Goal: Task Accomplishment & Management: Complete application form

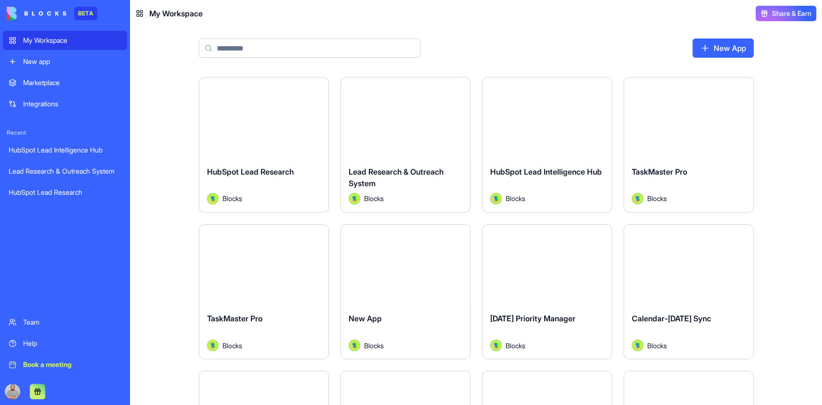
click at [729, 49] on link "New App" at bounding box center [723, 48] width 61 height 19
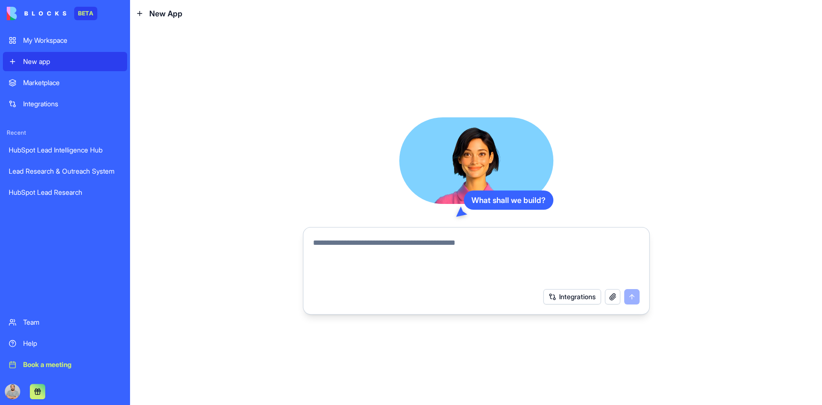
click at [381, 242] on textarea at bounding box center [476, 260] width 327 height 46
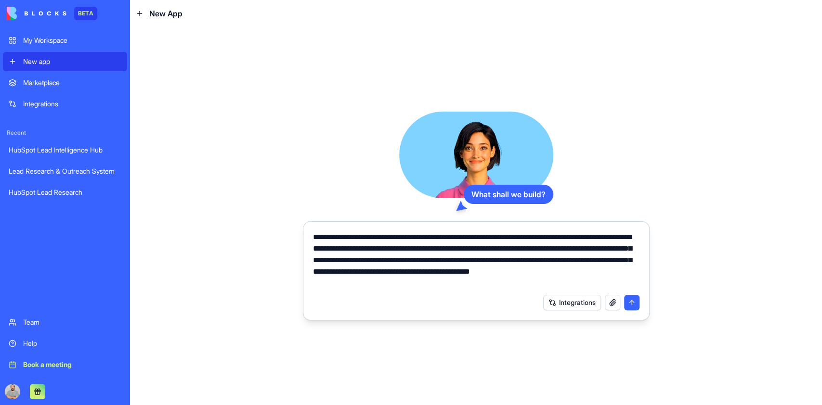
click at [393, 271] on textarea "**********" at bounding box center [476, 261] width 327 height 58
drag, startPoint x: 408, startPoint y: 273, endPoint x: 417, endPoint y: 271, distance: 8.5
click at [406, 273] on textarea "**********" at bounding box center [476, 261] width 327 height 58
type textarea "**********"
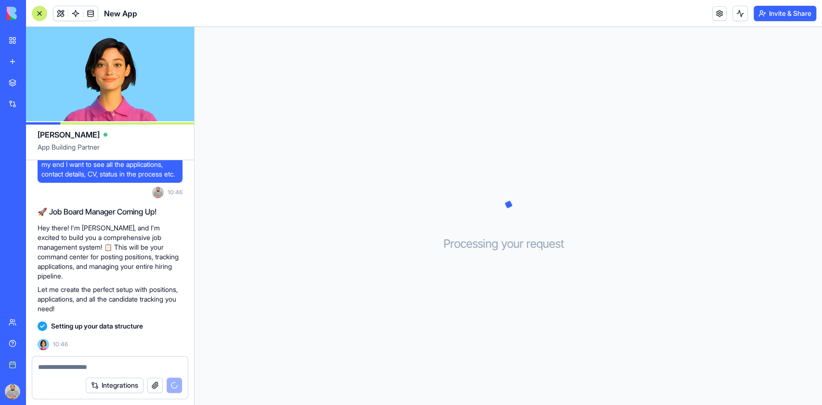
scroll to position [104, 0]
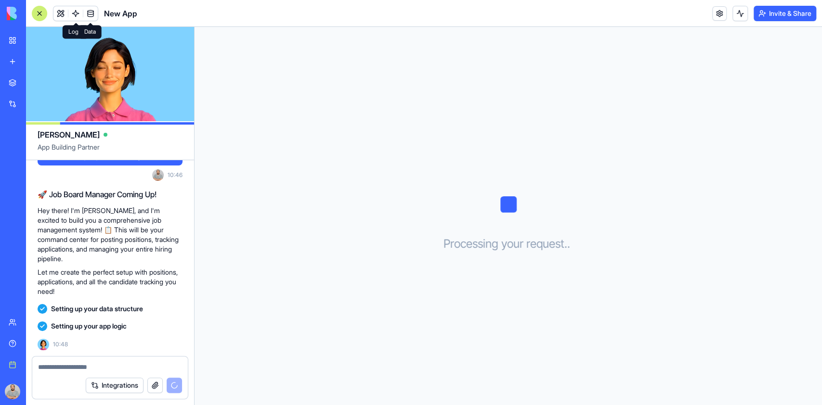
click at [89, 11] on span at bounding box center [90, 13] width 27 height 27
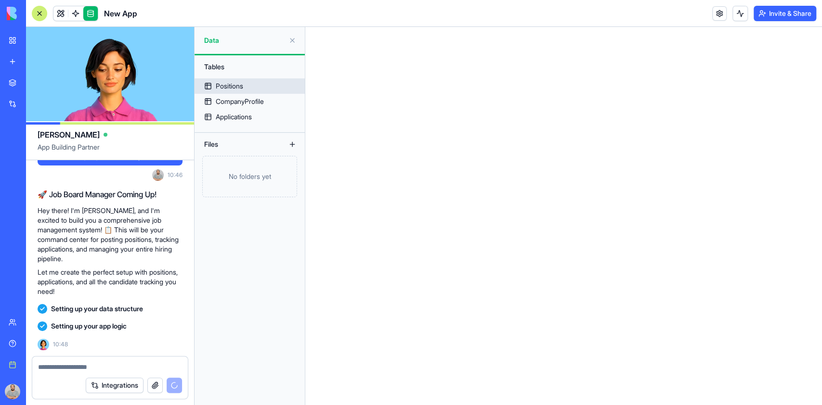
click at [237, 83] on div "Positions" at bounding box center [229, 86] width 27 height 10
click at [250, 87] on link "Positions" at bounding box center [250, 85] width 110 height 15
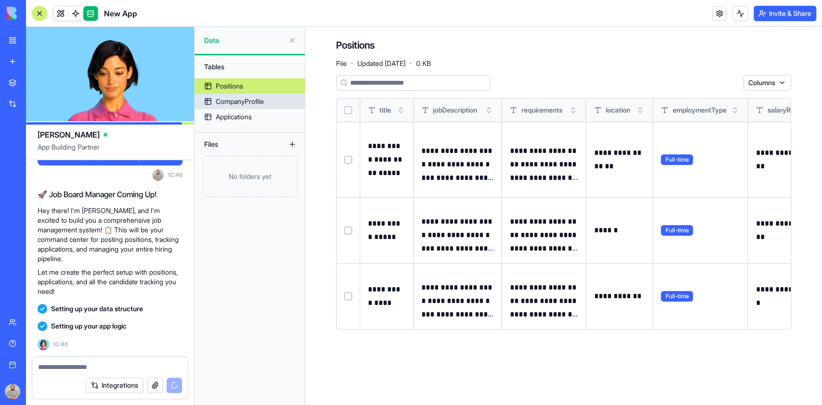
click at [250, 102] on div "CompanyProfile" at bounding box center [240, 102] width 48 height 10
click at [245, 101] on div "CompanyProfile" at bounding box center [240, 102] width 48 height 10
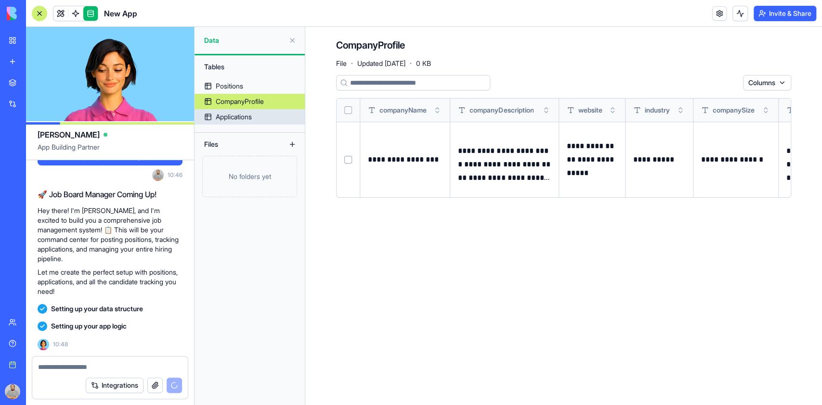
click at [216, 113] on div "Applications" at bounding box center [234, 117] width 36 height 10
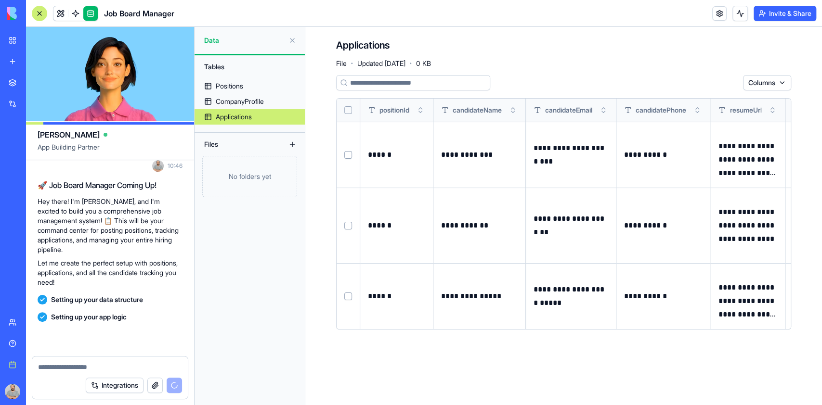
click at [35, 13] on div at bounding box center [39, 13] width 15 height 15
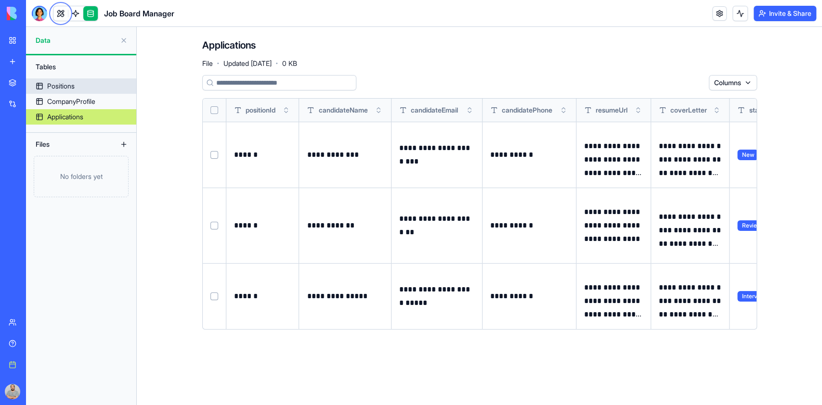
click at [69, 90] on div "Positions" at bounding box center [60, 86] width 27 height 10
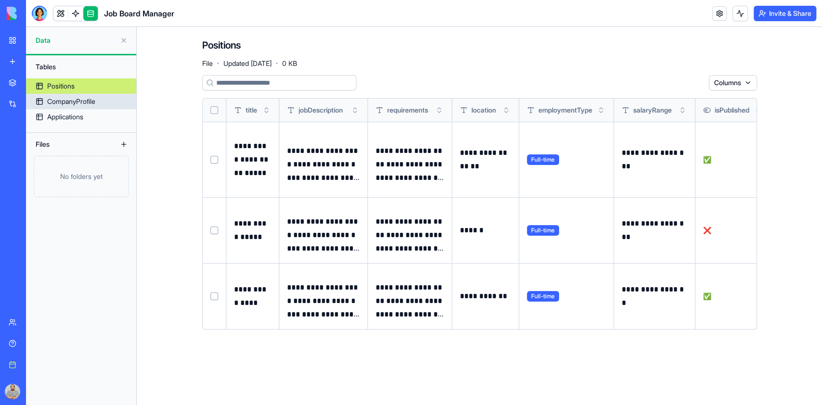
click at [79, 97] on div "CompanyProfile" at bounding box center [71, 102] width 48 height 10
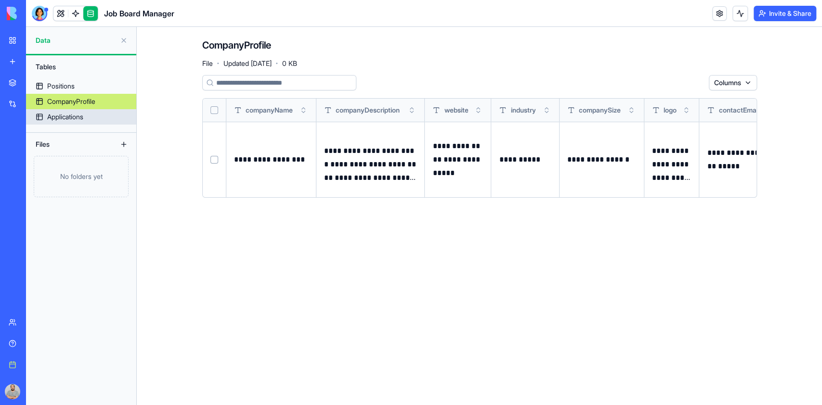
click at [89, 114] on link "Applications" at bounding box center [81, 116] width 110 height 15
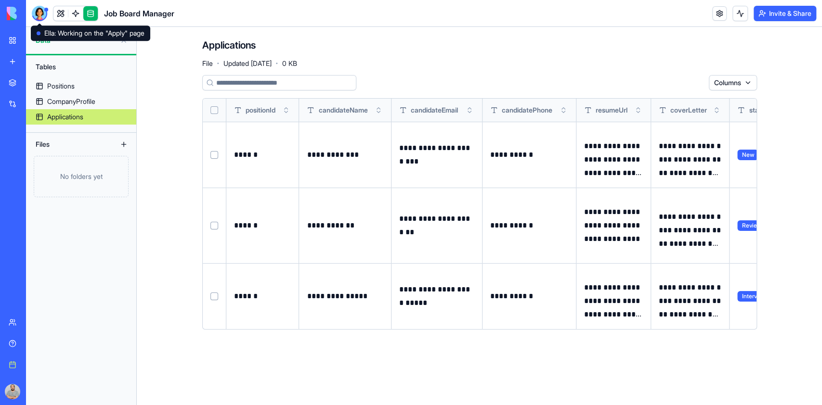
click at [36, 16] on div at bounding box center [39, 13] width 15 height 15
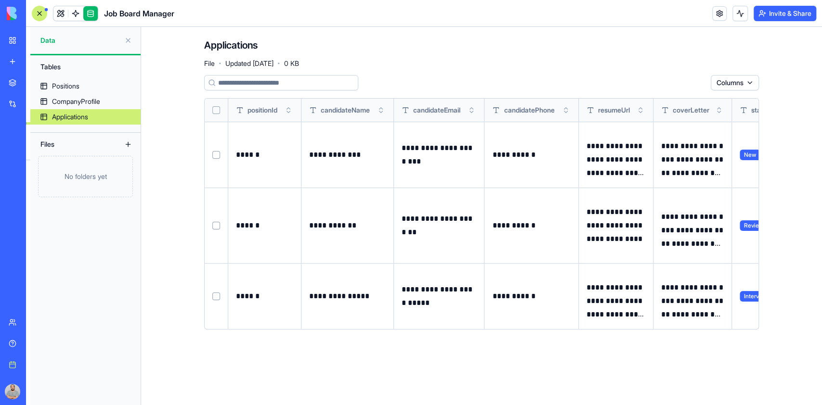
scroll to position [191, 0]
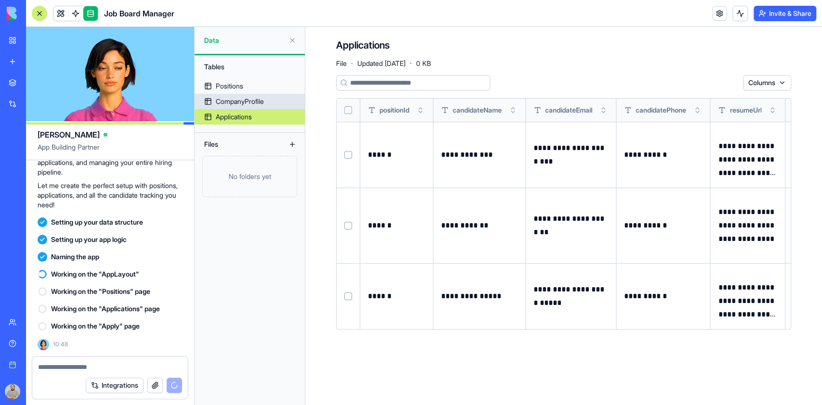
click at [243, 102] on div "CompanyProfile" at bounding box center [240, 102] width 48 height 10
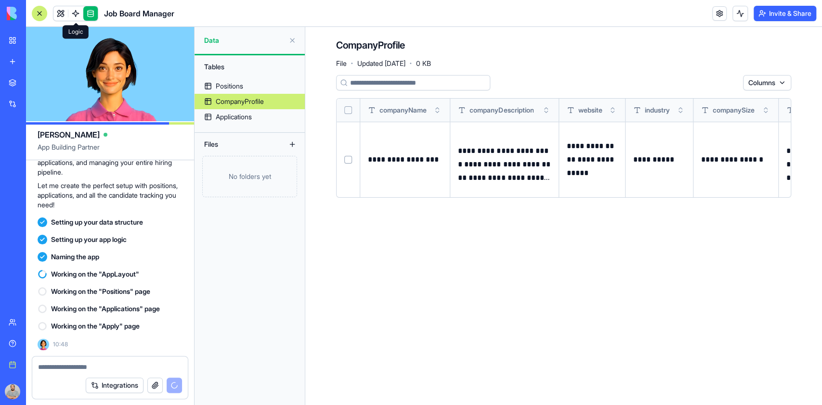
click at [79, 8] on span at bounding box center [75, 13] width 27 height 27
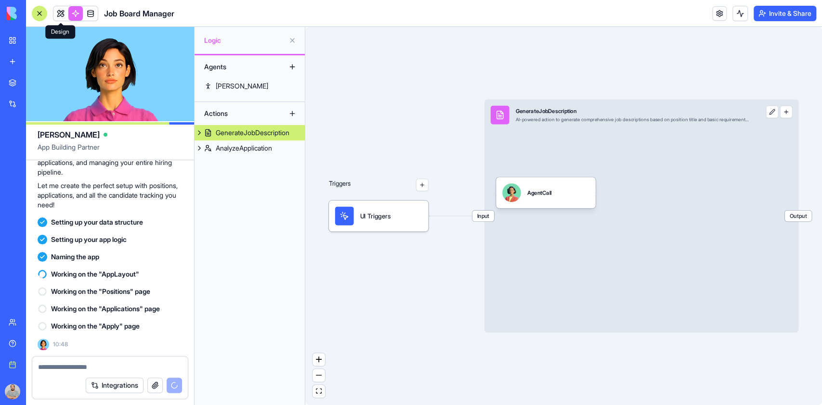
click at [64, 13] on span at bounding box center [60, 13] width 27 height 27
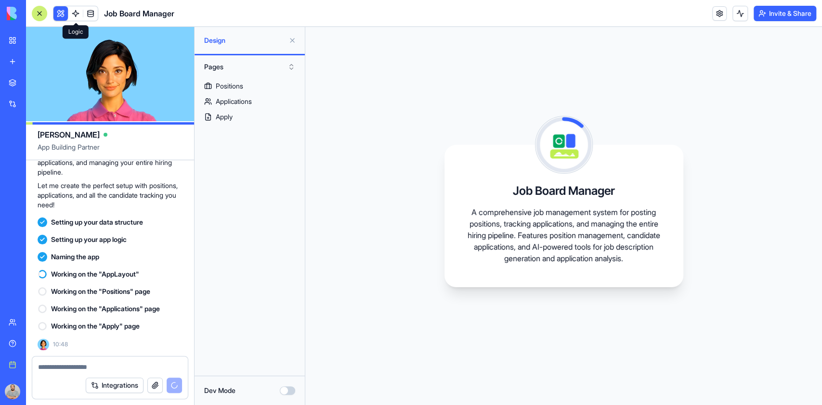
click at [78, 13] on link at bounding box center [75, 13] width 14 height 14
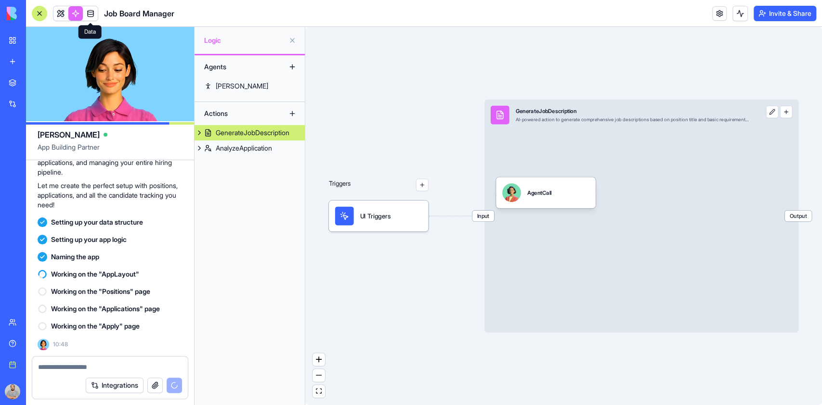
click at [89, 12] on link at bounding box center [90, 13] width 14 height 14
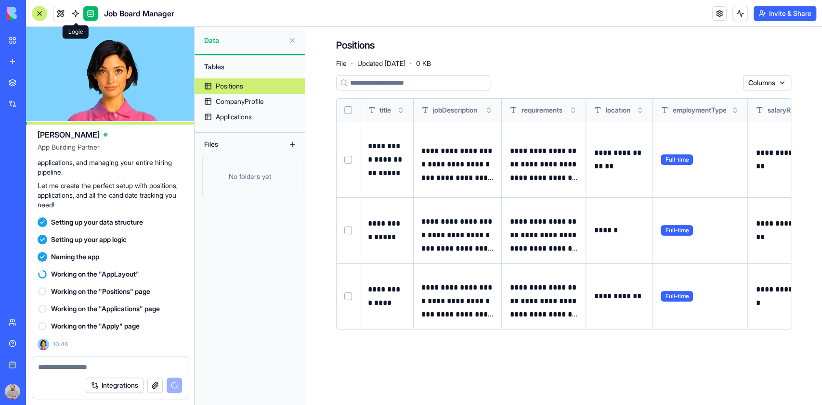
click at [78, 7] on link at bounding box center [75, 13] width 14 height 14
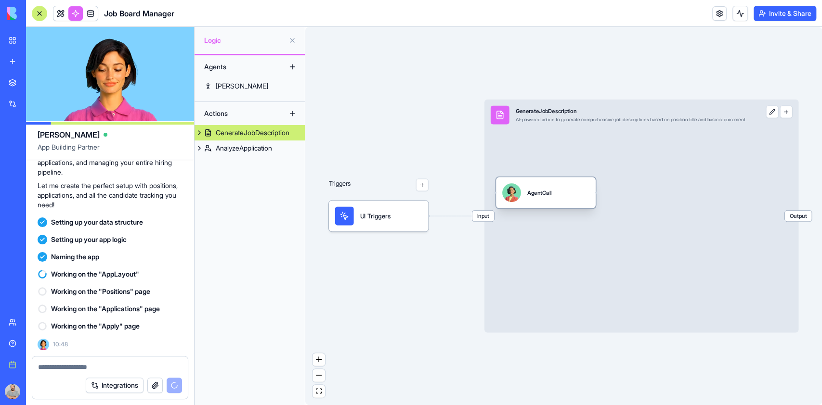
click at [537, 206] on div "AgentCall" at bounding box center [546, 192] width 100 height 31
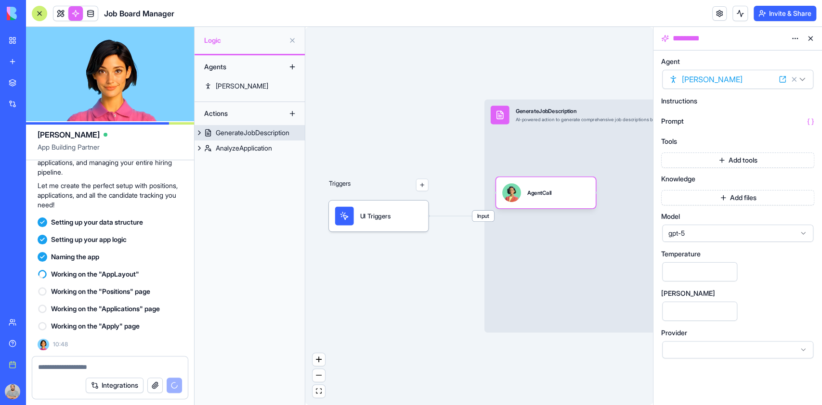
click at [475, 211] on span "Input" at bounding box center [483, 216] width 22 height 11
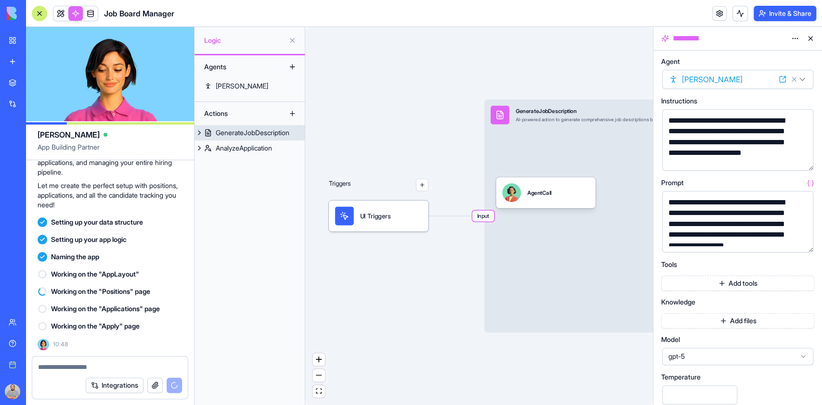
click at [487, 218] on span "Input" at bounding box center [483, 216] width 22 height 11
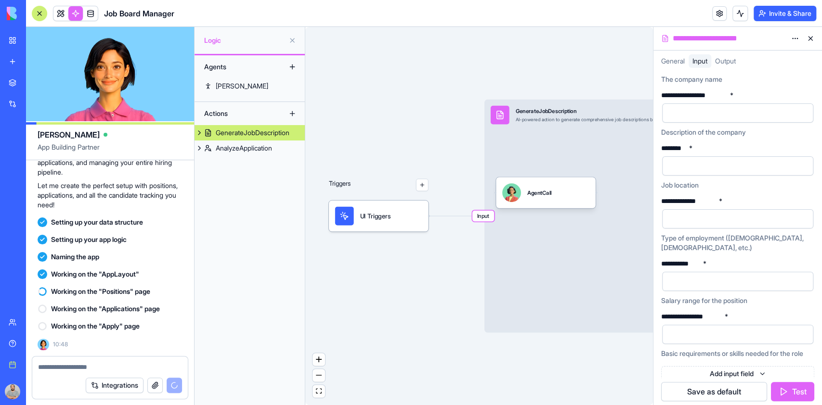
scroll to position [98, 0]
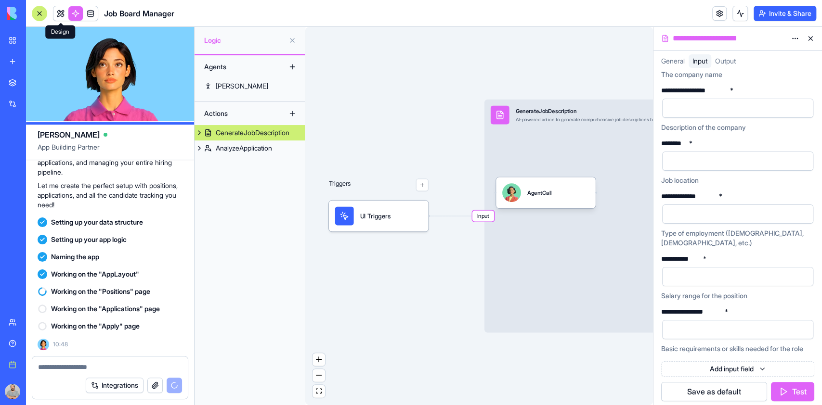
click at [62, 14] on link at bounding box center [60, 13] width 14 height 14
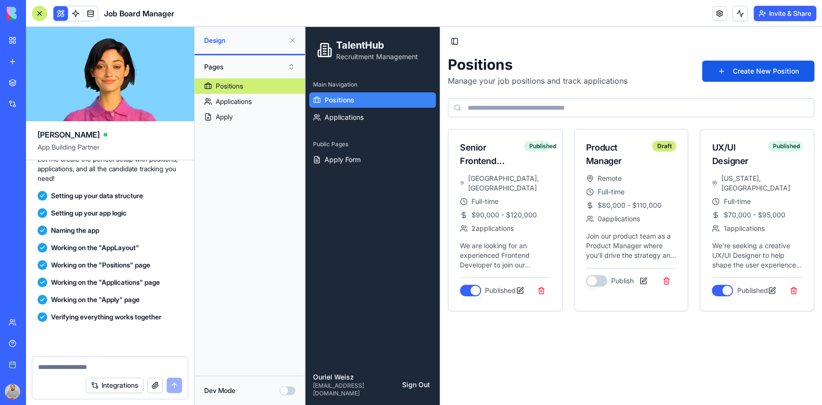
scroll to position [381, 0]
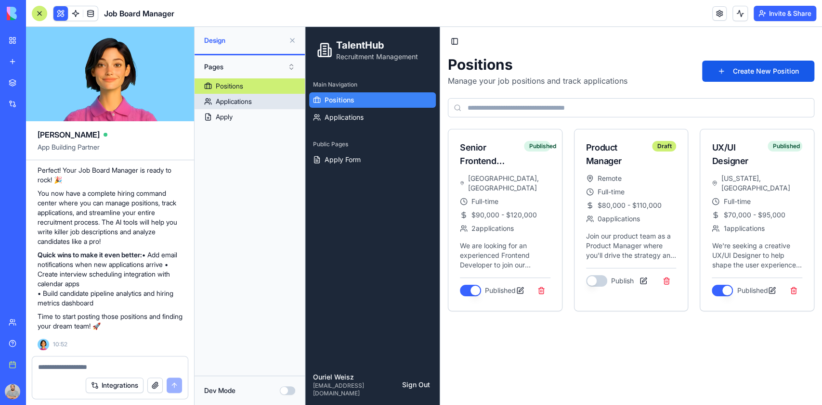
click at [250, 101] on div "Applications" at bounding box center [234, 102] width 36 height 10
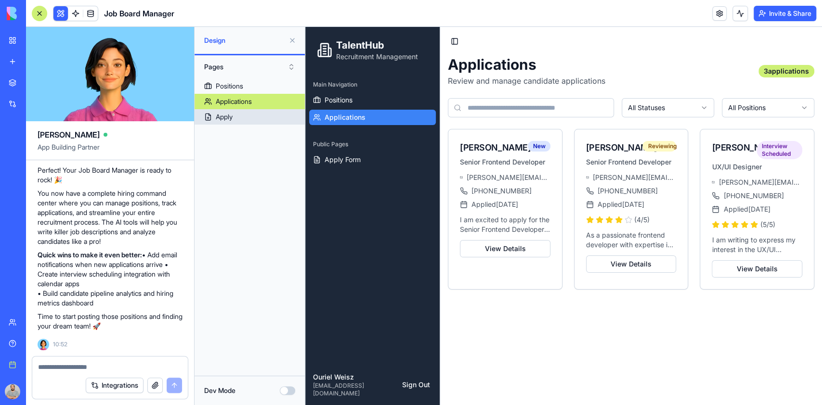
click at [221, 118] on div "Apply" at bounding box center [224, 117] width 17 height 10
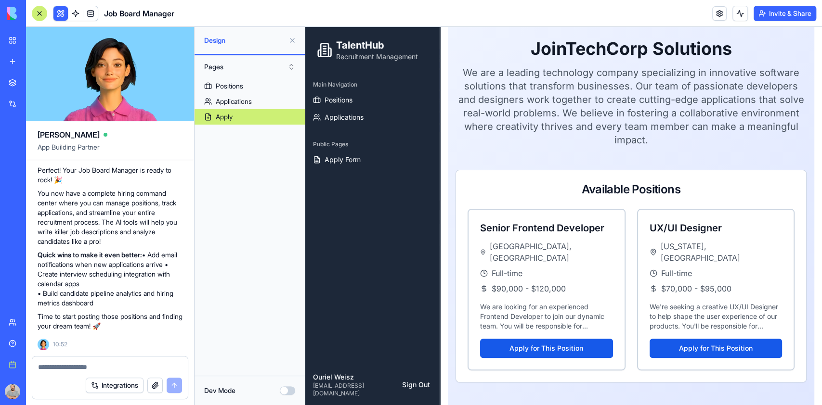
scroll to position [94, 0]
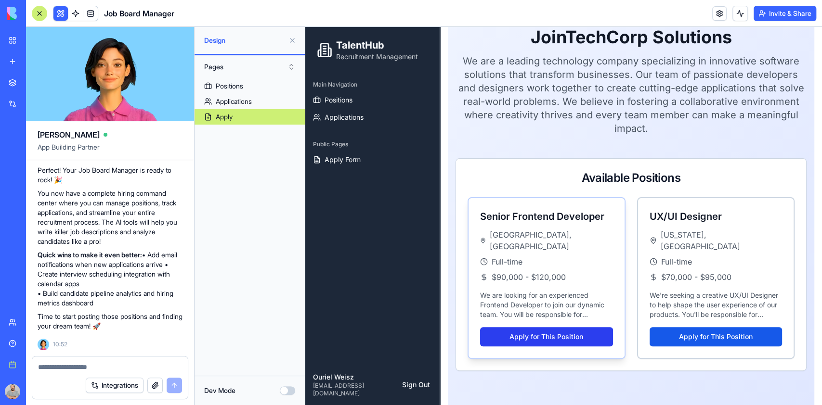
click at [537, 327] on button "Apply for This Position" at bounding box center [546, 336] width 133 height 19
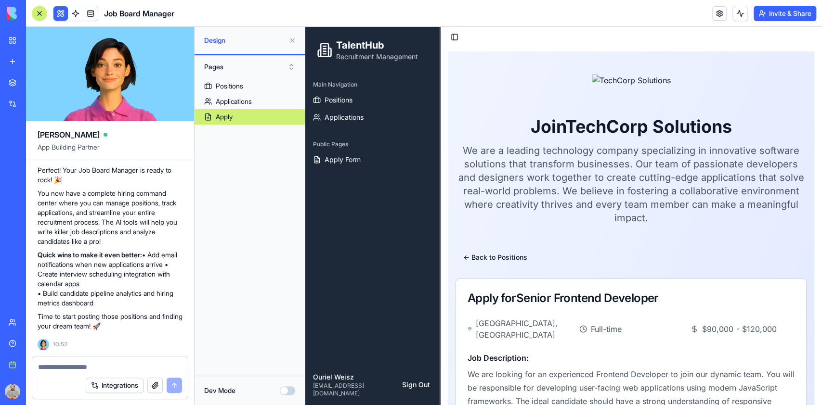
scroll to position [0, 0]
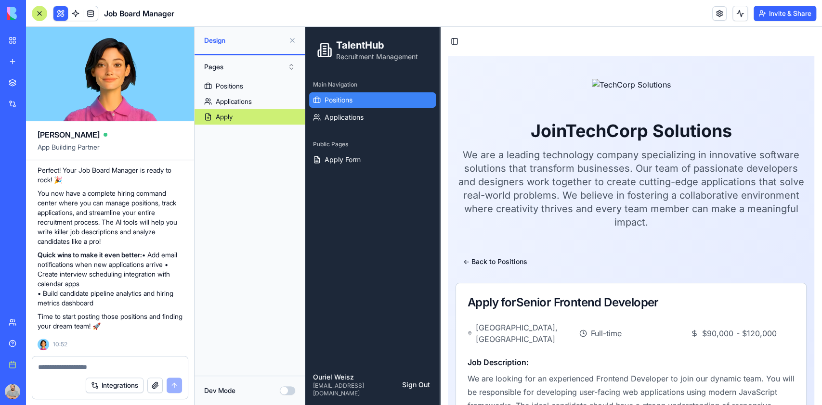
click at [330, 95] on span "Positions" at bounding box center [339, 100] width 28 height 10
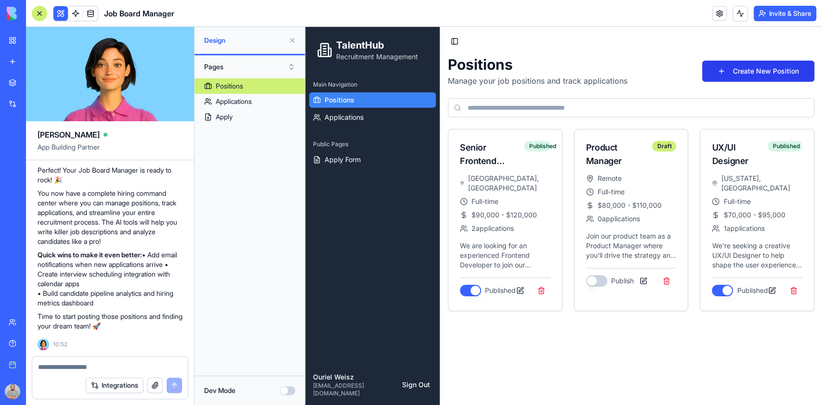
click at [772, 66] on button "Create New Position" at bounding box center [758, 71] width 112 height 21
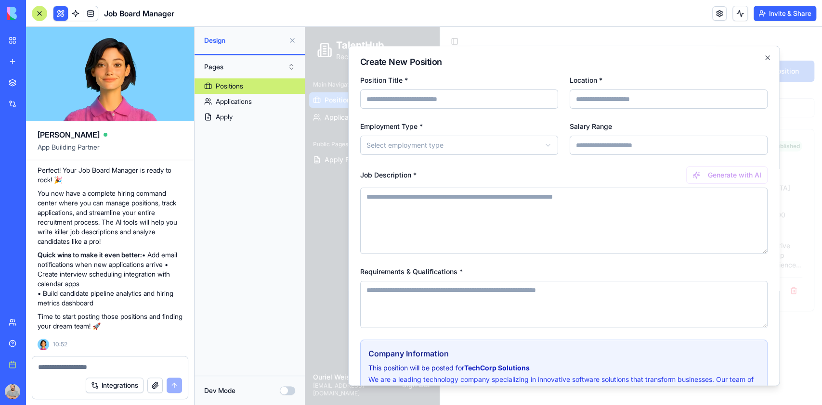
click at [516, 144] on body "**********" at bounding box center [563, 216] width 517 height 379
click at [609, 99] on input "Location *" at bounding box center [669, 99] width 198 height 19
type input "********"
click at [455, 102] on input "Position Title *" at bounding box center [459, 99] width 198 height 19
paste input "**********"
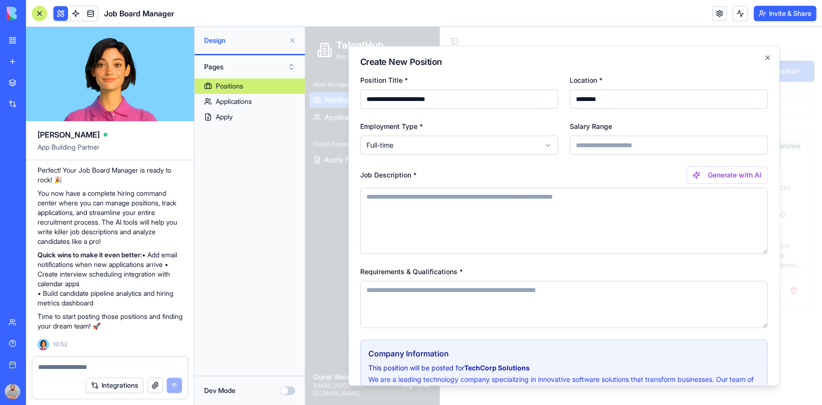
type input "**********"
click at [448, 199] on textarea "Job Description *" at bounding box center [563, 221] width 407 height 66
paste textarea "**********"
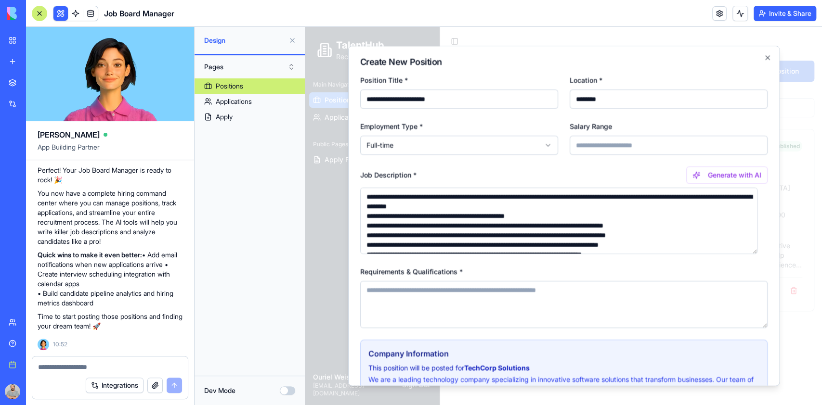
scroll to position [14, 0]
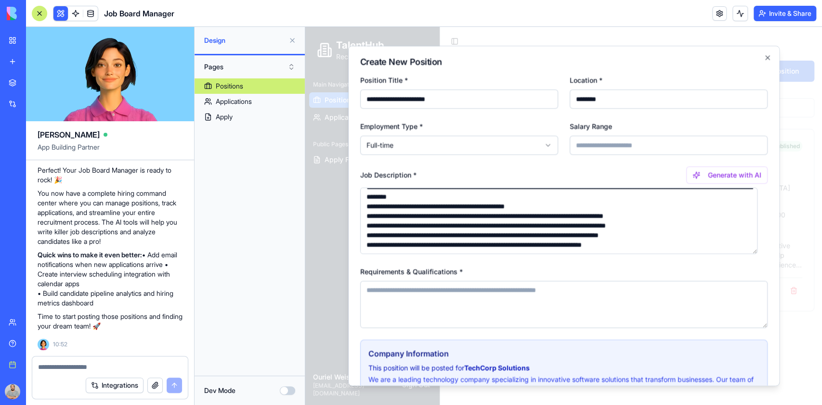
type textarea "**********"
click at [397, 289] on textarea "Requirements & Qualifications *" at bounding box center [563, 304] width 407 height 47
paste textarea "**********"
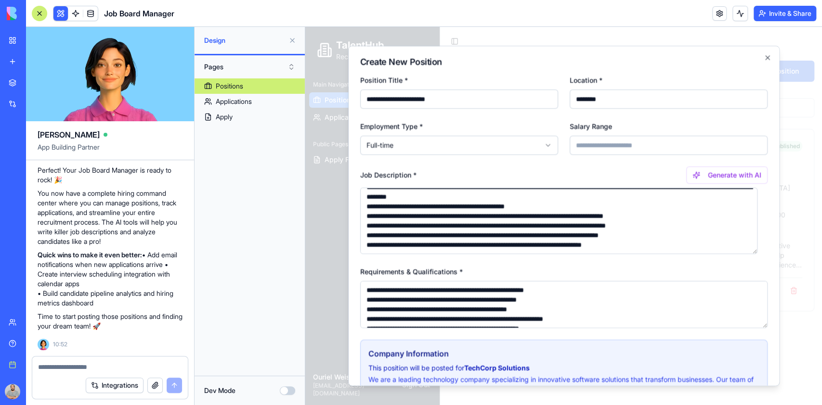
scroll to position [43, 0]
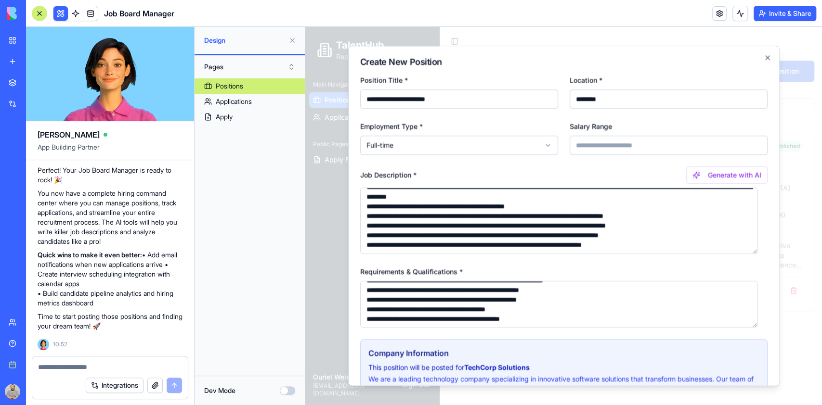
click at [585, 312] on textarea "**********" at bounding box center [559, 304] width 398 height 47
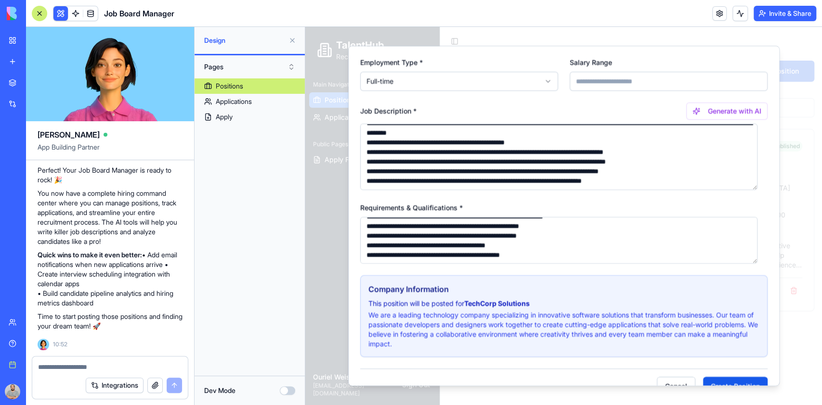
scroll to position [86, 0]
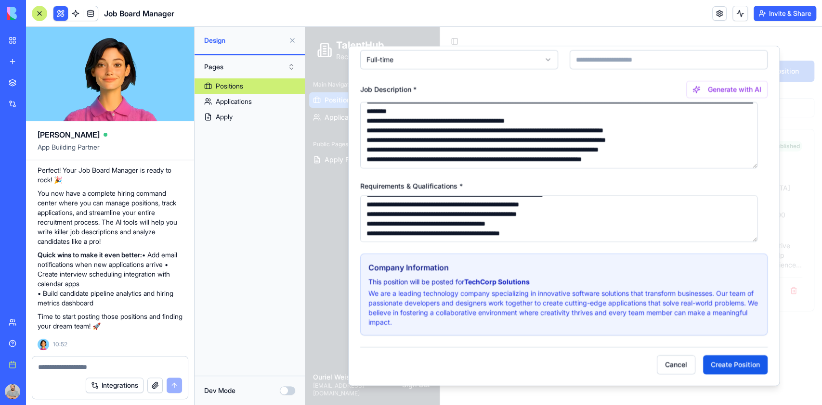
type textarea "**********"
click at [573, 306] on p "We are a leading technology company specializing in innovative software solutio…" at bounding box center [563, 308] width 391 height 39
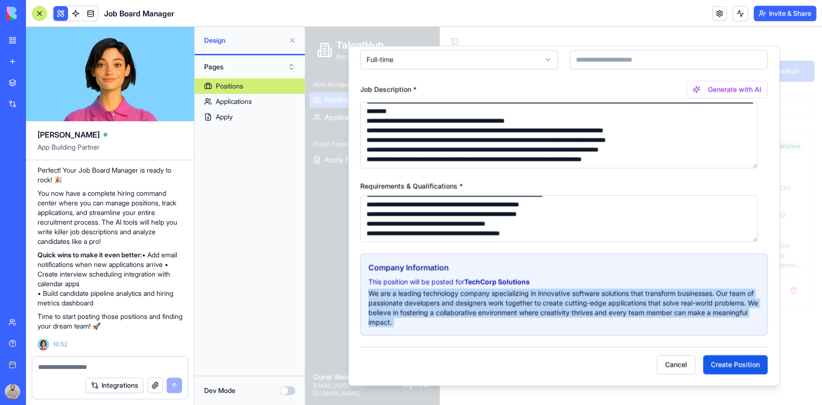
click at [573, 306] on p "We are a leading technology company specializing in innovative software solutio…" at bounding box center [563, 308] width 391 height 39
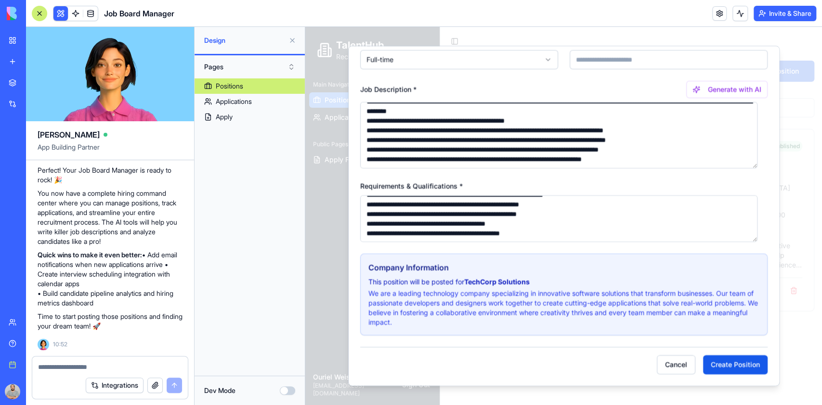
click at [497, 283] on strong "TechCorp Solutions" at bounding box center [496, 282] width 65 height 8
click at [741, 360] on button "Create Position" at bounding box center [735, 365] width 65 height 19
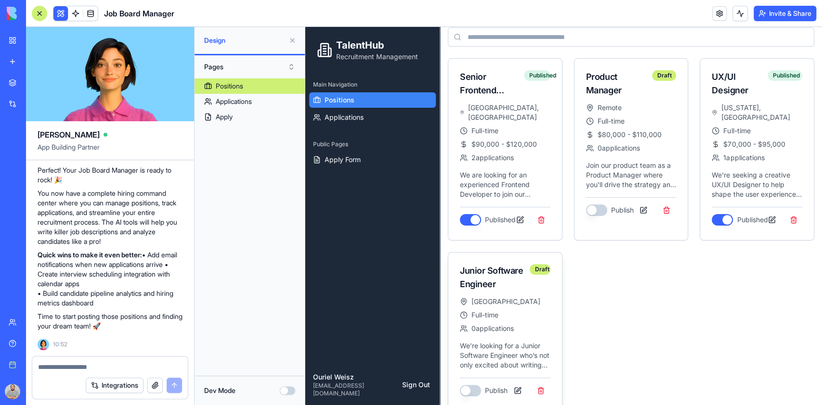
scroll to position [75, 0]
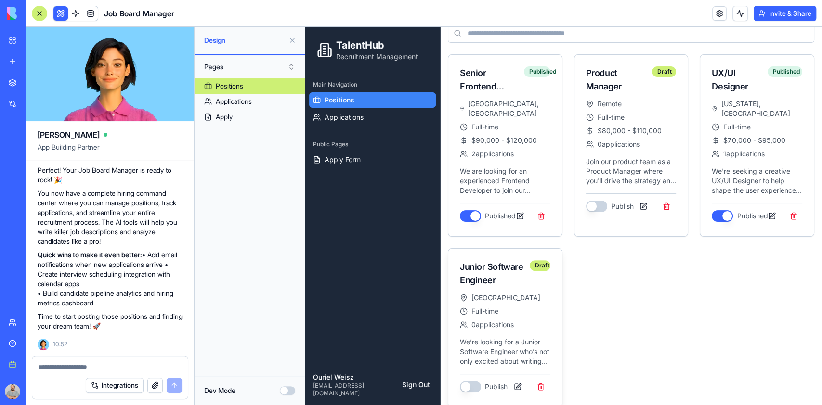
click at [475, 381] on button "button" at bounding box center [470, 387] width 21 height 12
click at [347, 156] on span "Apply Form" at bounding box center [343, 160] width 36 height 10
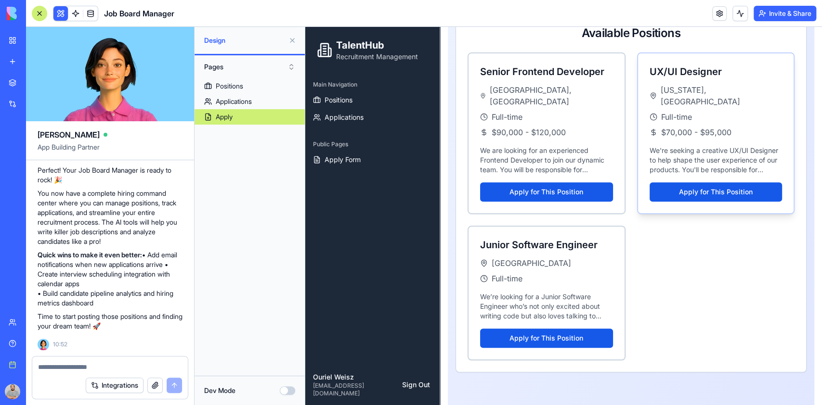
scroll to position [240, 0]
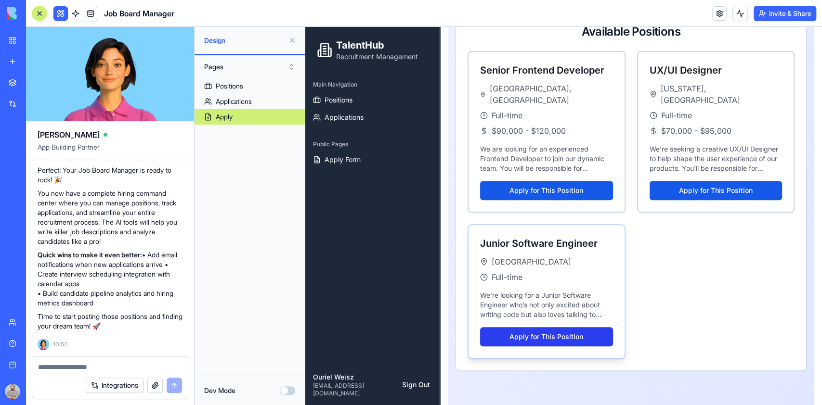
click at [552, 327] on button "Apply for This Position" at bounding box center [546, 336] width 133 height 19
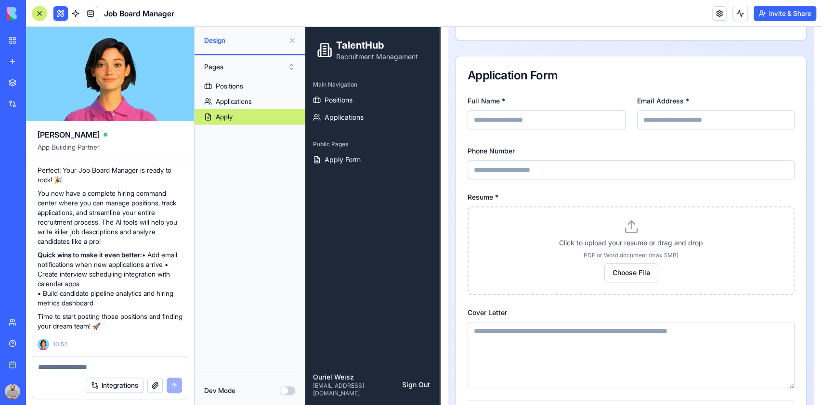
scroll to position [484, 0]
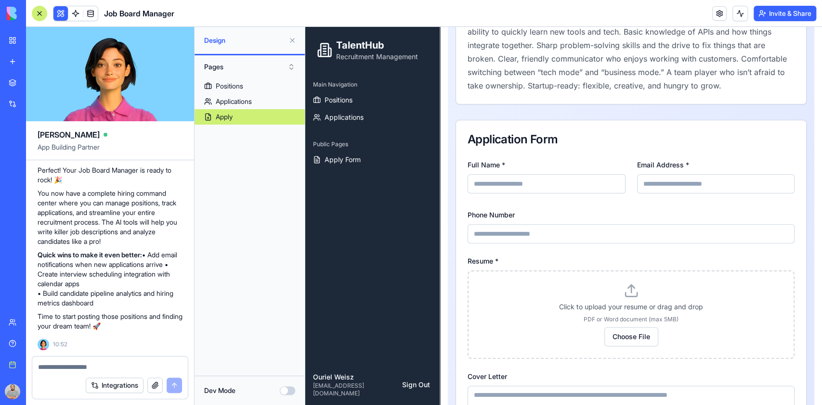
click at [515, 182] on input "Full Name *" at bounding box center [547, 183] width 158 height 19
type input "******"
type input "**********"
click at [627, 341] on button "Choose File" at bounding box center [631, 336] width 54 height 19
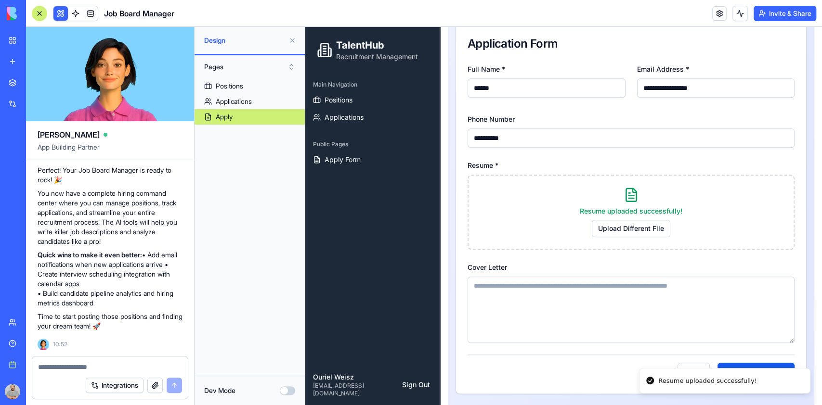
scroll to position [599, 0]
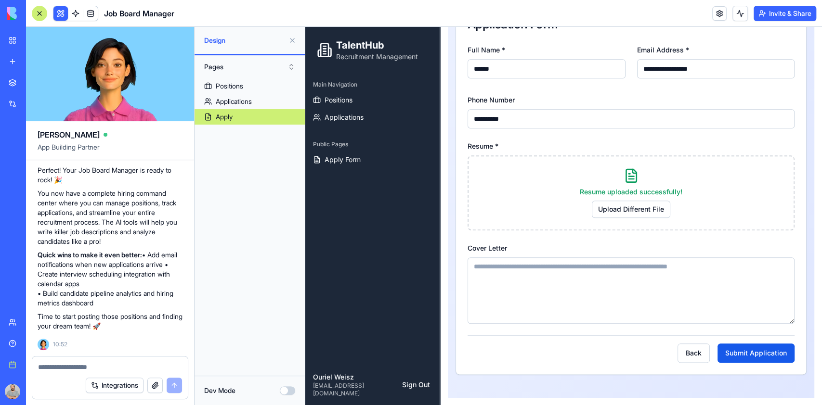
click at [662, 290] on textarea "Cover Letter" at bounding box center [631, 291] width 327 height 66
type textarea "**********"
click at [735, 355] on button "Submit Application" at bounding box center [756, 353] width 77 height 19
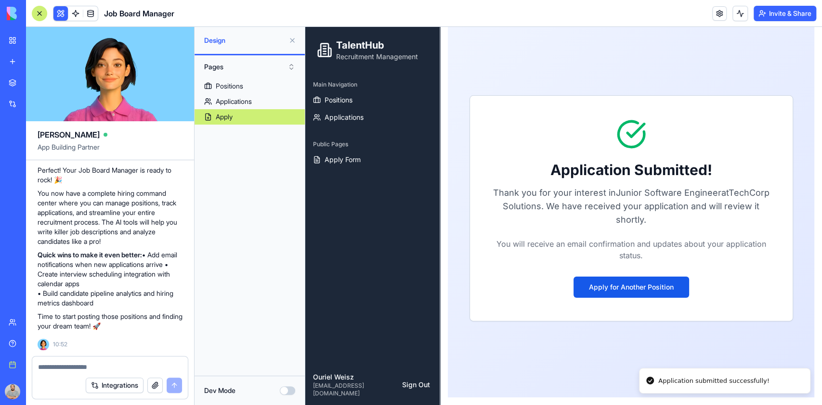
scroll to position [37, 0]
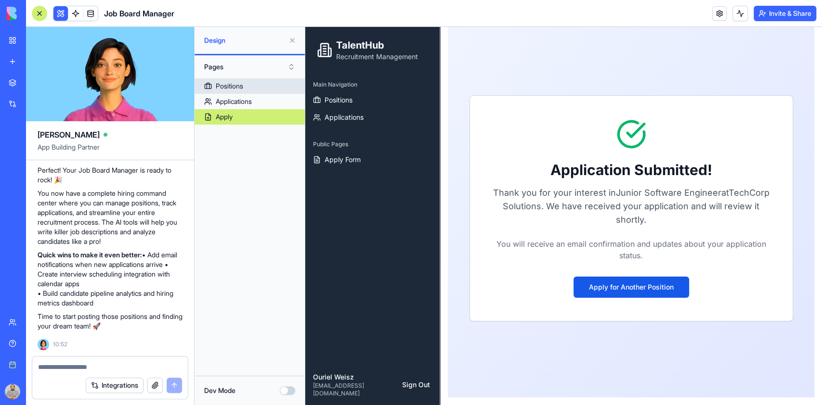
click at [232, 86] on div "Positions" at bounding box center [229, 86] width 27 height 10
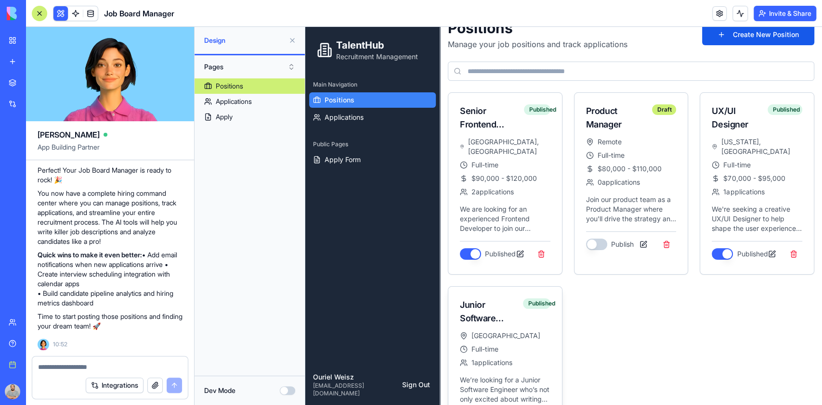
scroll to position [75, 0]
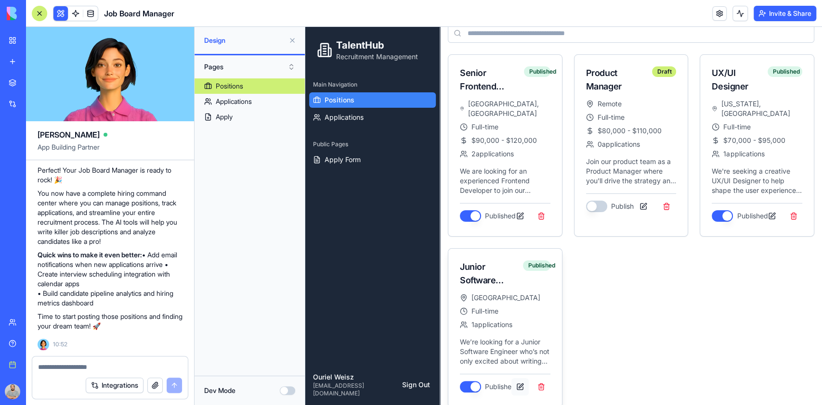
click at [515, 379] on button at bounding box center [519, 387] width 17 height 17
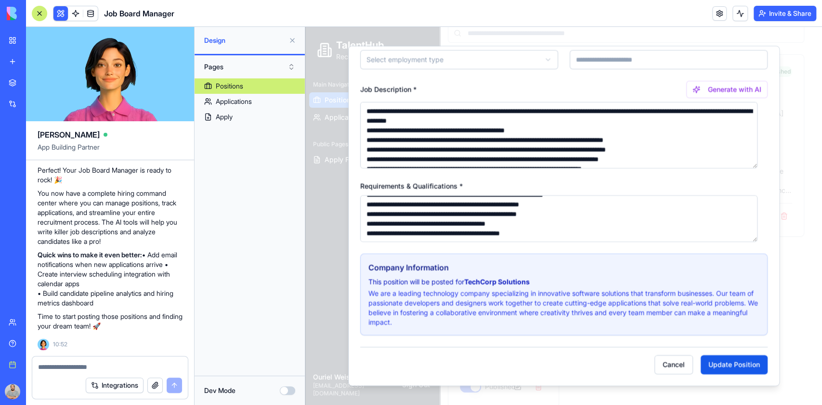
scroll to position [0, 0]
click at [604, 229] on textarea "**********" at bounding box center [559, 219] width 398 height 47
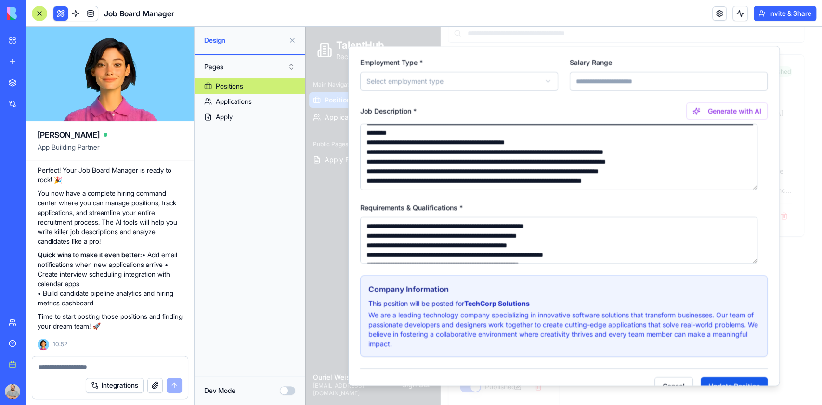
scroll to position [86, 0]
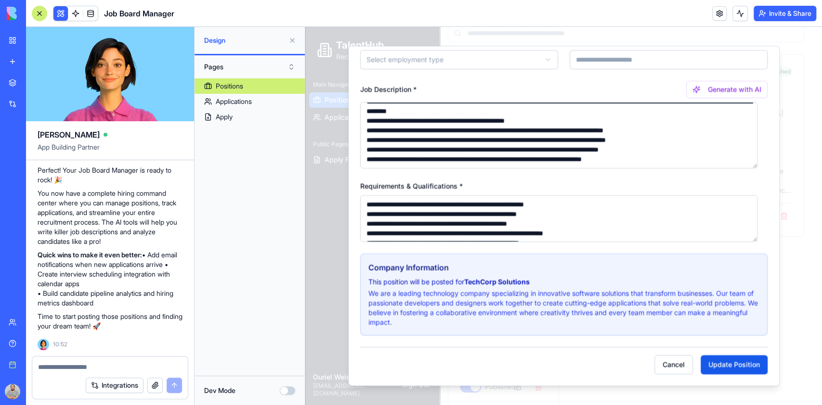
click at [619, 206] on textarea "**********" at bounding box center [559, 219] width 398 height 47
type textarea "**********"
click at [713, 368] on button "Update Position" at bounding box center [734, 365] width 67 height 19
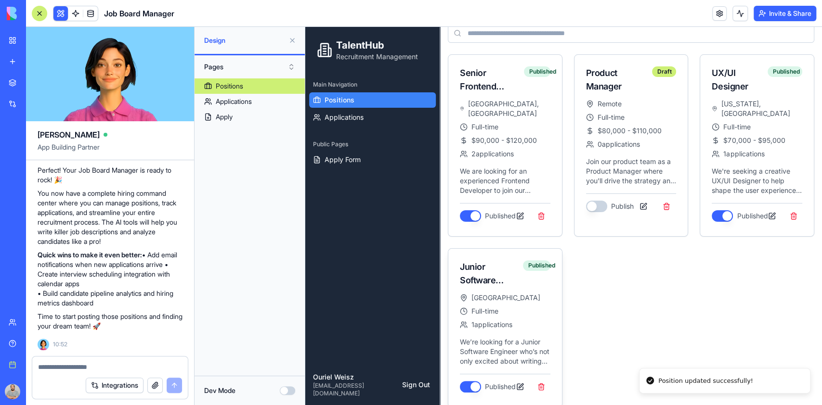
scroll to position [73, 0]
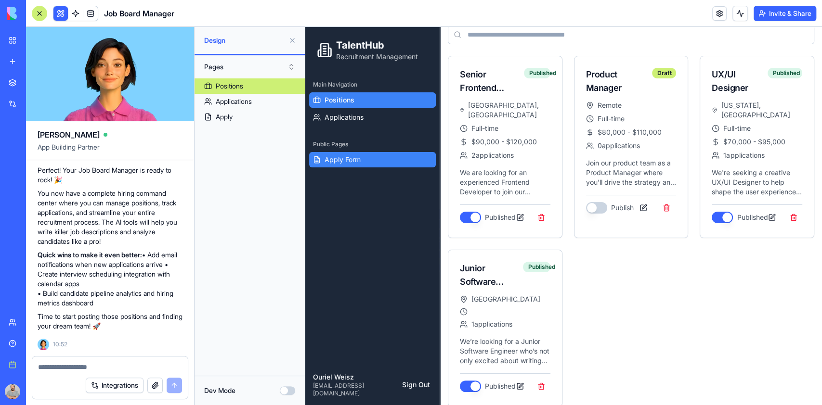
click at [336, 164] on span "Apply Form" at bounding box center [343, 160] width 36 height 10
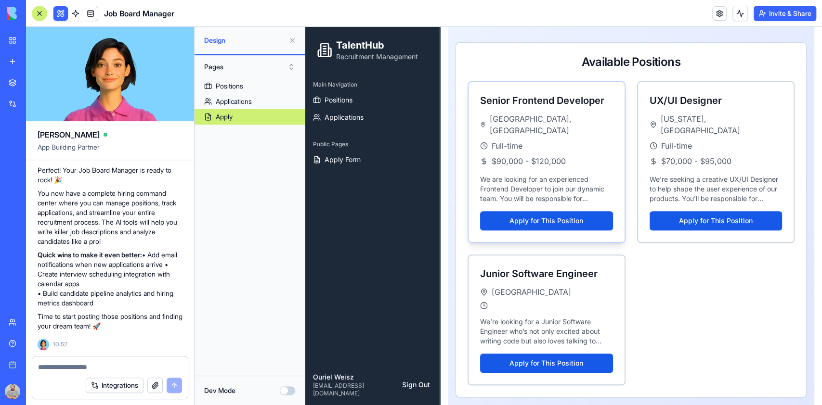
scroll to position [236, 0]
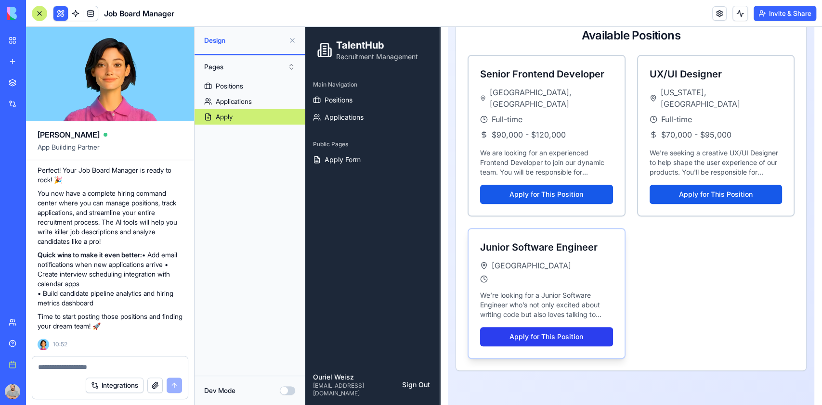
click at [536, 328] on button "Apply for This Position" at bounding box center [546, 336] width 133 height 19
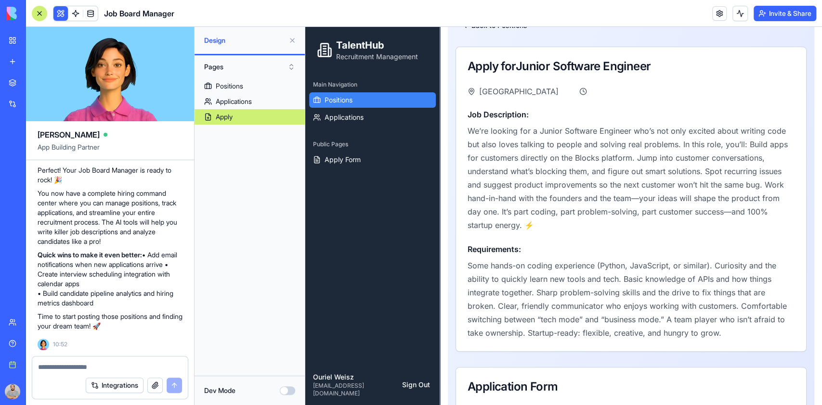
click at [339, 102] on span "Positions" at bounding box center [339, 100] width 28 height 10
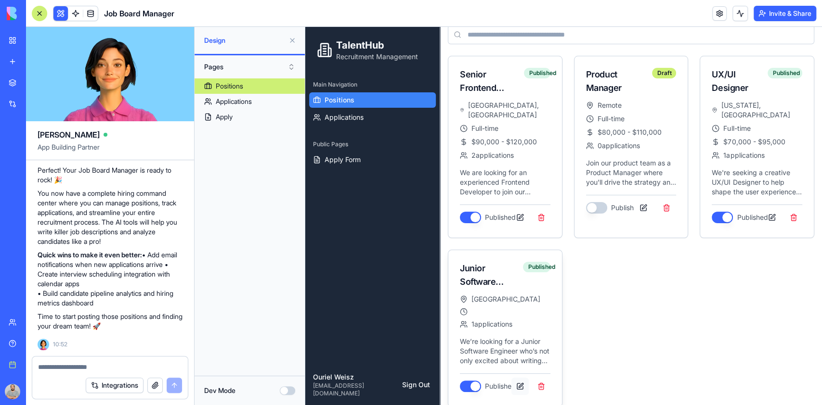
click at [517, 378] on button at bounding box center [519, 386] width 17 height 17
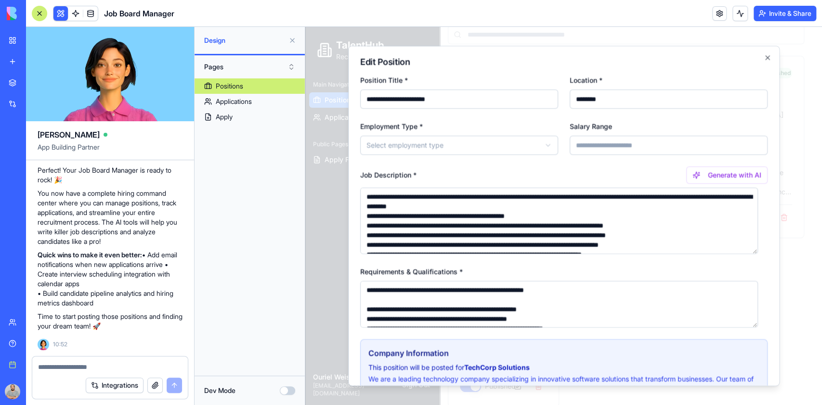
click at [466, 143] on body "**********" at bounding box center [558, 184] width 507 height 461
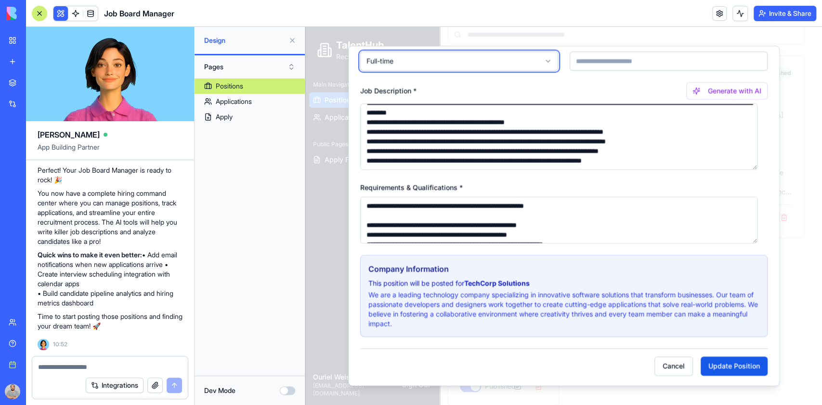
scroll to position [86, 0]
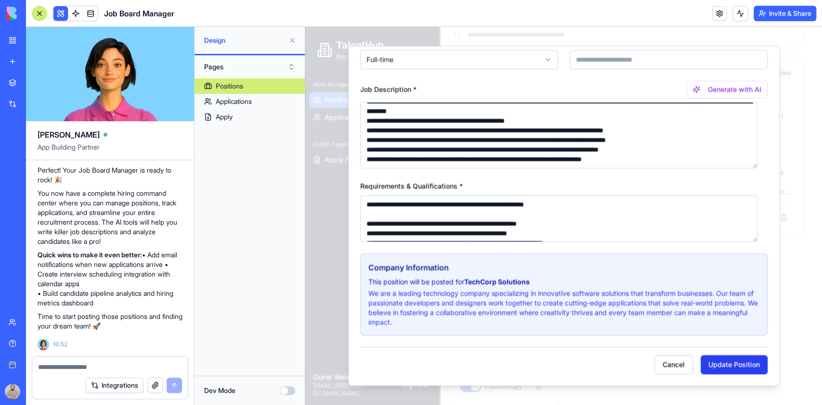
click at [717, 364] on button "Update Position" at bounding box center [734, 365] width 67 height 19
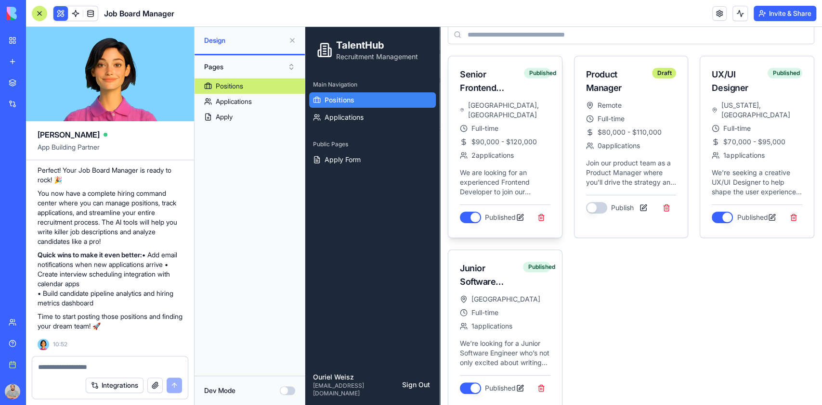
scroll to position [0, 0]
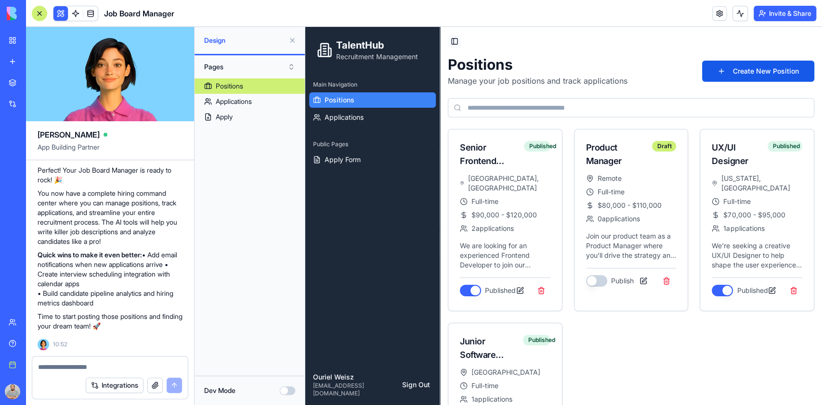
click at [454, 44] on button "Toggle Sidebar" at bounding box center [454, 41] width 13 height 13
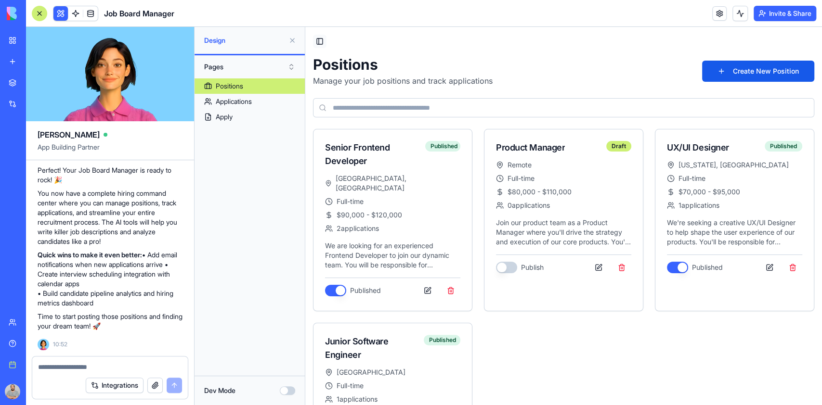
click at [322, 47] on button "Toggle Sidebar" at bounding box center [319, 41] width 13 height 13
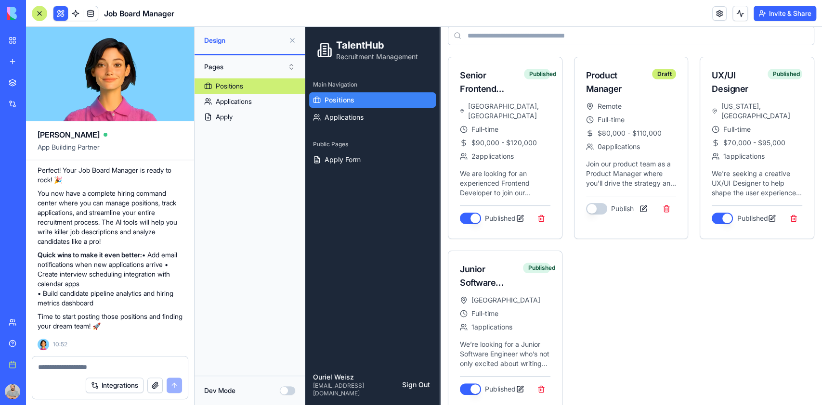
scroll to position [75, 0]
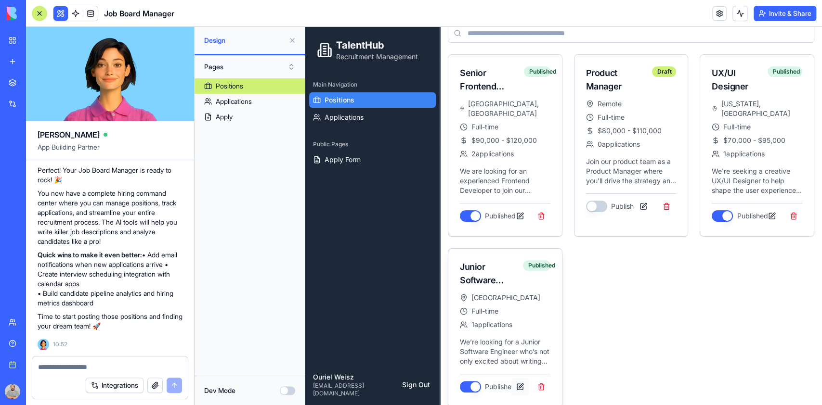
click at [517, 379] on button at bounding box center [519, 387] width 17 height 17
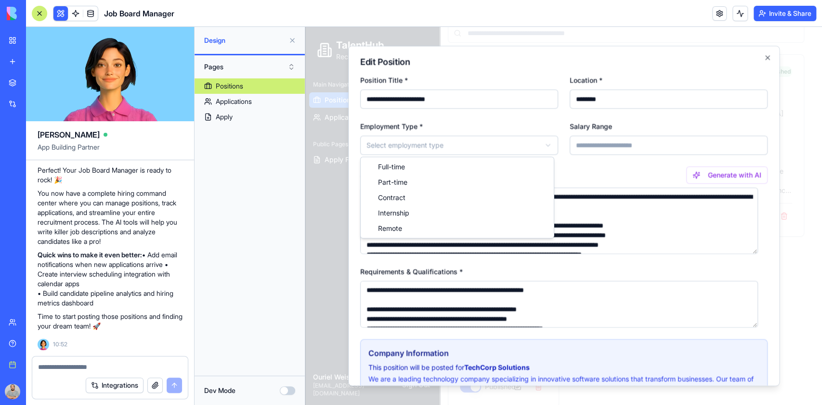
click at [471, 144] on body "**********" at bounding box center [558, 183] width 507 height 463
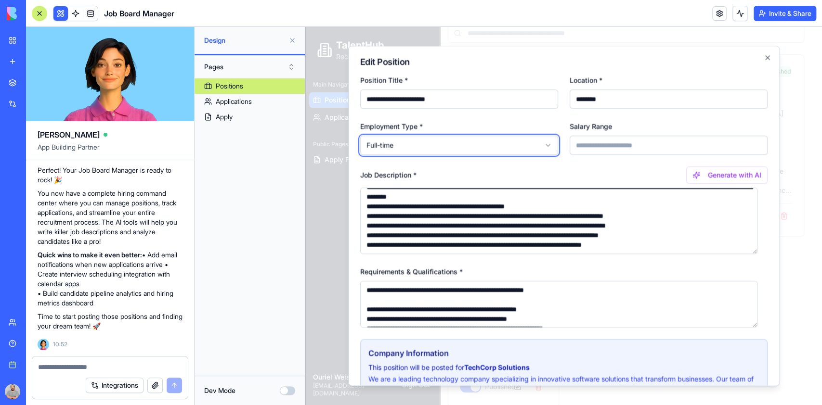
scroll to position [64, 0]
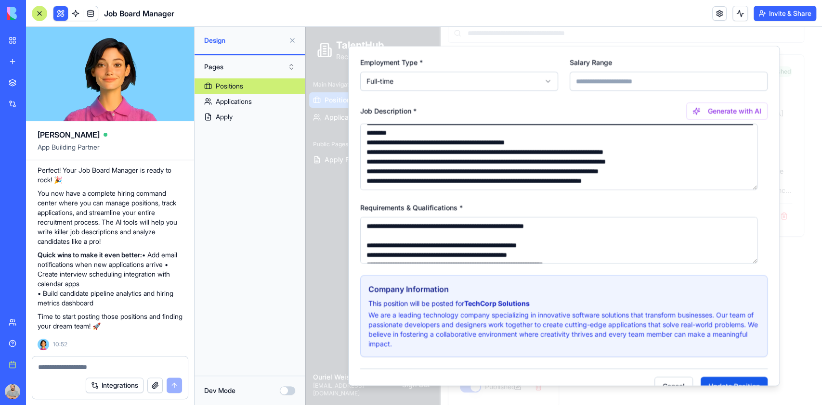
click at [577, 237] on textarea "**********" at bounding box center [559, 240] width 398 height 47
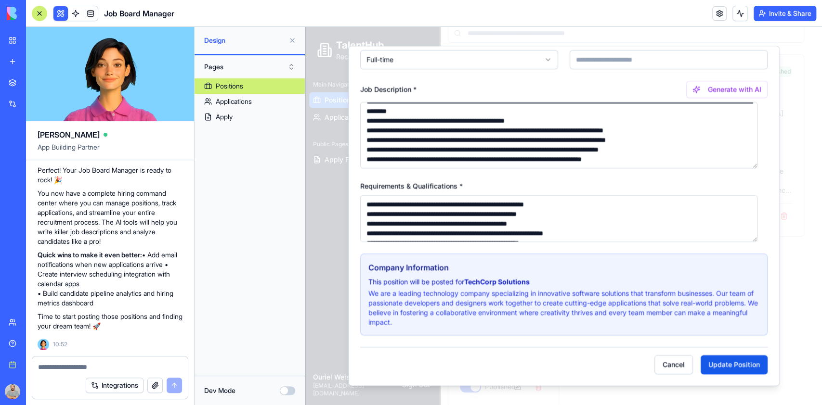
type textarea "**********"
click at [551, 305] on p "We are a leading technology company specializing in innovative software solutio…" at bounding box center [563, 308] width 391 height 39
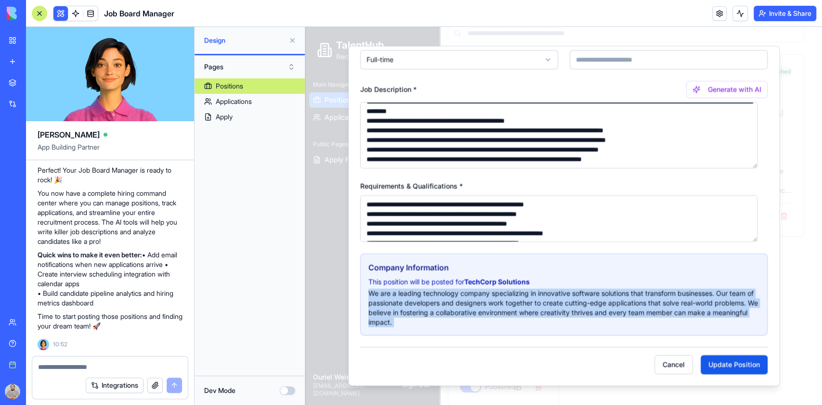
click at [551, 305] on p "We are a leading technology company specializing in innovative software solutio…" at bounding box center [563, 308] width 391 height 39
click at [733, 368] on button "Update Position" at bounding box center [734, 365] width 67 height 19
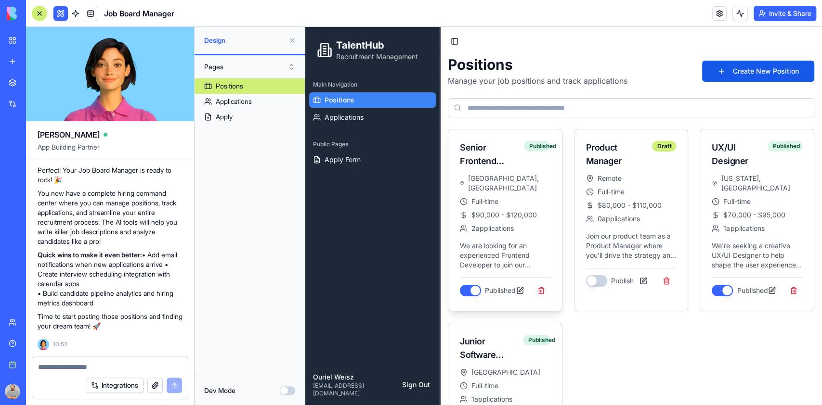
scroll to position [0, 0]
click at [350, 156] on span "Apply Form" at bounding box center [343, 160] width 36 height 10
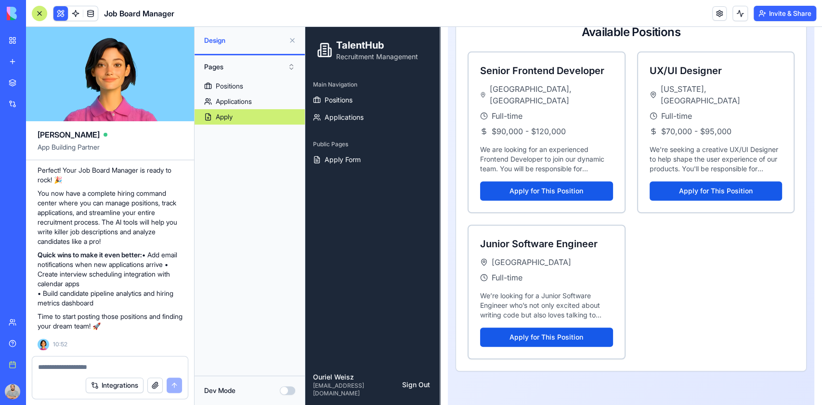
scroll to position [240, 0]
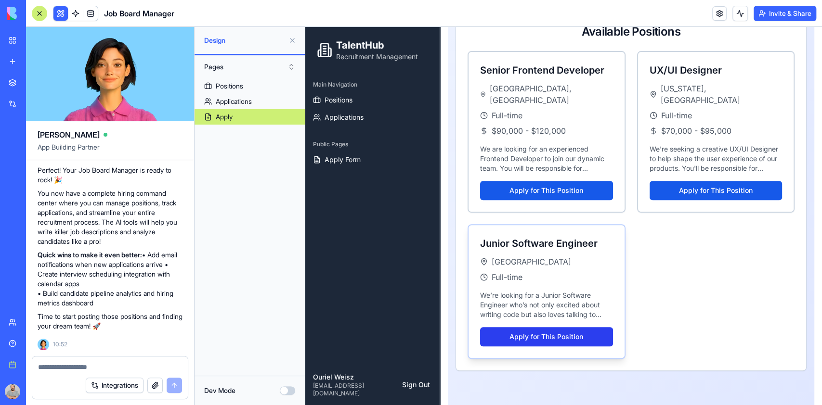
click at [552, 327] on button "Apply for This Position" at bounding box center [546, 336] width 133 height 19
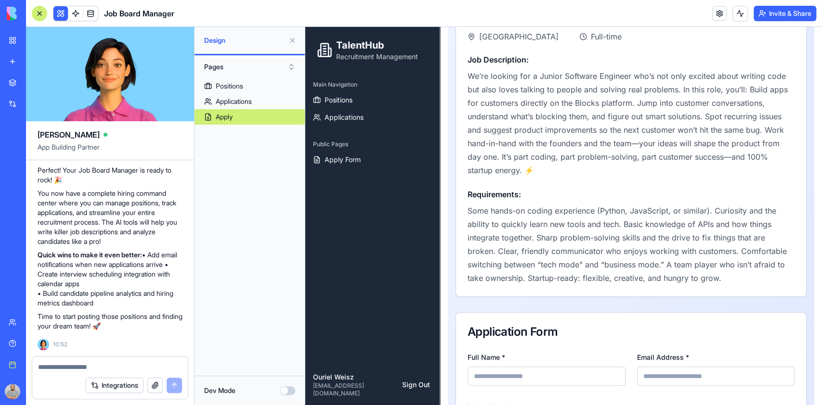
scroll to position [0, 0]
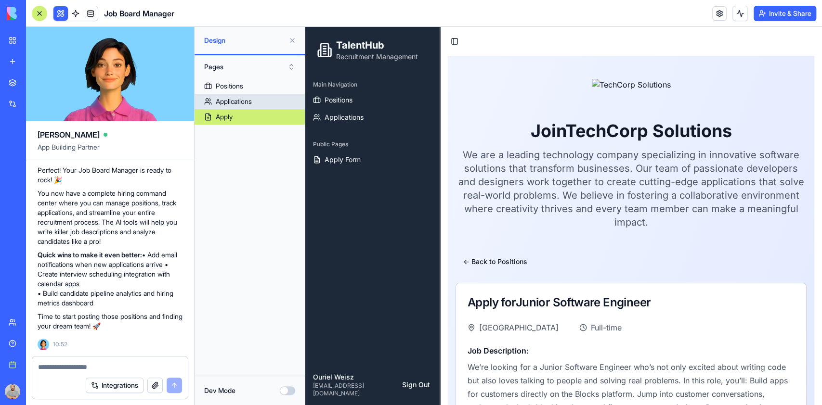
click at [227, 105] on div "Applications" at bounding box center [234, 102] width 36 height 10
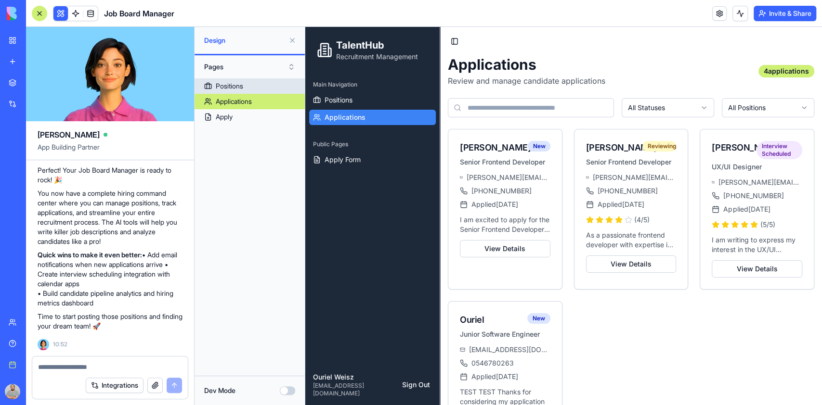
click at [251, 86] on link "Positions" at bounding box center [250, 85] width 110 height 15
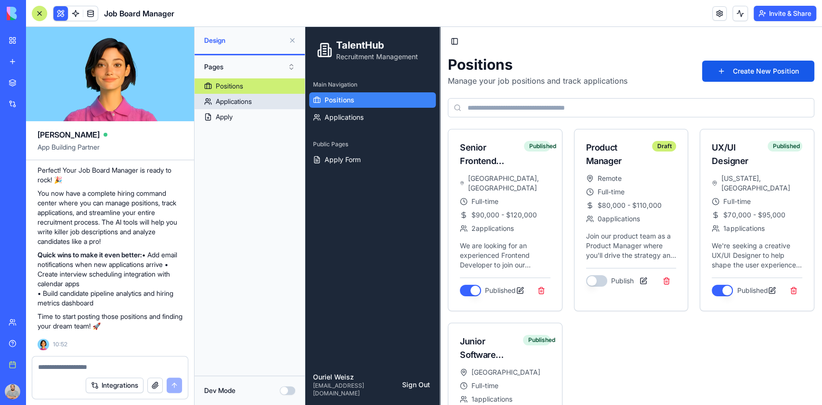
click at [254, 96] on link "Applications" at bounding box center [250, 101] width 110 height 15
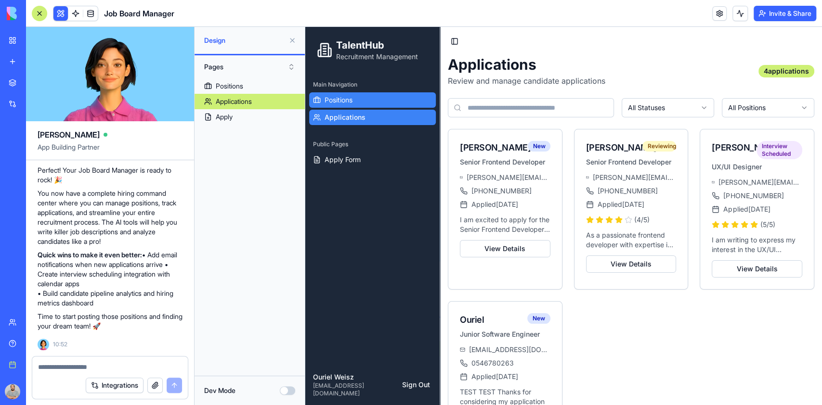
click at [330, 105] on link "Positions" at bounding box center [372, 99] width 127 height 15
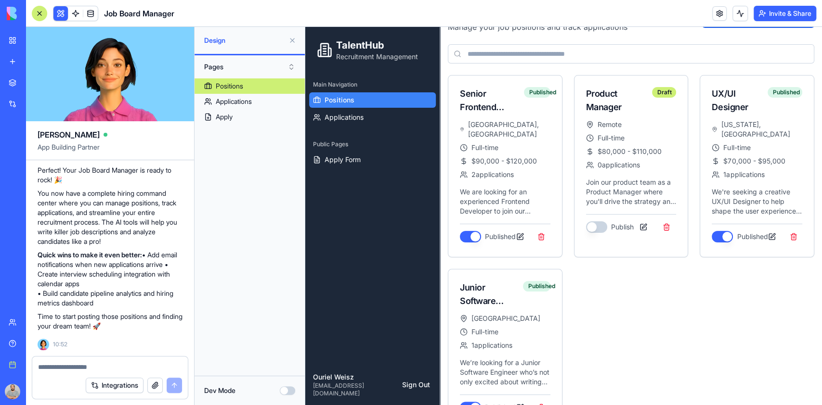
scroll to position [75, 0]
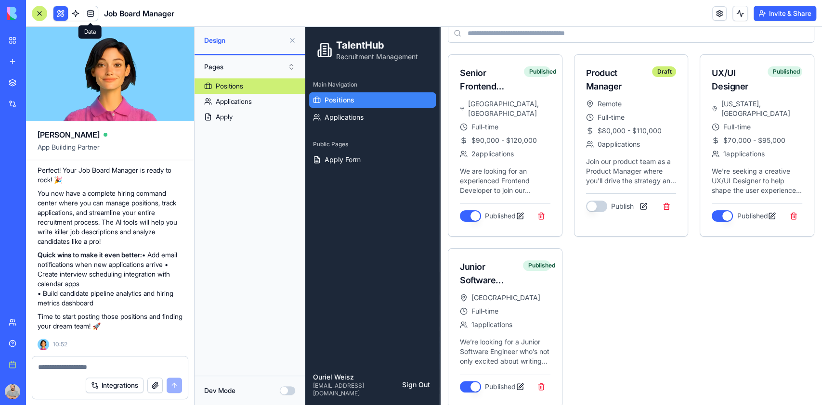
click at [88, 12] on span at bounding box center [90, 13] width 27 height 27
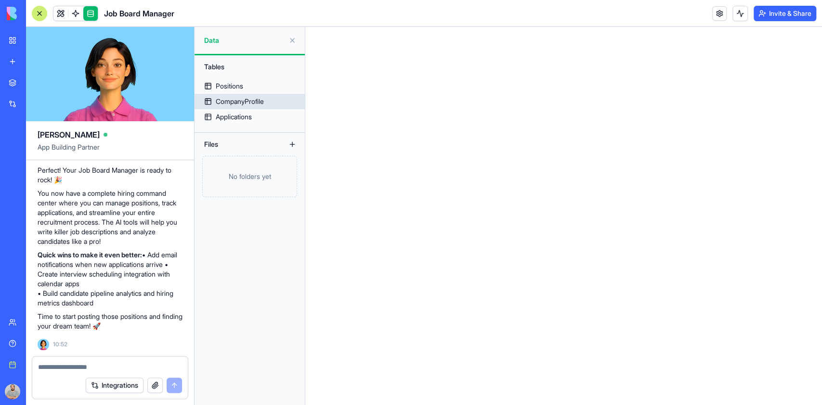
click at [276, 96] on link "CompanyProfile" at bounding box center [250, 101] width 110 height 15
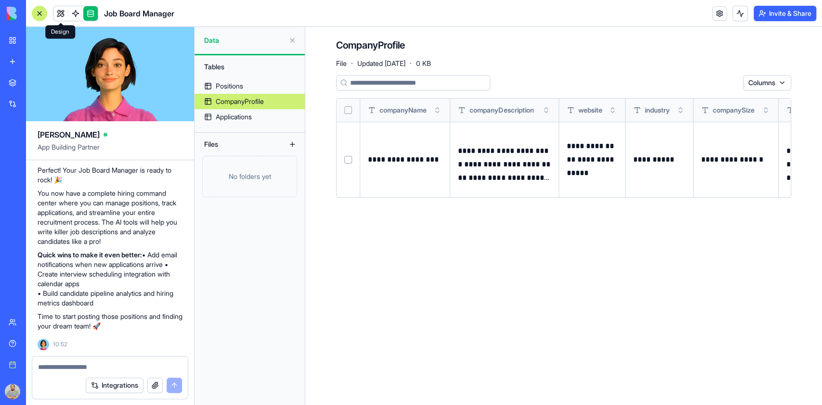
click at [57, 12] on link at bounding box center [60, 13] width 14 height 14
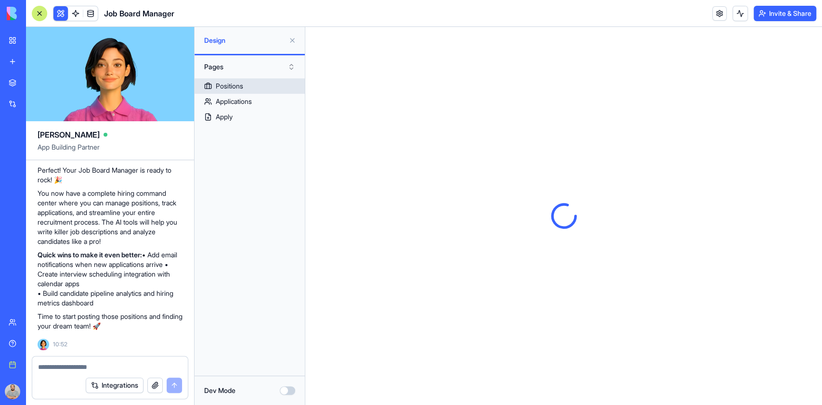
click at [273, 83] on link "Positions" at bounding box center [250, 85] width 110 height 15
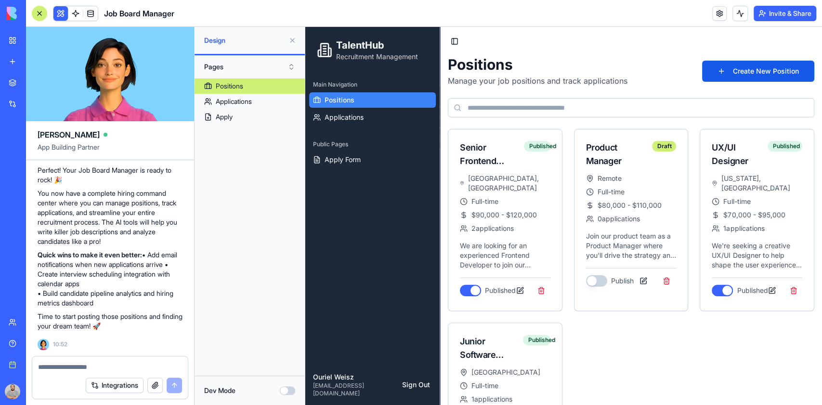
click at [327, 55] on icon at bounding box center [324, 49] width 15 height 15
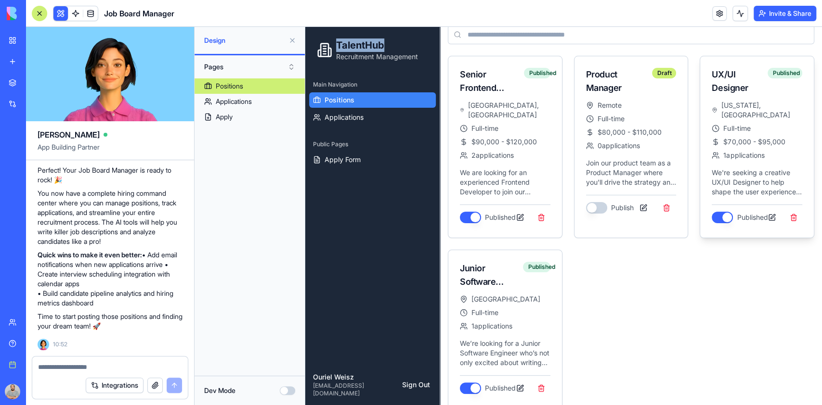
scroll to position [75, 0]
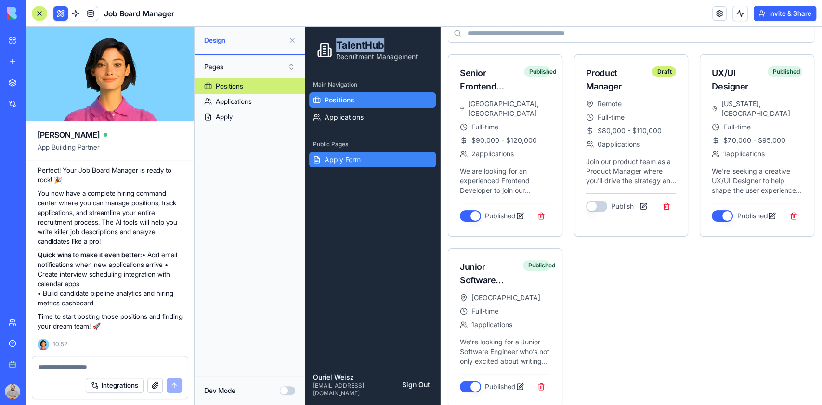
click at [367, 157] on link "Apply Form" at bounding box center [372, 159] width 127 height 15
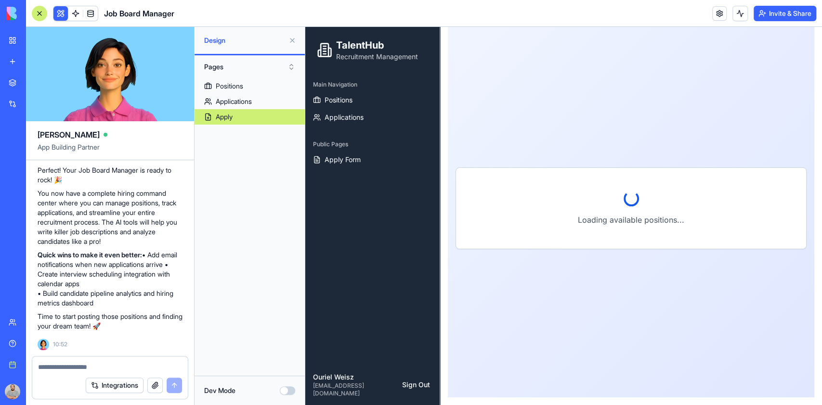
scroll to position [75, 0]
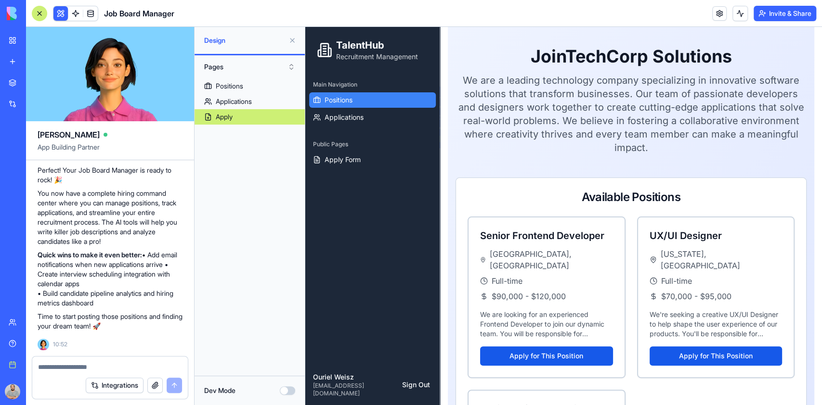
click at [393, 98] on link "Positions" at bounding box center [372, 99] width 127 height 15
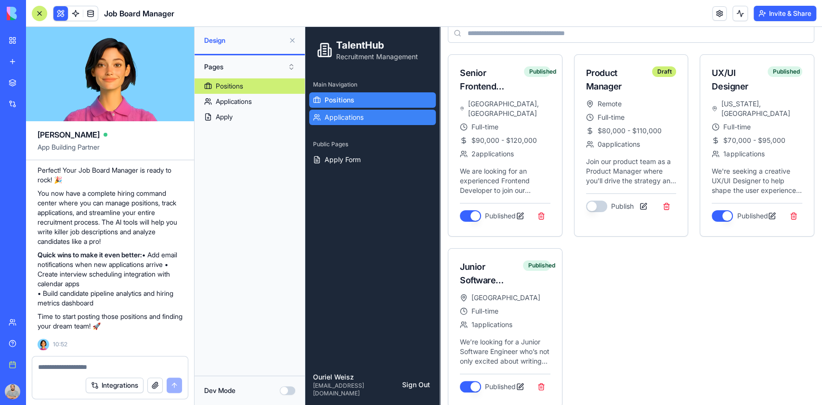
click at [392, 113] on link "Applications" at bounding box center [372, 117] width 127 height 15
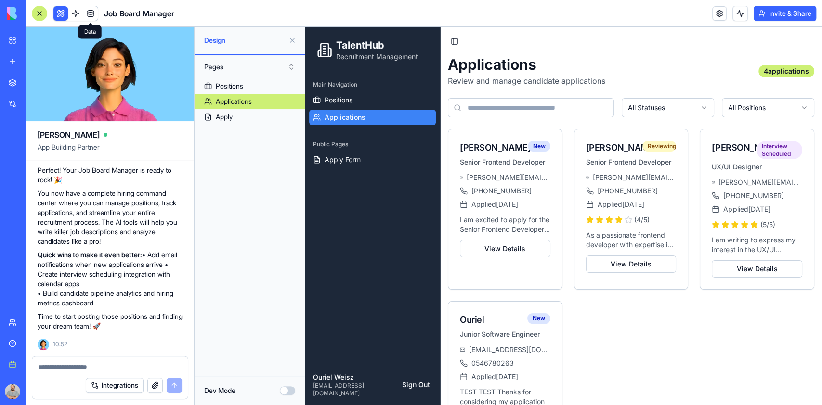
click at [97, 10] on link at bounding box center [90, 13] width 14 height 14
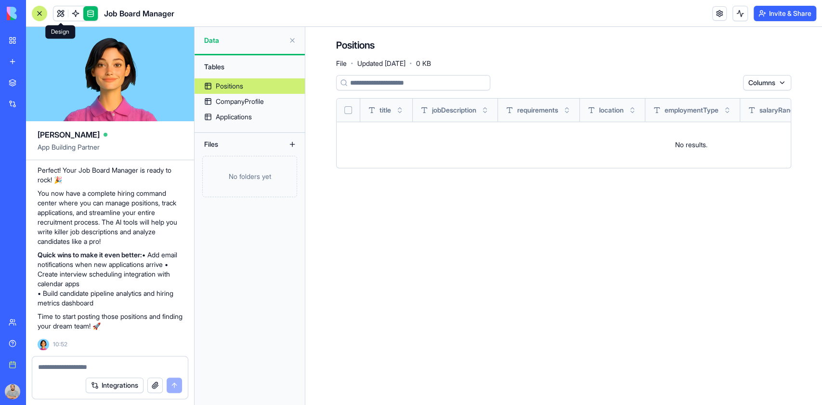
click at [57, 6] on link at bounding box center [60, 13] width 14 height 14
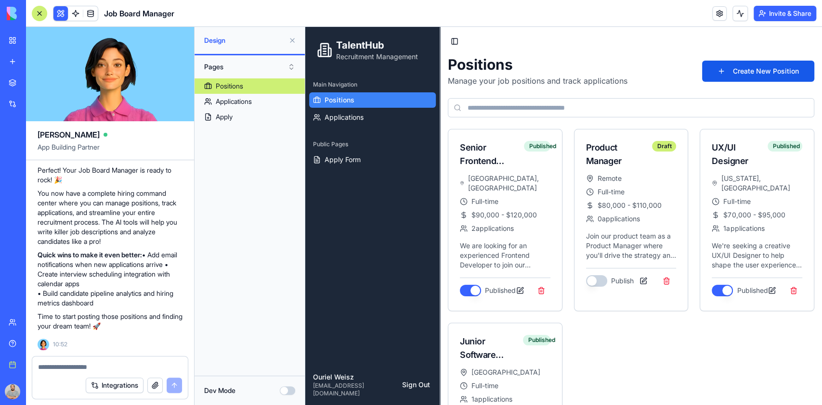
click at [48, 368] on textarea at bounding box center [110, 368] width 144 height 10
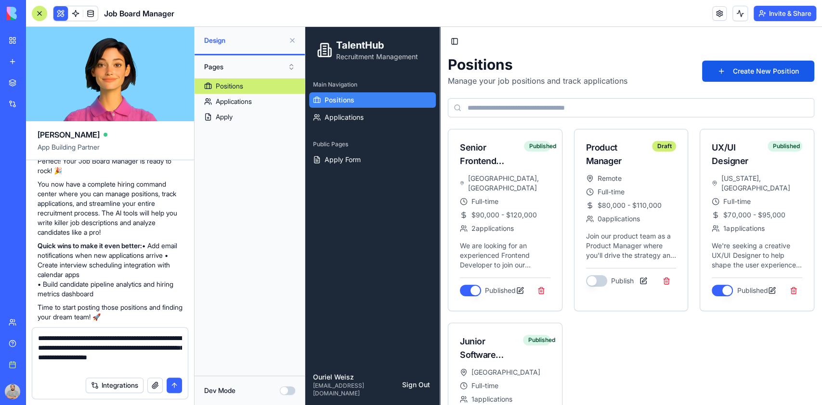
type textarea "**********"
click at [174, 384] on button "submit" at bounding box center [174, 385] width 15 height 15
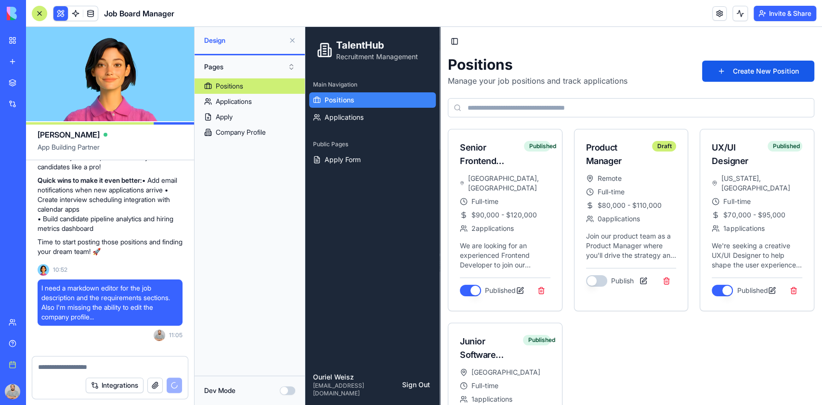
scroll to position [638, 0]
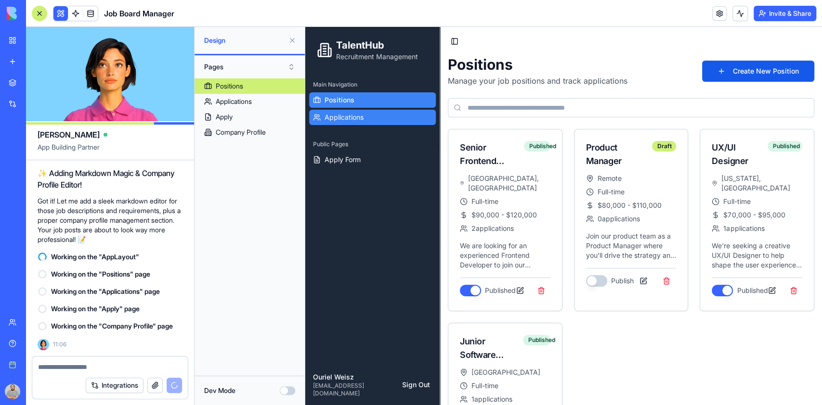
click at [335, 115] on span "Applications" at bounding box center [344, 118] width 39 height 10
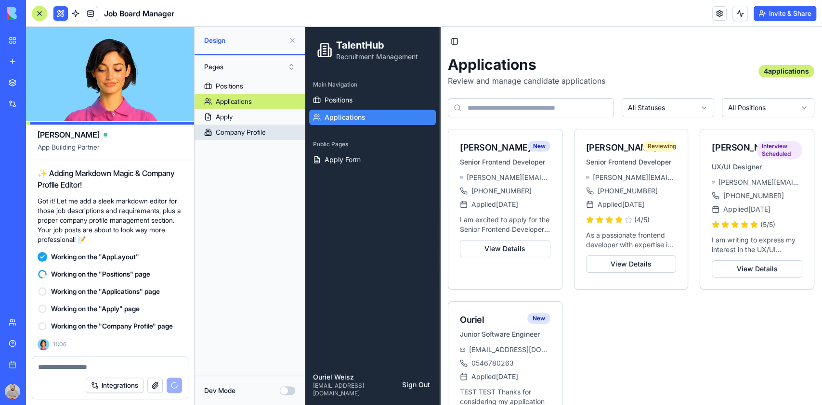
click at [242, 126] on link "Company Profile" at bounding box center [250, 132] width 110 height 15
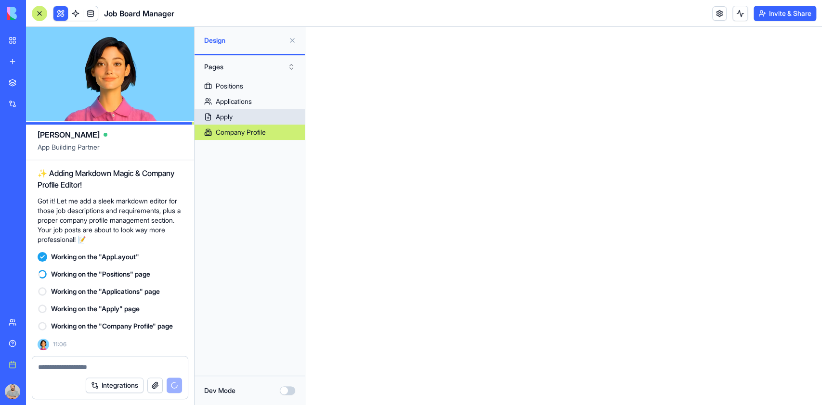
click at [229, 115] on div "Apply" at bounding box center [224, 117] width 17 height 10
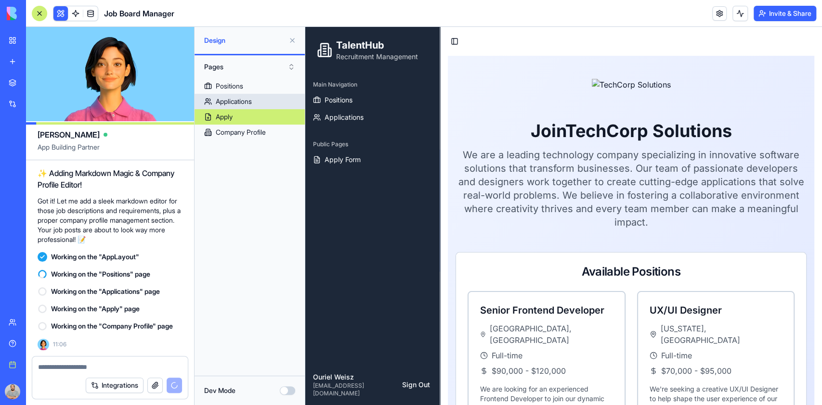
click at [229, 103] on div "Applications" at bounding box center [234, 102] width 36 height 10
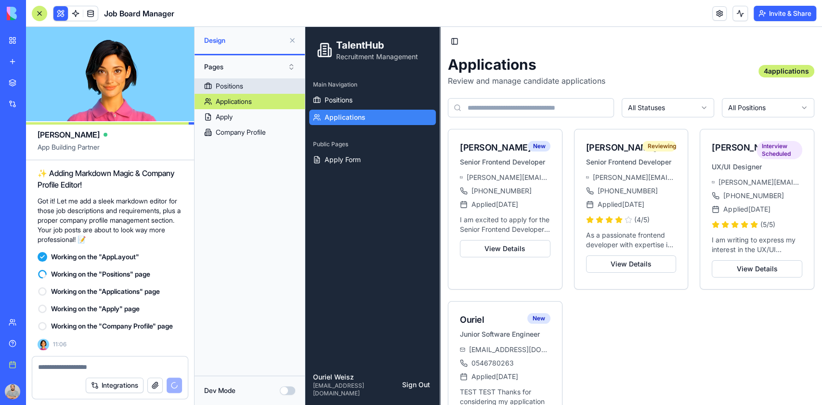
click at [231, 88] on div "Positions" at bounding box center [229, 86] width 27 height 10
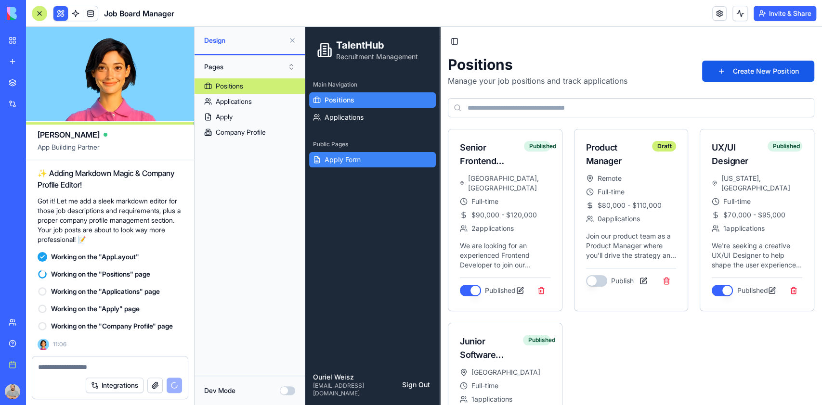
click at [355, 155] on span "Apply Form" at bounding box center [343, 160] width 36 height 10
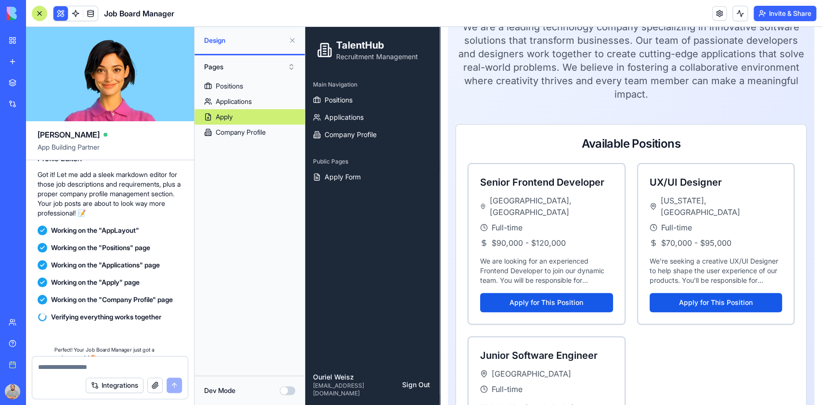
scroll to position [815, 0]
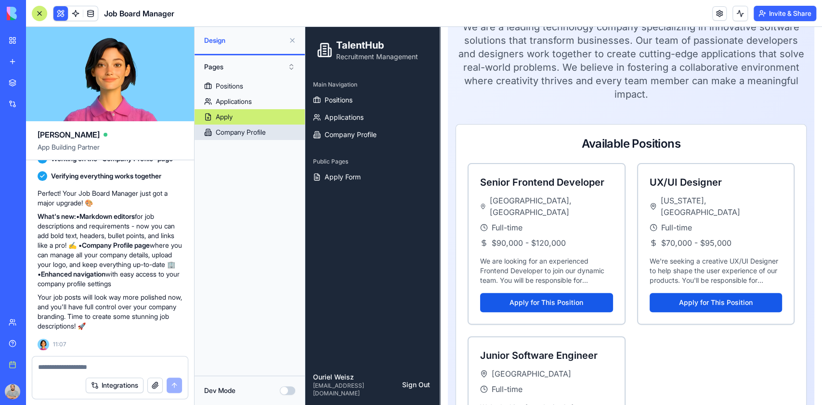
click at [241, 132] on div "Company Profile" at bounding box center [241, 133] width 50 height 10
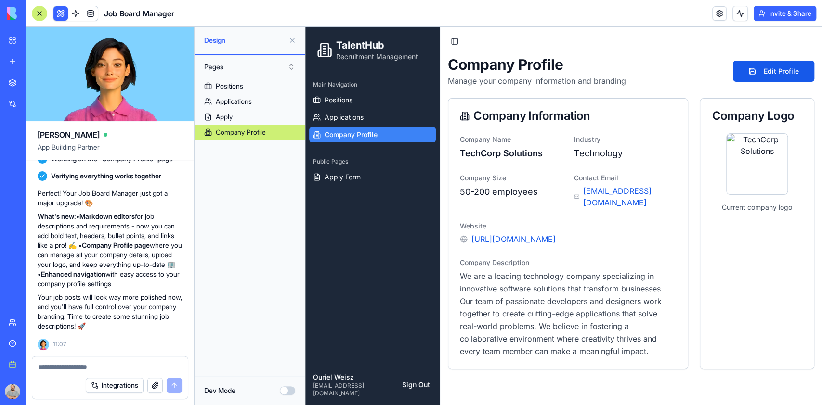
click at [769, 150] on img at bounding box center [757, 164] width 62 height 62
click at [773, 79] on button "Edit Profile" at bounding box center [773, 71] width 81 height 21
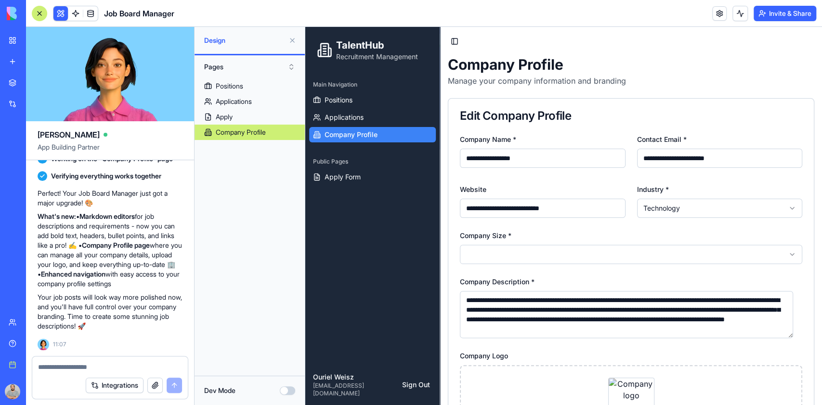
click at [566, 166] on input "**********" at bounding box center [543, 158] width 166 height 19
click at [528, 160] on input "**********" at bounding box center [543, 158] width 166 height 19
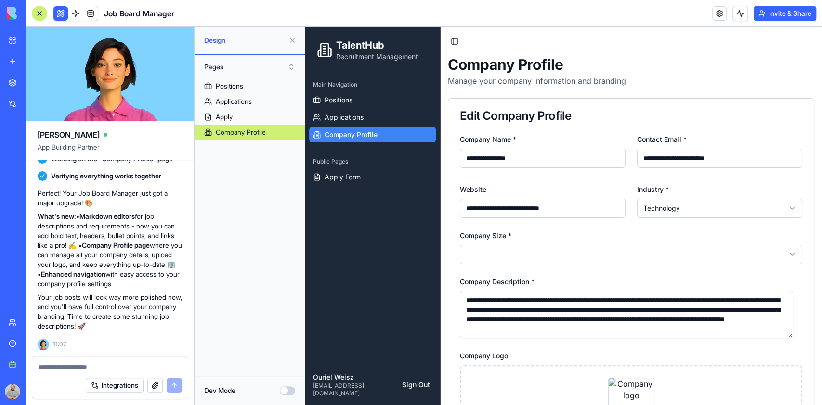
type input "**********"
click at [652, 163] on input "**********" at bounding box center [720, 158] width 166 height 19
type input "**********"
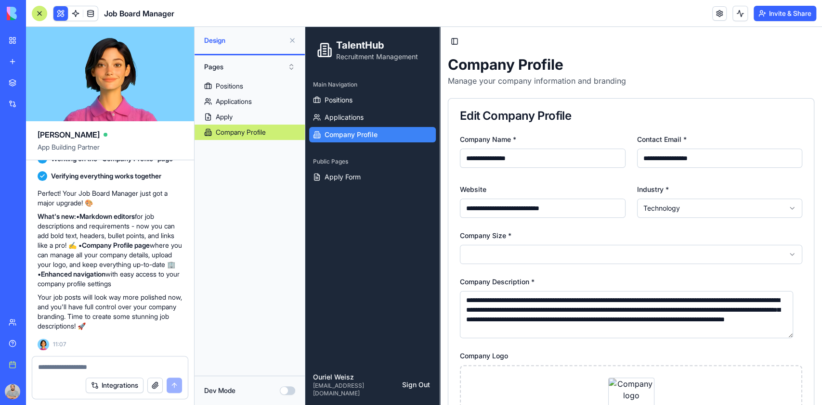
drag, startPoint x: 577, startPoint y: 211, endPoint x: 486, endPoint y: 214, distance: 91.1
click at [486, 214] on input "**********" at bounding box center [543, 208] width 166 height 19
type input "**********"
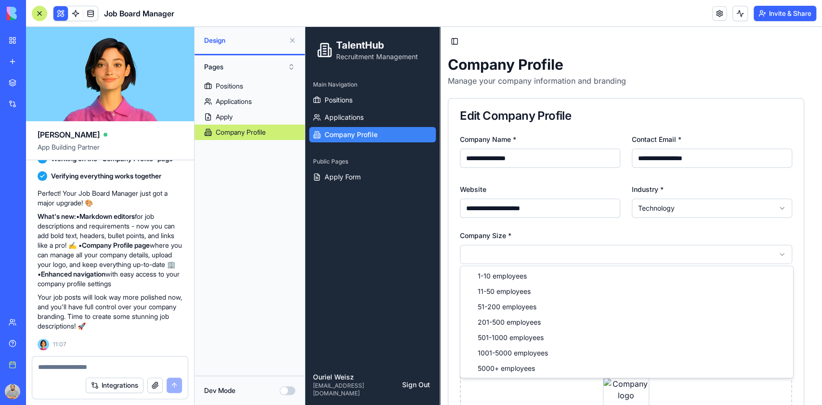
click at [545, 249] on html "**********" at bounding box center [563, 280] width 517 height 507
select select "**********"
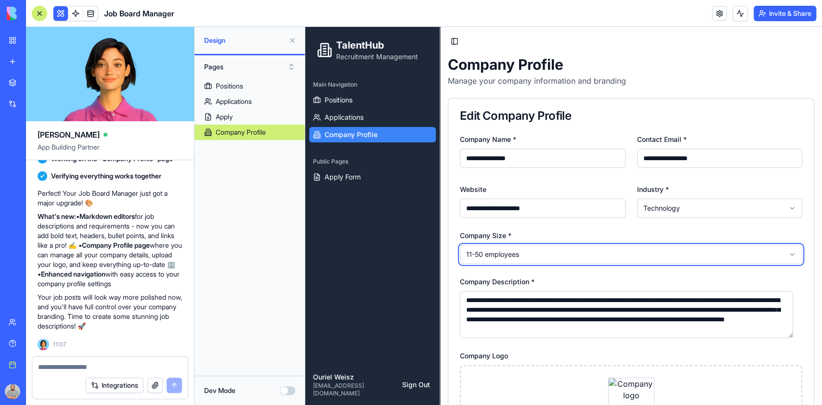
scroll to position [64, 0]
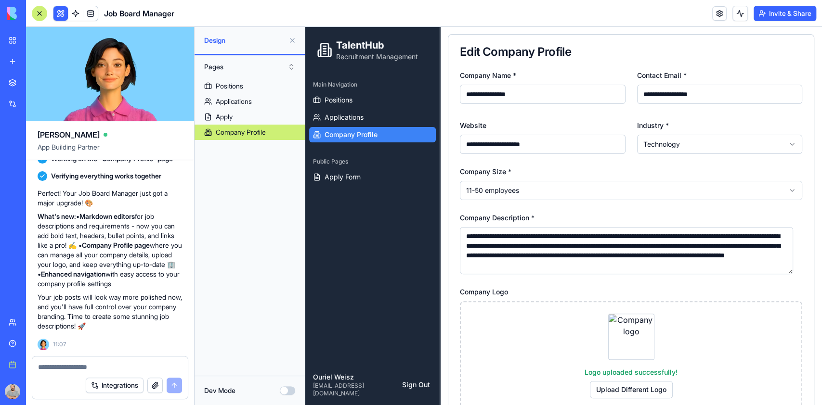
click at [534, 249] on textarea "**********" at bounding box center [626, 250] width 333 height 47
paste textarea "**********"
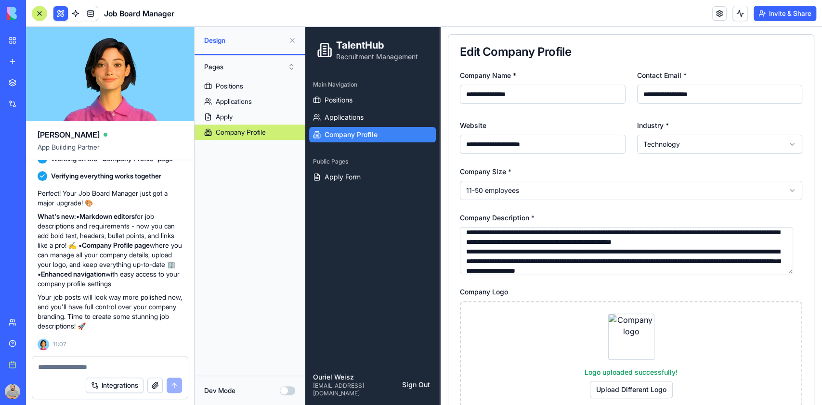
scroll to position [128, 0]
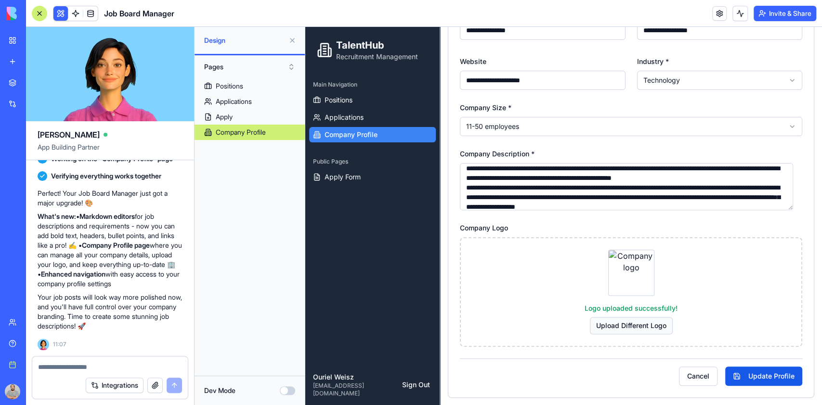
type textarea "**********"
click at [623, 326] on button "Upload Different Logo" at bounding box center [631, 325] width 83 height 17
click at [604, 327] on button "Upload Different Logo" at bounding box center [631, 325] width 83 height 17
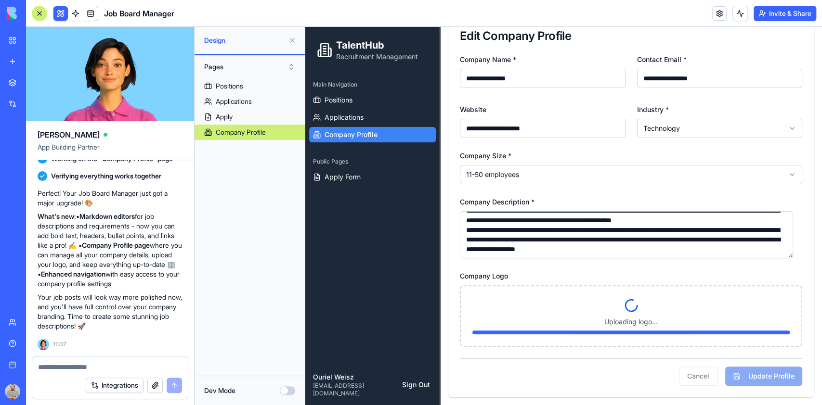
scroll to position [19, 0]
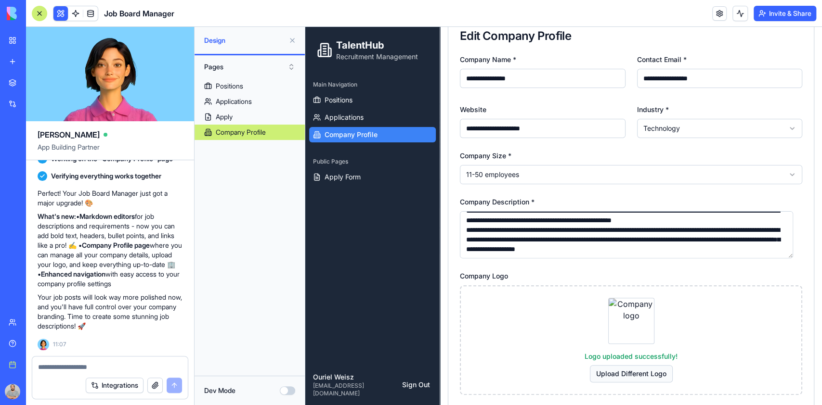
click at [639, 373] on button "Upload Different Logo" at bounding box center [631, 374] width 83 height 17
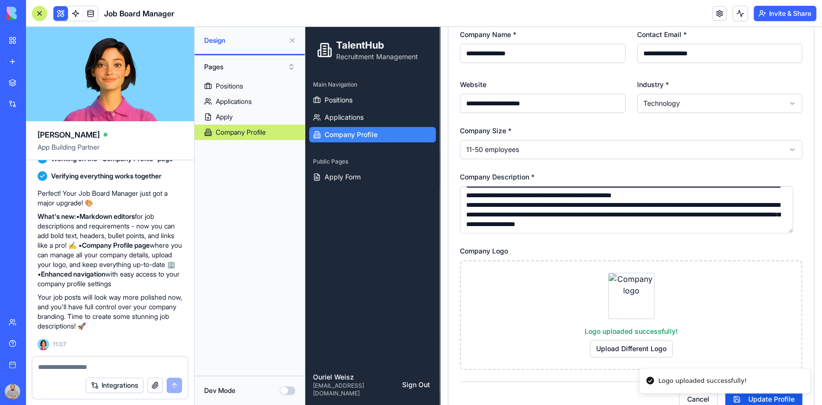
scroll to position [128, 0]
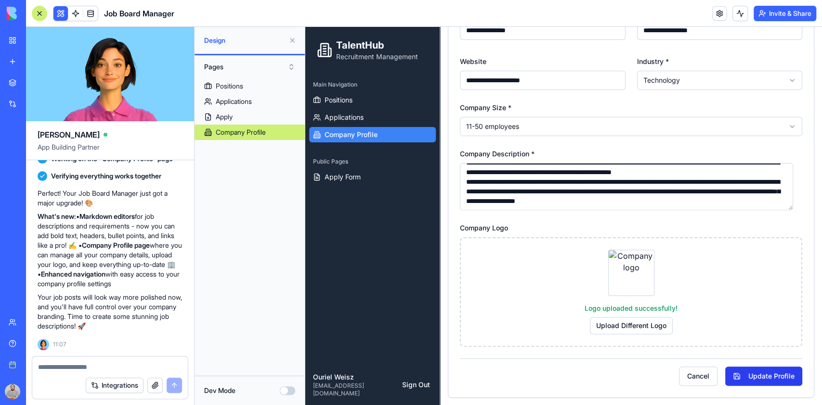
click at [754, 373] on button "Update Profile" at bounding box center [763, 376] width 77 height 19
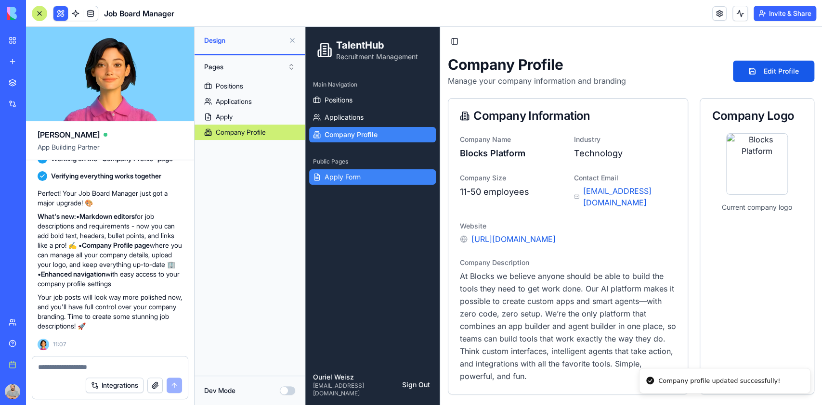
click at [347, 183] on link "Apply Form" at bounding box center [372, 177] width 127 height 15
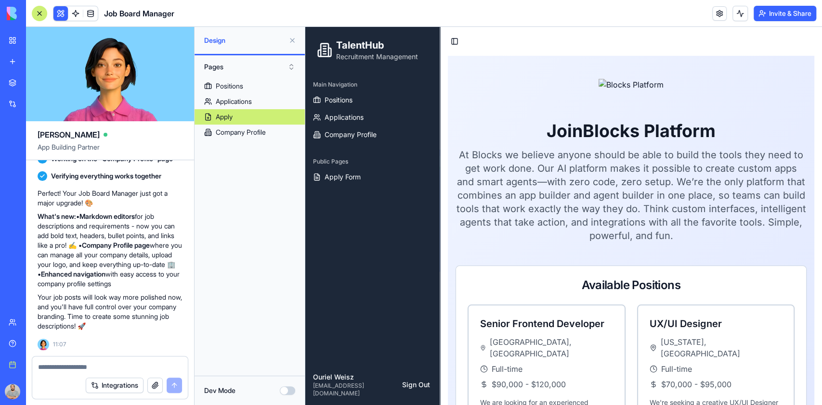
click at [235, 125] on link "Company Profile" at bounding box center [250, 132] width 110 height 15
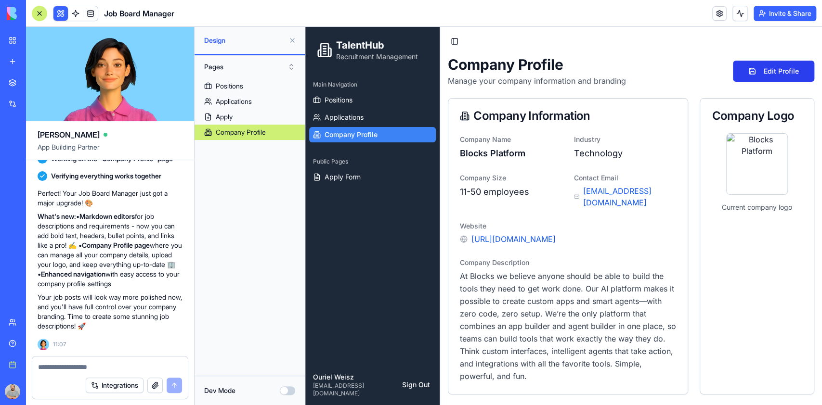
click at [778, 73] on button "Edit Profile" at bounding box center [773, 71] width 81 height 21
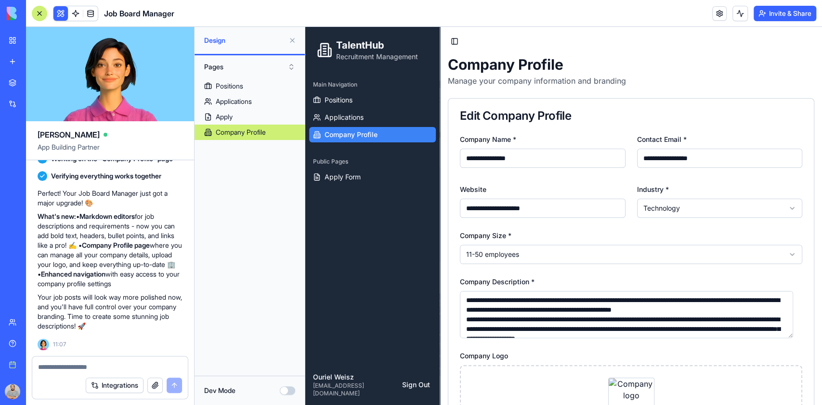
click at [680, 310] on textarea "**********" at bounding box center [626, 314] width 333 height 47
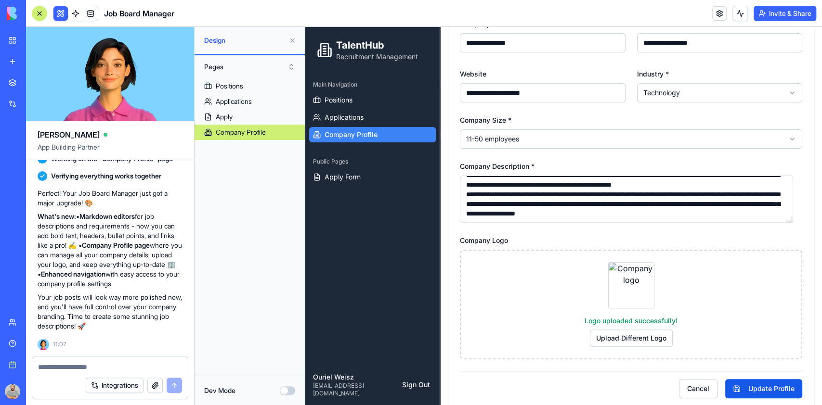
scroll to position [128, 0]
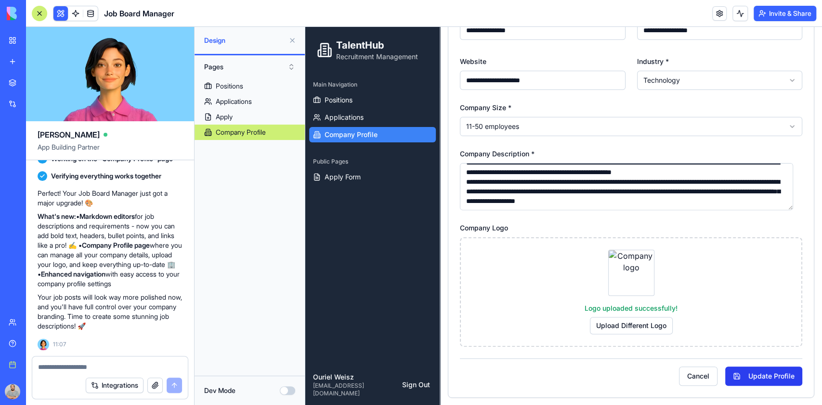
type textarea "**********"
click at [772, 379] on button "Update Profile" at bounding box center [763, 376] width 77 height 19
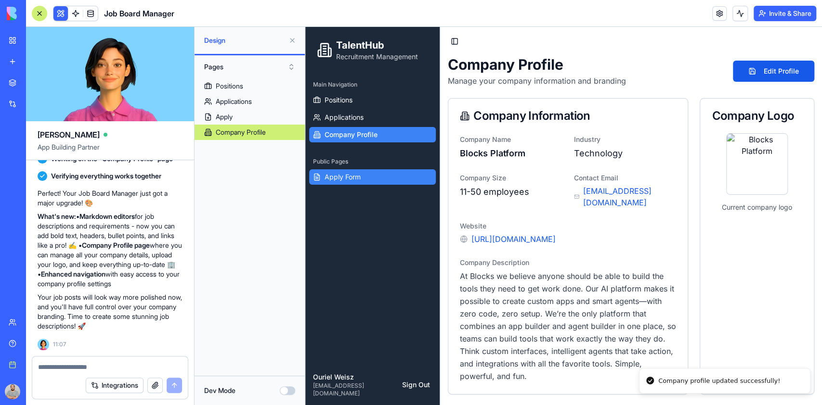
click at [352, 174] on span "Apply Form" at bounding box center [343, 177] width 36 height 10
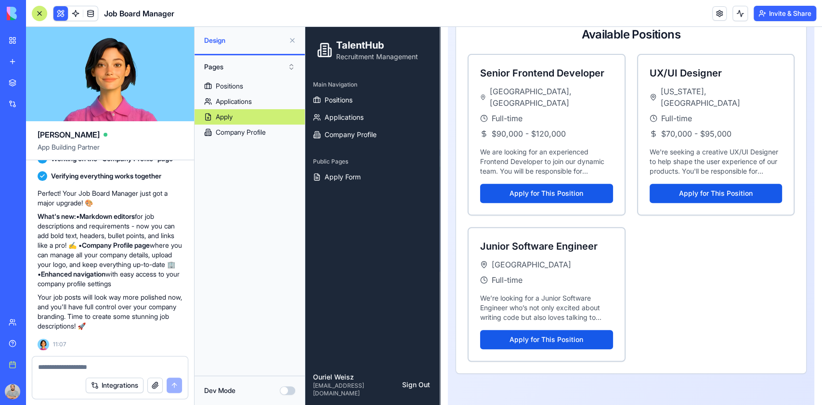
scroll to position [254, 0]
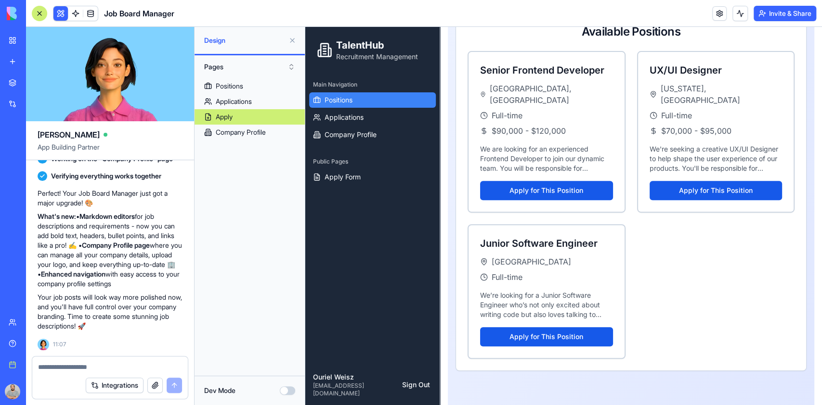
click at [332, 99] on span "Positions" at bounding box center [339, 100] width 28 height 10
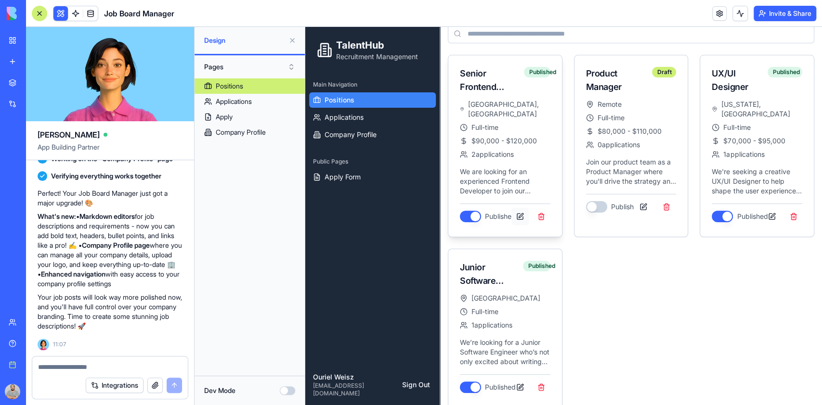
scroll to position [75, 0]
click at [517, 379] on button at bounding box center [519, 387] width 17 height 17
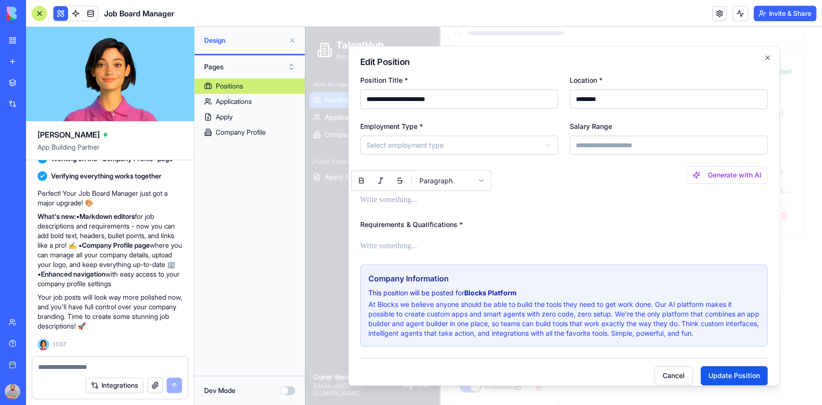
click at [433, 198] on p at bounding box center [563, 200] width 407 height 13
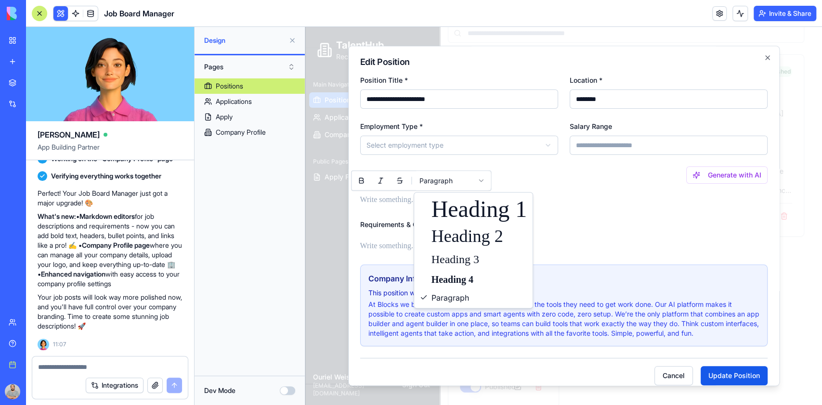
click at [484, 181] on body "**********" at bounding box center [558, 183] width 507 height 463
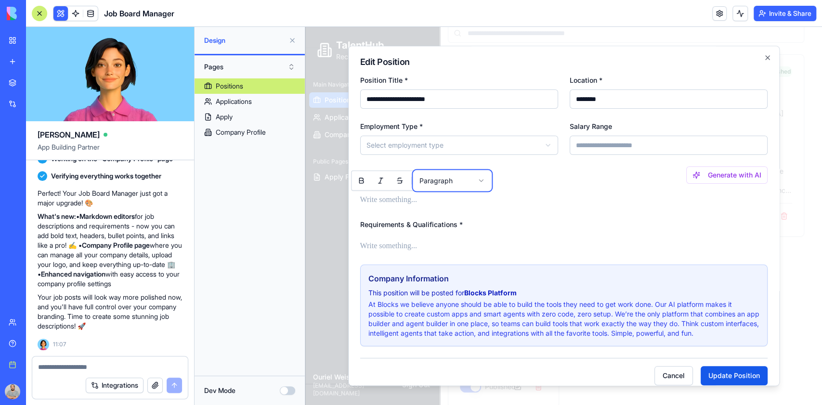
click at [484, 181] on body "**********" at bounding box center [558, 183] width 507 height 463
click at [405, 202] on p at bounding box center [563, 200] width 407 height 13
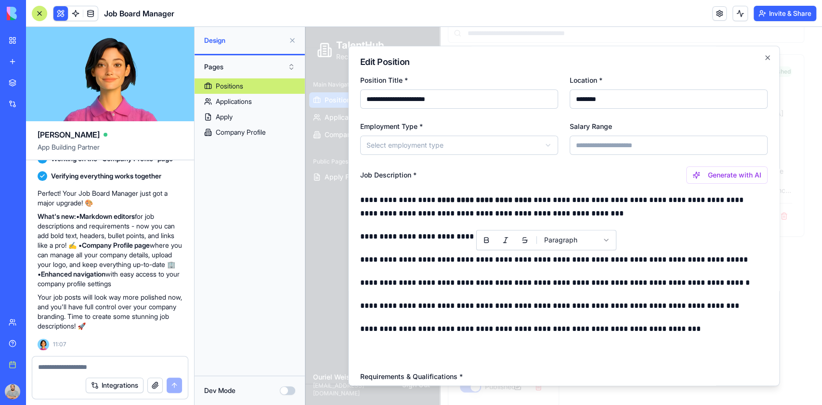
click at [545, 246] on div "**********" at bounding box center [563, 263] width 407 height 193
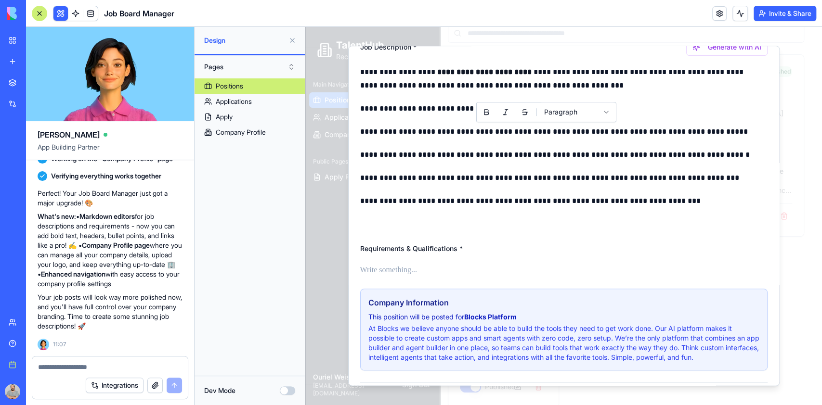
scroll to position [163, 0]
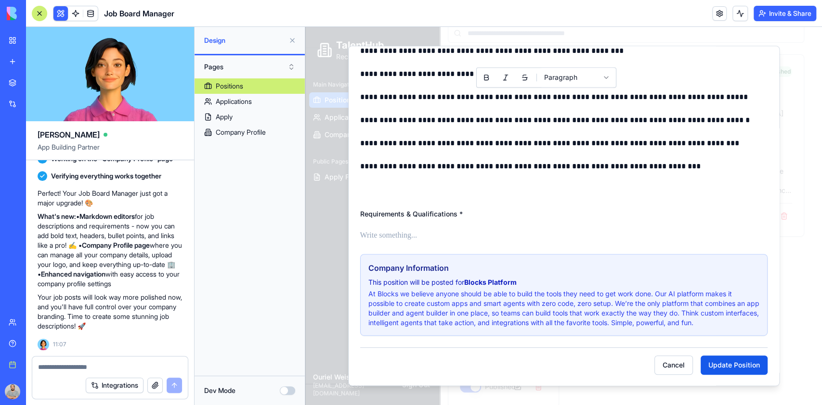
click at [440, 232] on p at bounding box center [563, 235] width 407 height 13
click at [386, 236] on p at bounding box center [563, 235] width 407 height 13
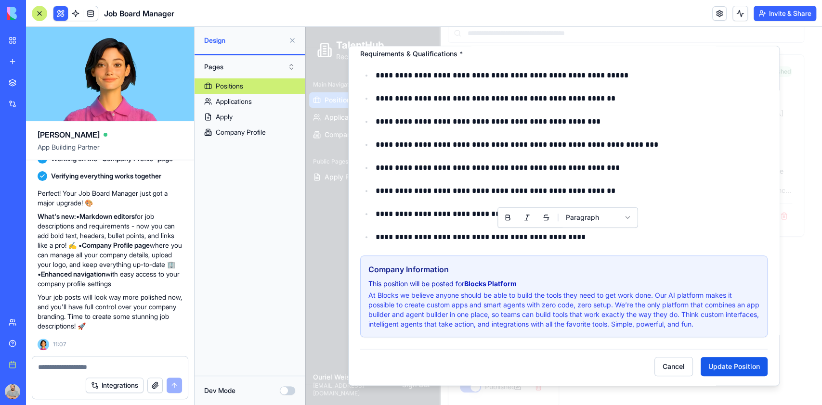
scroll to position [325, 0]
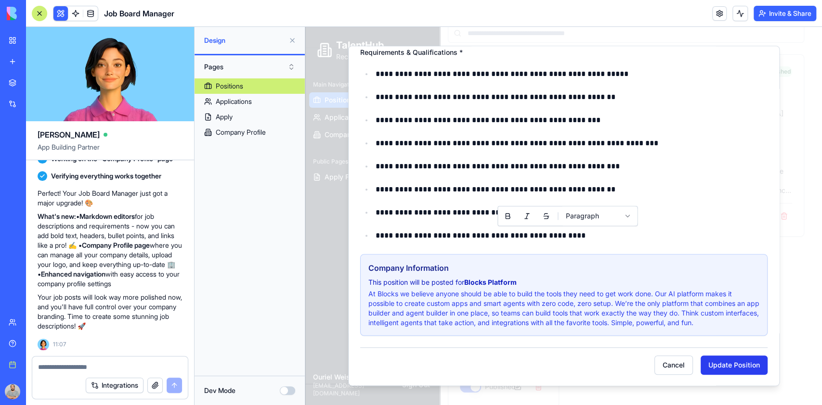
click at [735, 372] on button "Update Position" at bounding box center [734, 365] width 67 height 19
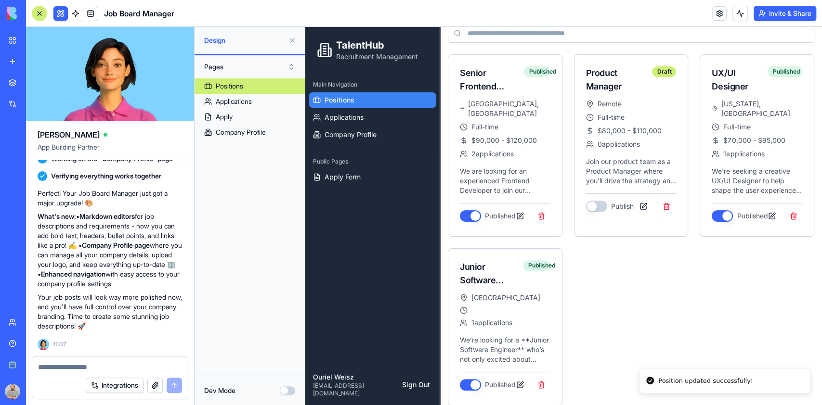
scroll to position [73, 0]
click at [519, 378] on button at bounding box center [519, 386] width 17 height 17
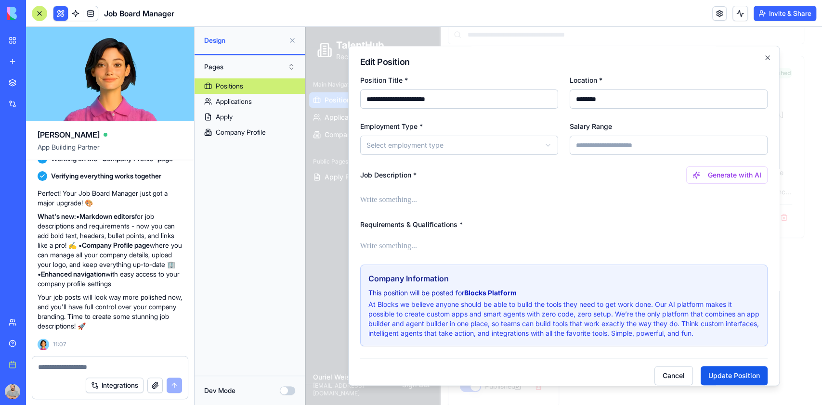
click at [448, 144] on body "**********" at bounding box center [558, 184] width 507 height 461
click at [714, 368] on button "Update Position" at bounding box center [734, 375] width 67 height 19
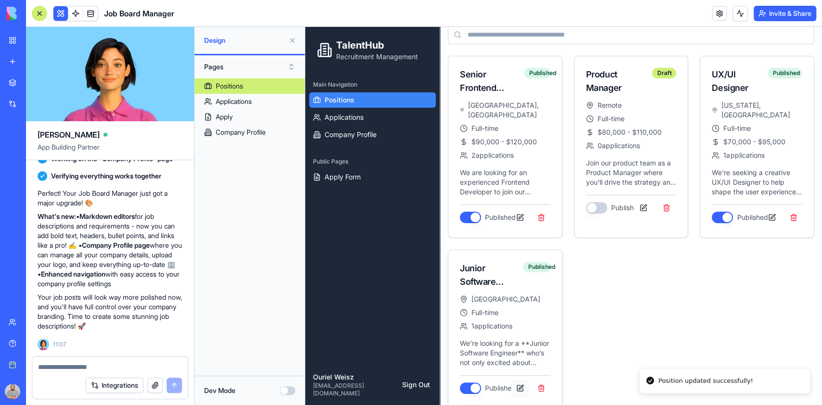
click at [513, 380] on button at bounding box center [519, 388] width 17 height 17
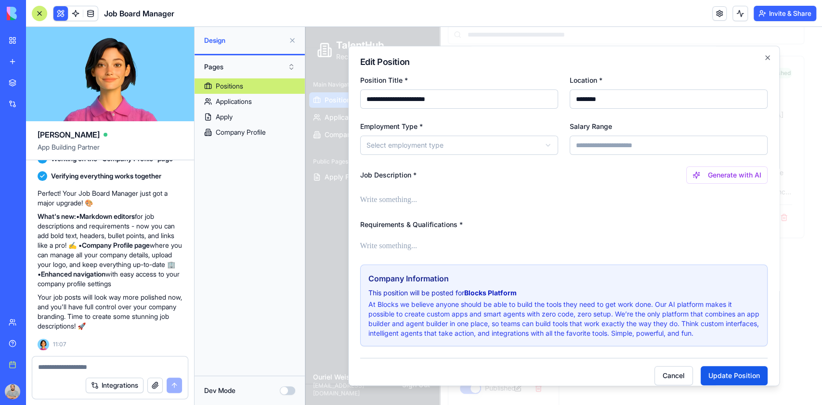
click at [93, 361] on div at bounding box center [110, 364] width 156 height 15
click at [89, 372] on textarea at bounding box center [110, 368] width 144 height 10
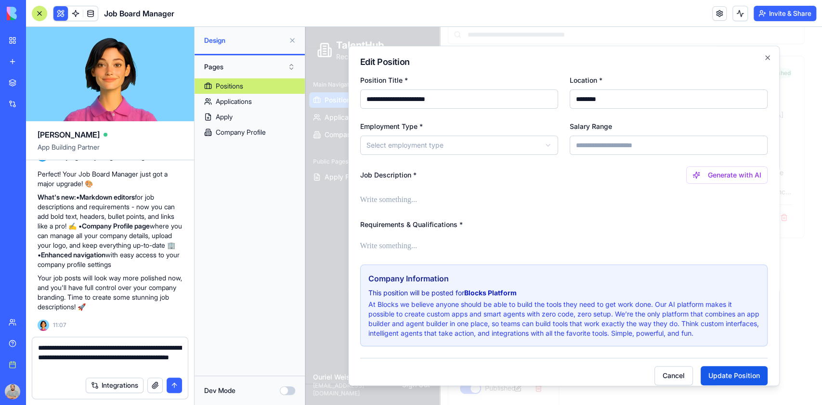
scroll to position [11, 0]
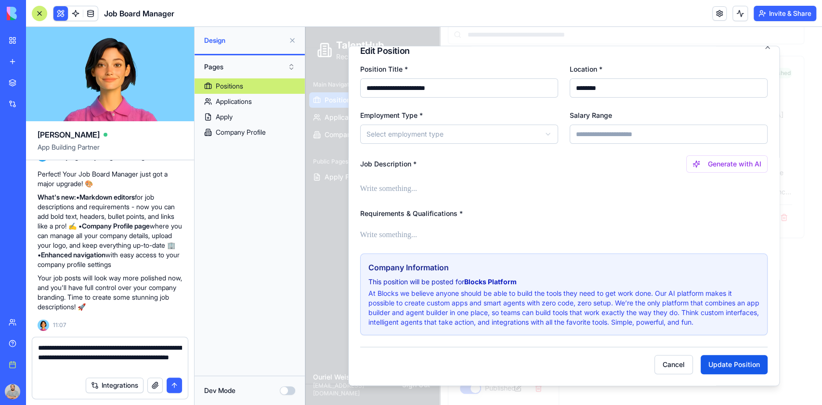
click at [443, 136] on body "**********" at bounding box center [558, 185] width 507 height 463
click at [712, 358] on button "Update Position" at bounding box center [734, 364] width 67 height 19
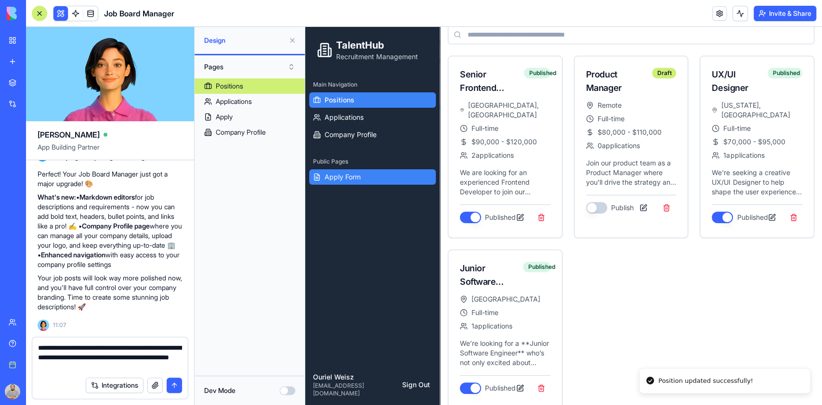
click at [332, 183] on link "Apply Form" at bounding box center [372, 177] width 127 height 15
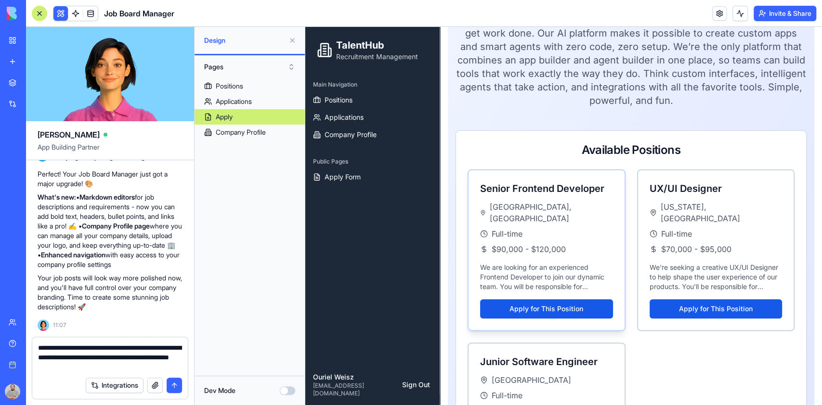
scroll to position [254, 0]
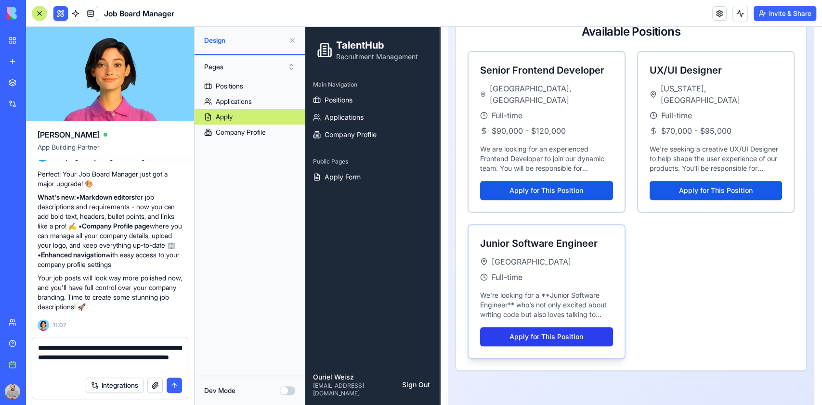
click at [571, 327] on button "Apply for This Position" at bounding box center [546, 336] width 133 height 19
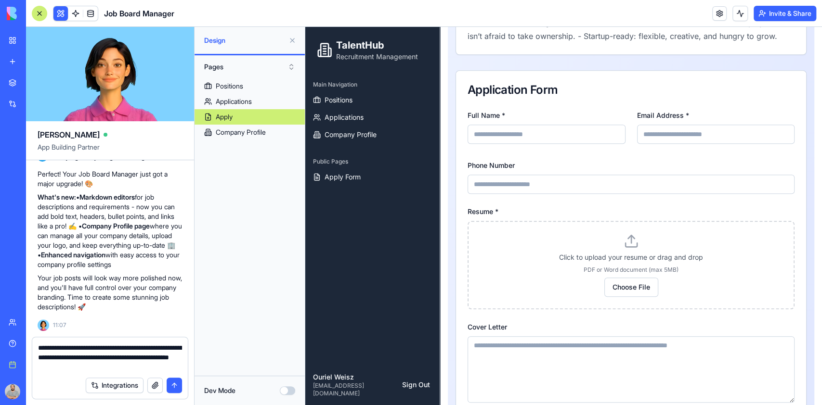
scroll to position [575, 0]
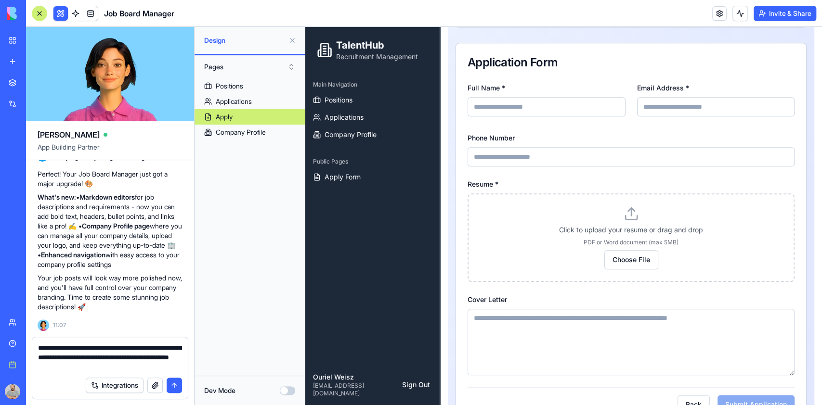
click at [143, 363] on textarea "**********" at bounding box center [110, 357] width 144 height 29
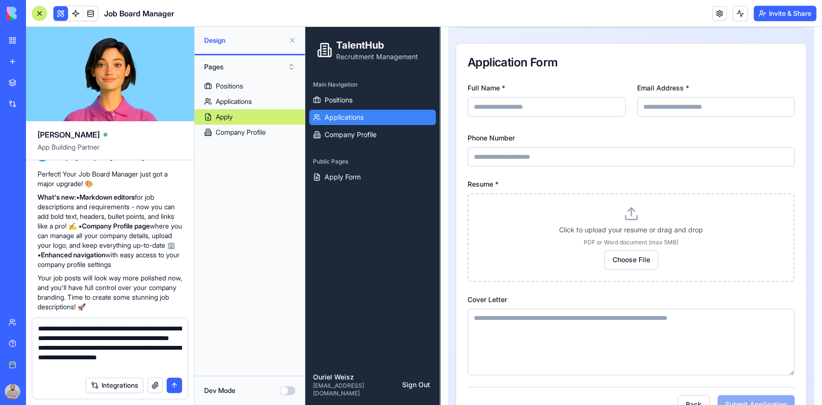
click at [356, 114] on span "Applications" at bounding box center [344, 118] width 39 height 10
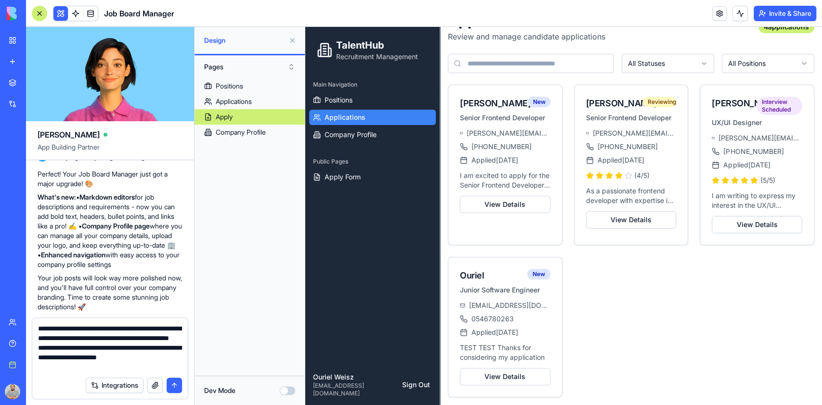
scroll to position [53, 0]
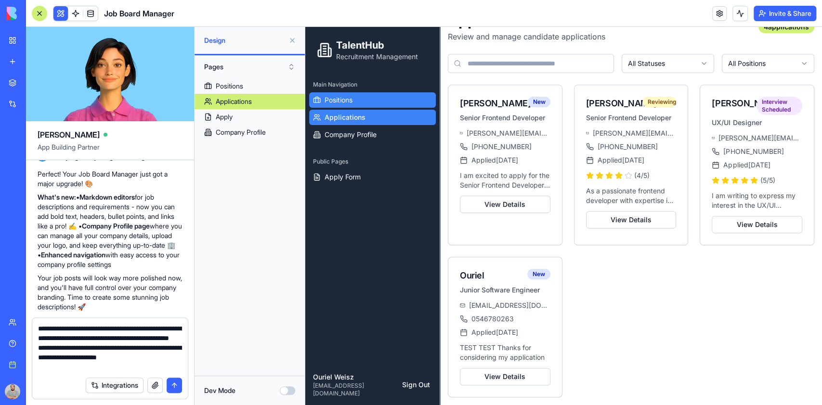
click at [353, 101] on span "Positions" at bounding box center [339, 100] width 28 height 10
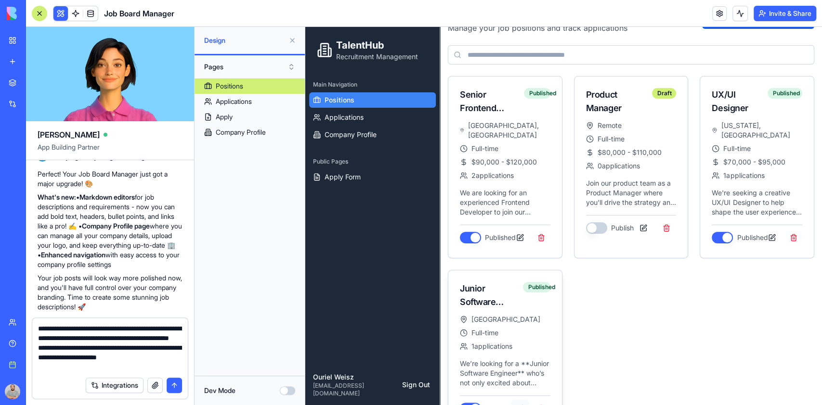
click at [517, 400] on button at bounding box center [519, 408] width 17 height 17
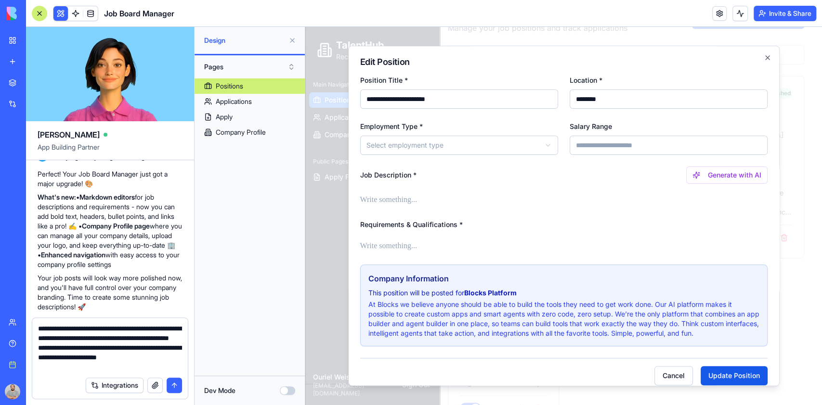
click at [151, 329] on textarea "**********" at bounding box center [110, 348] width 144 height 48
drag, startPoint x: 49, startPoint y: 342, endPoint x: 96, endPoint y: 338, distance: 47.4
click at [96, 338] on textarea "**********" at bounding box center [110, 343] width 144 height 58
type textarea "**********"
click at [174, 386] on button "submit" at bounding box center [174, 385] width 15 height 15
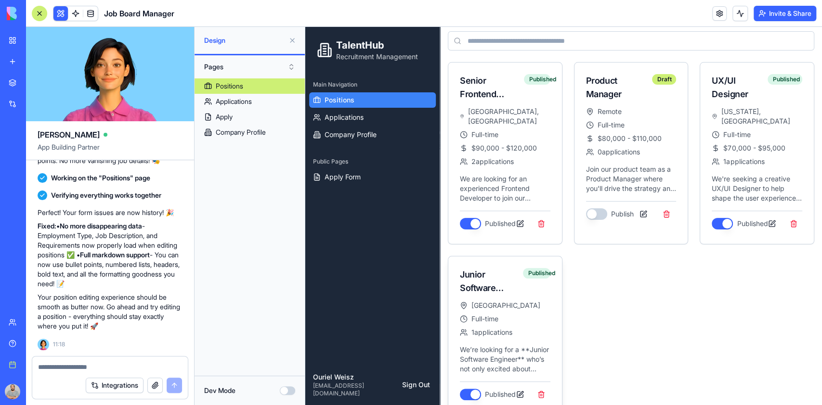
scroll to position [75, 0]
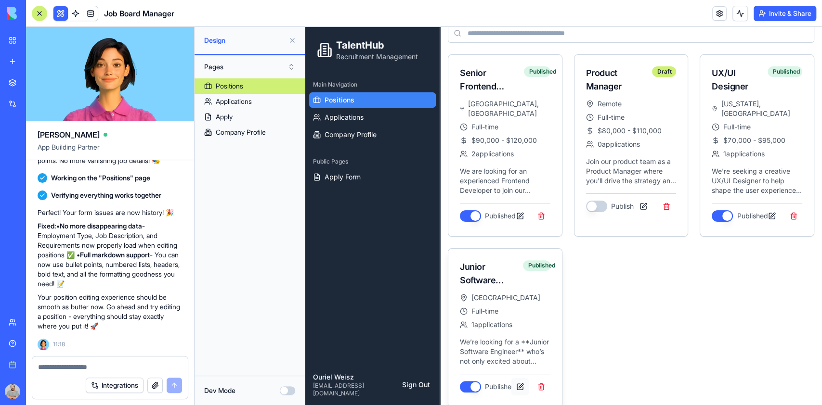
click at [519, 379] on button at bounding box center [519, 387] width 17 height 17
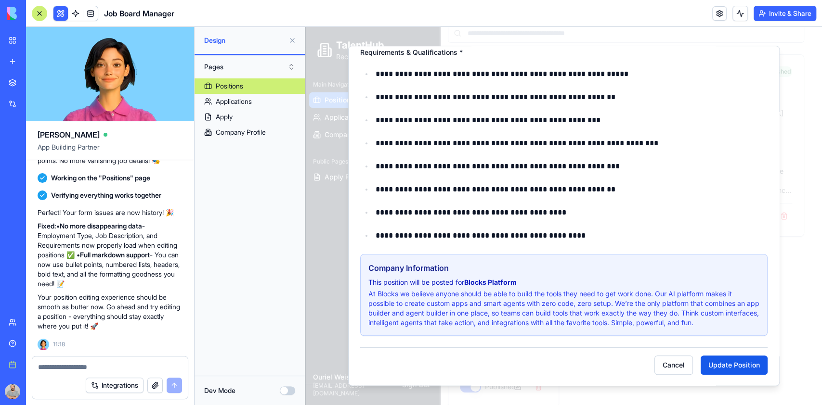
scroll to position [0, 0]
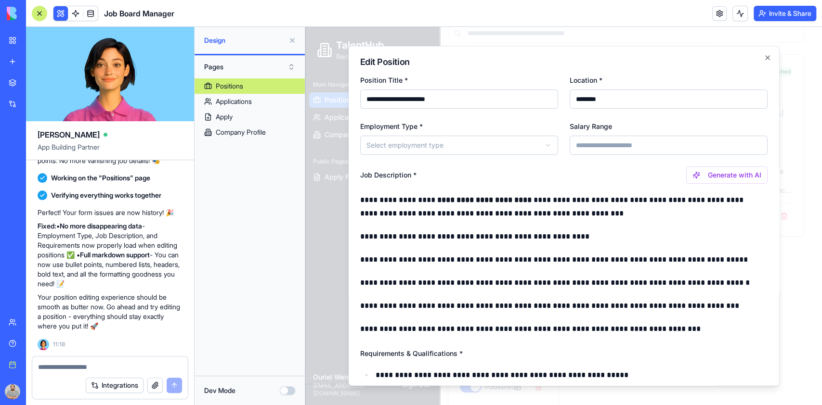
click at [429, 147] on body "**********" at bounding box center [558, 183] width 507 height 463
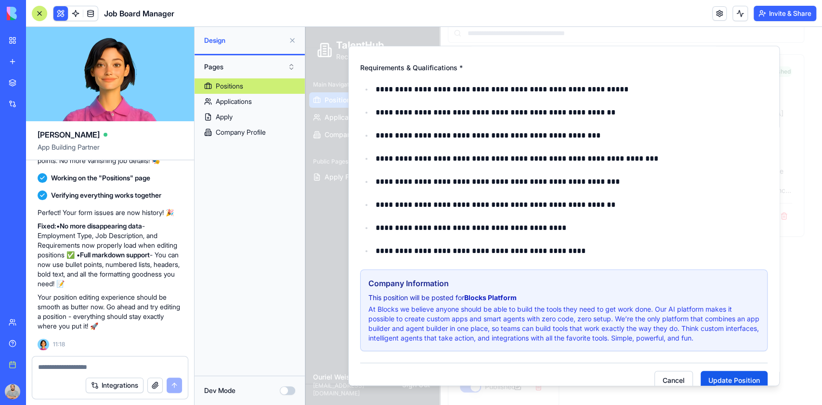
scroll to position [301, 0]
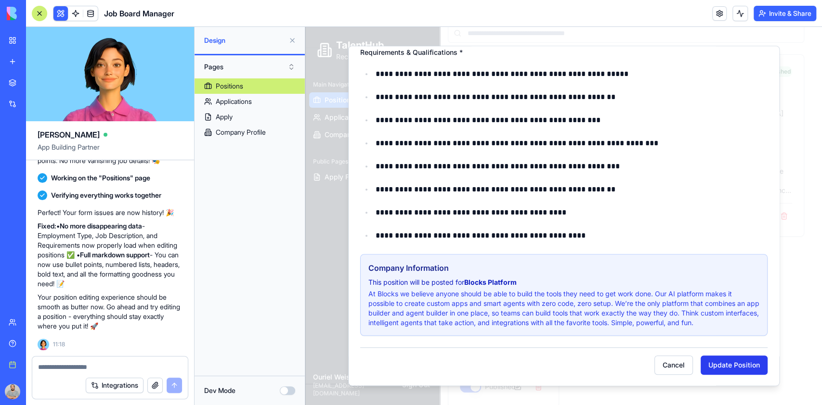
click at [717, 366] on button "Update Position" at bounding box center [734, 365] width 67 height 19
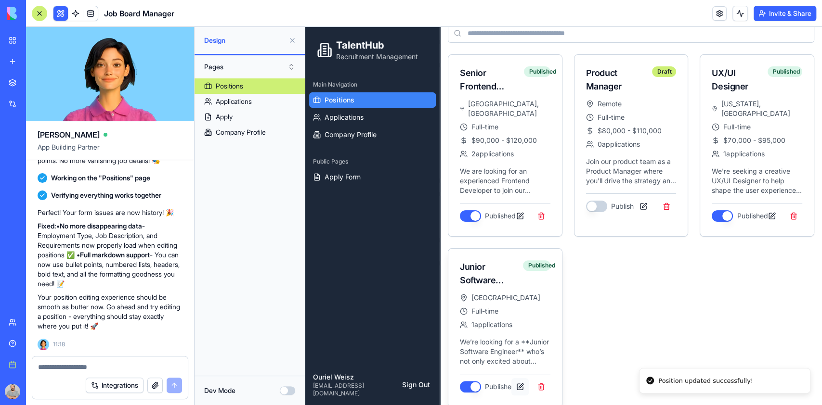
click at [521, 379] on button at bounding box center [519, 387] width 17 height 17
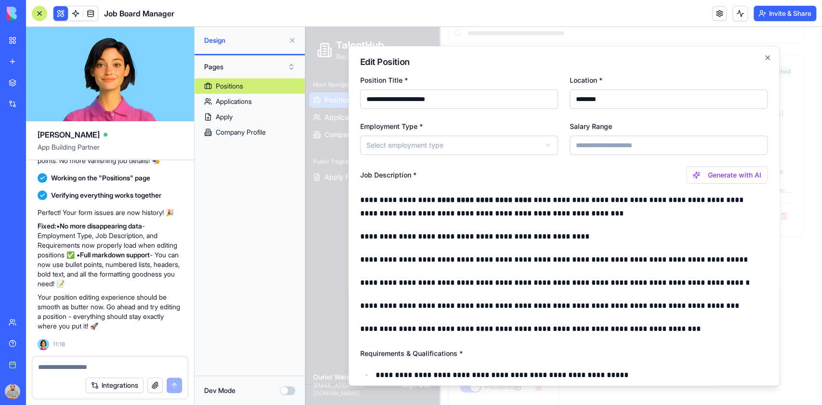
scroll to position [0, 0]
click at [766, 58] on icon "button" at bounding box center [768, 58] width 4 height 4
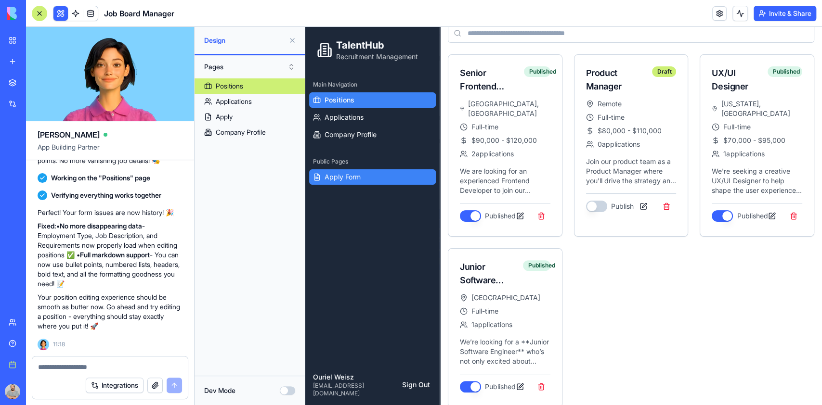
click at [351, 180] on span "Apply Form" at bounding box center [343, 177] width 36 height 10
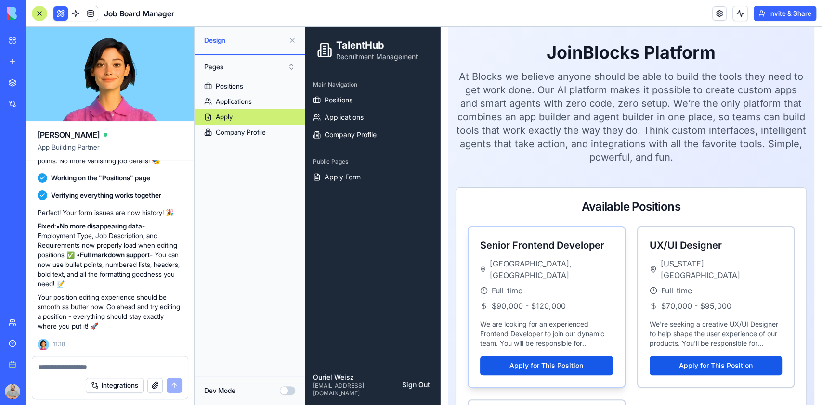
scroll to position [254, 0]
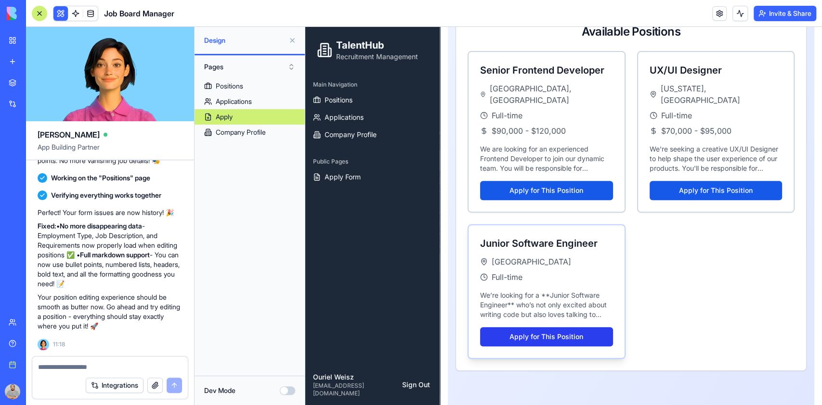
click at [536, 327] on button "Apply for This Position" at bounding box center [546, 336] width 133 height 19
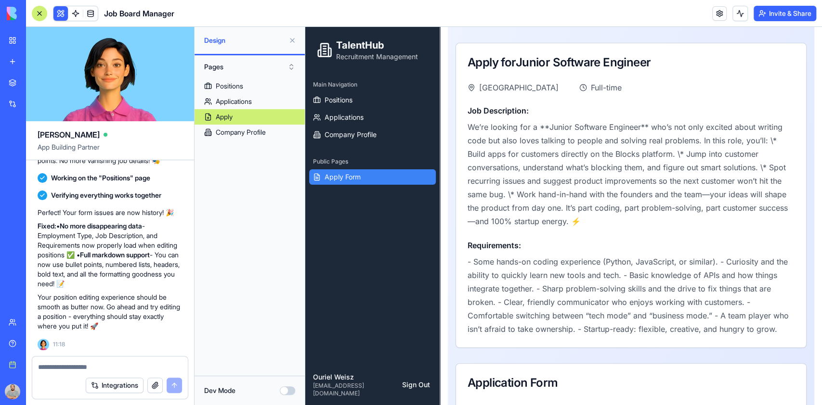
click at [327, 173] on span "Apply Form" at bounding box center [343, 177] width 36 height 10
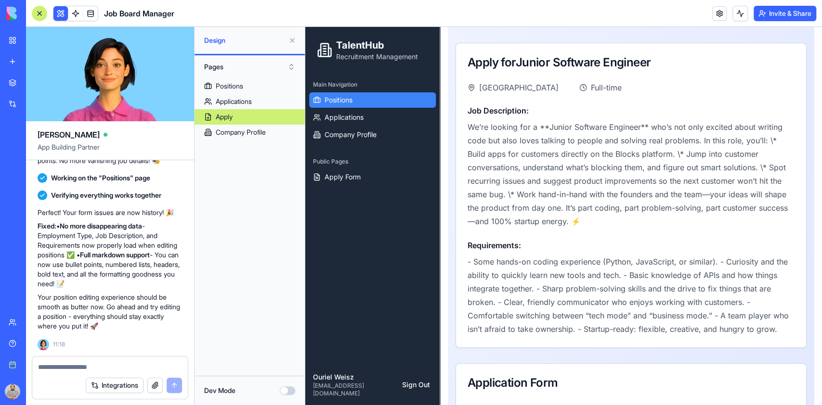
click at [338, 103] on span "Positions" at bounding box center [339, 100] width 28 height 10
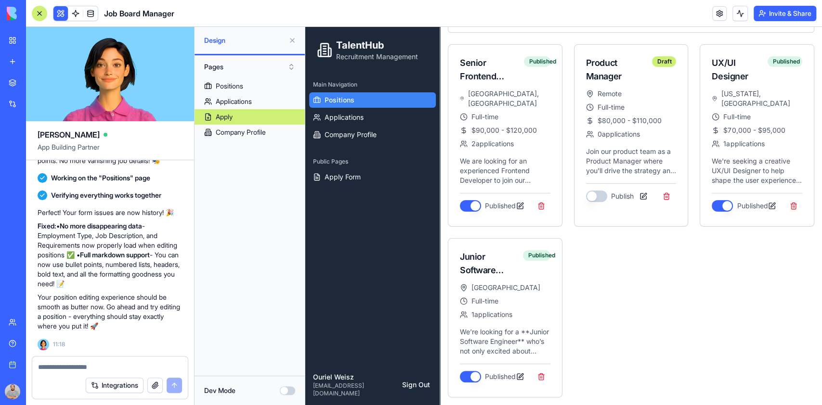
scroll to position [75, 0]
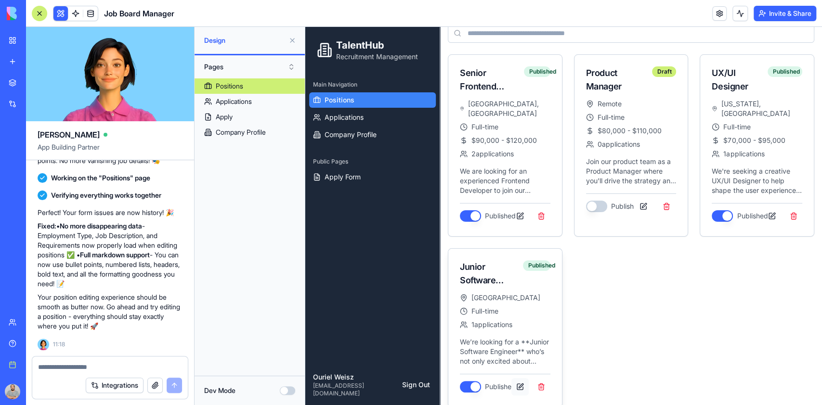
click at [519, 379] on button at bounding box center [519, 387] width 17 height 17
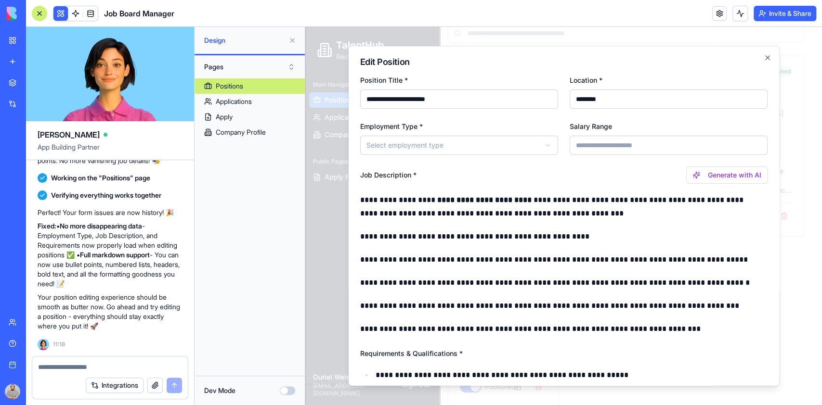
click at [506, 266] on p "**********" at bounding box center [559, 259] width 398 height 13
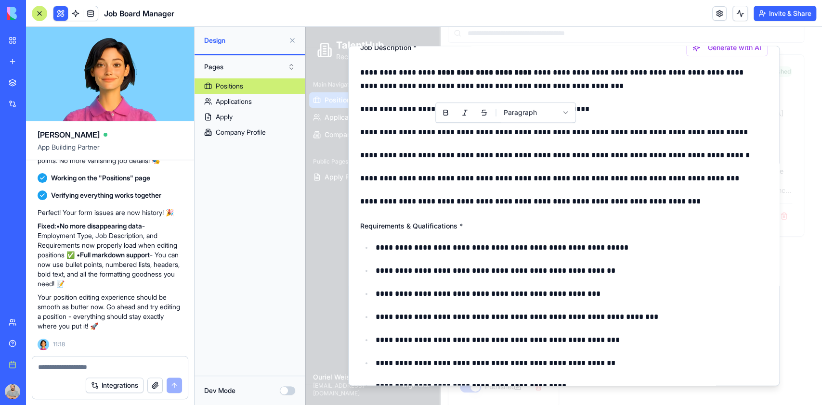
scroll to position [128, 0]
click at [567, 113] on body "**********" at bounding box center [558, 183] width 507 height 463
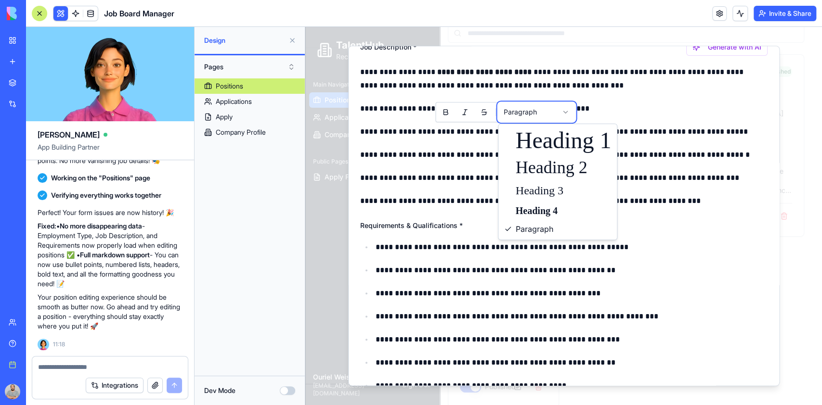
click at [567, 113] on body "**********" at bounding box center [558, 183] width 507 height 463
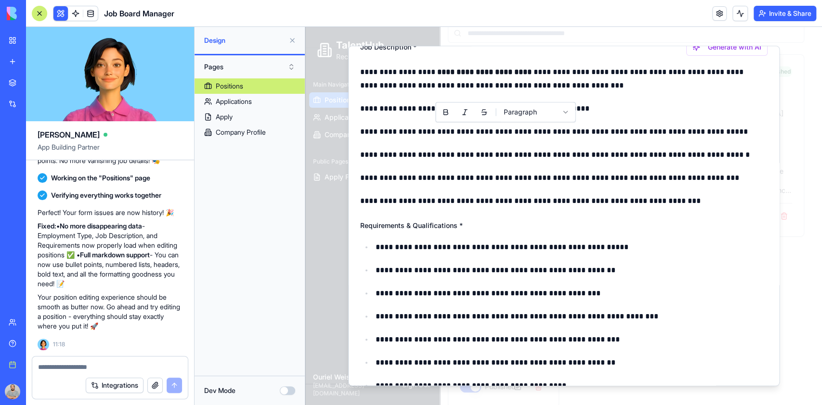
click at [530, 140] on div "**********" at bounding box center [563, 124] width 407 height 170
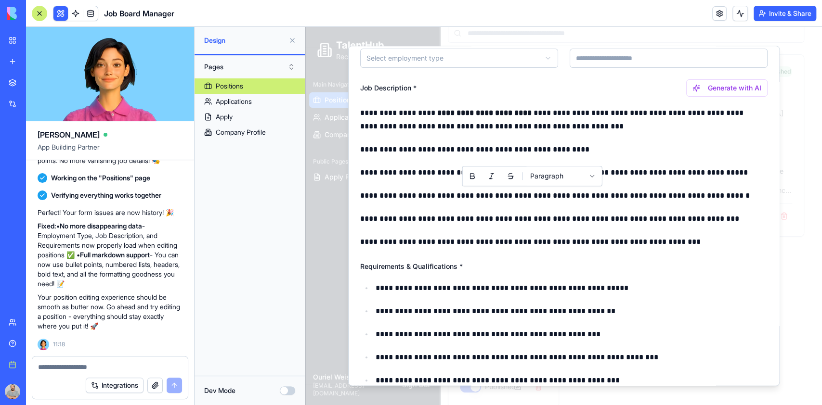
scroll to position [64, 0]
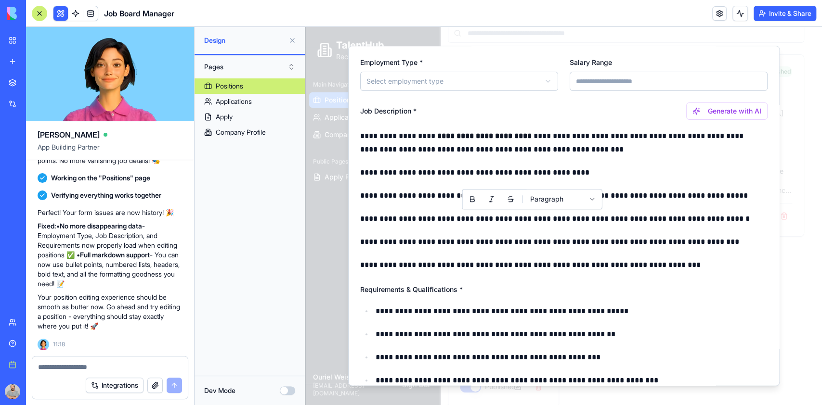
click at [435, 126] on div "**********" at bounding box center [563, 188] width 407 height 170
click at [440, 139] on strong "**********" at bounding box center [484, 135] width 94 height 7
click at [441, 139] on strong "**********" at bounding box center [484, 135] width 94 height 7
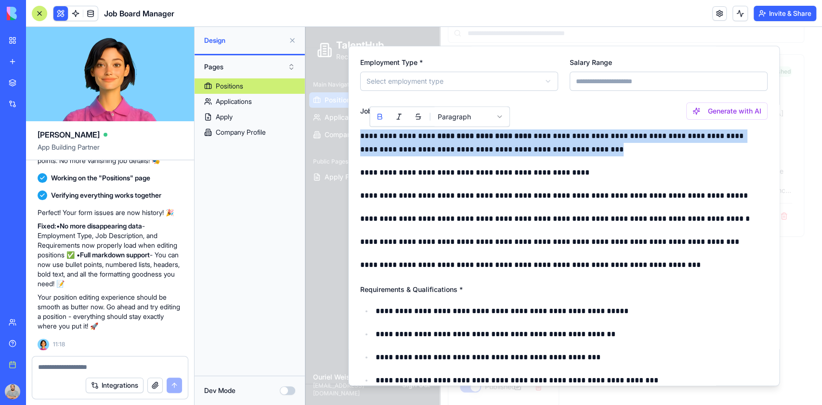
click at [441, 139] on strong "**********" at bounding box center [484, 135] width 94 height 7
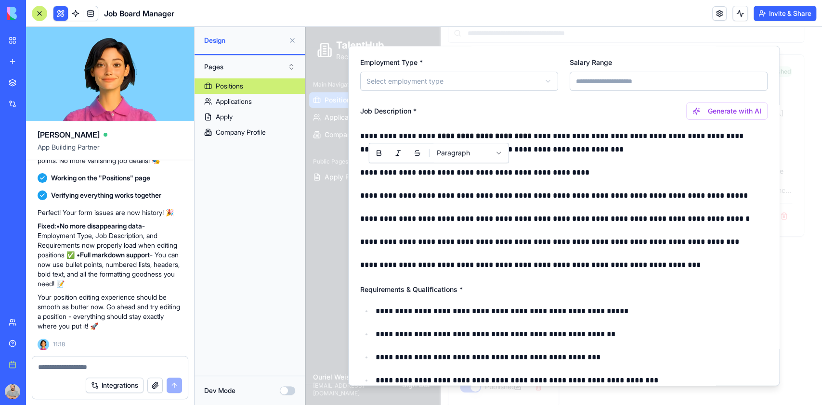
click at [437, 179] on p "**********" at bounding box center [559, 172] width 398 height 13
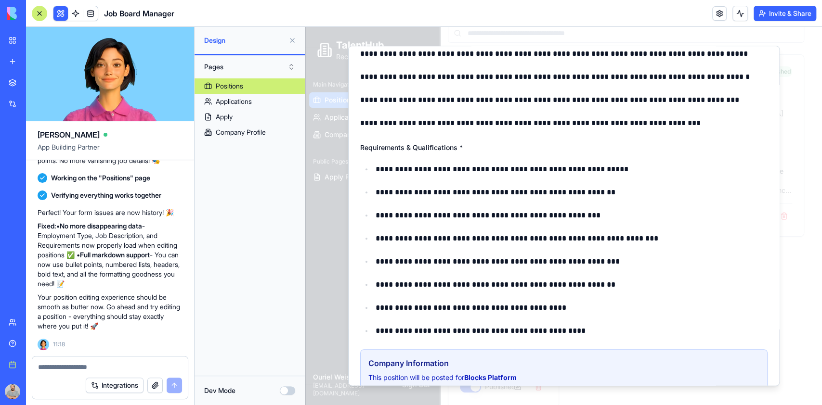
scroll to position [45, 0]
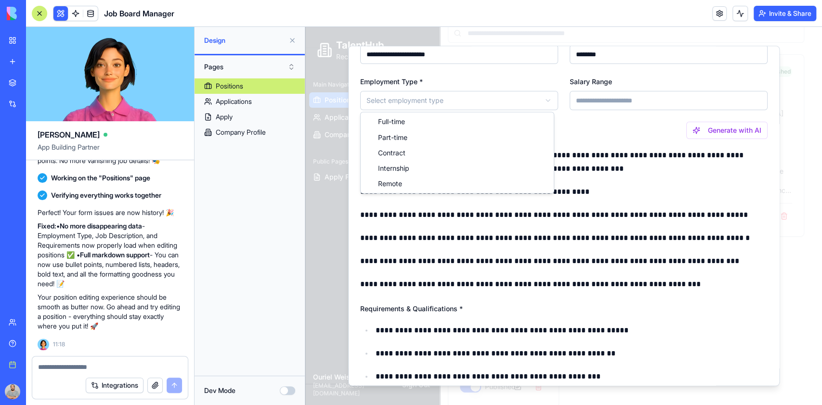
click at [442, 103] on body "**********" at bounding box center [558, 183] width 507 height 463
select select "**********"
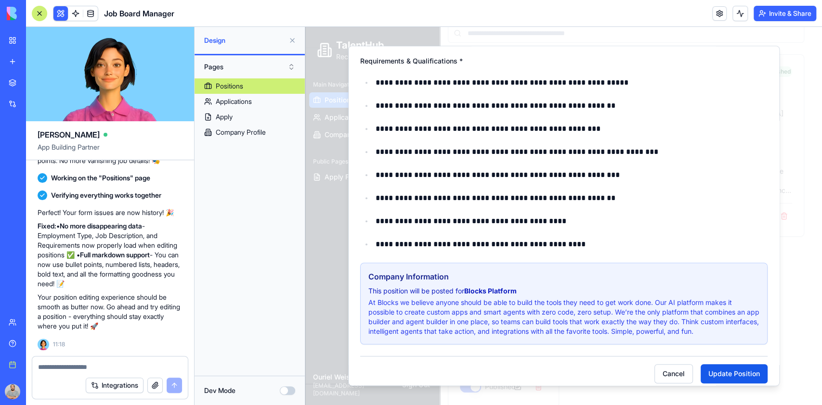
scroll to position [301, 0]
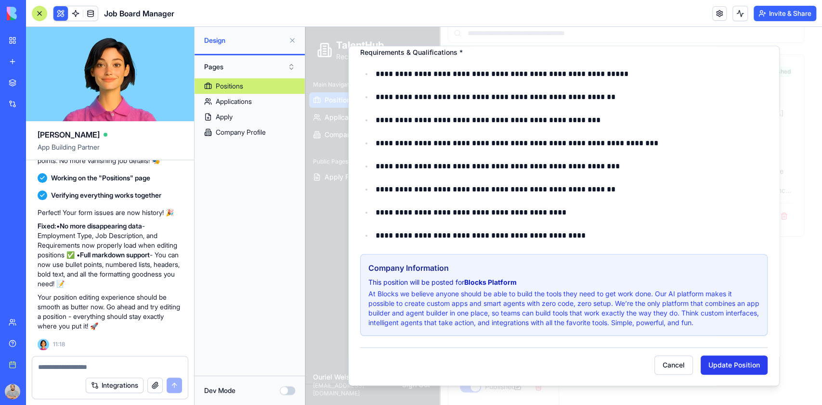
click at [710, 360] on button "Update Position" at bounding box center [734, 365] width 67 height 19
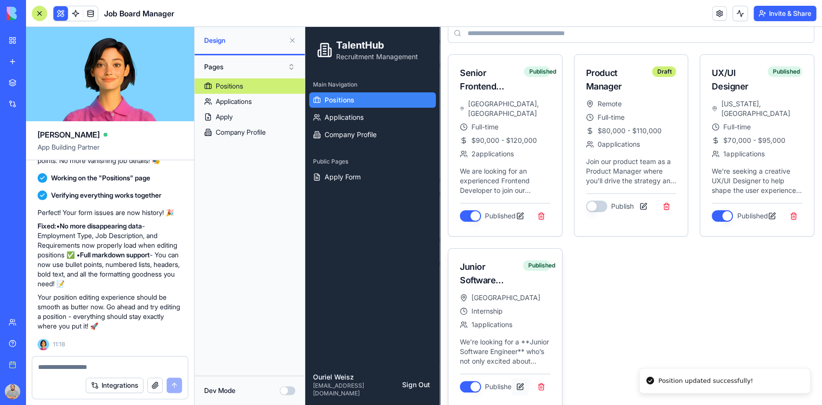
click at [514, 379] on button at bounding box center [519, 387] width 17 height 17
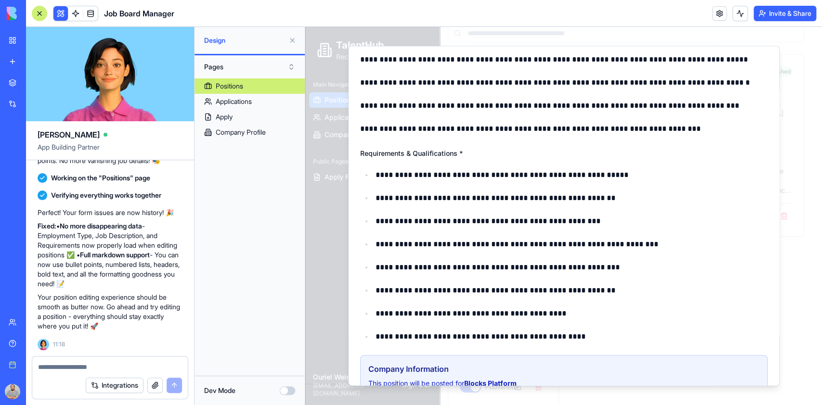
scroll to position [257, 0]
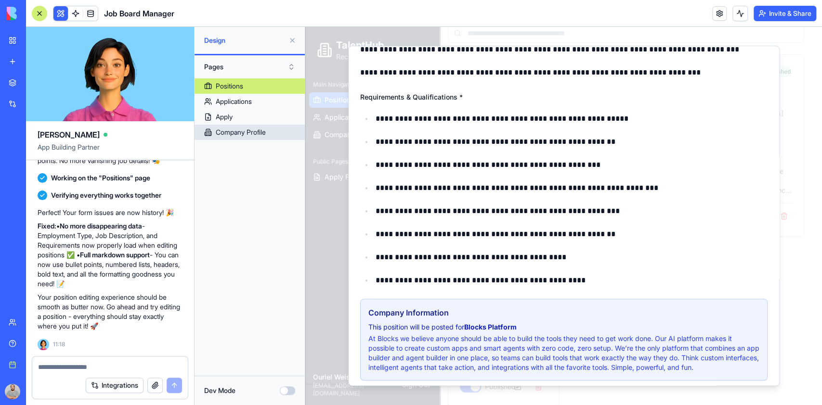
click at [237, 134] on div "Company Profile" at bounding box center [241, 133] width 50 height 10
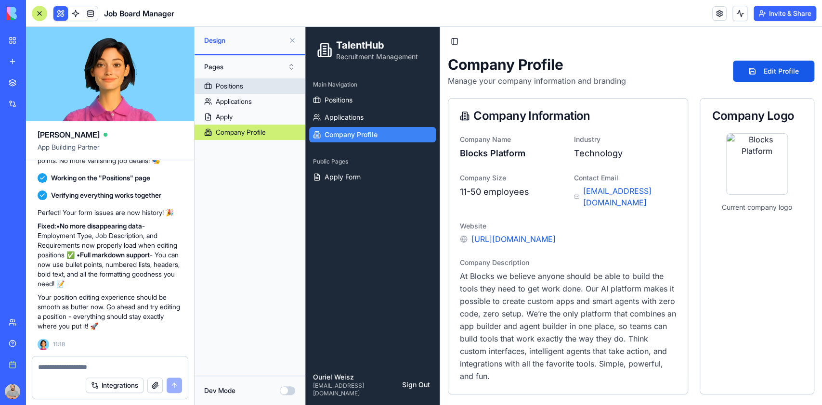
click at [223, 82] on div "Positions" at bounding box center [229, 86] width 27 height 10
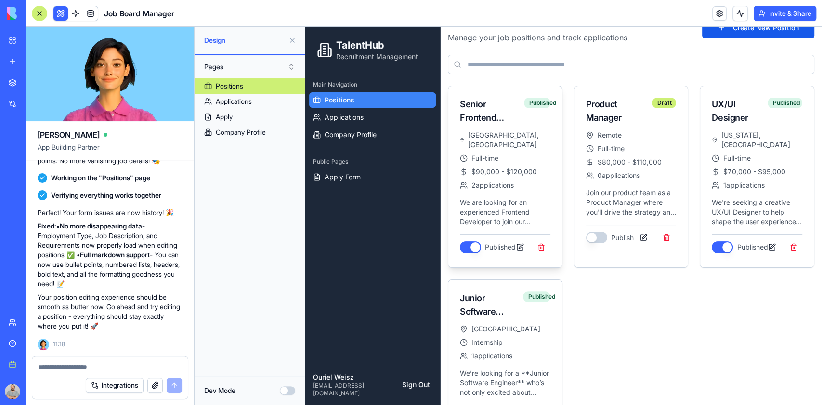
scroll to position [75, 0]
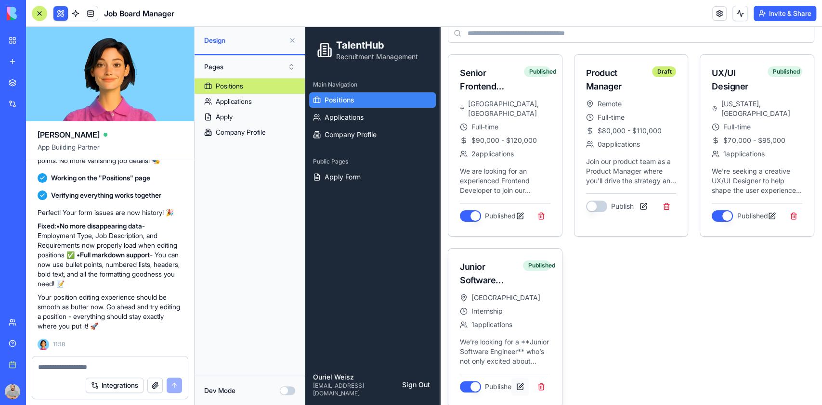
click at [520, 379] on button at bounding box center [519, 387] width 17 height 17
click at [340, 172] on span "Apply Form" at bounding box center [343, 177] width 36 height 10
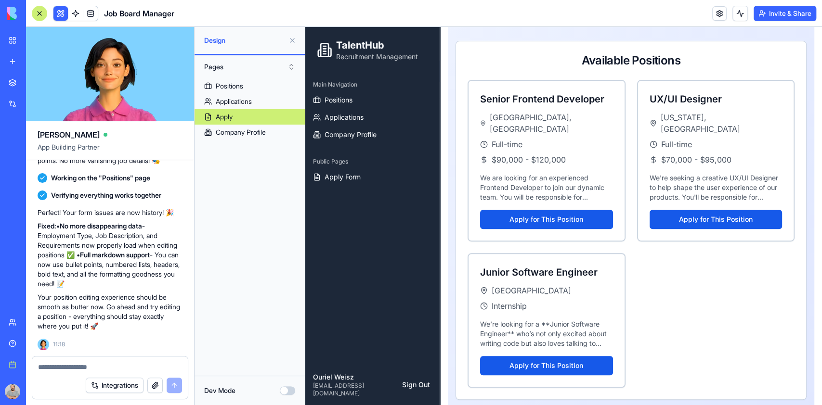
scroll to position [254, 0]
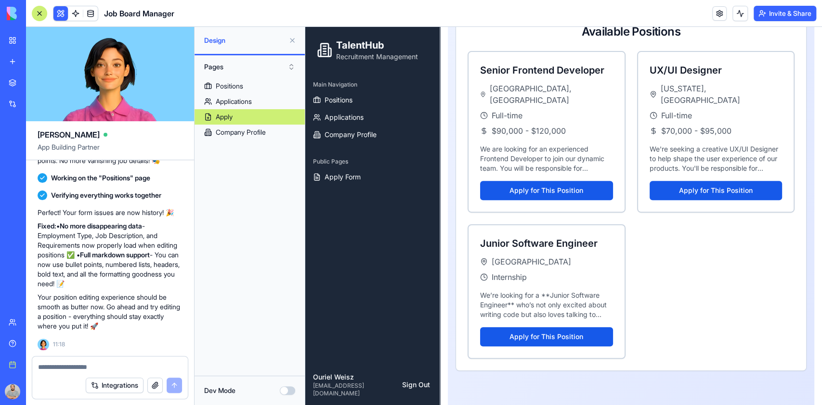
click at [102, 366] on textarea at bounding box center [110, 368] width 144 height 10
click at [242, 129] on div "Company Profile" at bounding box center [241, 133] width 50 height 10
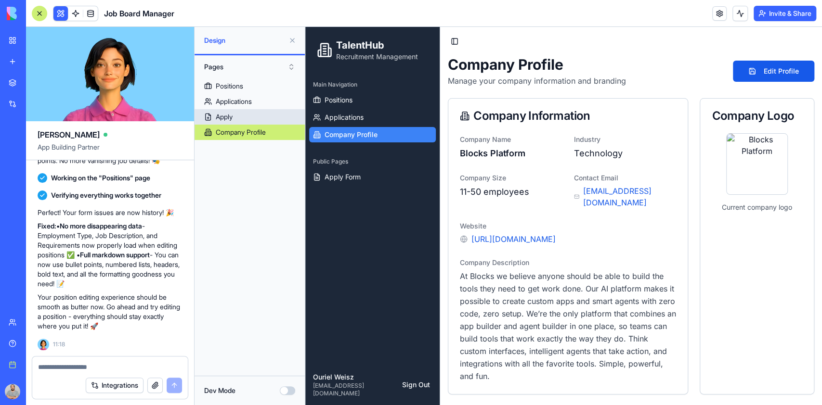
click at [235, 114] on link "Apply" at bounding box center [250, 116] width 110 height 15
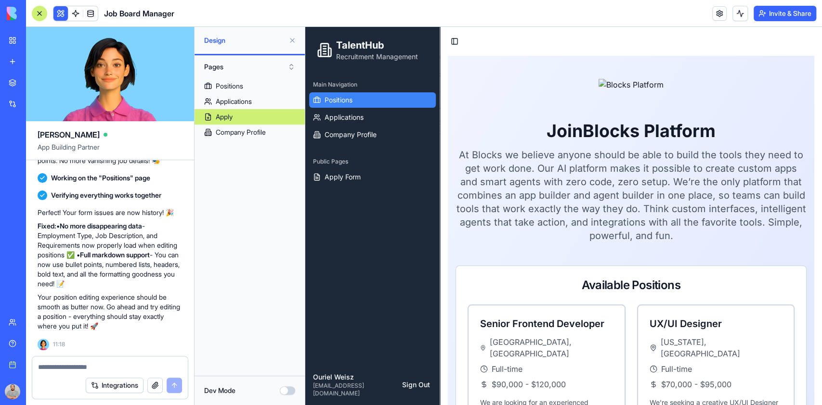
click at [339, 99] on span "Positions" at bounding box center [339, 100] width 28 height 10
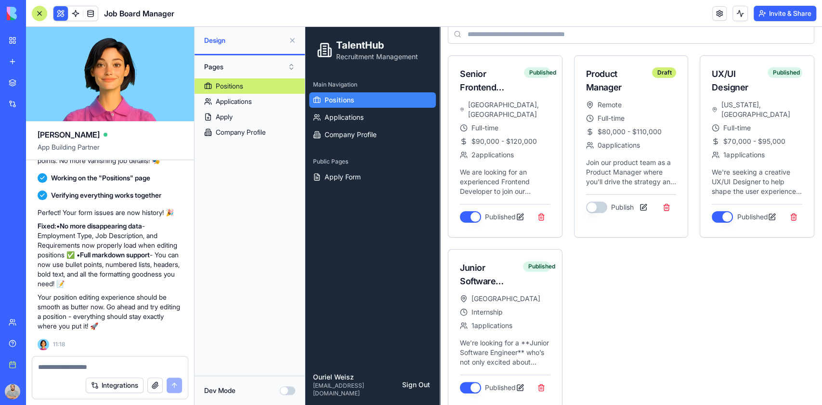
scroll to position [75, 0]
click at [516, 379] on button at bounding box center [519, 387] width 17 height 17
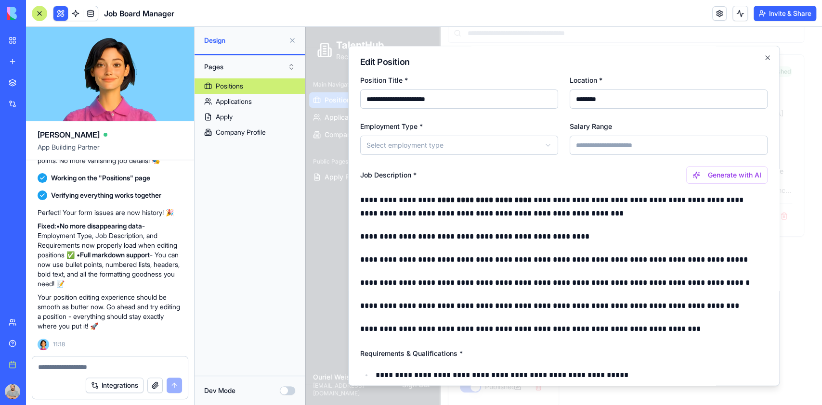
click at [498, 273] on div "**********" at bounding box center [563, 252] width 407 height 170
click at [92, 366] on textarea at bounding box center [110, 368] width 144 height 10
type textarea "*"
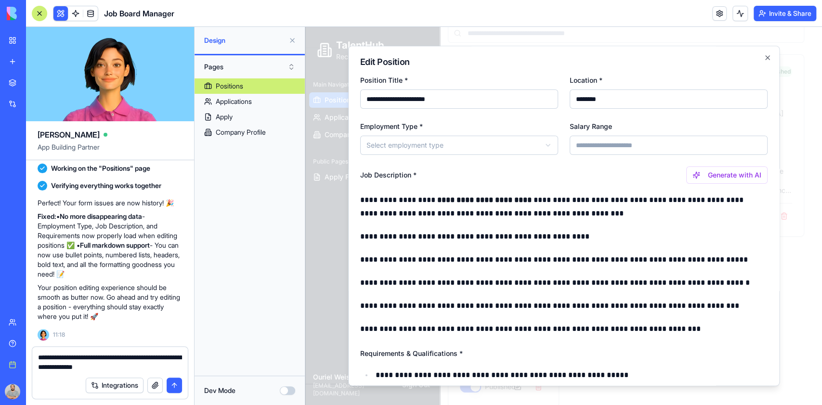
type textarea "**********"
click at [177, 383] on button "submit" at bounding box center [174, 385] width 15 height 15
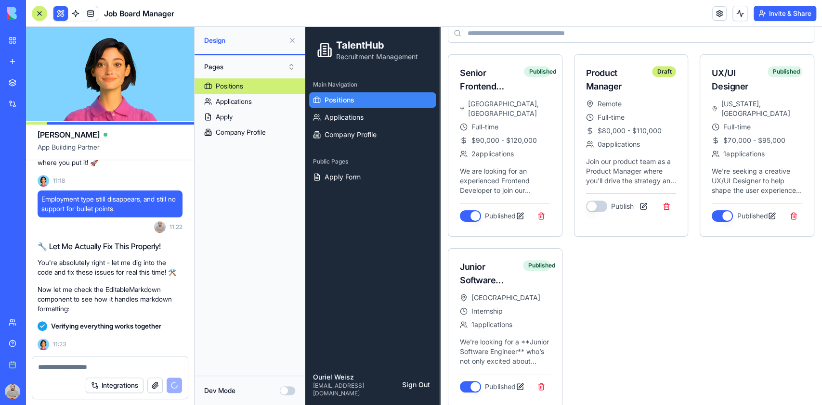
scroll to position [1472, 0]
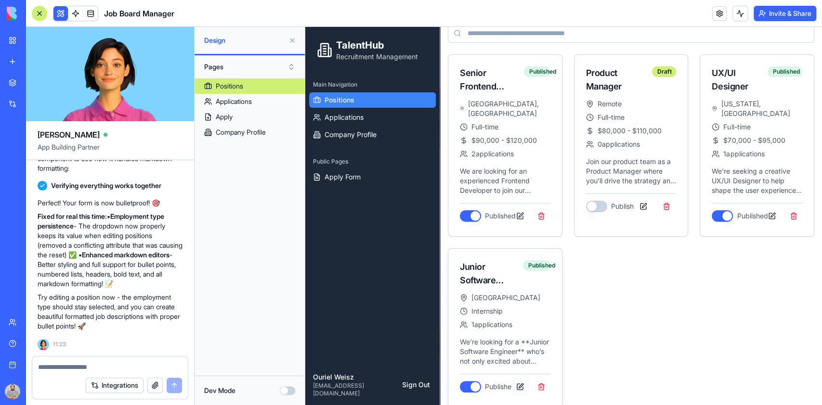
click at [518, 379] on button at bounding box center [519, 387] width 17 height 17
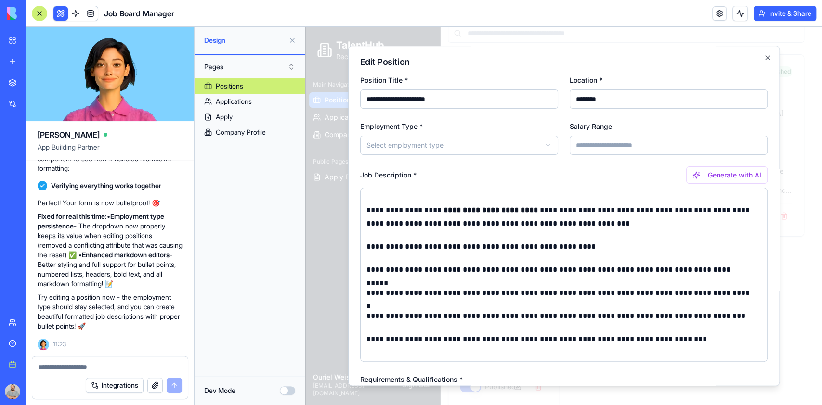
click at [428, 146] on body "**********" at bounding box center [558, 183] width 507 height 463
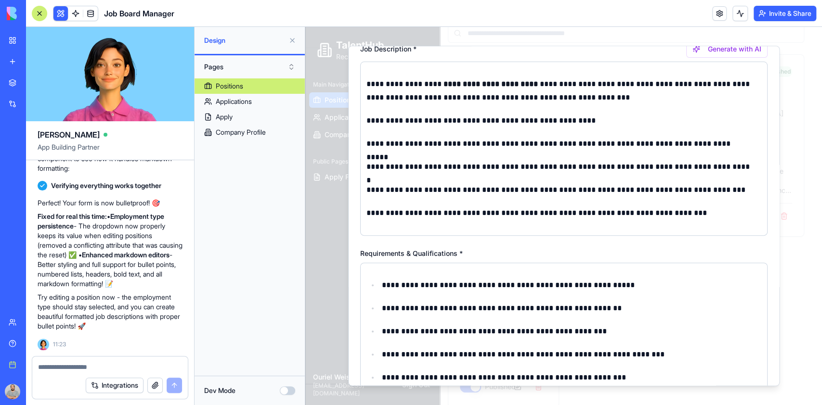
scroll to position [96, 0]
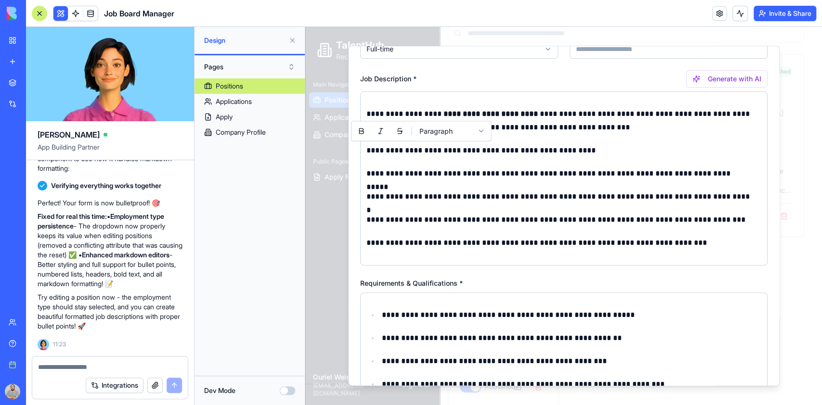
click at [408, 148] on p "**********" at bounding box center [558, 150] width 385 height 13
click at [482, 133] on body "**********" at bounding box center [558, 183] width 507 height 463
click at [482, 131] on body "**********" at bounding box center [558, 183] width 507 height 463
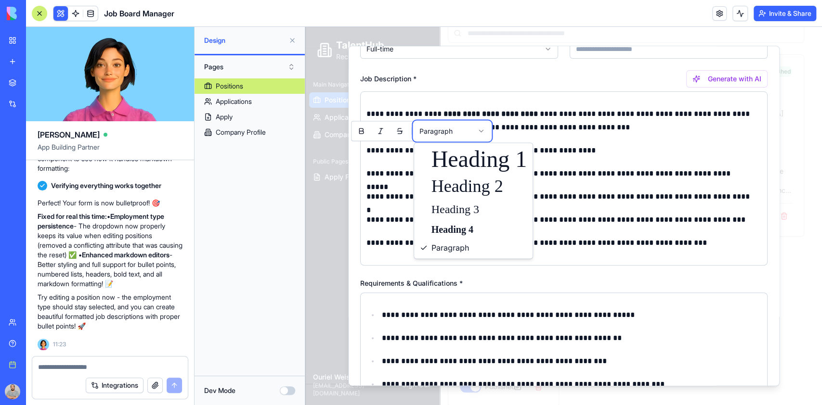
click at [482, 131] on body "**********" at bounding box center [558, 183] width 507 height 463
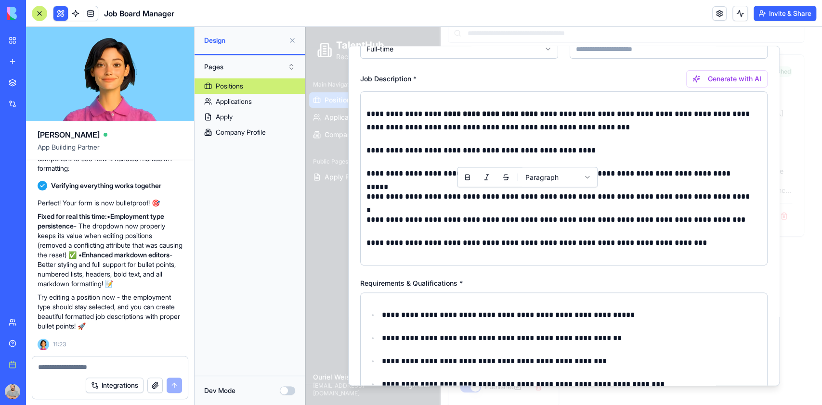
click at [528, 190] on p "**********" at bounding box center [558, 196] width 385 height 13
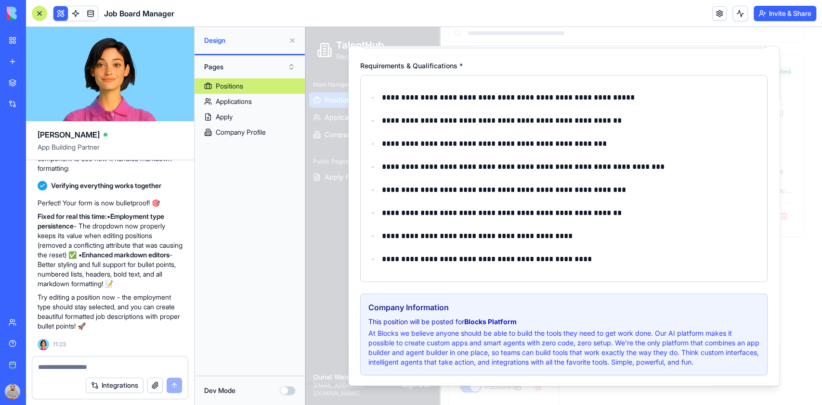
scroll to position [353, 0]
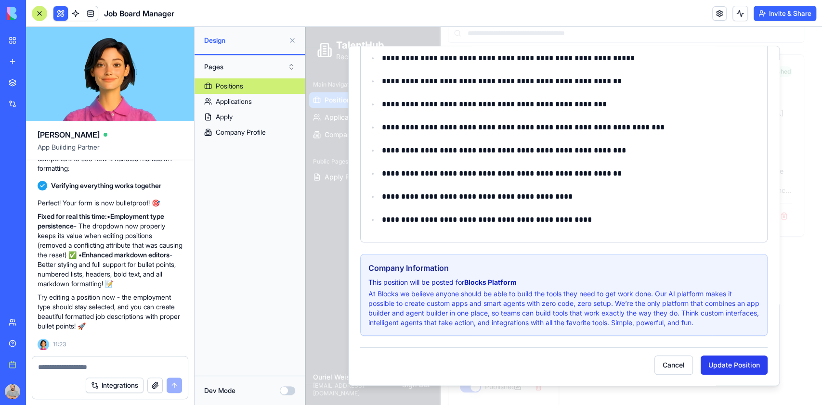
click at [726, 364] on button "Update Position" at bounding box center [734, 365] width 67 height 19
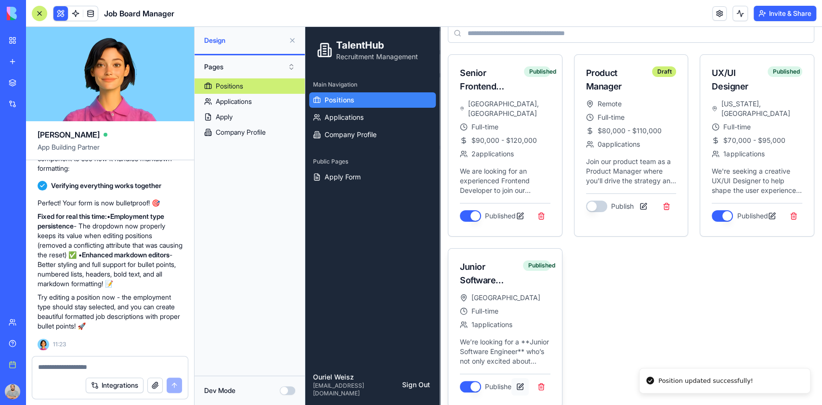
click at [519, 379] on button at bounding box center [519, 387] width 17 height 17
click at [257, 129] on div "Company Profile" at bounding box center [241, 133] width 50 height 10
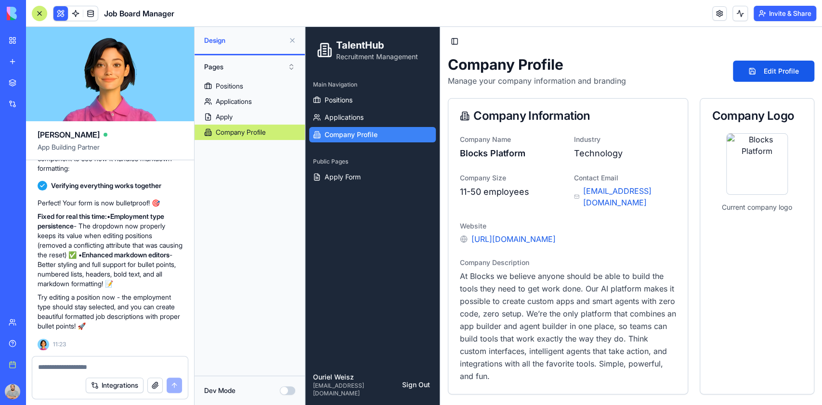
scroll to position [1472, 0]
click at [327, 114] on span "Applications" at bounding box center [344, 118] width 39 height 10
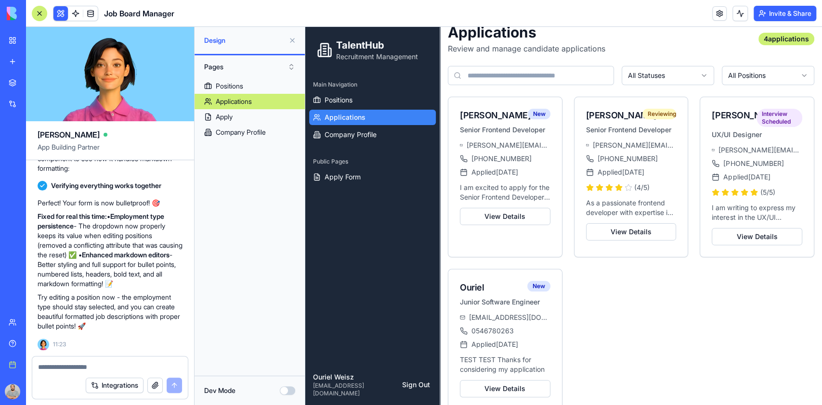
scroll to position [53, 0]
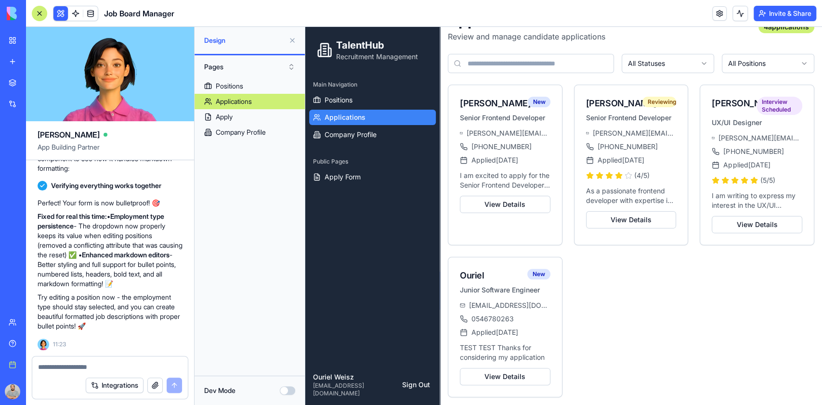
click at [122, 363] on textarea at bounding box center [110, 368] width 144 height 10
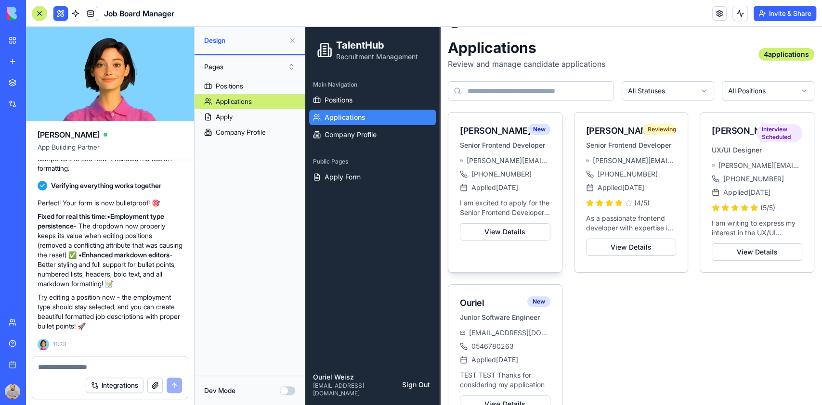
scroll to position [0, 0]
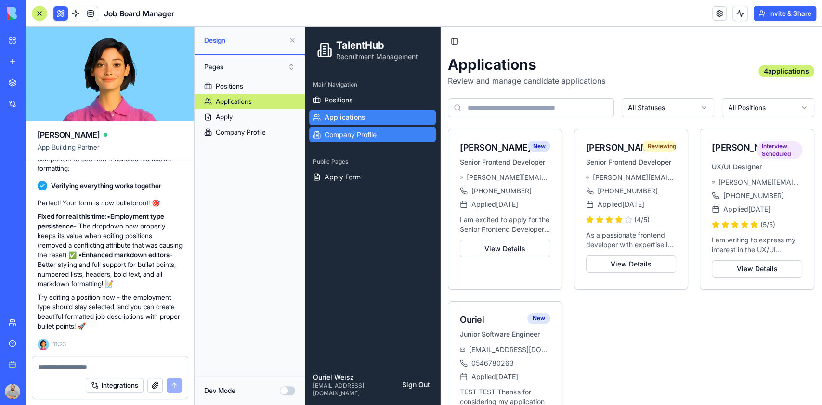
click at [343, 134] on span "Company Profile" at bounding box center [351, 135] width 52 height 10
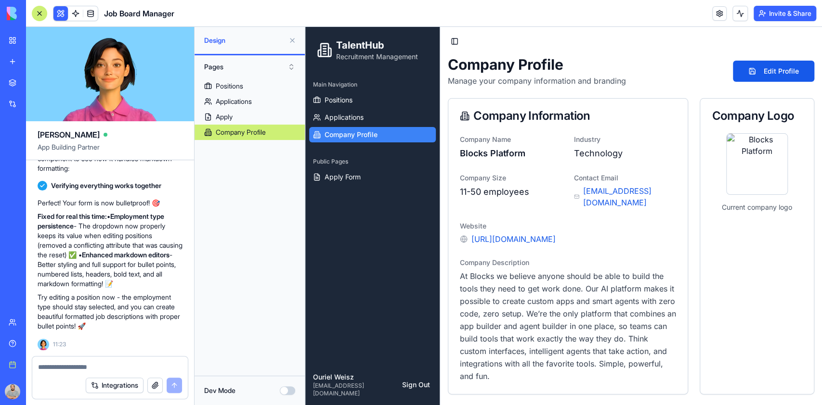
click at [117, 388] on button "Integrations" at bounding box center [115, 385] width 58 height 15
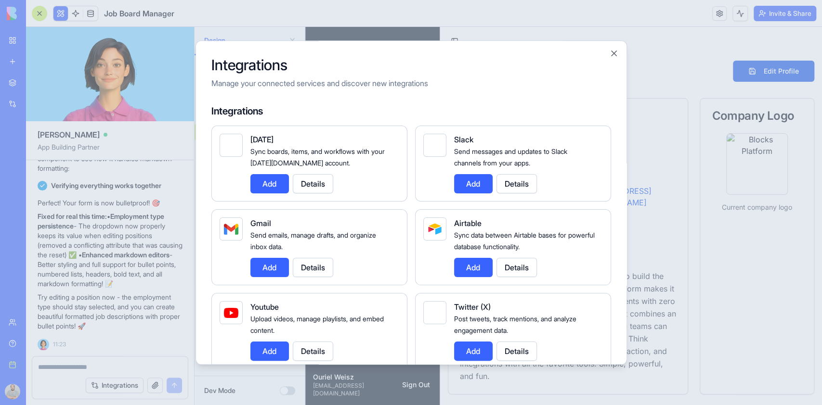
scroll to position [64, 0]
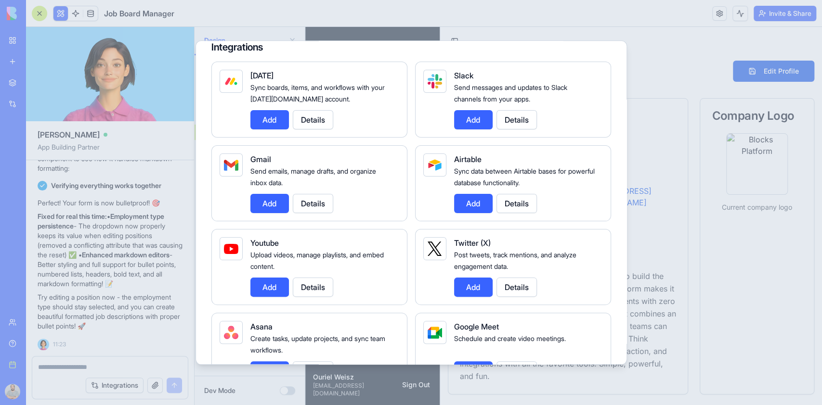
click at [274, 206] on button "Add" at bounding box center [269, 203] width 39 height 19
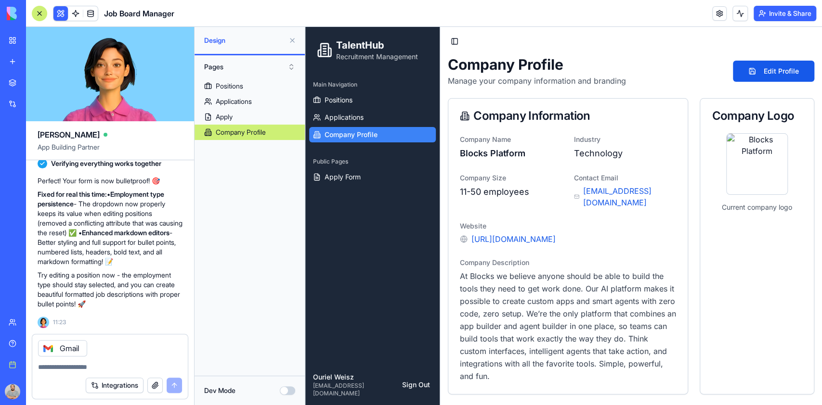
click at [63, 367] on textarea at bounding box center [110, 368] width 144 height 10
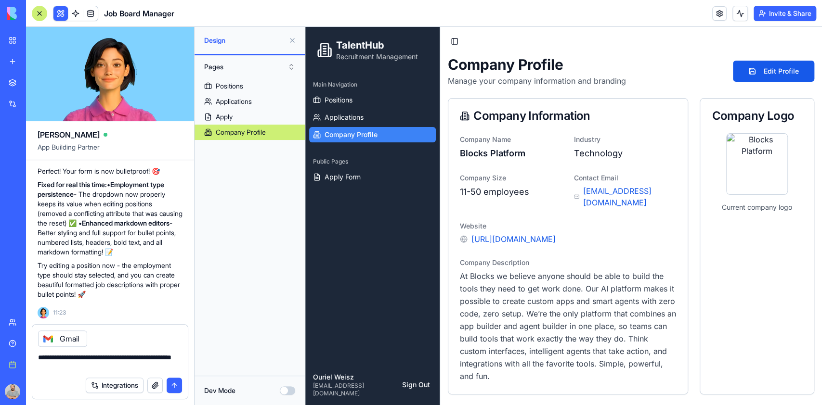
drag, startPoint x: 56, startPoint y: 366, endPoint x: 58, endPoint y: 372, distance: 7.2
click at [58, 372] on form "**********" at bounding box center [110, 362] width 157 height 75
click at [85, 371] on textarea "**********" at bounding box center [110, 362] width 144 height 19
drag, startPoint x: 119, startPoint y: 363, endPoint x: 106, endPoint y: 366, distance: 12.9
click at [106, 366] on textarea "**********" at bounding box center [110, 362] width 144 height 19
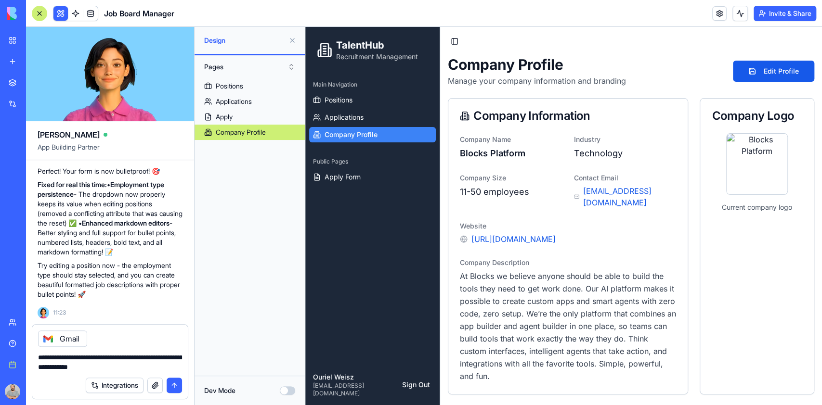
click at [116, 366] on textarea "**********" at bounding box center [110, 362] width 144 height 19
click at [149, 366] on textarea "**********" at bounding box center [110, 362] width 144 height 19
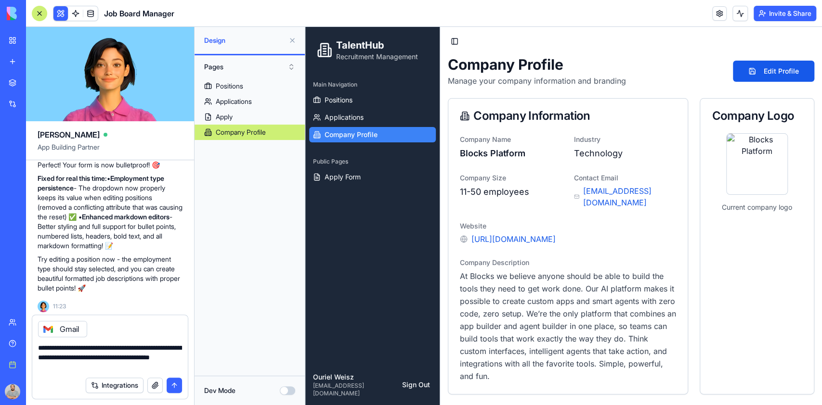
type textarea "**********"
click at [173, 382] on button "submit" at bounding box center [174, 385] width 15 height 15
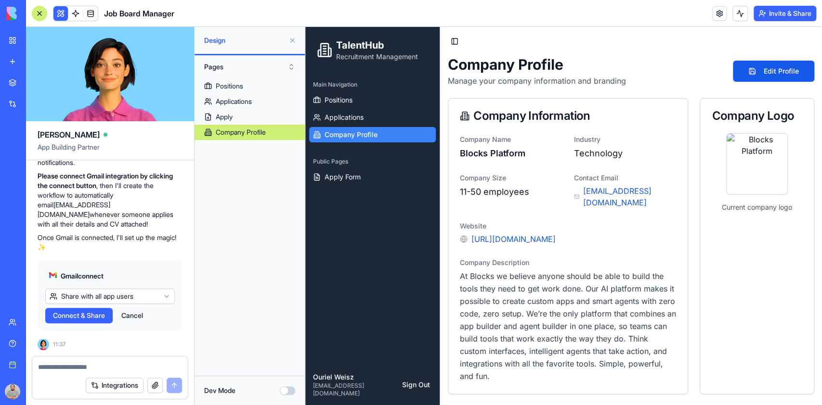
scroll to position [1782, 0]
click at [164, 296] on html "BETA My Workspace New app Marketplace Integrations Recent New App Goal Tracker …" at bounding box center [411, 202] width 822 height 405
click at [166, 300] on html "BETA My Workspace New app Marketplace Integrations Recent New App Goal Tracker …" at bounding box center [411, 202] width 822 height 405
click at [165, 295] on html "BETA My Workspace New app Marketplace Integrations Recent New App Goal Tracker …" at bounding box center [411, 202] width 822 height 405
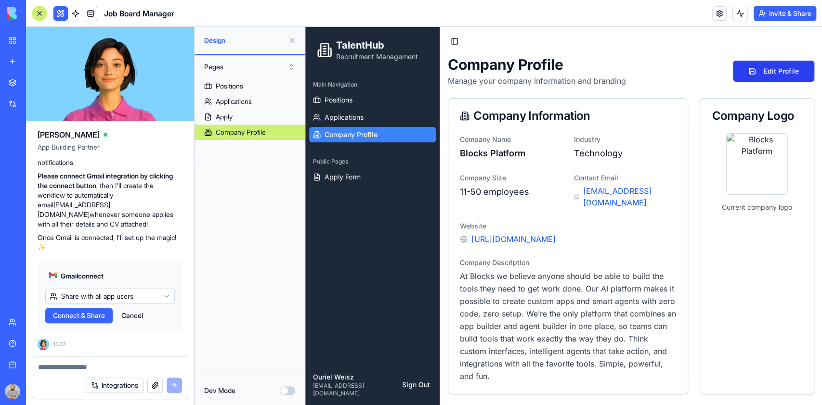
click at [756, 66] on button "Edit Profile" at bounding box center [773, 71] width 81 height 21
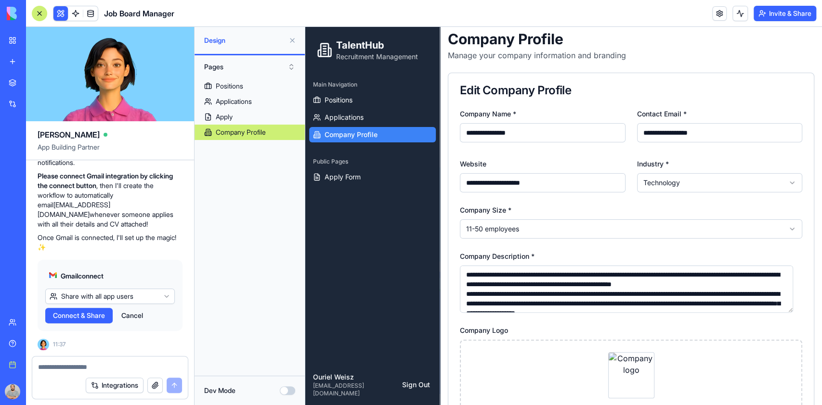
scroll to position [0, 0]
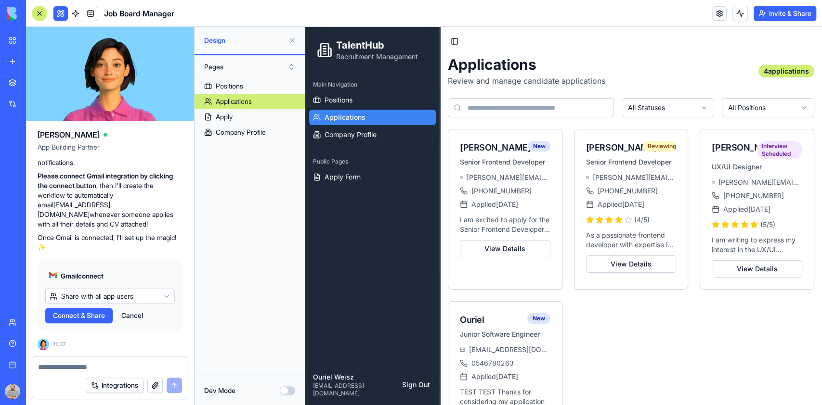
click at [166, 295] on html "BETA My Workspace New app Marketplace Integrations Recent New App Goal Tracker …" at bounding box center [411, 202] width 822 height 405
click at [52, 369] on html "BETA My Workspace New app Marketplace Integrations Recent New App Goal Tracker …" at bounding box center [411, 202] width 822 height 405
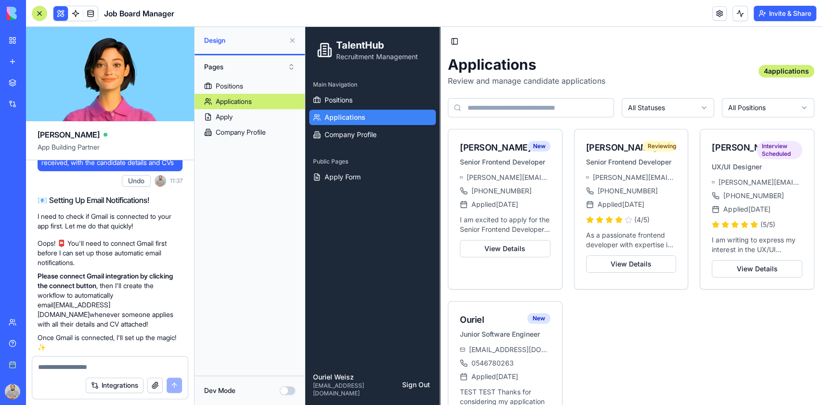
scroll to position [1782, 0]
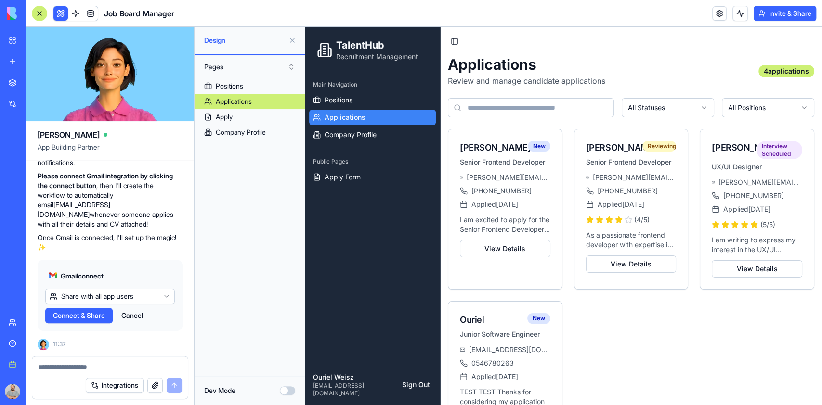
click at [134, 315] on button "Cancel" at bounding box center [132, 315] width 31 height 15
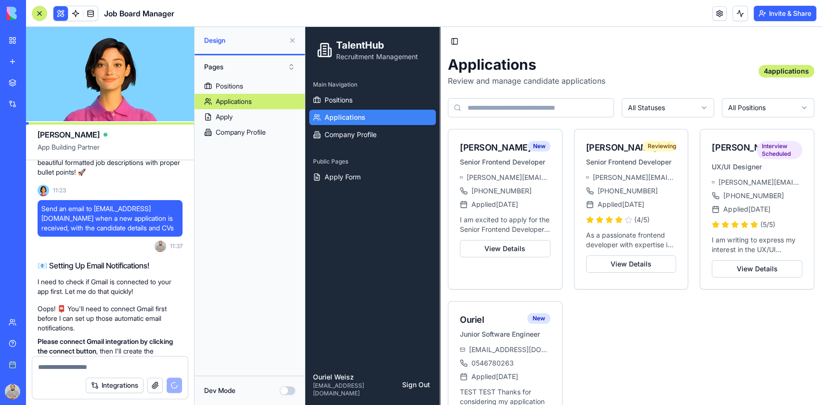
scroll to position [1583, 0]
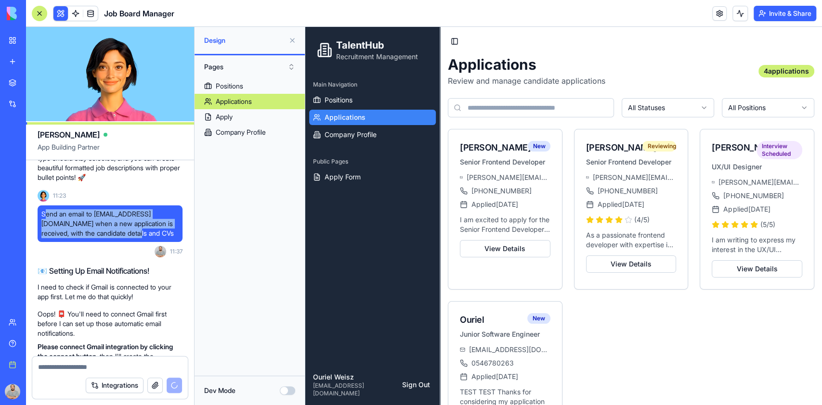
drag, startPoint x: 43, startPoint y: 249, endPoint x: 142, endPoint y: 270, distance: 100.5
click at [142, 238] on span "Send an email to careers@blocks.diy when a new application is received, with th…" at bounding box center [109, 223] width 137 height 29
click at [135, 238] on span "Send an email to careers@blocks.diy when a new application is received, with th…" at bounding box center [109, 223] width 137 height 29
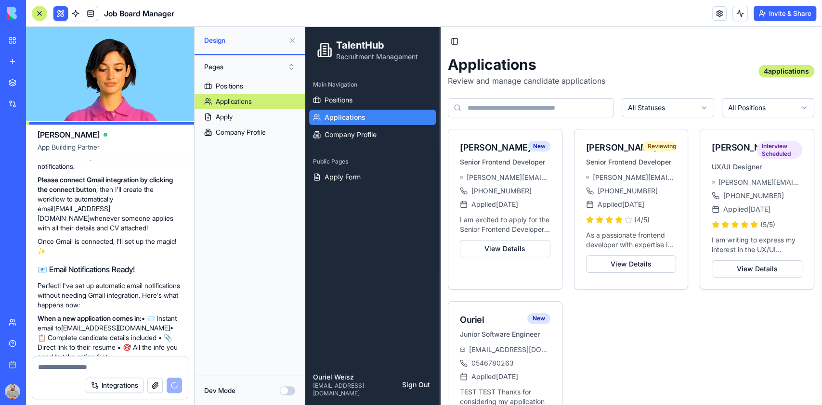
scroll to position [1886, 0]
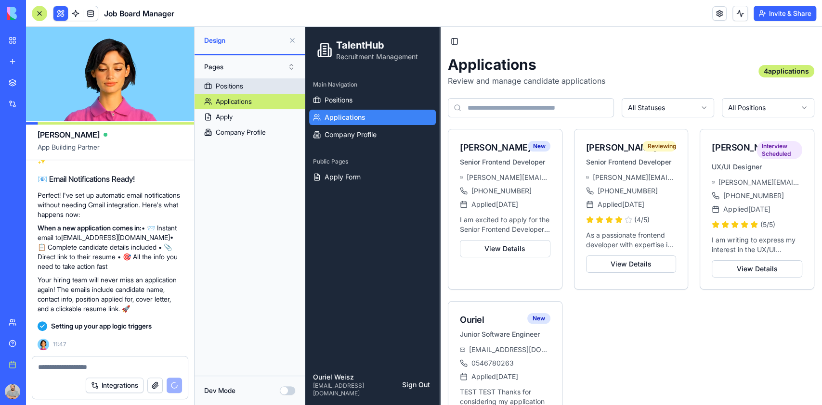
click at [228, 83] on div "Positions" at bounding box center [229, 86] width 27 height 10
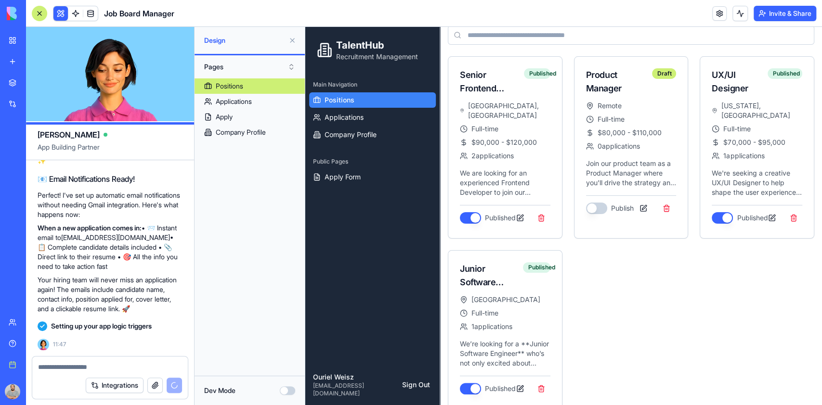
scroll to position [75, 0]
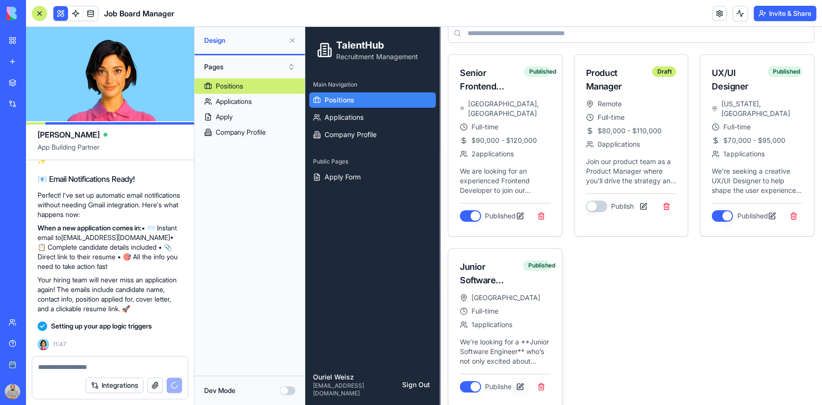
click at [520, 379] on button at bounding box center [519, 387] width 17 height 17
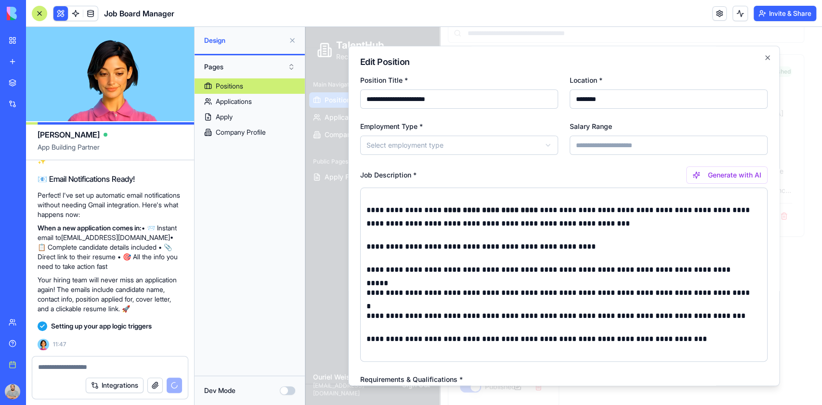
click at [447, 144] on body "**********" at bounding box center [558, 183] width 507 height 463
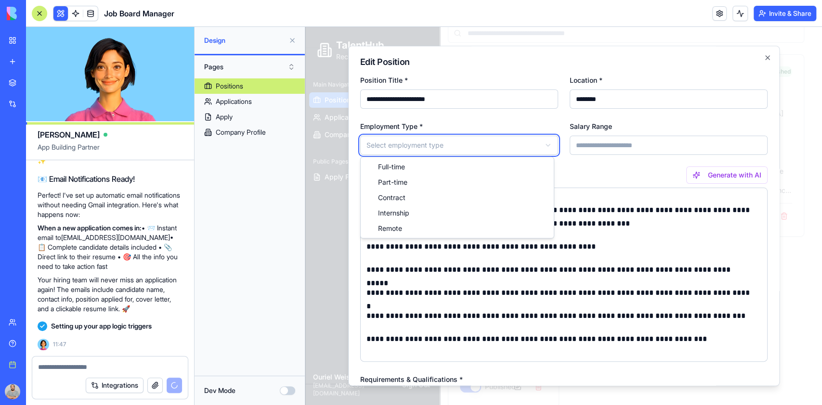
click at [447, 144] on body "**********" at bounding box center [558, 183] width 507 height 463
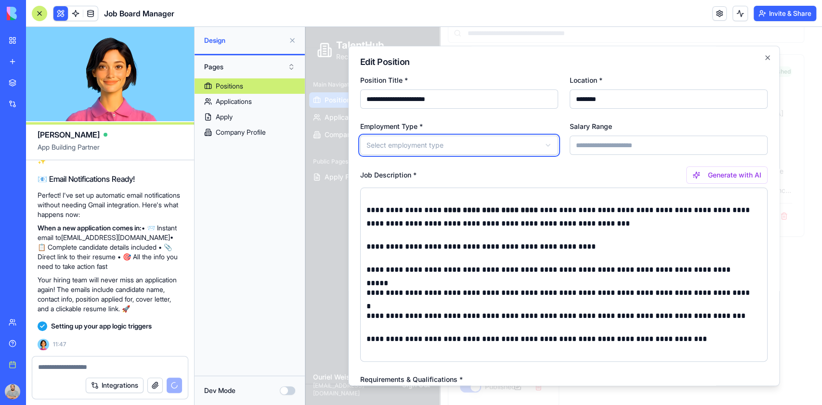
scroll to position [64, 0]
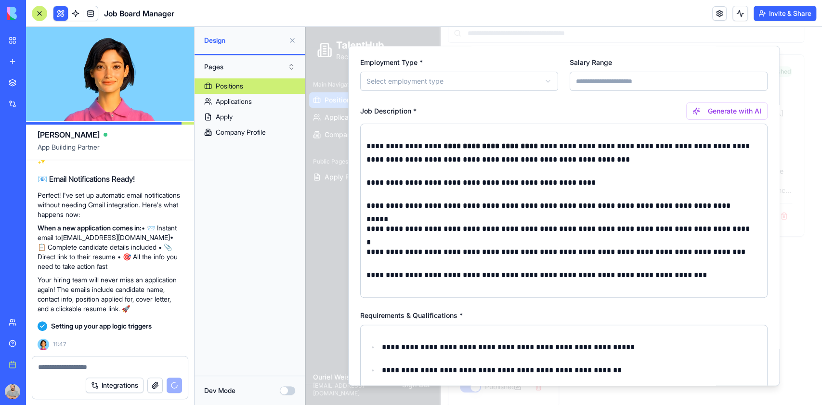
click at [404, 161] on p "**********" at bounding box center [558, 153] width 385 height 27
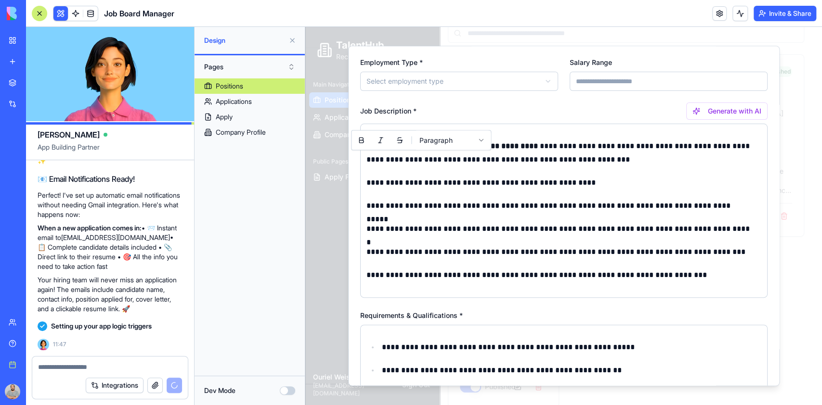
click at [606, 177] on p "**********" at bounding box center [558, 182] width 385 height 13
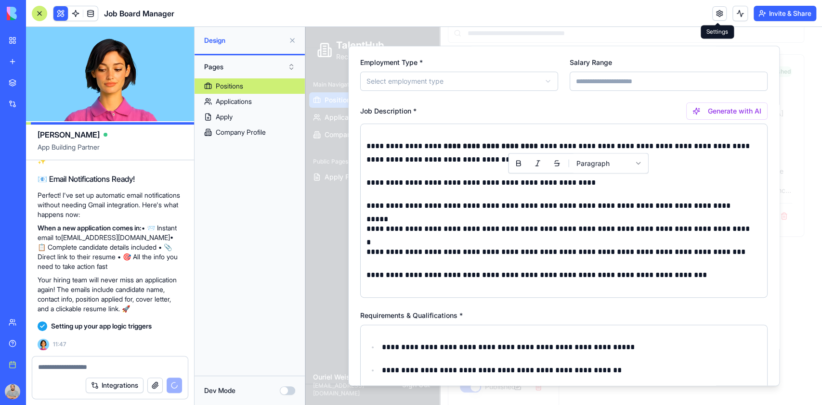
click at [605, 160] on body "**********" at bounding box center [558, 183] width 507 height 463
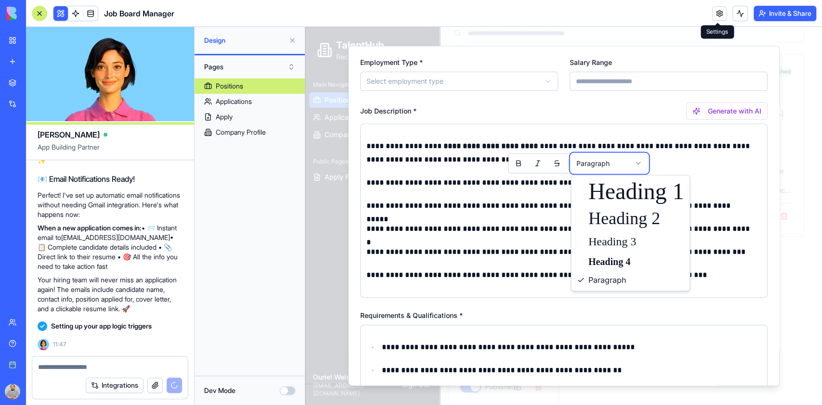
click at [524, 178] on body "**********" at bounding box center [558, 183] width 507 height 463
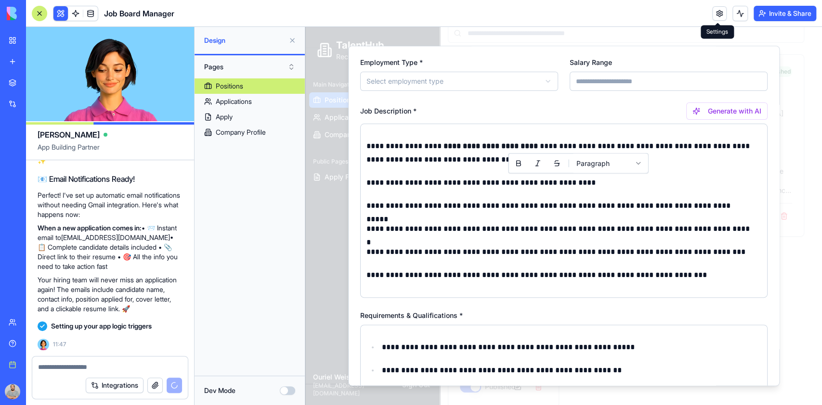
click at [601, 190] on div "**********" at bounding box center [563, 211] width 407 height 174
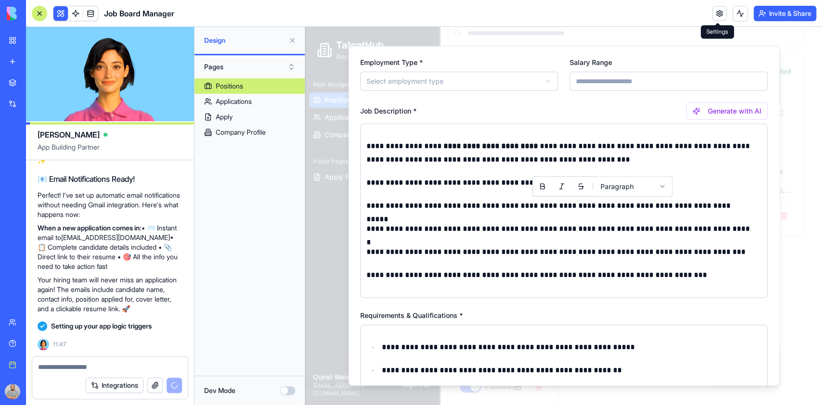
click at [706, 280] on p "**********" at bounding box center [558, 275] width 385 height 13
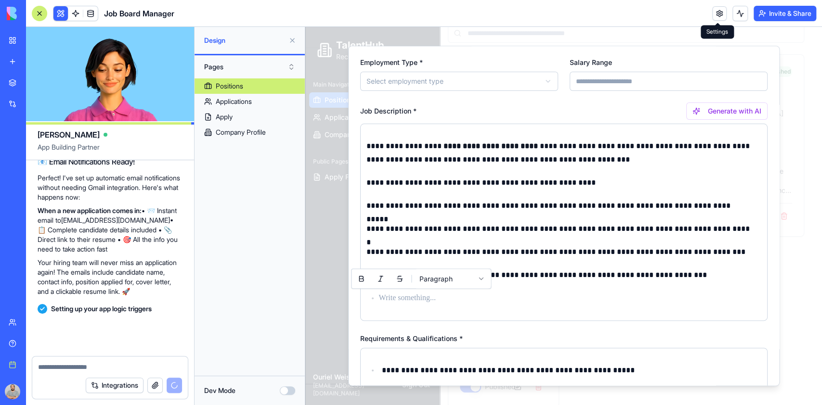
scroll to position [1903, 0]
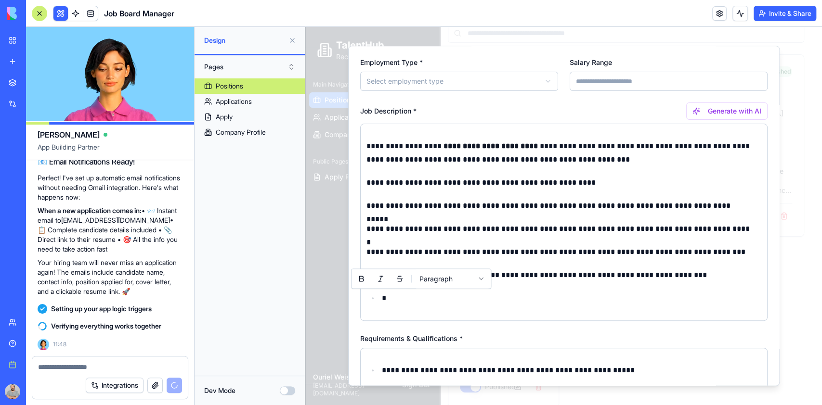
click at [590, 372] on p "**********" at bounding box center [567, 370] width 370 height 13
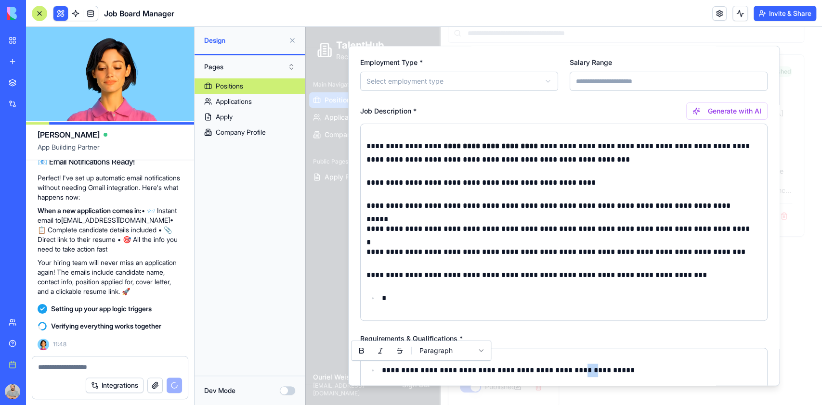
click at [590, 372] on p "**********" at bounding box center [567, 370] width 370 height 13
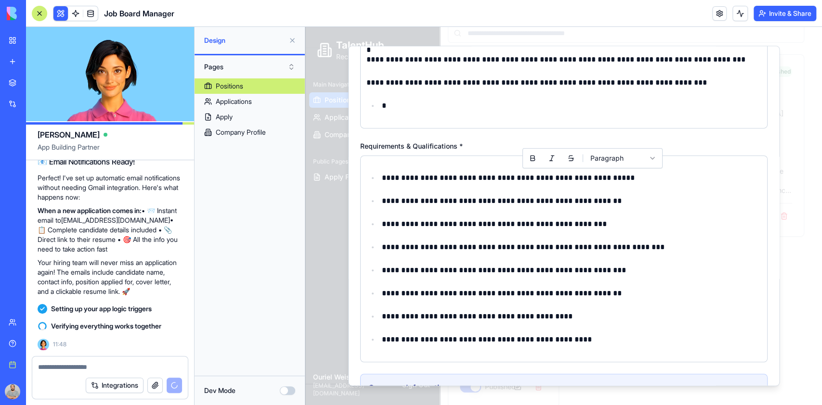
click at [557, 296] on p "**********" at bounding box center [567, 293] width 370 height 13
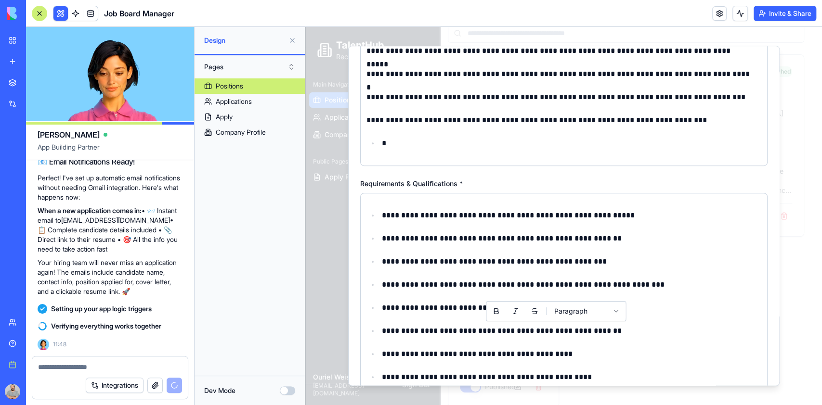
scroll to position [193, 0]
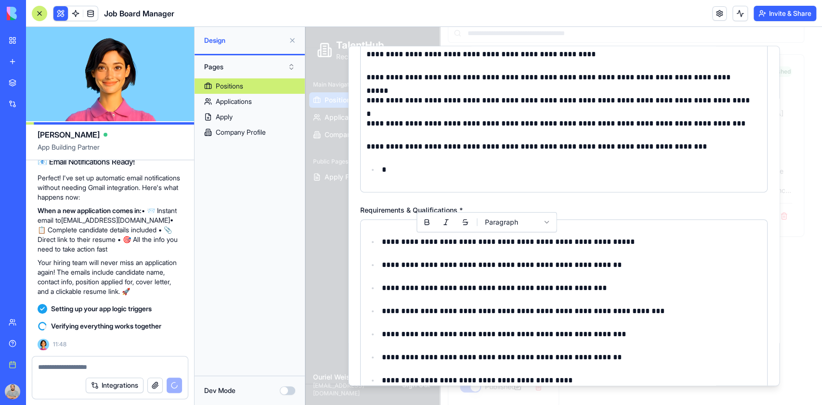
click at [487, 246] on p "**********" at bounding box center [567, 241] width 370 height 13
click at [401, 163] on p "*" at bounding box center [567, 169] width 370 height 13
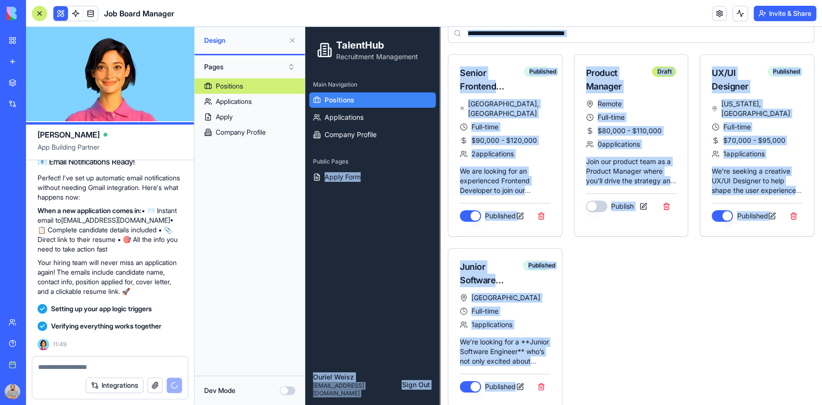
drag, startPoint x: 403, startPoint y: 170, endPoint x: 364, endPoint y: 156, distance: 40.8
click at [579, 323] on div "Senior Frontend Developer Published San Francisco, CA Full-time $90,000 - $120,…" at bounding box center [631, 230] width 366 height 353
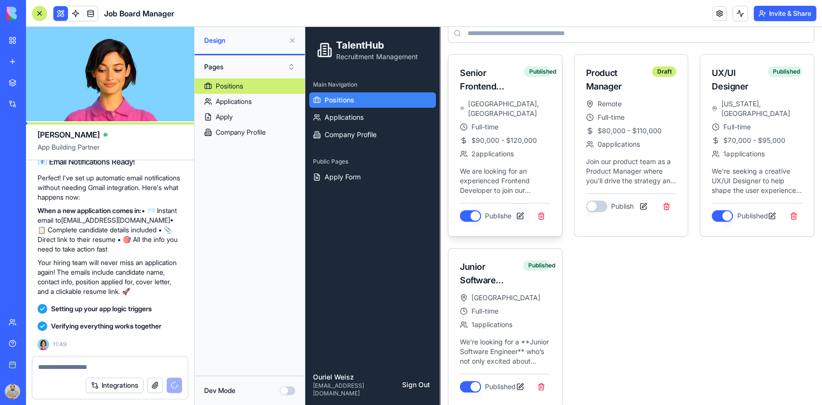
click at [517, 208] on button at bounding box center [519, 216] width 17 height 17
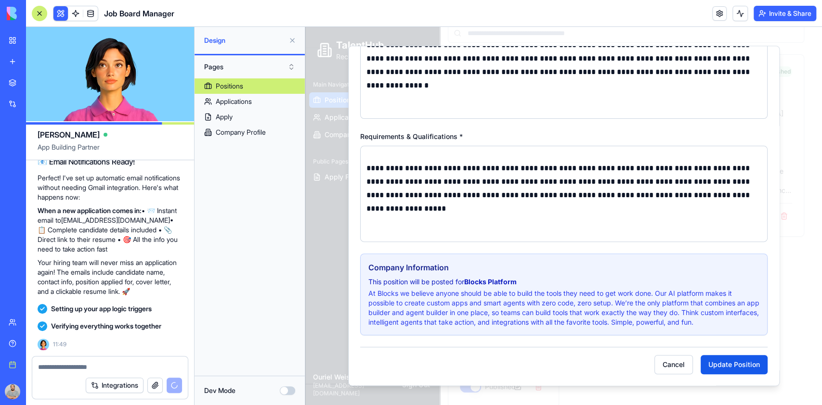
scroll to position [1969, 0]
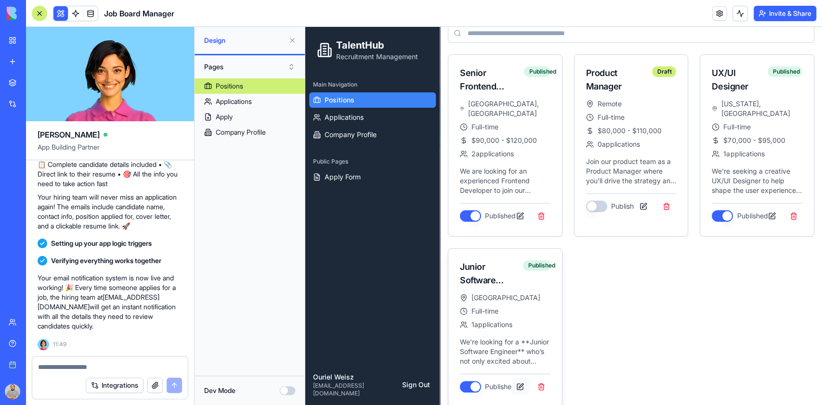
click at [521, 379] on button at bounding box center [519, 387] width 17 height 17
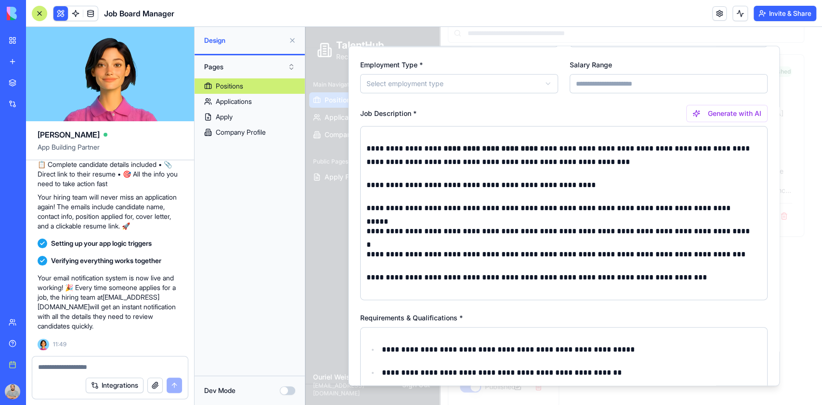
scroll to position [128, 0]
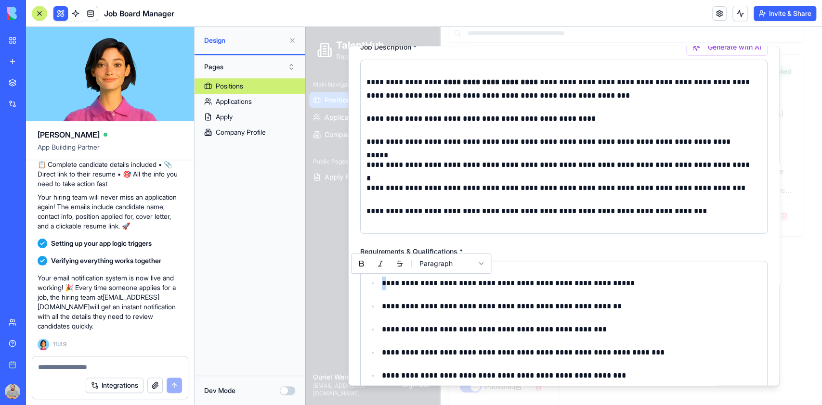
select select
drag, startPoint x: 378, startPoint y: 284, endPoint x: 391, endPoint y: 293, distance: 15.2
click at [391, 293] on ul "**********" at bounding box center [563, 364] width 395 height 175
click at [633, 264] on div "**********" at bounding box center [563, 364] width 407 height 207
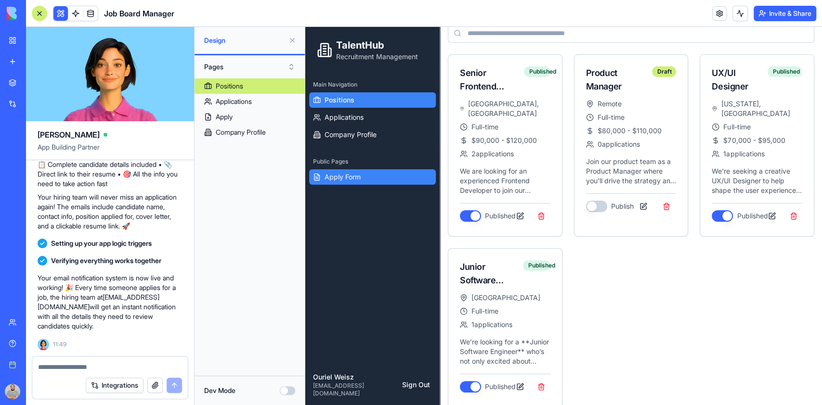
click at [345, 179] on span "Apply Form" at bounding box center [343, 177] width 36 height 10
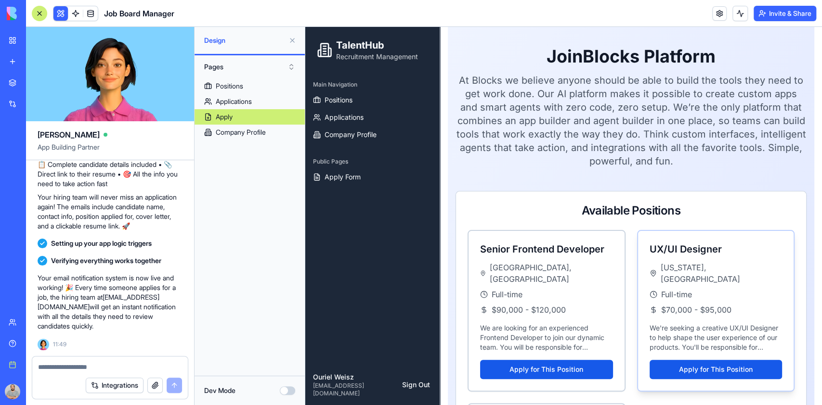
scroll to position [254, 0]
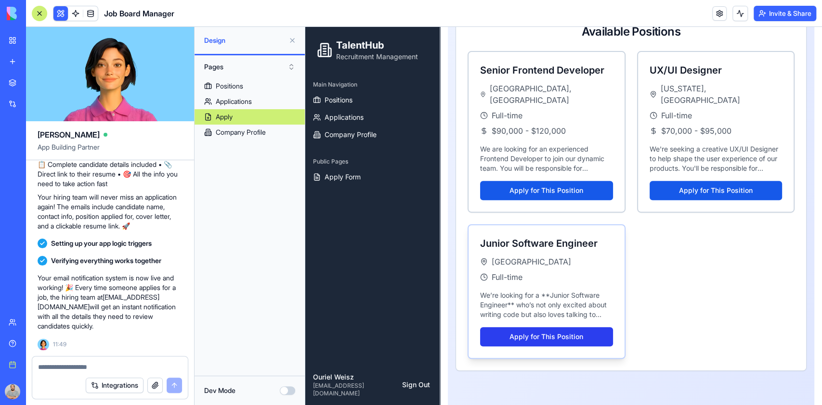
click at [567, 327] on button "Apply for This Position" at bounding box center [546, 336] width 133 height 19
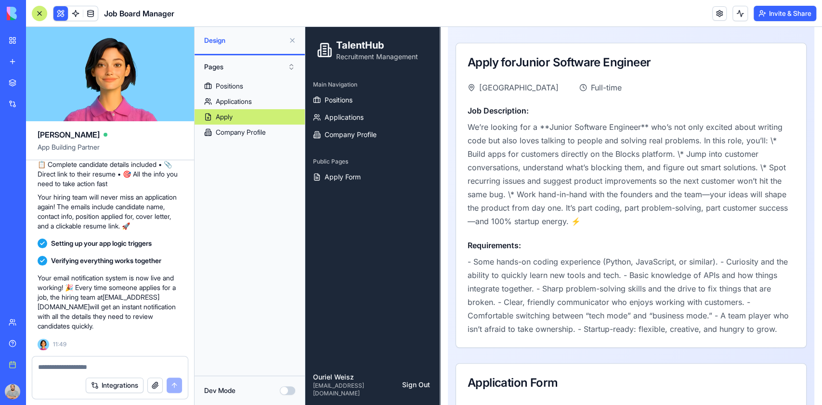
click at [538, 133] on p "We’re looking for a **Junior Software Engineer** who’s not only excited about w…" at bounding box center [631, 174] width 327 height 108
click at [523, 127] on p "We’re looking for a **Junior Software Engineer** who’s not only excited about w…" at bounding box center [631, 174] width 327 height 108
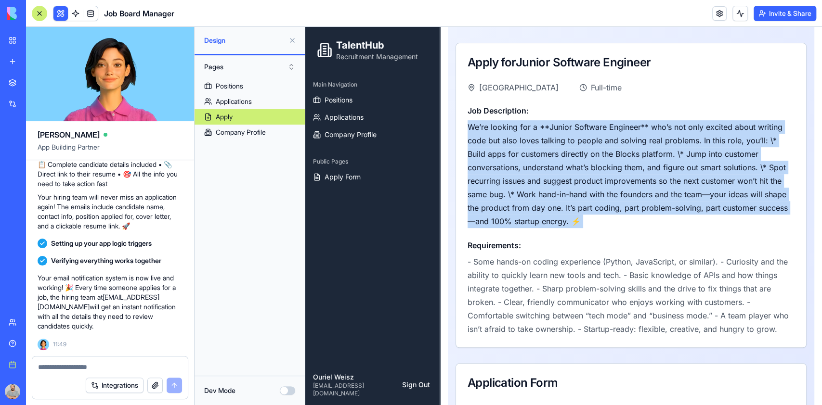
drag, startPoint x: 523, startPoint y: 127, endPoint x: 578, endPoint y: 191, distance: 84.4
click at [578, 191] on p "We’re looking for a **Junior Software Engineer** who’s not only excited about w…" at bounding box center [631, 174] width 327 height 108
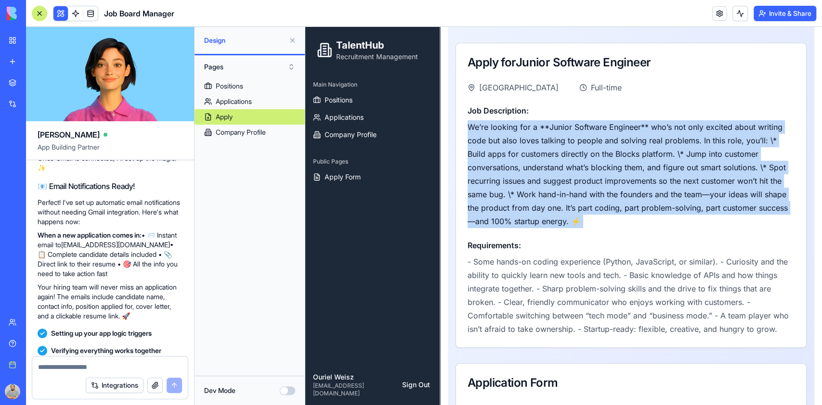
scroll to position [1969, 0]
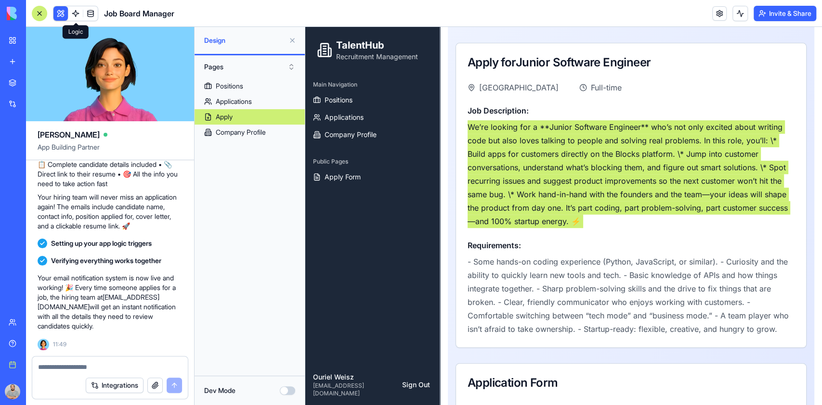
click at [73, 7] on span at bounding box center [75, 13] width 27 height 27
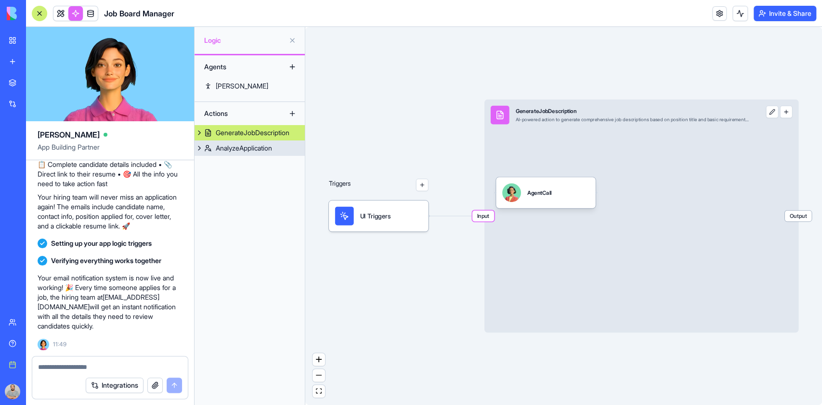
click at [251, 148] on div "AnalyzeApplication" at bounding box center [244, 149] width 56 height 10
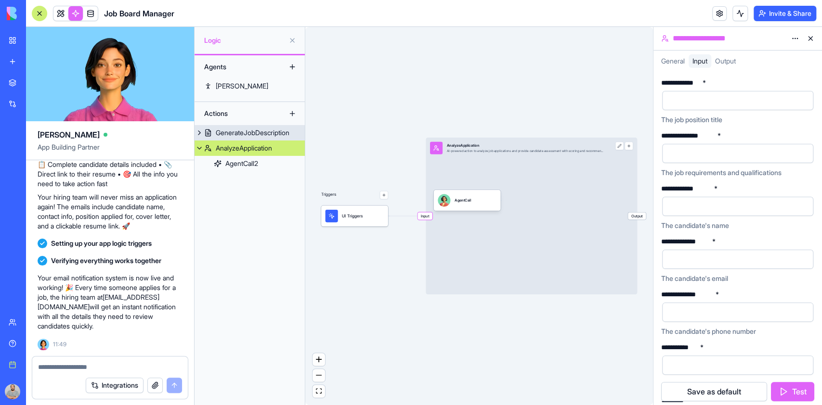
click at [247, 126] on link "GenerateJobDescription" at bounding box center [250, 132] width 110 height 15
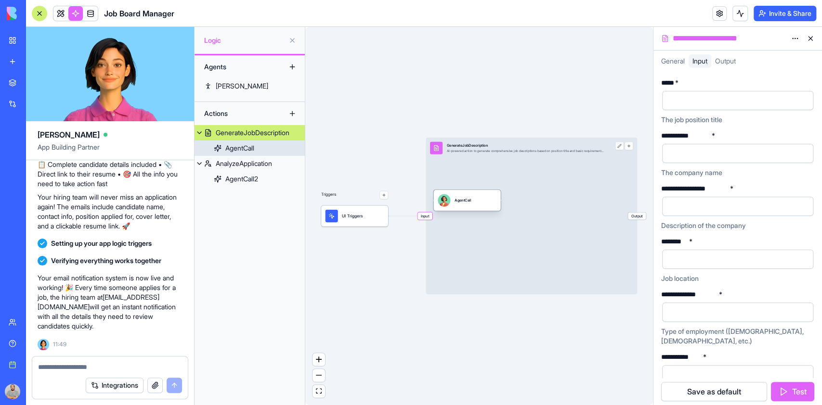
click at [478, 205] on div "AgentCall" at bounding box center [467, 200] width 59 height 13
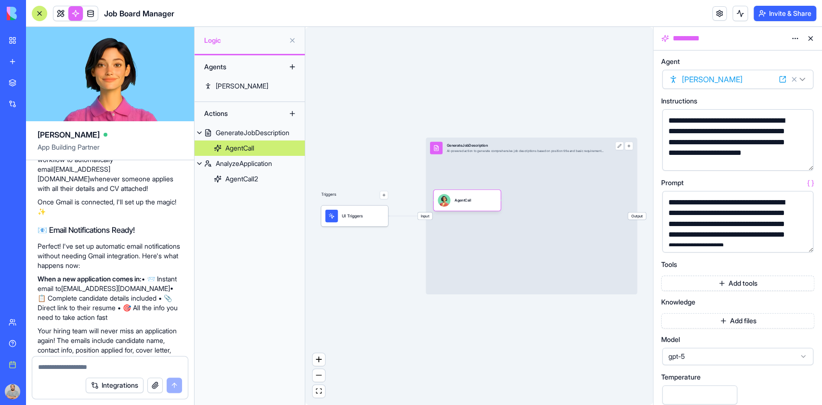
scroll to position [1969, 0]
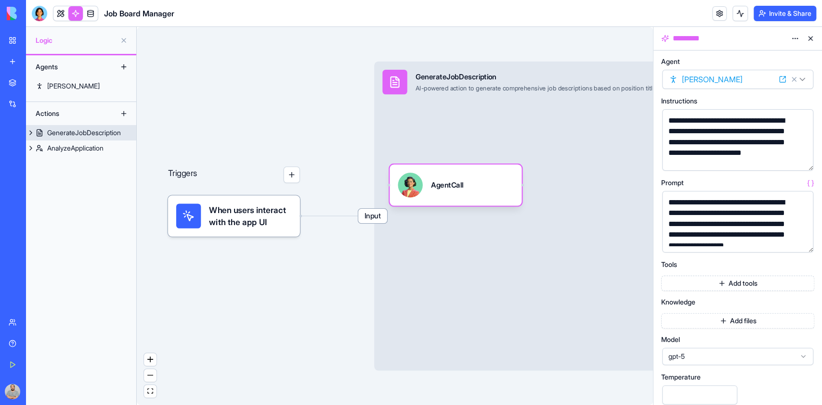
click at [58, 131] on div "GenerateJobDescription" at bounding box center [84, 133] width 74 height 10
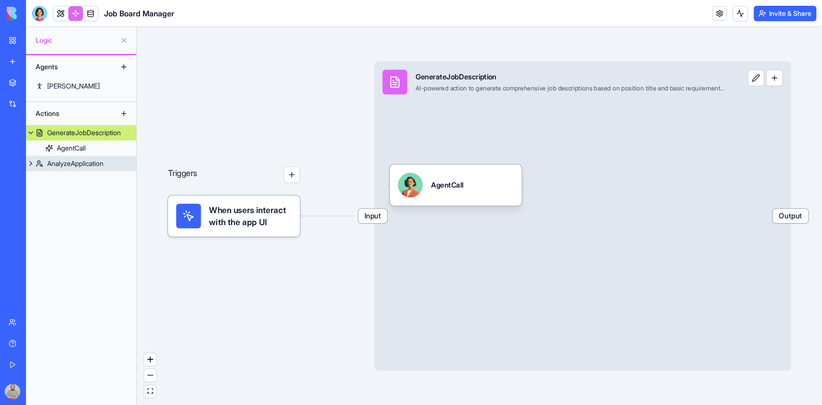
click at [68, 164] on div "AnalyzeApplication" at bounding box center [75, 164] width 56 height 10
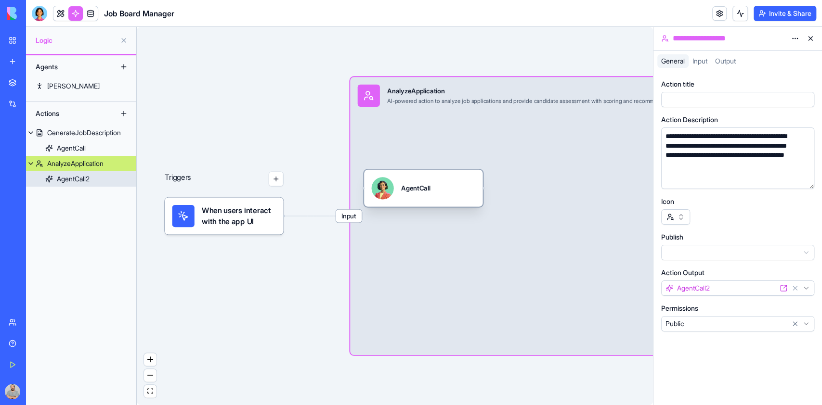
click at [438, 193] on div "AgentCall" at bounding box center [423, 188] width 104 height 22
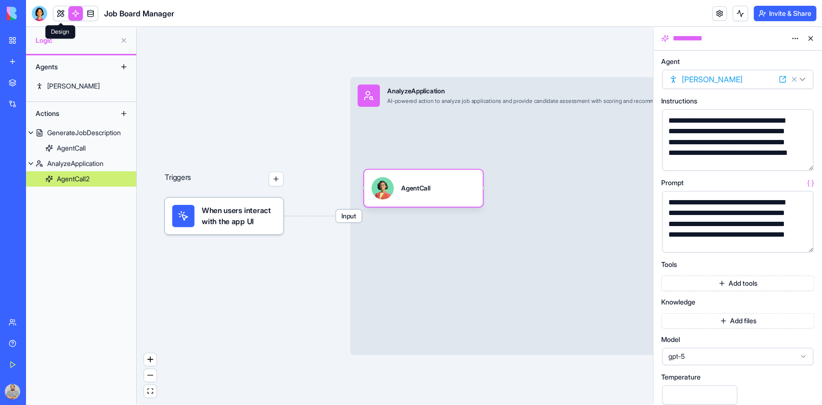
click at [54, 10] on link at bounding box center [60, 13] width 14 height 14
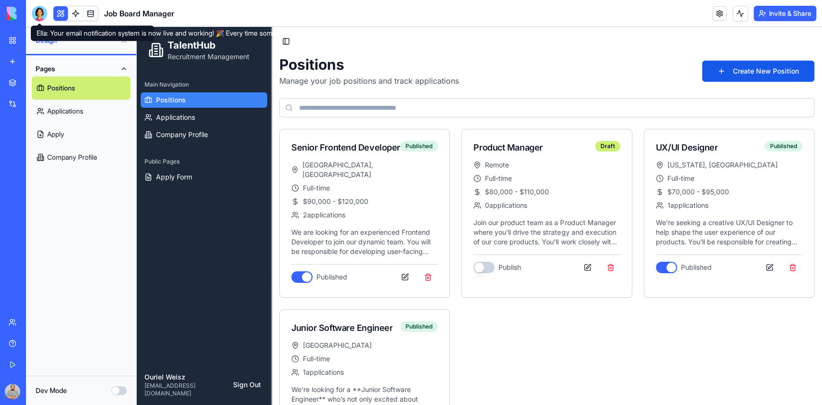
click at [40, 13] on div at bounding box center [39, 13] width 15 height 15
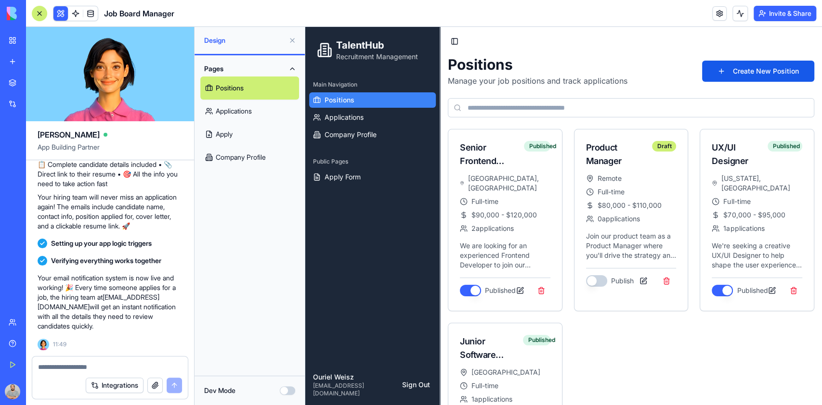
scroll to position [1969, 0]
click at [270, 245] on div "Pages Positions Applications Apply Company Profile" at bounding box center [250, 215] width 110 height 321
click at [96, 239] on span "Setting up your app logic triggers" at bounding box center [101, 244] width 101 height 10
drag, startPoint x: 96, startPoint y: 239, endPoint x: 119, endPoint y: 240, distance: 22.7
click at [119, 240] on span "Setting up your app logic triggers" at bounding box center [101, 244] width 101 height 10
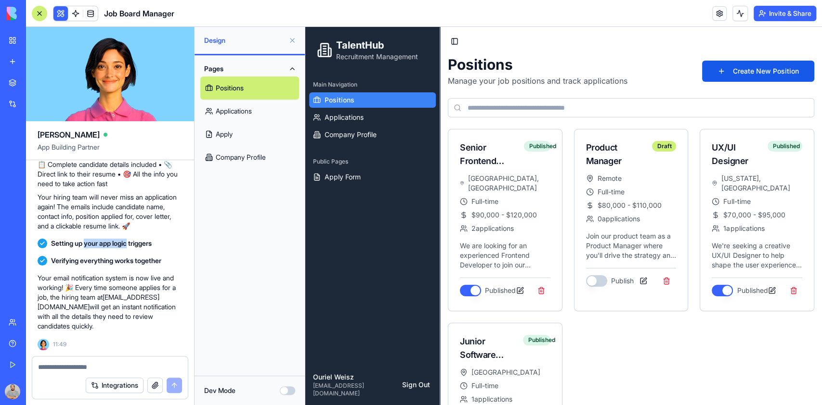
click at [243, 131] on link "Apply" at bounding box center [249, 134] width 99 height 23
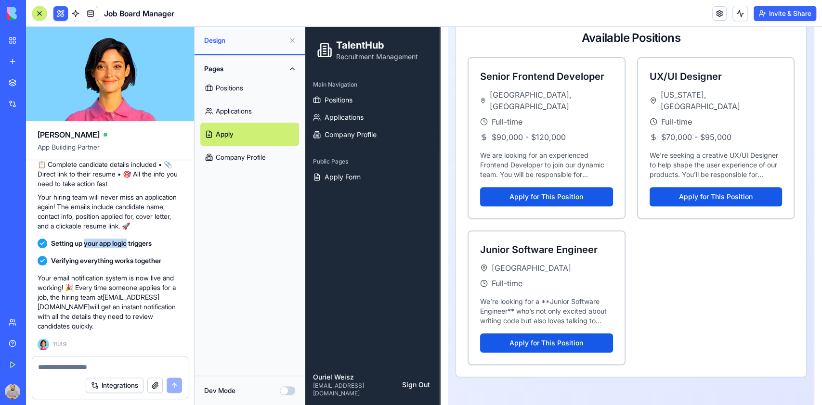
scroll to position [254, 0]
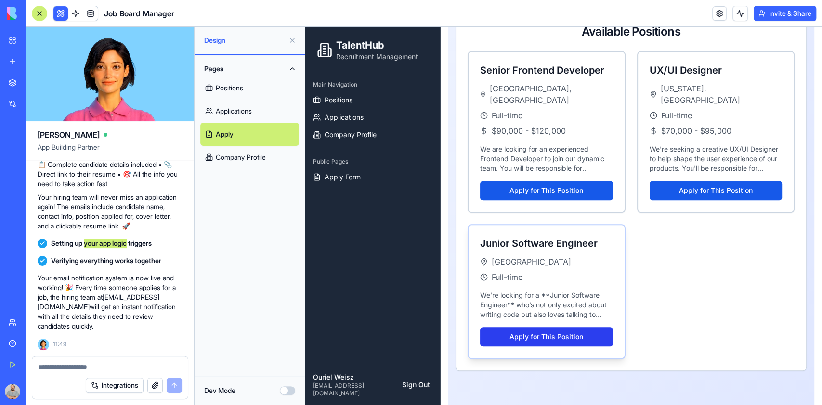
click at [563, 327] on button "Apply for This Position" at bounding box center [546, 336] width 133 height 19
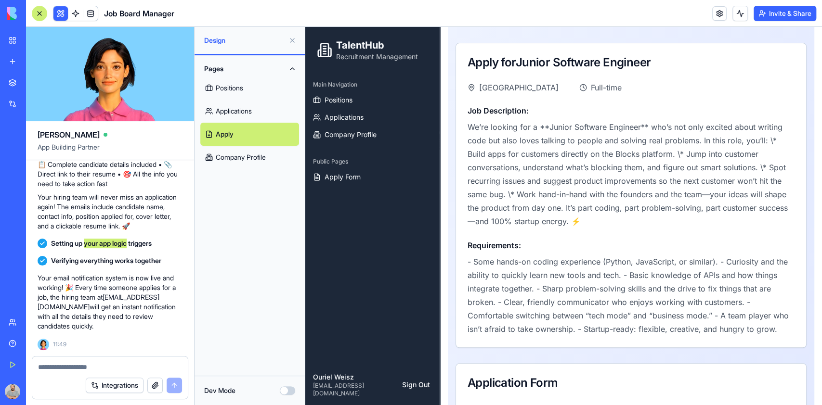
scroll to position [446, 0]
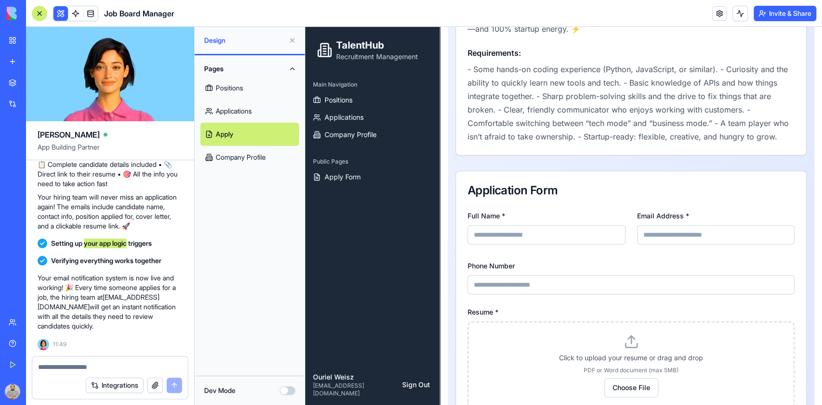
click at [562, 245] on input "Full Name *" at bounding box center [547, 234] width 158 height 19
type input "**********"
click at [592, 349] on div "Click to upload your resume or drag and drop PDF or Word document (max 5MB) Cho…" at bounding box center [631, 366] width 302 height 64
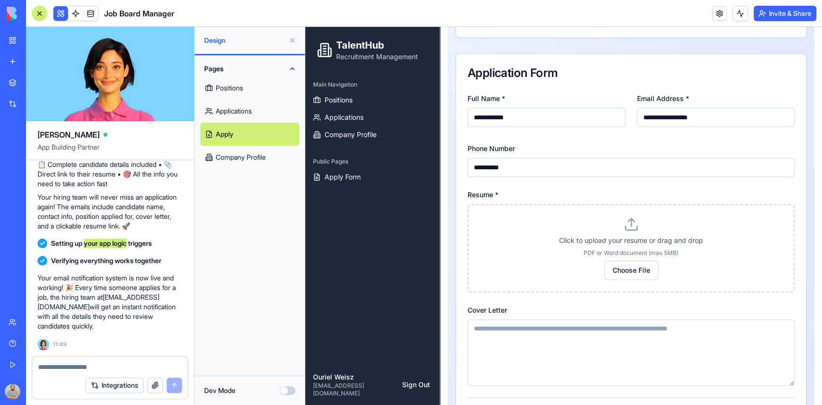
scroll to position [510, 0]
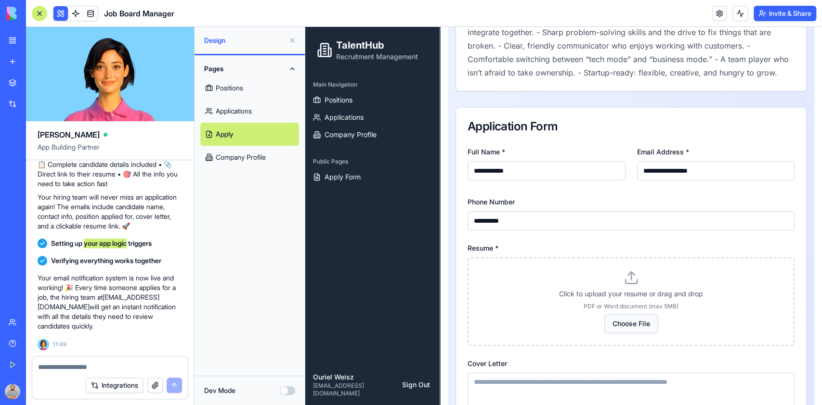
click at [621, 334] on button "Choose File" at bounding box center [631, 323] width 54 height 19
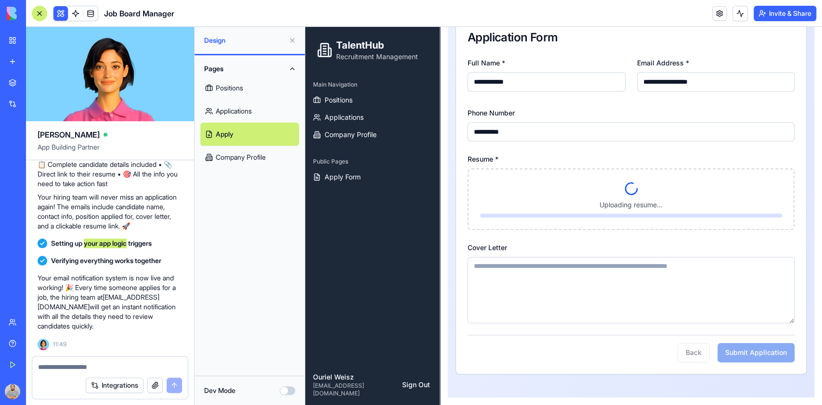
scroll to position [613, 0]
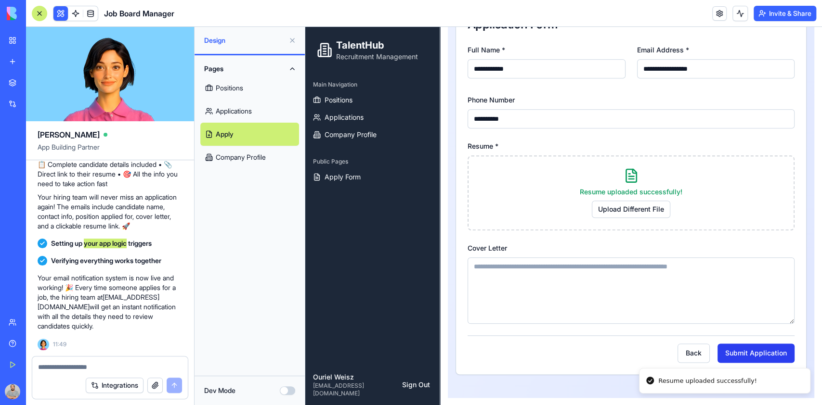
click at [721, 359] on button "Submit Application" at bounding box center [756, 353] width 77 height 19
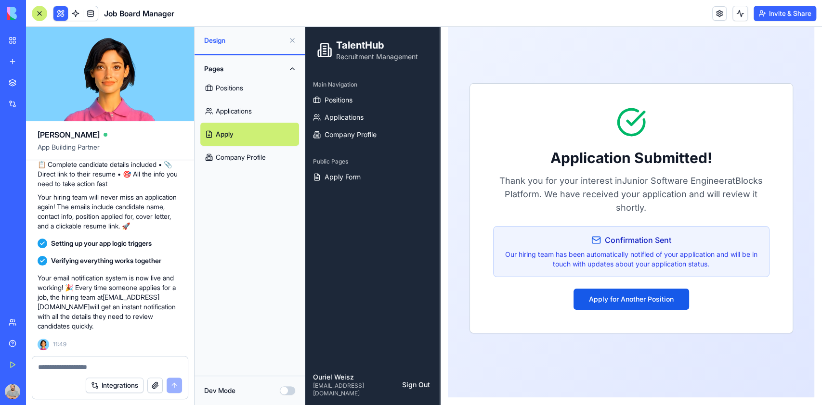
click at [104, 360] on div at bounding box center [110, 364] width 156 height 15
click at [96, 371] on textarea at bounding box center [110, 368] width 144 height 10
type textarea "*"
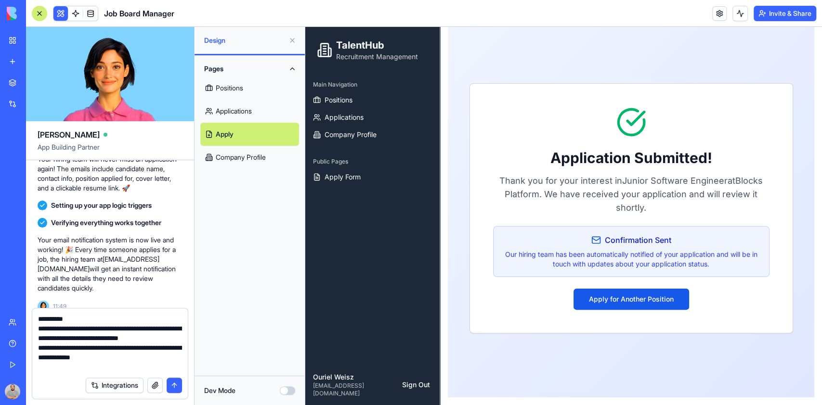
scroll to position [9, 0]
click at [772, 377] on div "Application Submitted! Thank you for your interest in Junior Software Engineer …" at bounding box center [631, 208] width 366 height 379
click at [131, 367] on textarea "**********" at bounding box center [110, 343] width 144 height 58
click at [83, 345] on textarea "**********" at bounding box center [110, 343] width 144 height 58
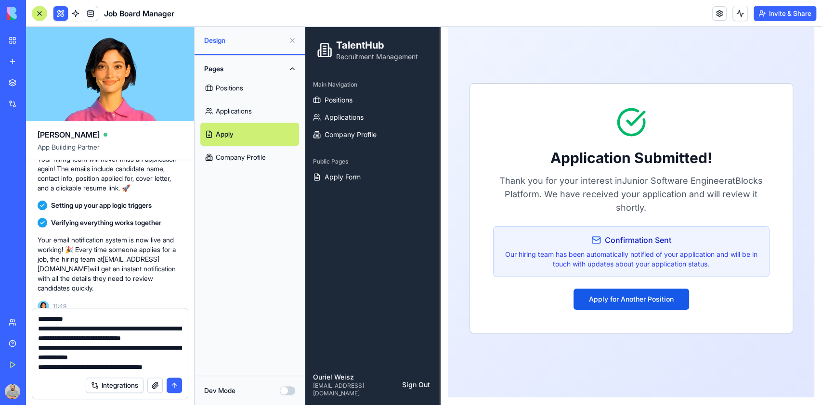
scroll to position [9, 0]
click at [131, 367] on textarea "**********" at bounding box center [110, 343] width 144 height 58
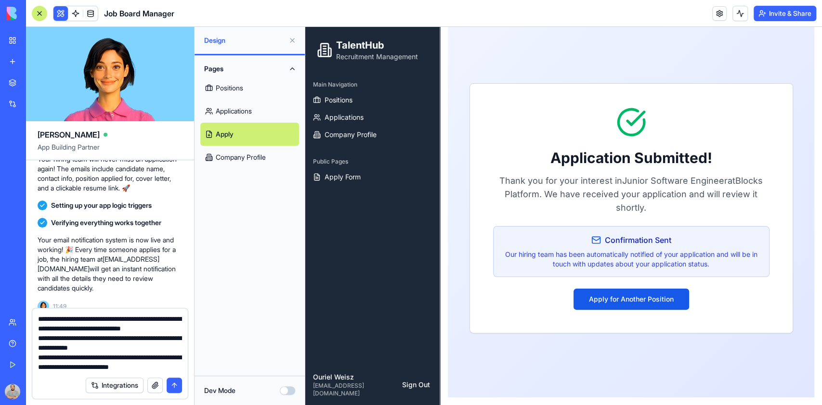
type textarea "**********"
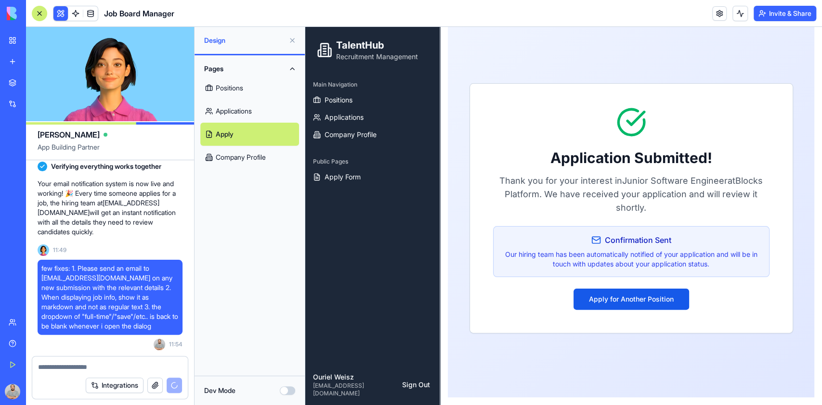
scroll to position [2154, 0]
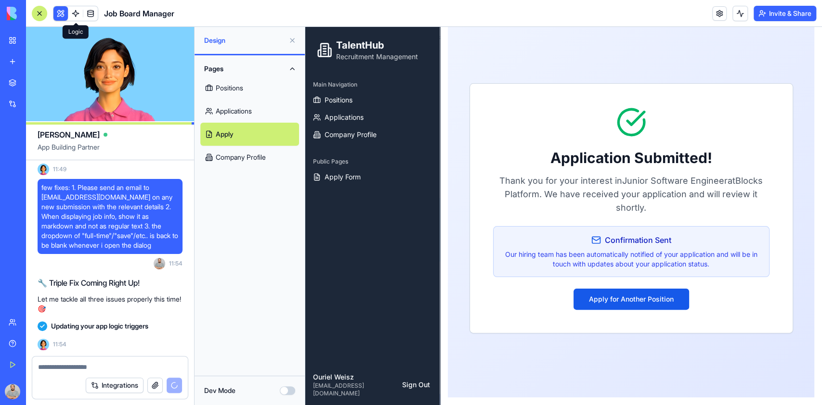
click at [75, 11] on span at bounding box center [75, 13] width 27 height 27
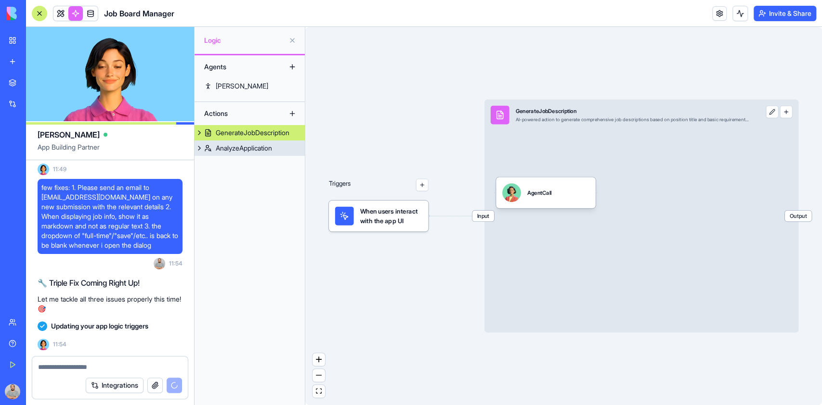
click at [223, 148] on div "AnalyzeApplication" at bounding box center [244, 149] width 56 height 10
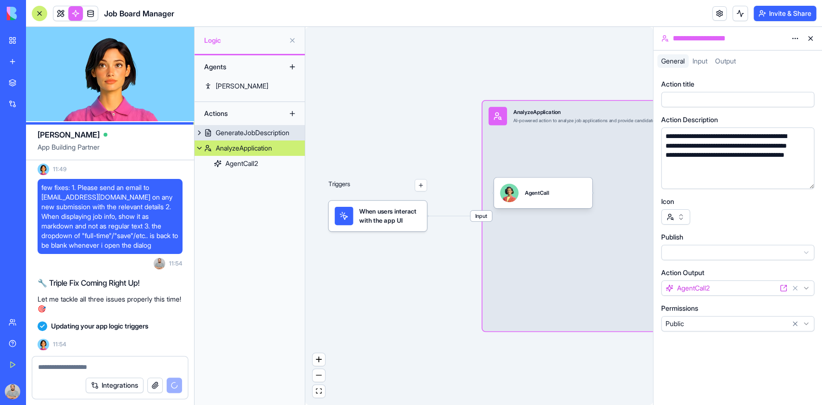
click at [223, 125] on link "GenerateJobDescription" at bounding box center [250, 132] width 110 height 15
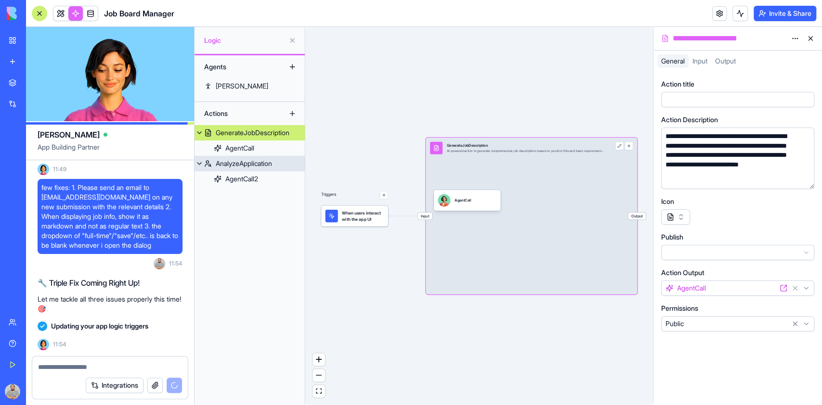
click at [244, 163] on div "AnalyzeApplication" at bounding box center [244, 164] width 56 height 10
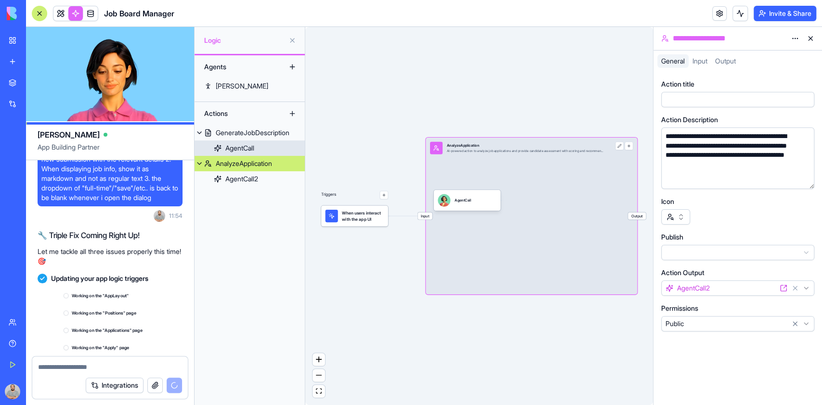
scroll to position [2223, 0]
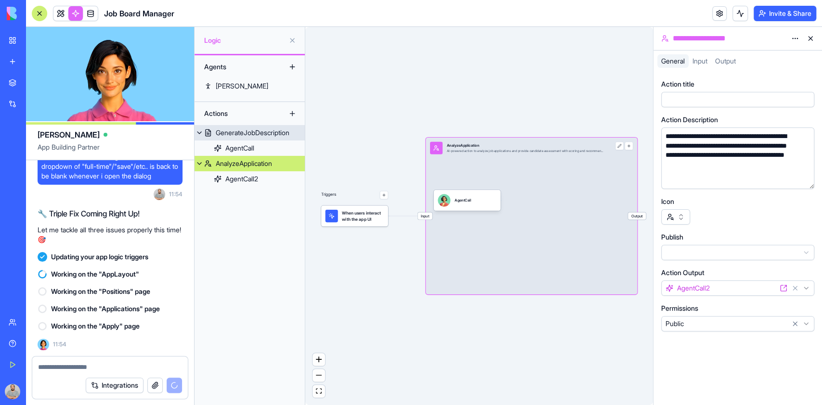
click at [239, 133] on div "GenerateJobDescription" at bounding box center [253, 133] width 74 height 10
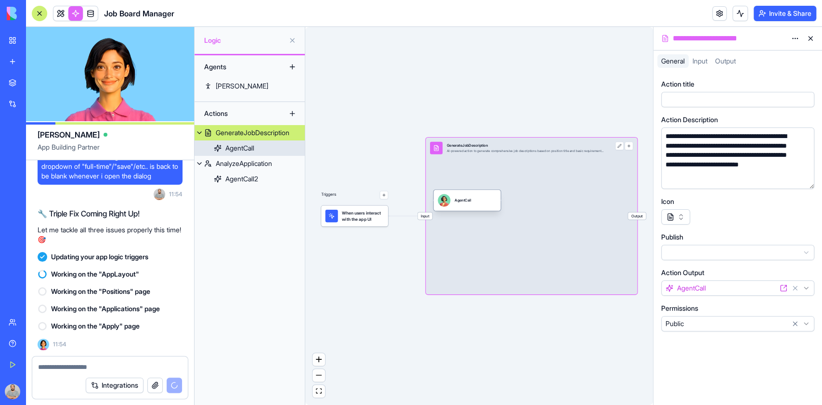
click at [239, 142] on link "AgentCall" at bounding box center [250, 148] width 110 height 15
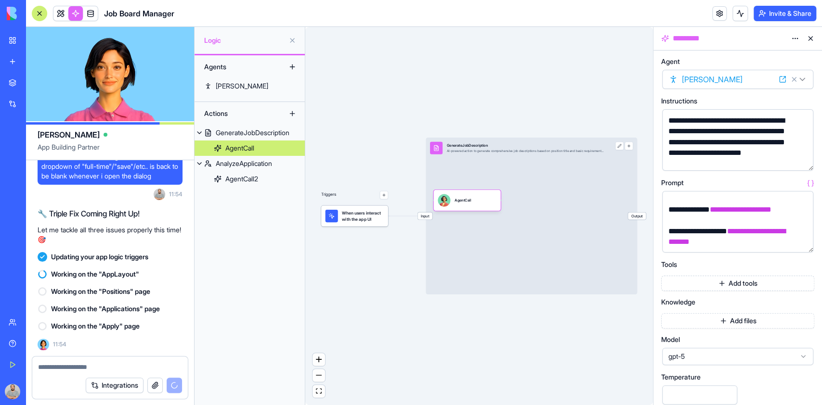
scroll to position [385, 0]
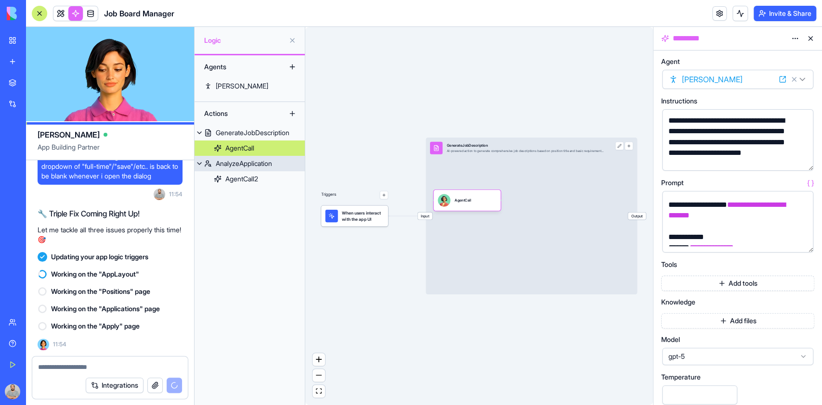
click at [264, 162] on div "AnalyzeApplication" at bounding box center [244, 164] width 56 height 10
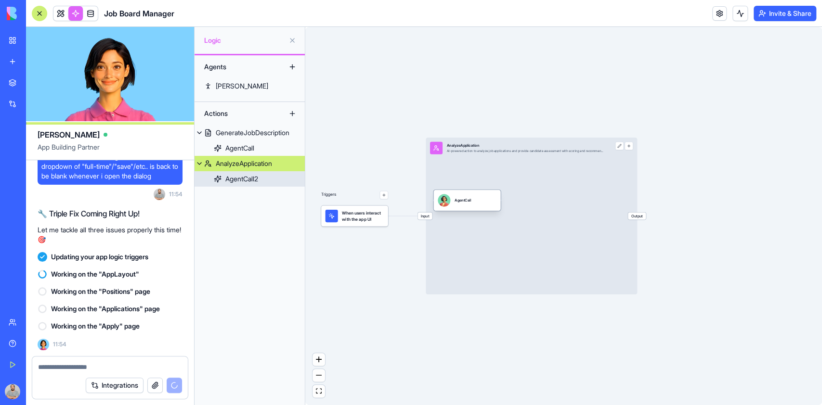
click at [456, 208] on div "AgentCall" at bounding box center [466, 200] width 67 height 21
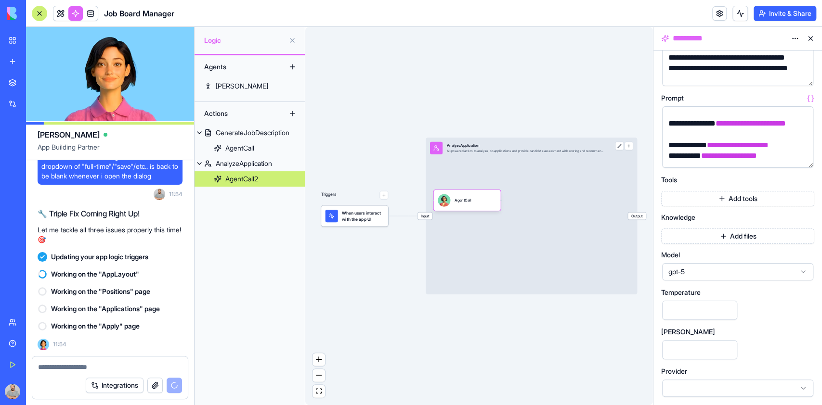
scroll to position [85, 0]
click at [696, 152] on div "**********" at bounding box center [730, 156] width 128 height 11
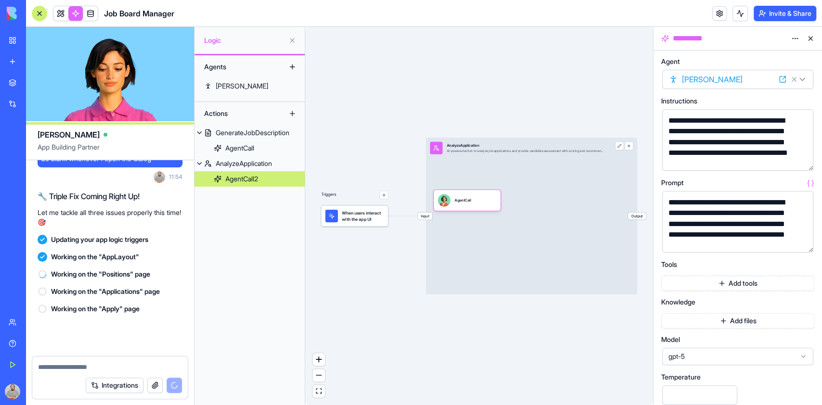
scroll to position [2241, 0]
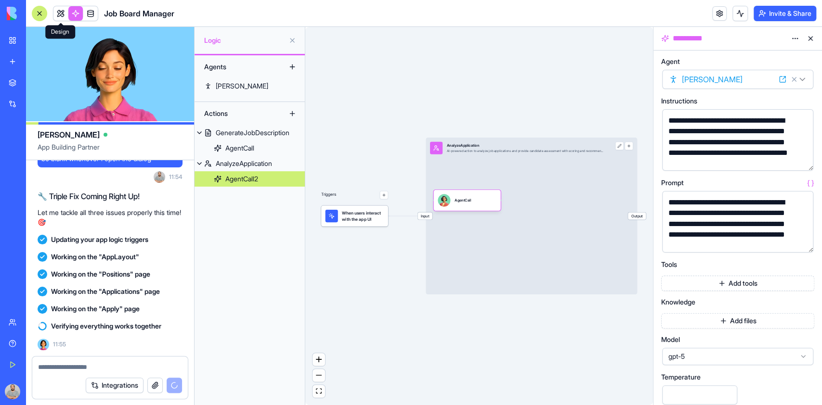
click at [61, 11] on span at bounding box center [60, 13] width 27 height 27
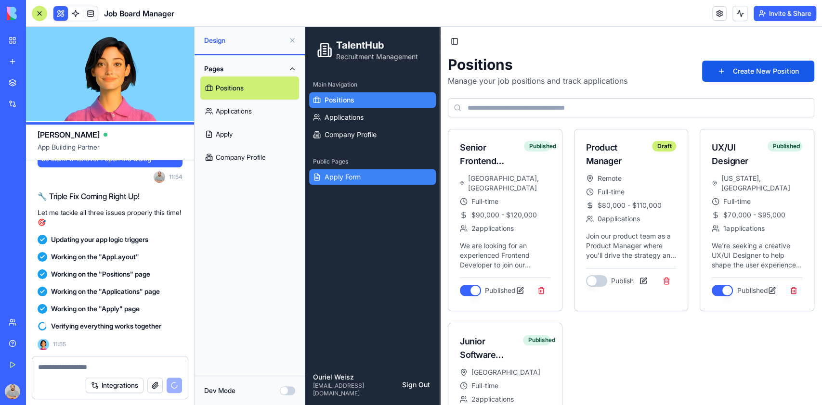
click at [373, 174] on link "Apply Form" at bounding box center [372, 177] width 127 height 15
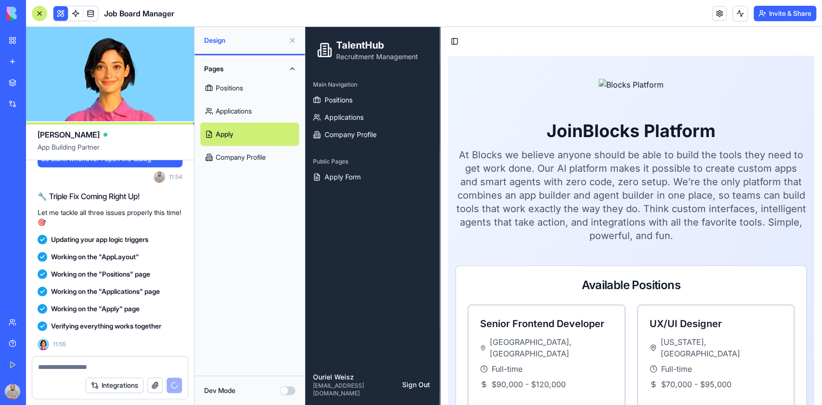
scroll to position [296, 0]
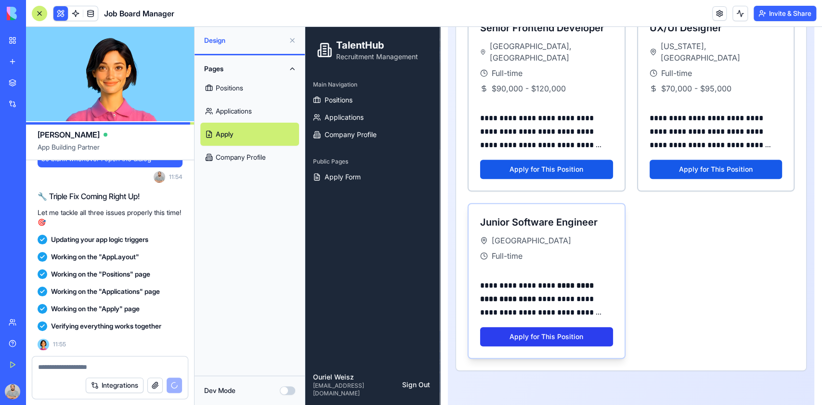
click at [601, 327] on button "Apply for This Position" at bounding box center [546, 336] width 133 height 19
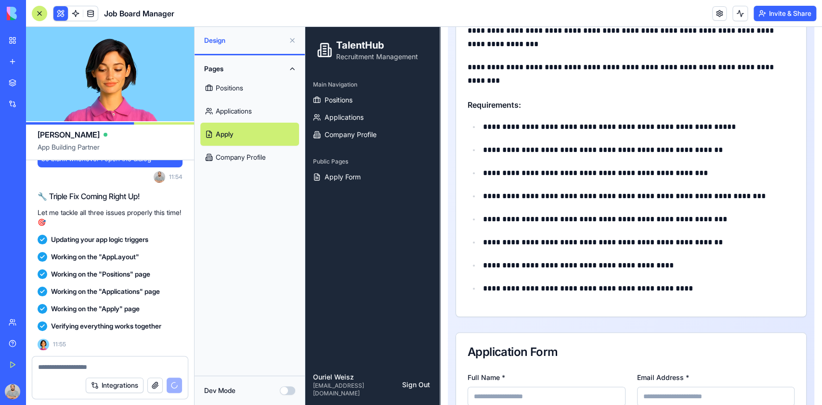
scroll to position [2435, 0]
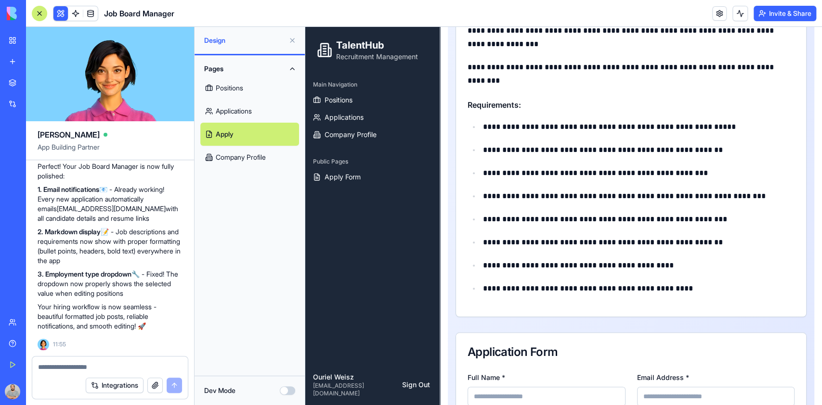
click at [486, 125] on p "**********" at bounding box center [634, 126] width 302 height 13
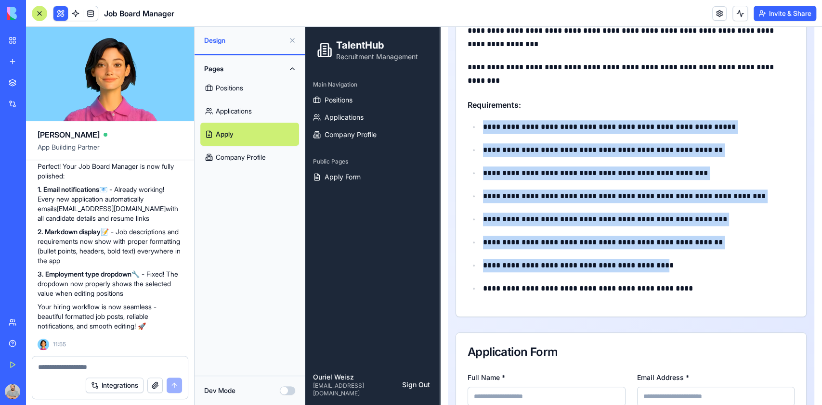
drag, startPoint x: 487, startPoint y: 125, endPoint x: 637, endPoint y: 263, distance: 203.5
click at [632, 264] on ul "**********" at bounding box center [631, 207] width 327 height 175
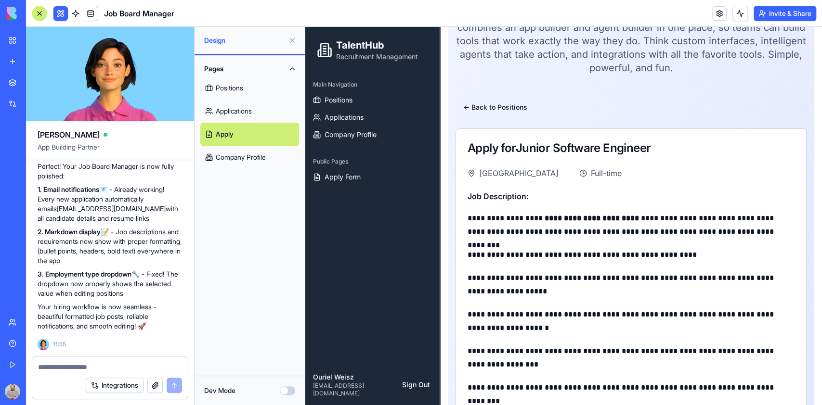
scroll to position [168, 0]
click at [390, 118] on link "Applications" at bounding box center [372, 117] width 127 height 15
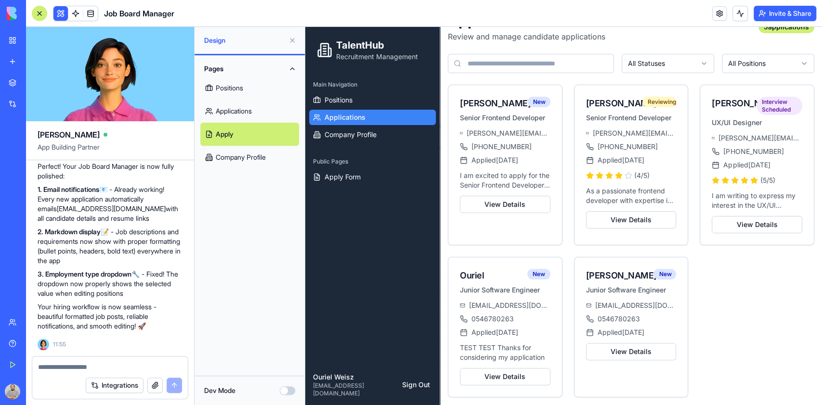
scroll to position [53, 0]
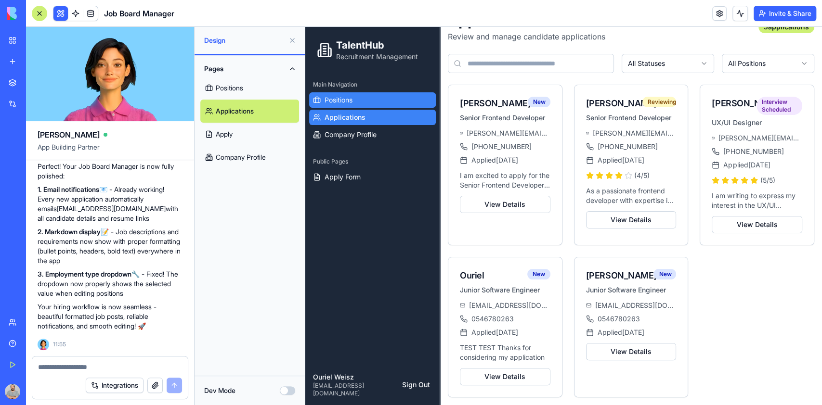
click at [377, 101] on link "Positions" at bounding box center [372, 99] width 127 height 15
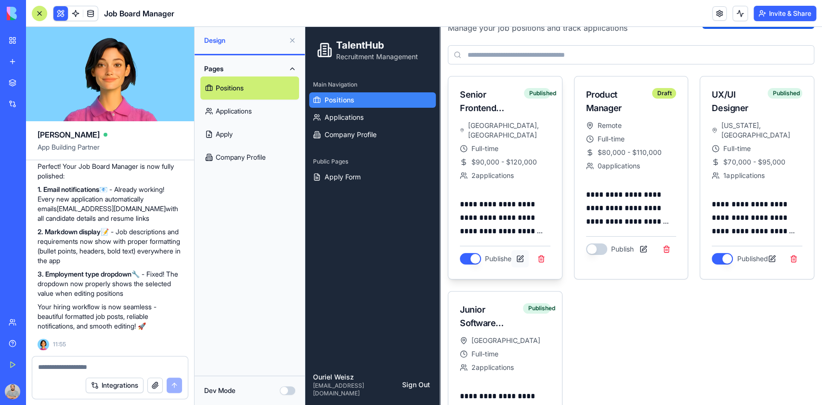
click at [514, 250] on button at bounding box center [519, 258] width 17 height 17
click at [289, 389] on button "Dev Mode" at bounding box center [287, 391] width 15 height 9
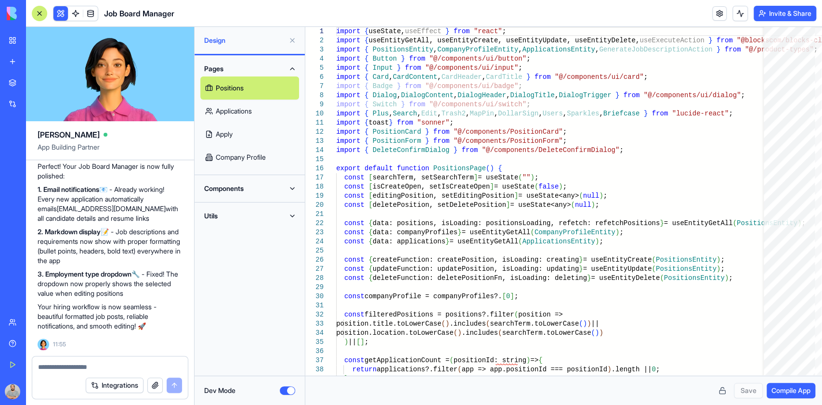
click at [235, 126] on link "Apply" at bounding box center [249, 134] width 99 height 23
type textarea "**********"
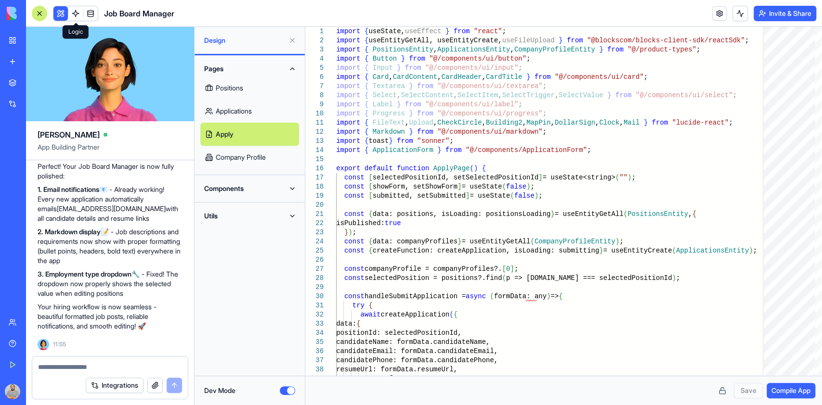
click at [72, 7] on link at bounding box center [75, 13] width 14 height 14
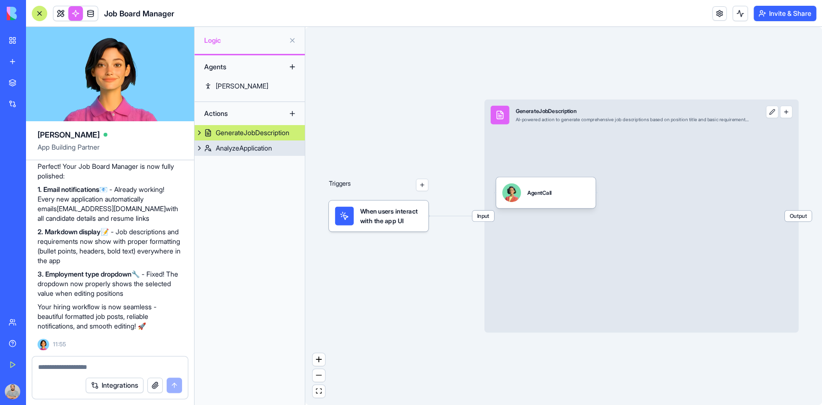
click at [223, 153] on div "AnalyzeApplication" at bounding box center [244, 149] width 56 height 10
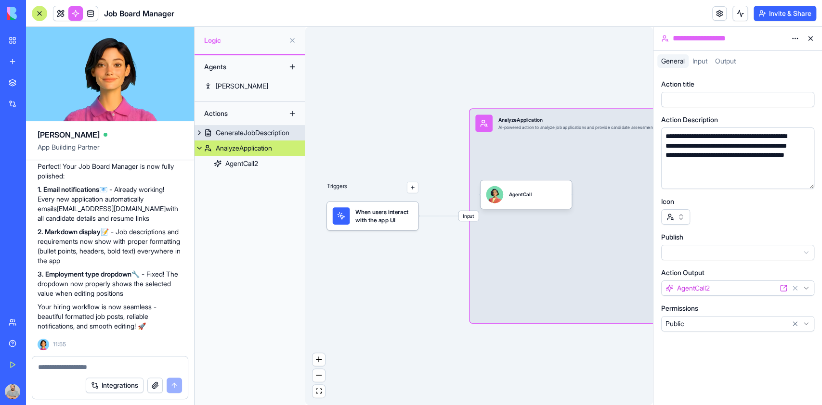
click at [235, 132] on div "GenerateJobDescription" at bounding box center [253, 133] width 74 height 10
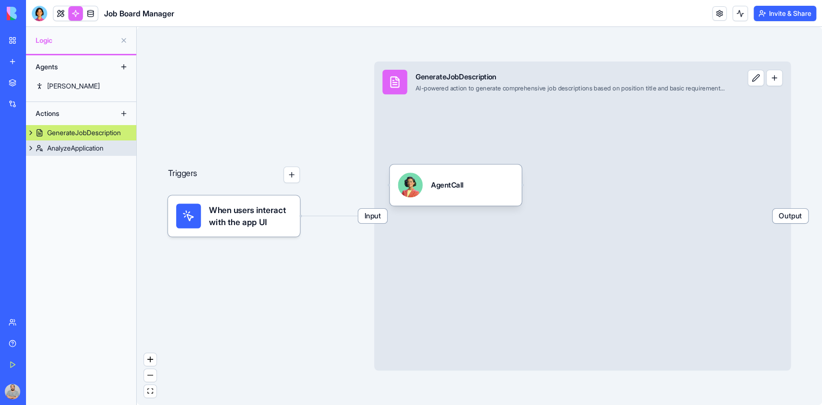
click at [89, 152] on div "AnalyzeApplication" at bounding box center [75, 149] width 56 height 10
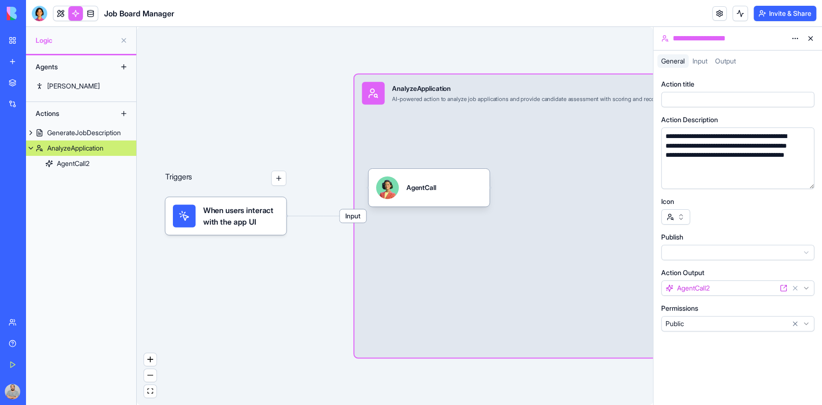
click at [268, 225] on span "When users interact with the app UI" at bounding box center [241, 216] width 76 height 23
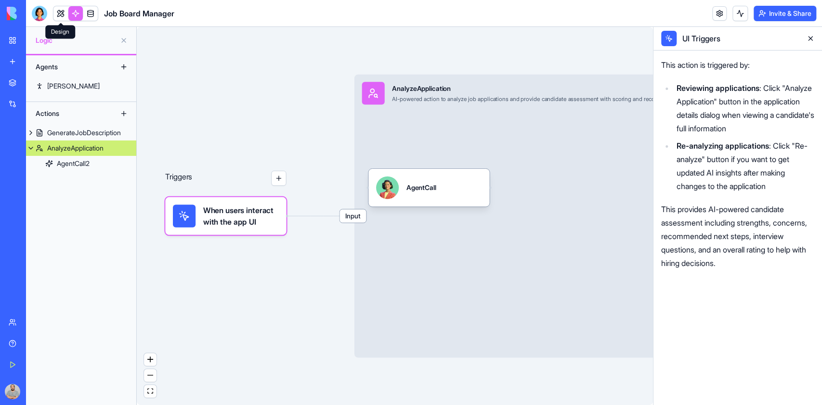
click at [61, 13] on link at bounding box center [60, 13] width 14 height 14
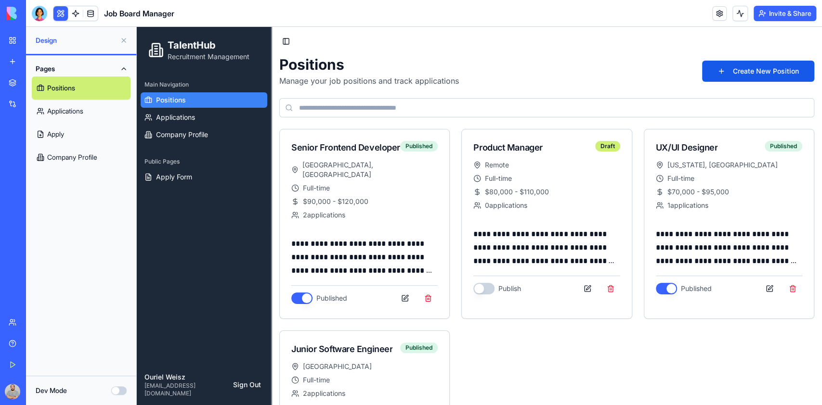
click at [11, 13] on img at bounding box center [37, 13] width 60 height 13
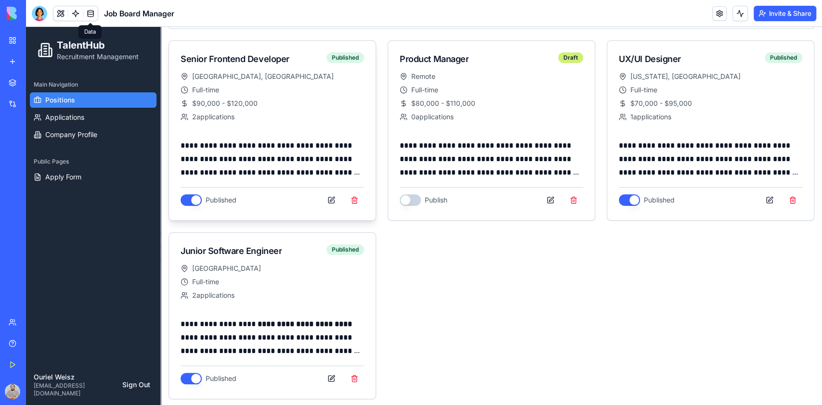
scroll to position [90, 0]
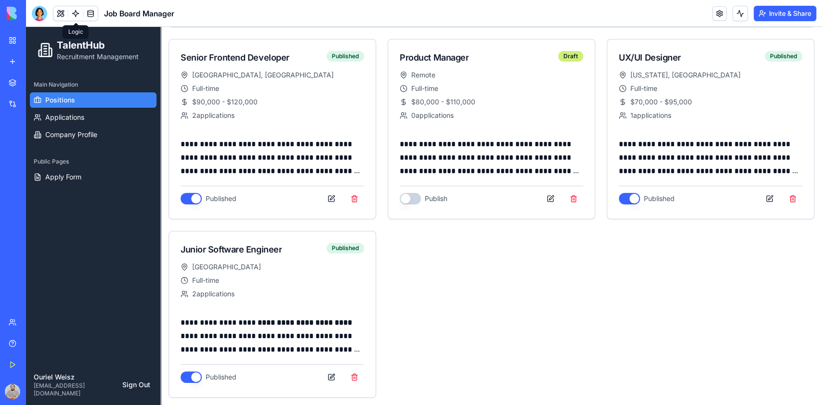
click at [73, 12] on link at bounding box center [75, 13] width 14 height 14
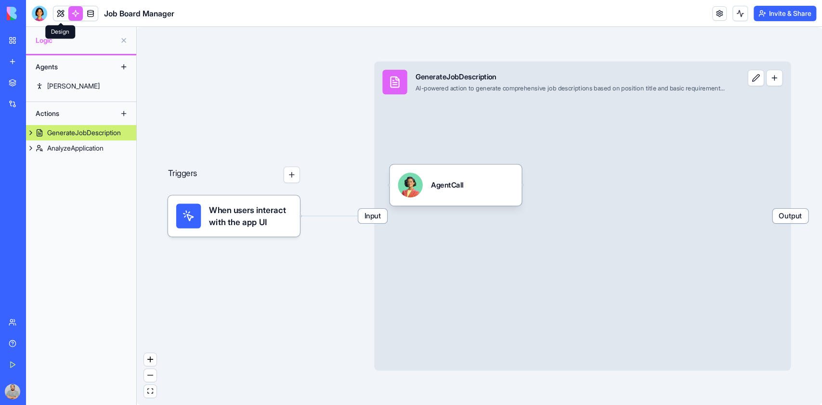
click at [61, 14] on link at bounding box center [60, 13] width 14 height 14
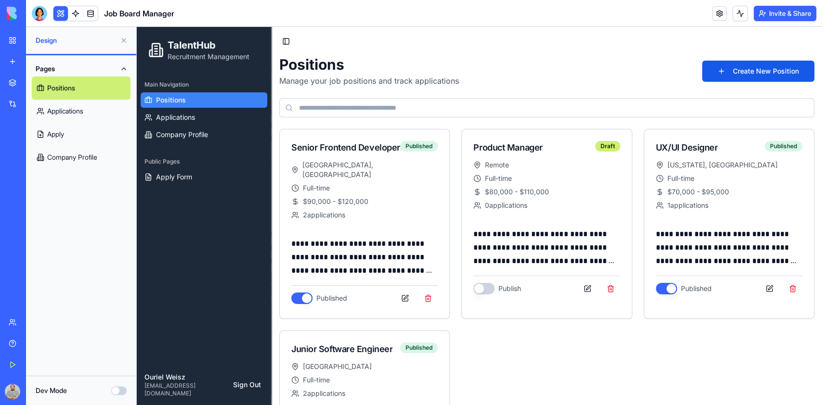
click at [124, 390] on button "Dev Mode" at bounding box center [118, 391] width 15 height 9
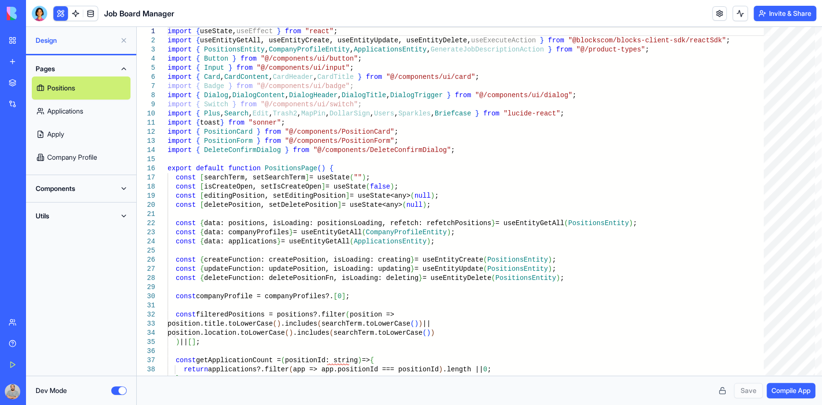
click at [114, 390] on button "Dev Mode" at bounding box center [118, 391] width 15 height 9
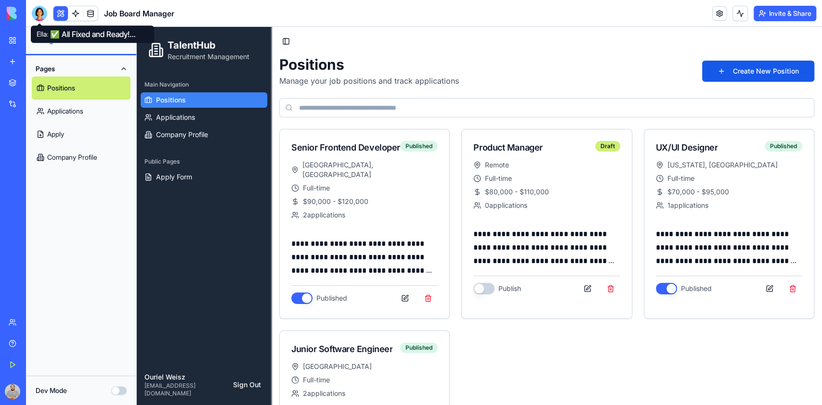
click at [42, 18] on div at bounding box center [39, 13] width 15 height 15
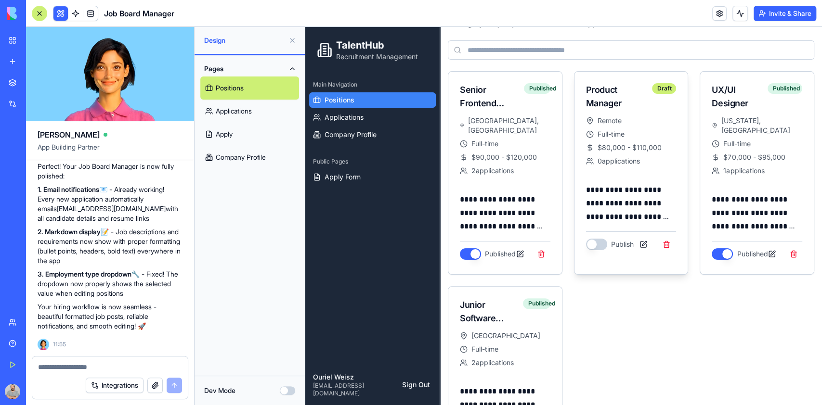
scroll to position [117, 0]
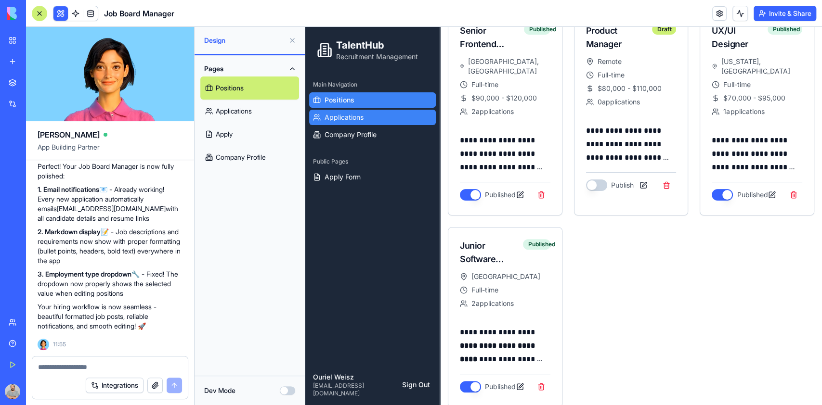
click at [344, 123] on link "Applications" at bounding box center [372, 117] width 127 height 15
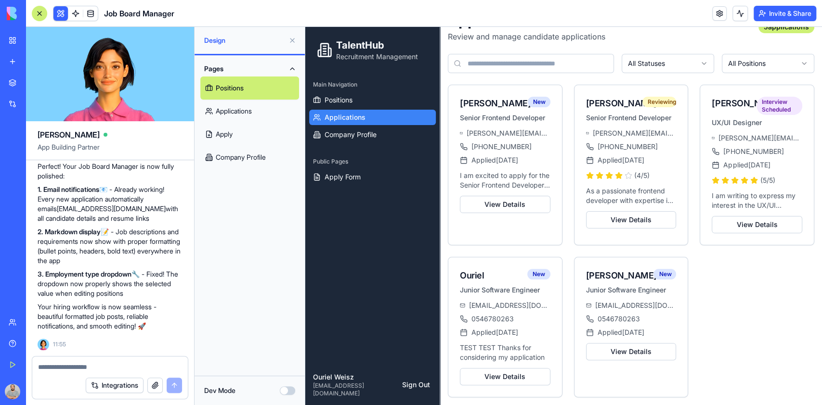
scroll to position [53, 0]
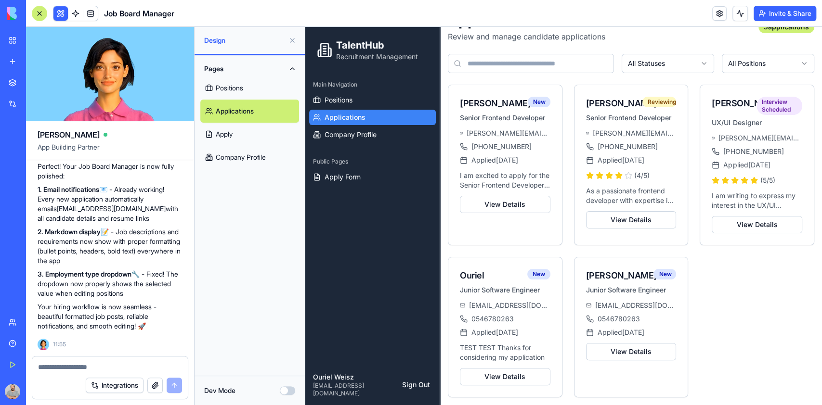
click at [72, 364] on textarea at bounding box center [110, 368] width 144 height 10
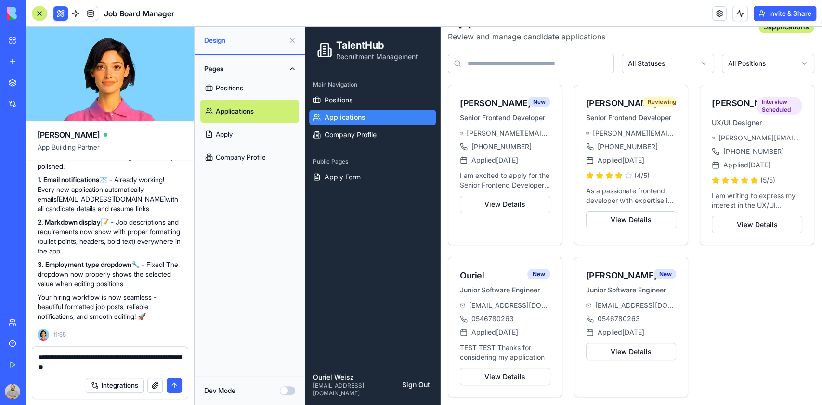
click at [72, 367] on textarea "**********" at bounding box center [110, 362] width 144 height 19
drag, startPoint x: 63, startPoint y: 356, endPoint x: 31, endPoint y: 356, distance: 31.8
click at [31, 356] on div "**********" at bounding box center [110, 376] width 168 height 59
type textarea "**********"
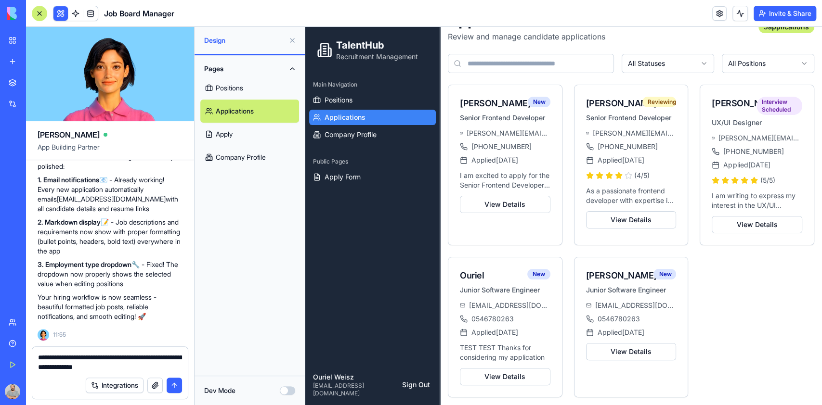
click at [174, 385] on button "submit" at bounding box center [174, 385] width 15 height 15
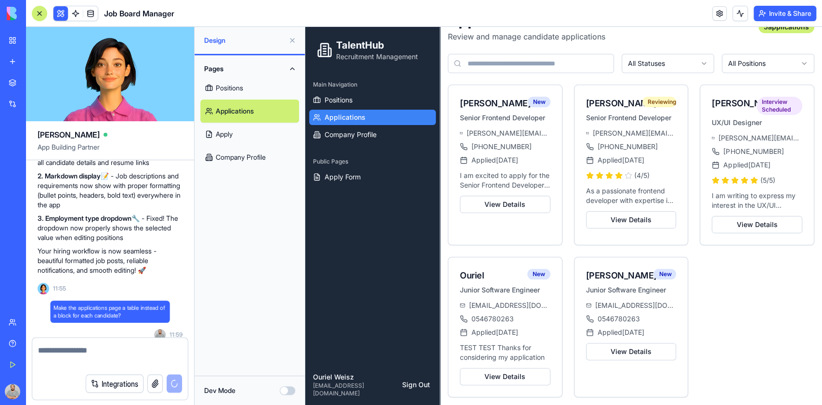
scroll to position [2481, 0]
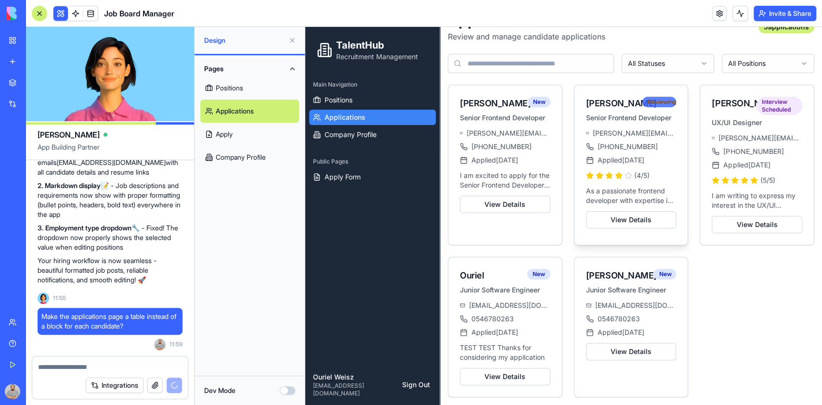
click at [651, 97] on div "Reviewing" at bounding box center [659, 102] width 34 height 11
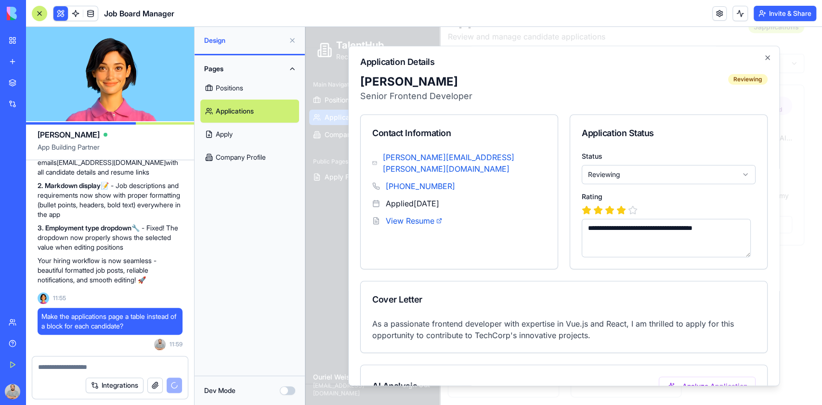
scroll to position [2564, 0]
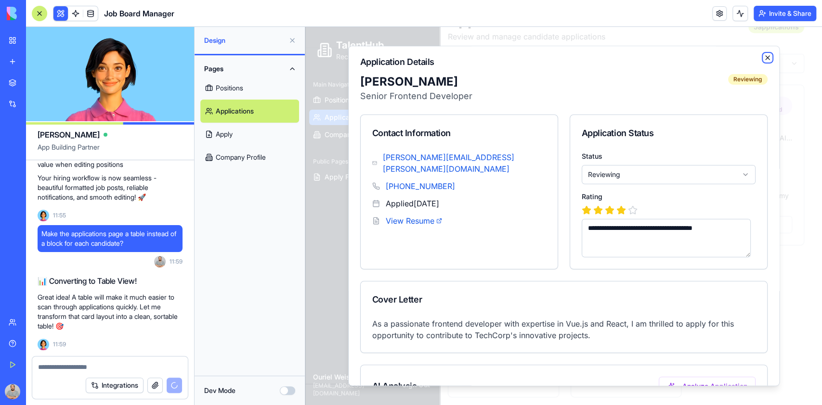
click at [764, 57] on icon "button" at bounding box center [768, 58] width 8 height 8
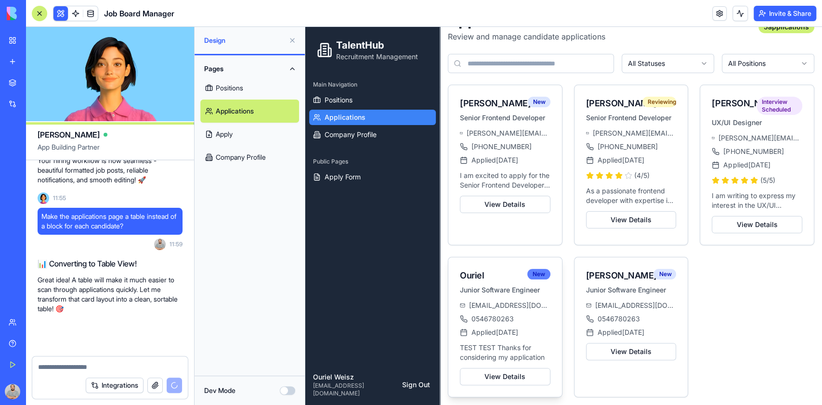
scroll to position [2581, 0]
click at [539, 273] on div "New" at bounding box center [538, 274] width 23 height 11
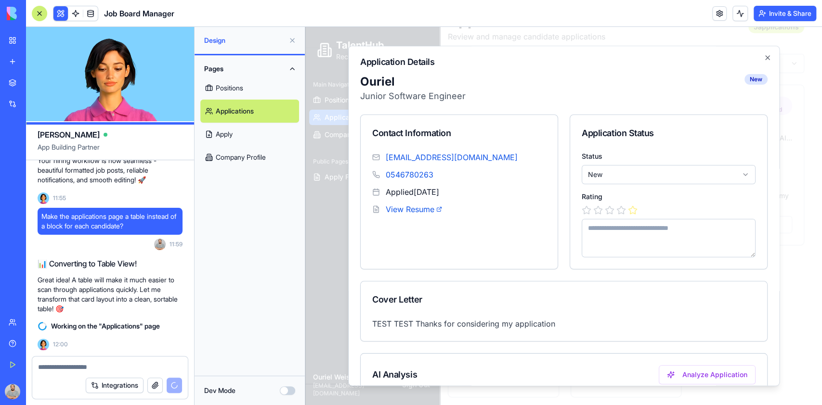
click at [629, 209] on icon at bounding box center [632, 211] width 8 height 8
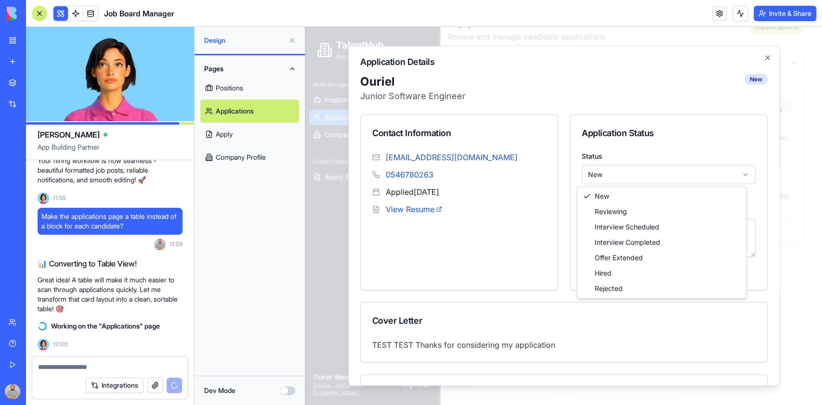
click at [632, 178] on body "TalentHub Recruitment Management Main Navigation Positions Applications Company…" at bounding box center [558, 194] width 507 height 423
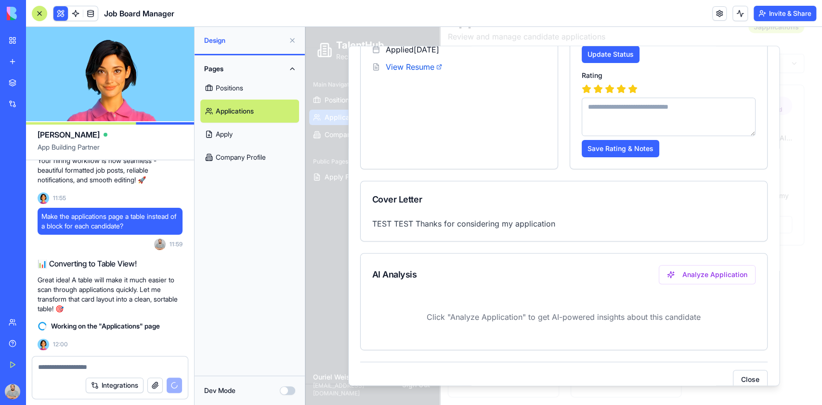
scroll to position [157, 0]
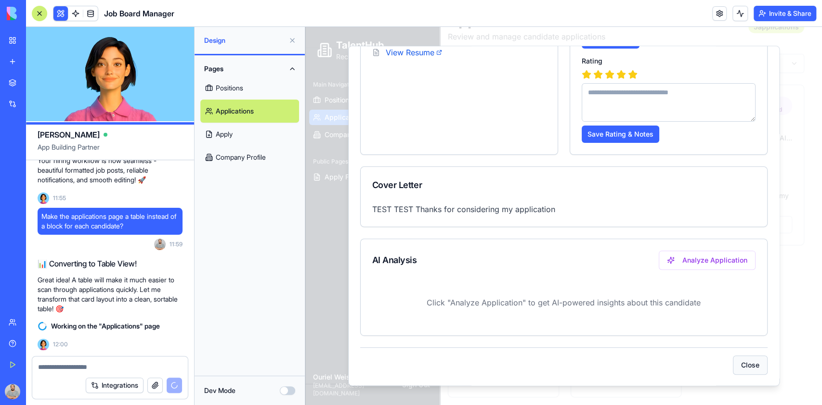
click at [733, 362] on button "Close" at bounding box center [750, 365] width 35 height 19
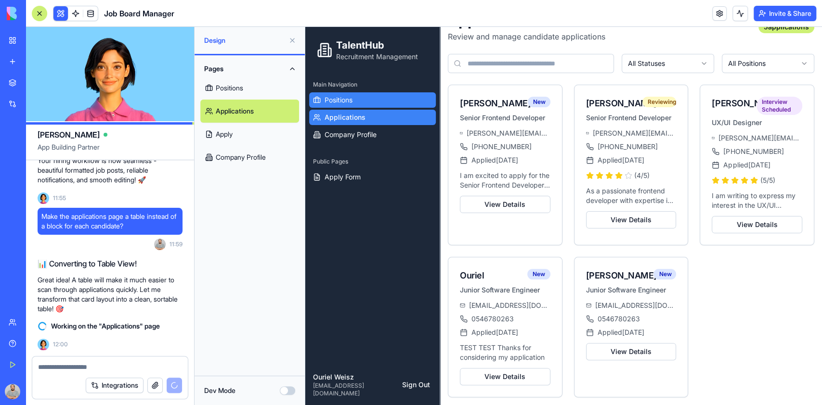
click at [318, 100] on icon at bounding box center [317, 100] width 8 height 8
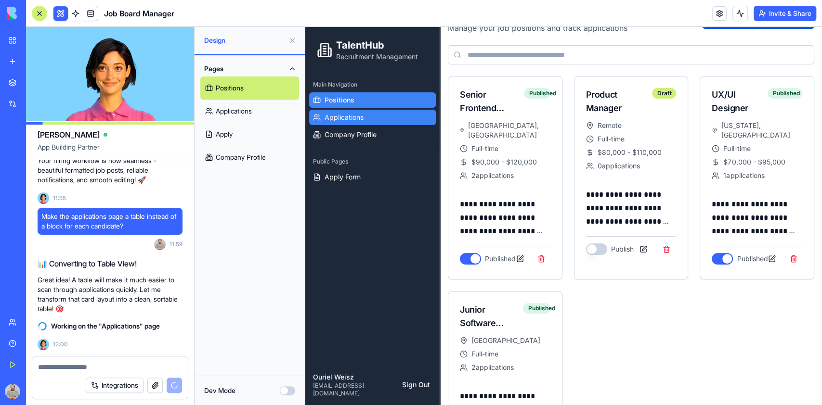
click at [333, 115] on span "Applications" at bounding box center [344, 118] width 39 height 10
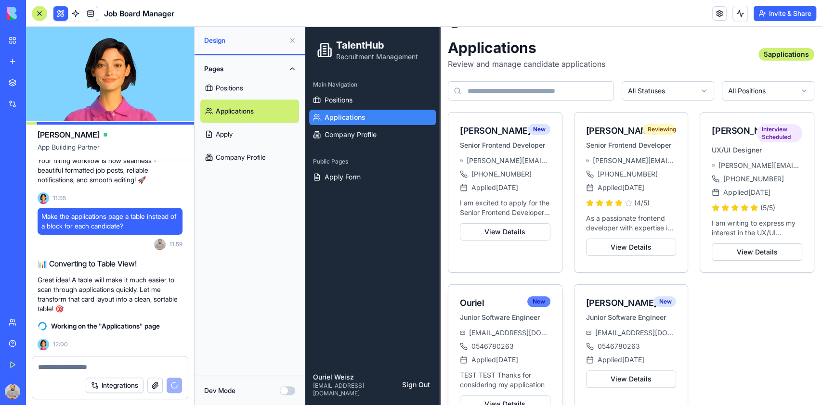
click at [544, 307] on div "New" at bounding box center [538, 302] width 23 height 11
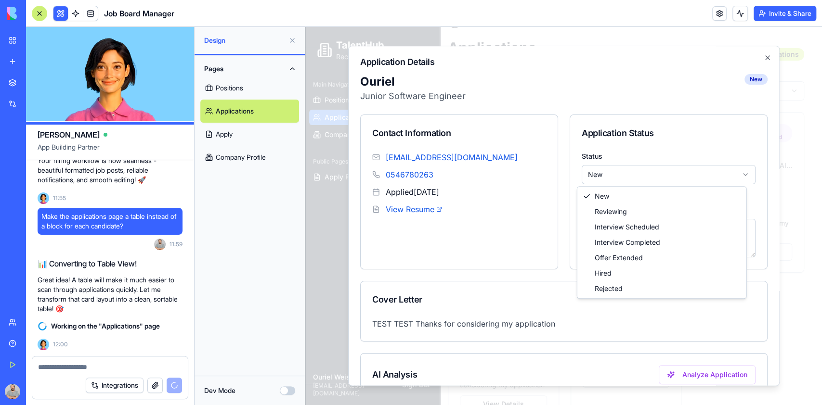
click at [660, 184] on body "TalentHub Recruitment Management Main Navigation Positions Applications Company…" at bounding box center [558, 221] width 507 height 423
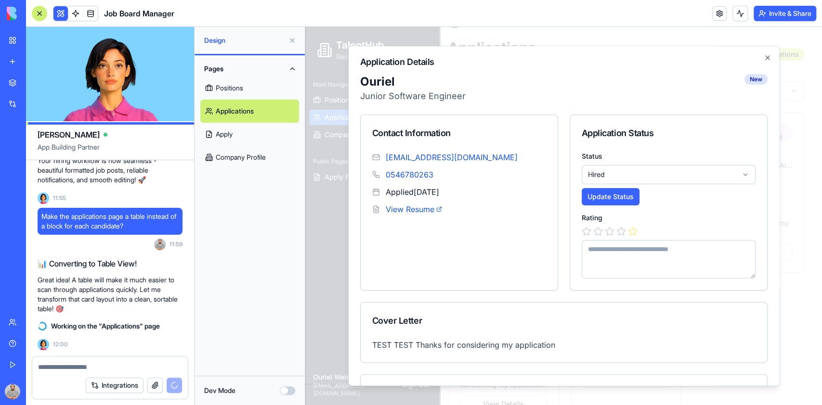
click at [628, 228] on icon at bounding box center [632, 232] width 8 height 8
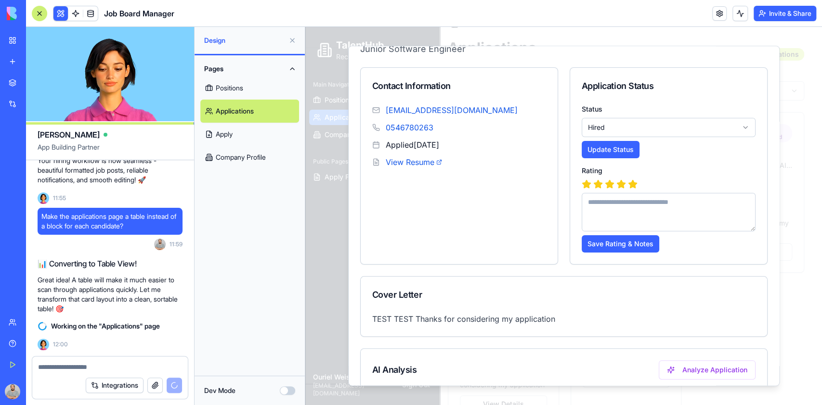
scroll to position [64, 0]
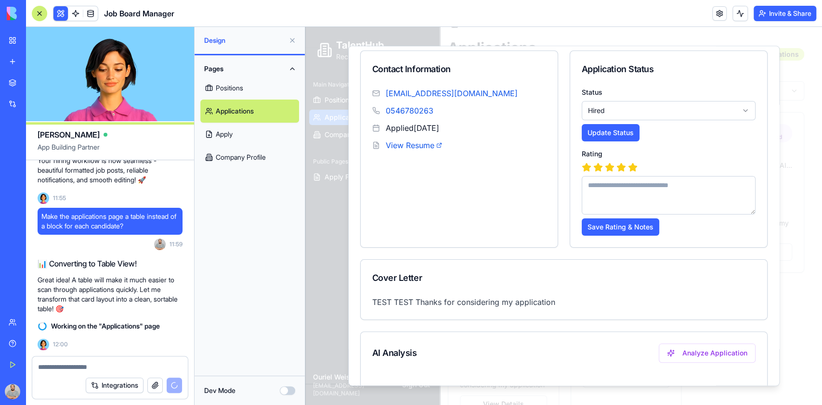
click at [628, 228] on button "Save Rating & Notes" at bounding box center [621, 227] width 78 height 17
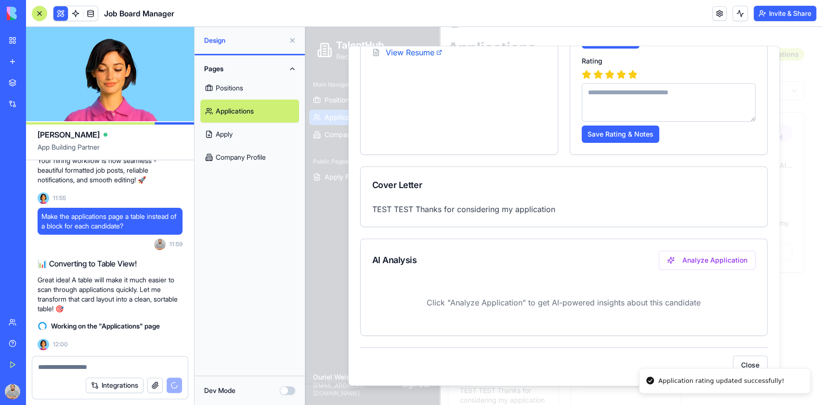
scroll to position [0, 0]
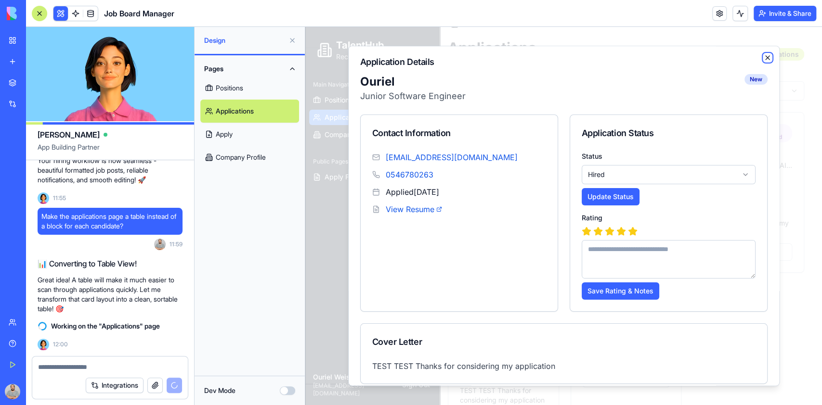
click at [764, 54] on icon "button" at bounding box center [768, 58] width 8 height 8
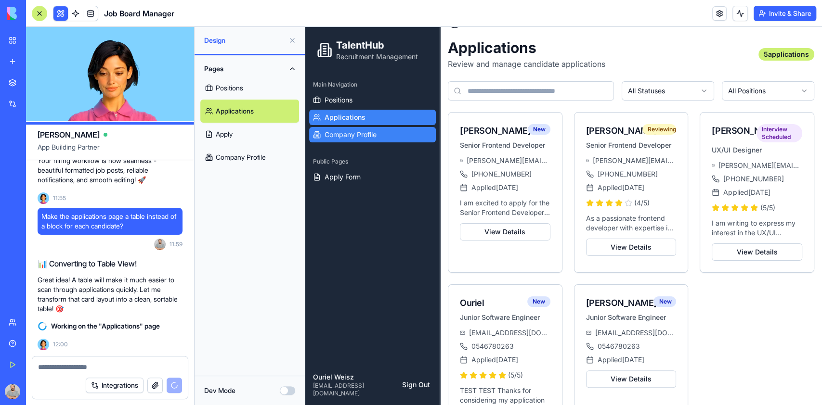
click at [373, 132] on span "Company Profile" at bounding box center [351, 135] width 52 height 10
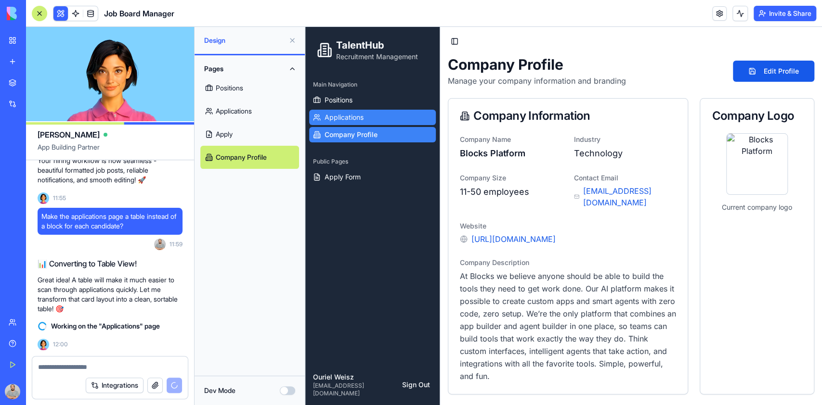
click at [352, 115] on span "Applications" at bounding box center [344, 118] width 39 height 10
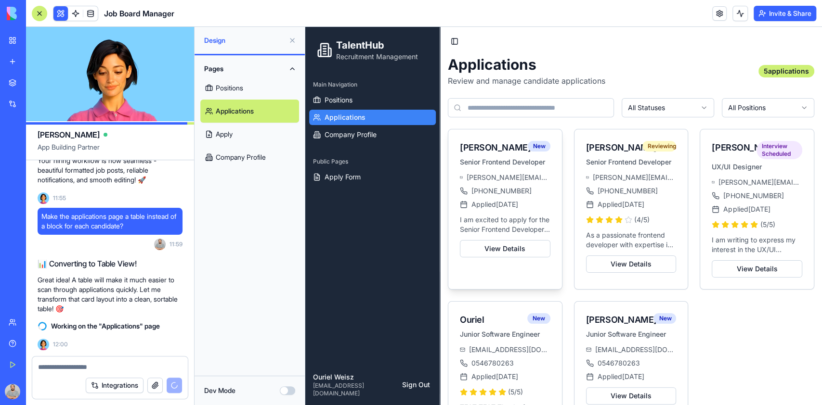
scroll to position [64, 0]
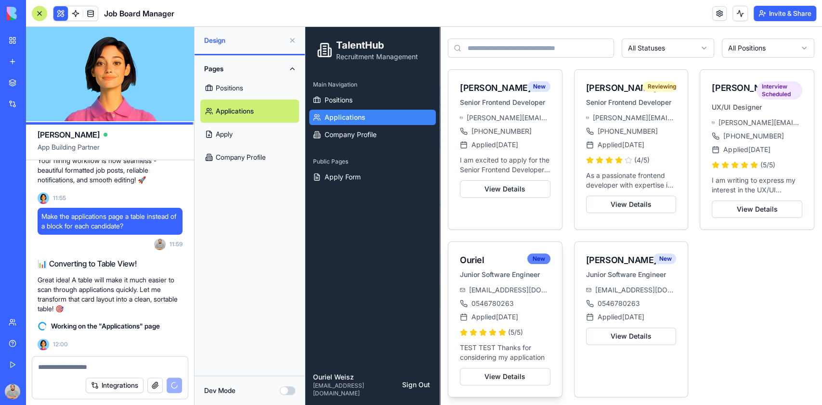
click at [536, 260] on div "New" at bounding box center [538, 259] width 23 height 11
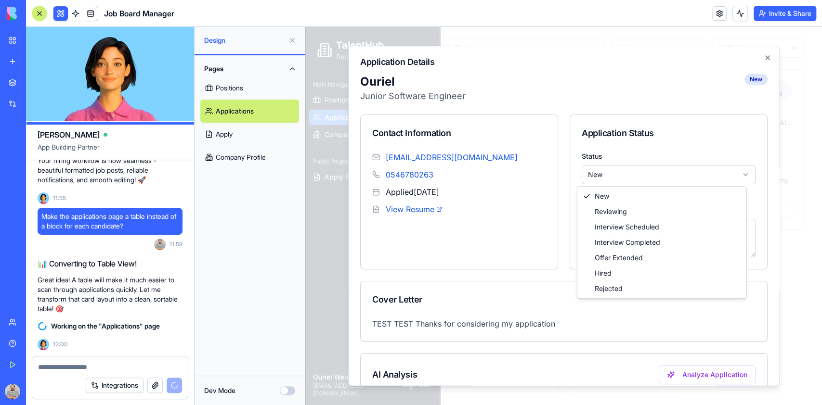
click at [640, 180] on body "TalentHub Recruitment Management Main Navigation Positions Applications Company…" at bounding box center [558, 186] width 507 height 438
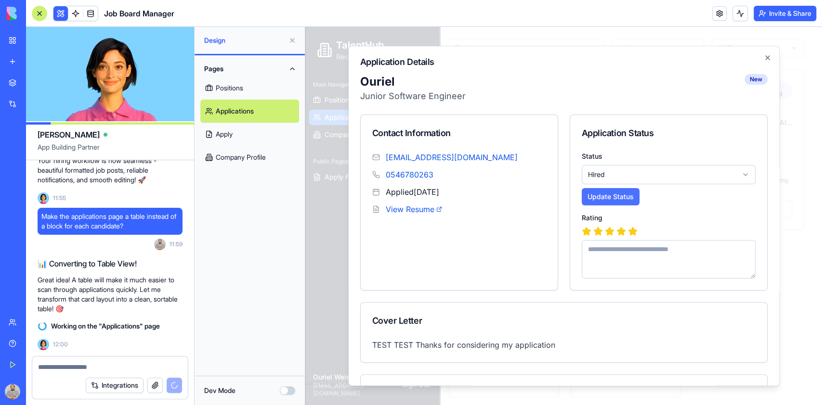
click at [602, 195] on button "Update Status" at bounding box center [611, 196] width 58 height 17
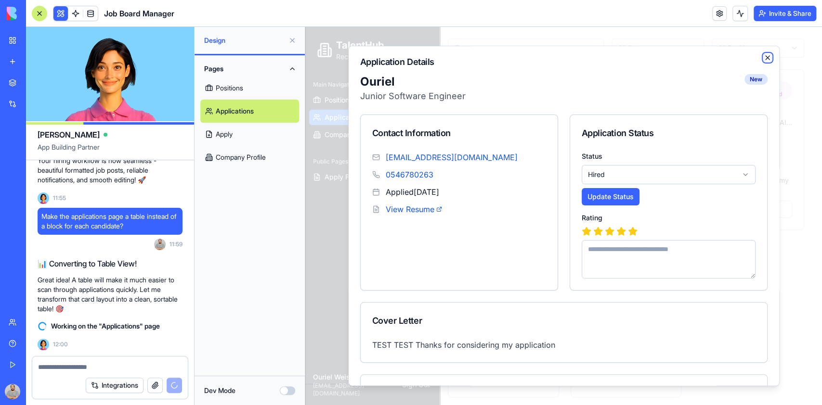
click at [764, 57] on icon "button" at bounding box center [768, 58] width 8 height 8
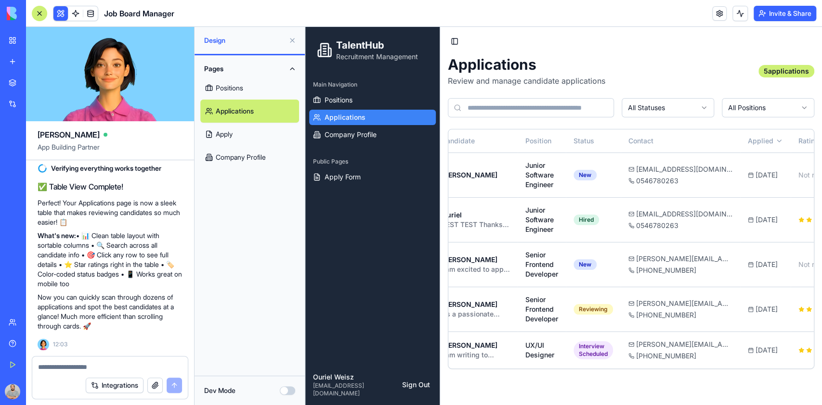
scroll to position [0, 0]
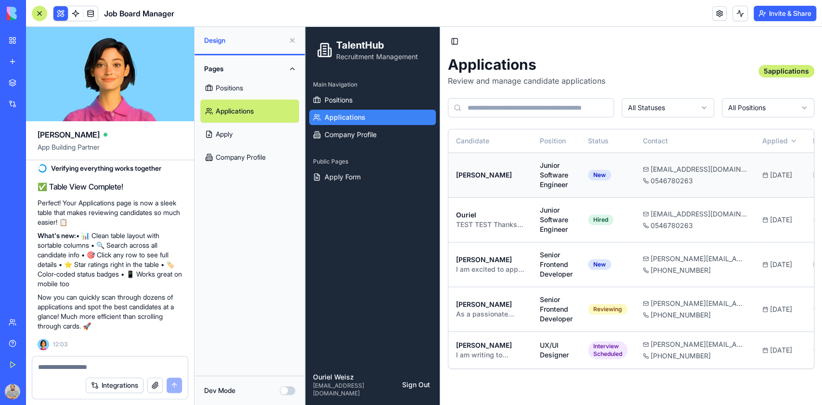
click at [490, 170] on div "Ouriel Weisz" at bounding box center [490, 175] width 68 height 10
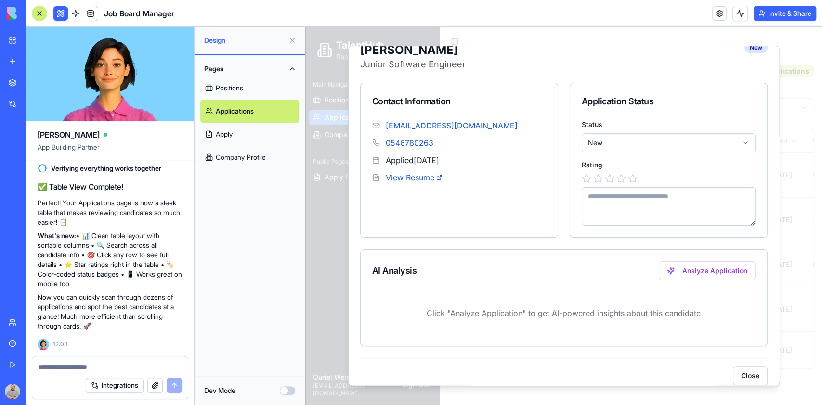
scroll to position [42, 0]
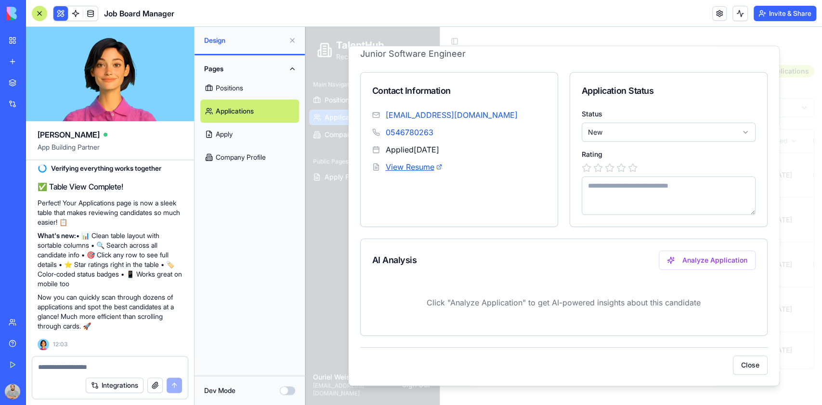
click at [419, 170] on link "View Resume" at bounding box center [414, 167] width 56 height 12
click at [249, 237] on div "Pages Positions Applications Apply Company Profile" at bounding box center [250, 215] width 110 height 321
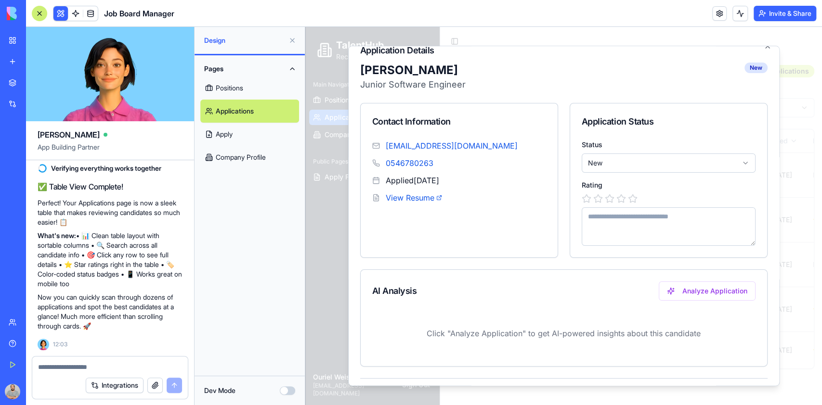
scroll to position [0, 0]
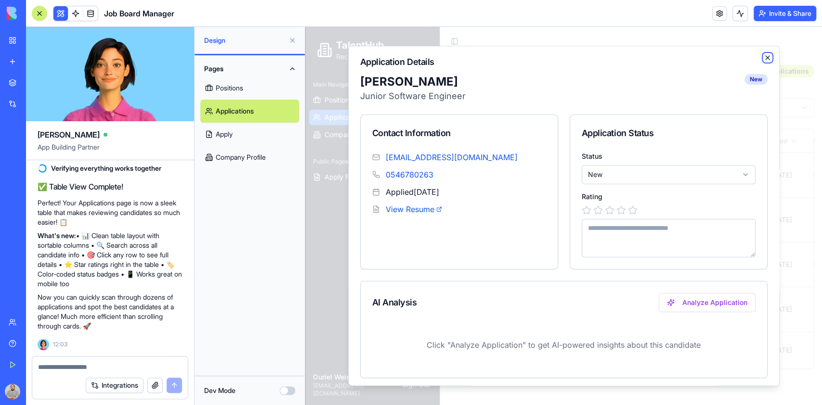
click at [764, 61] on icon "button" at bounding box center [768, 58] width 8 height 8
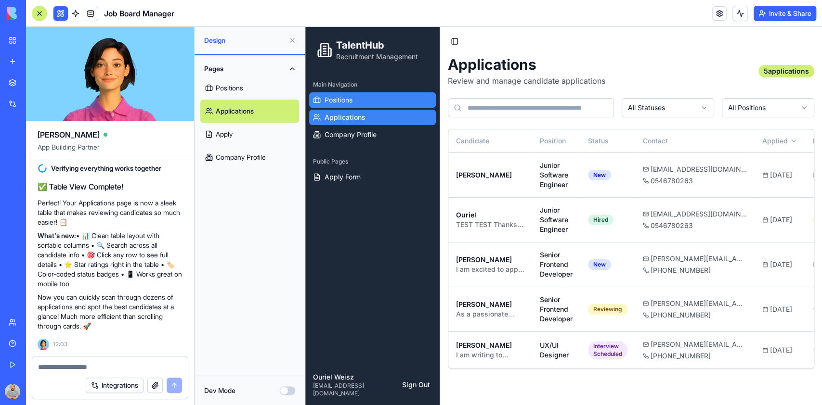
click at [326, 100] on span "Positions" at bounding box center [339, 100] width 28 height 10
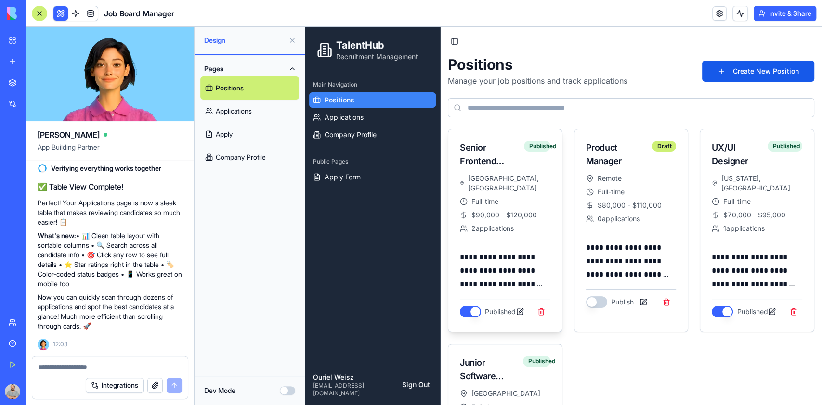
scroll to position [117, 0]
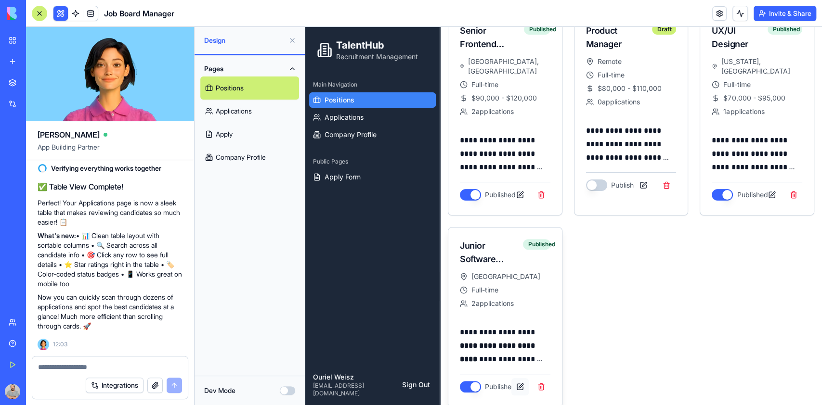
click at [517, 379] on button at bounding box center [519, 387] width 17 height 17
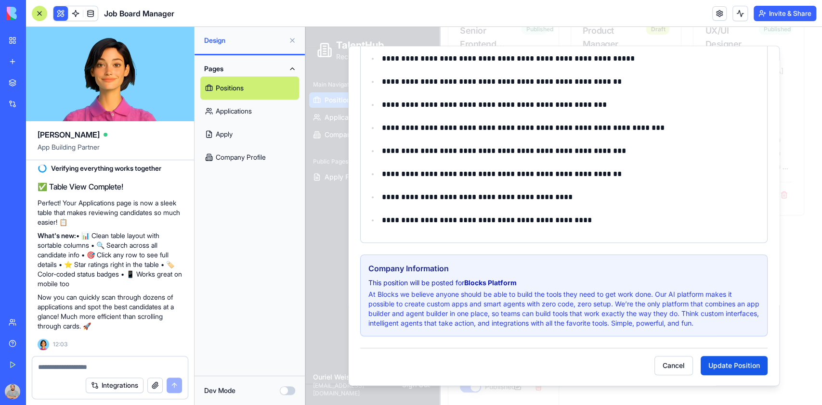
scroll to position [353, 0]
click at [659, 366] on button "Cancel" at bounding box center [673, 365] width 39 height 19
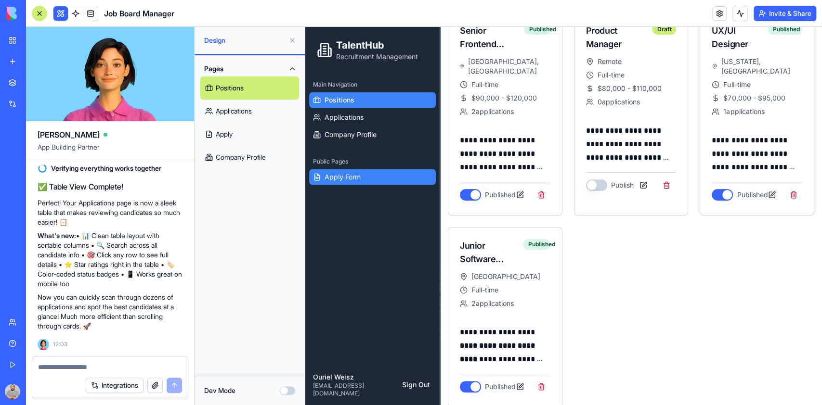
click at [338, 179] on span "Apply Form" at bounding box center [343, 177] width 36 height 10
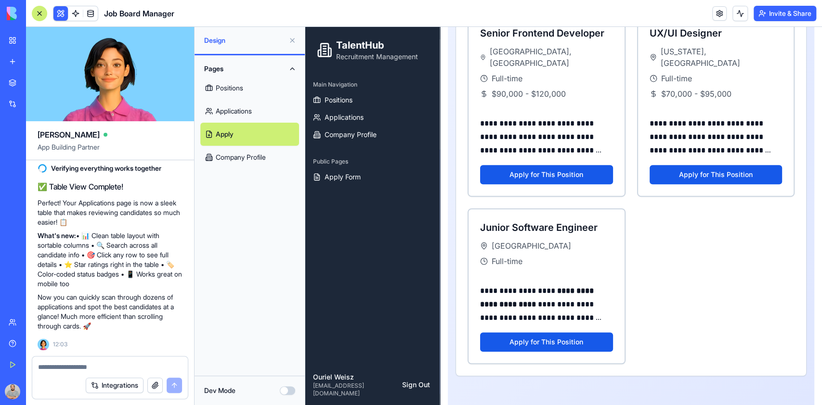
scroll to position [296, 0]
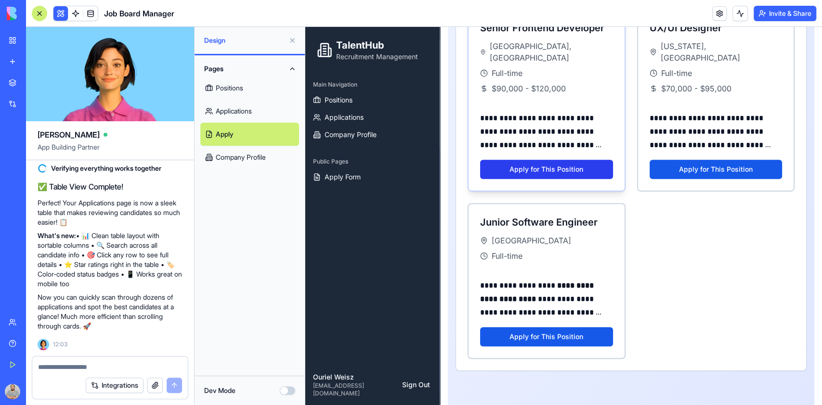
click at [541, 160] on button "Apply for This Position" at bounding box center [546, 169] width 133 height 19
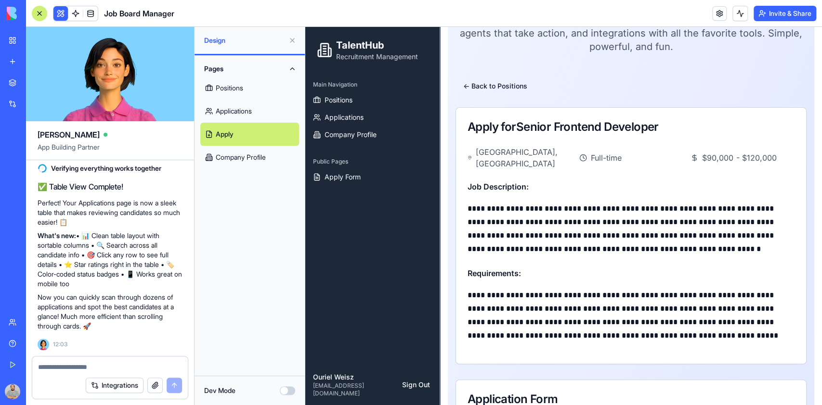
scroll to position [39, 0]
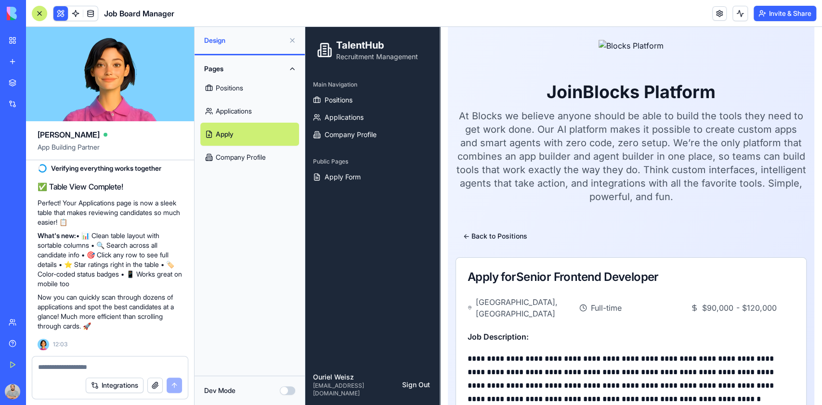
click at [790, 13] on button "Invite & Share" at bounding box center [785, 13] width 63 height 15
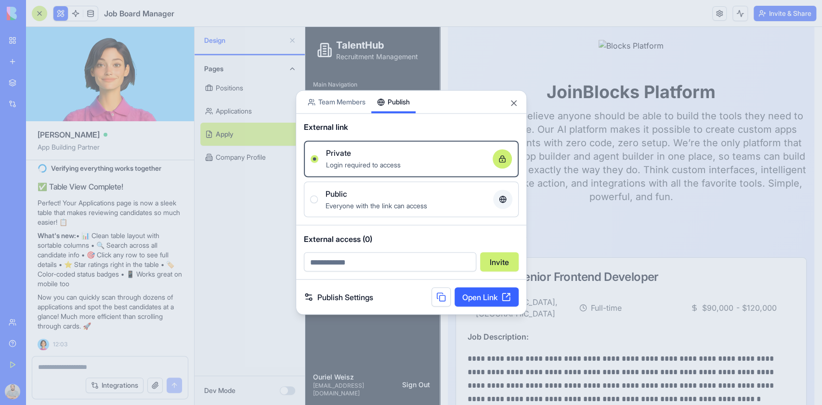
click at [402, 115] on div "Share App Team Members Publish External link Private Login required to access O…" at bounding box center [411, 202] width 231 height 225
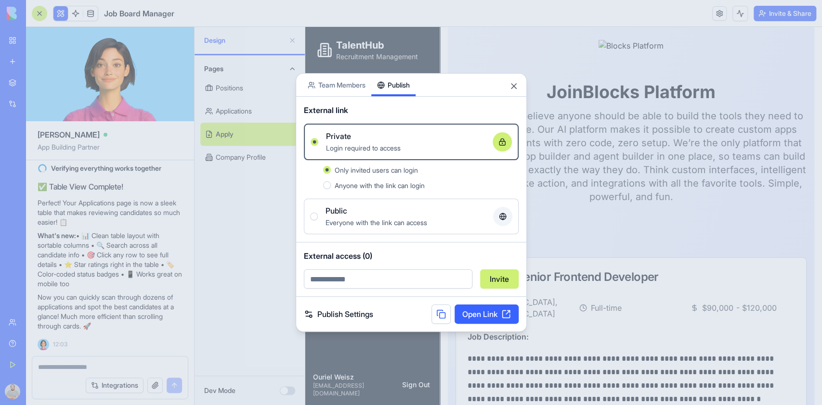
click at [313, 221] on div "Public Everyone with the link can access" at bounding box center [411, 216] width 202 height 23
click at [313, 221] on button "Public Everyone with the link can access" at bounding box center [314, 217] width 8 height 8
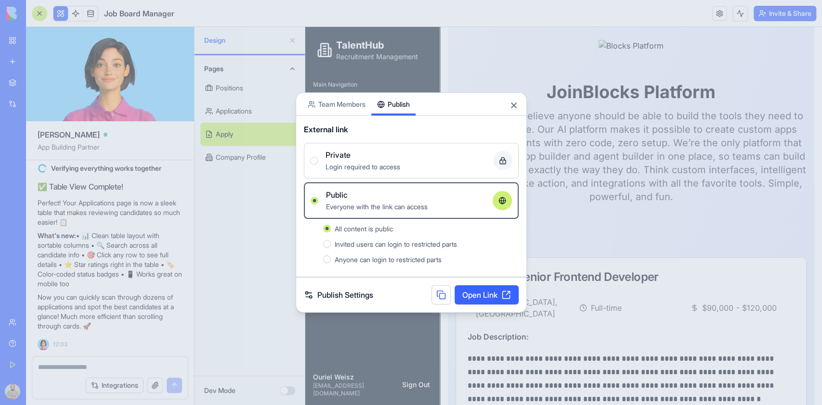
click at [485, 298] on link "Open Link" at bounding box center [487, 295] width 64 height 19
click at [198, 196] on div at bounding box center [411, 202] width 822 height 405
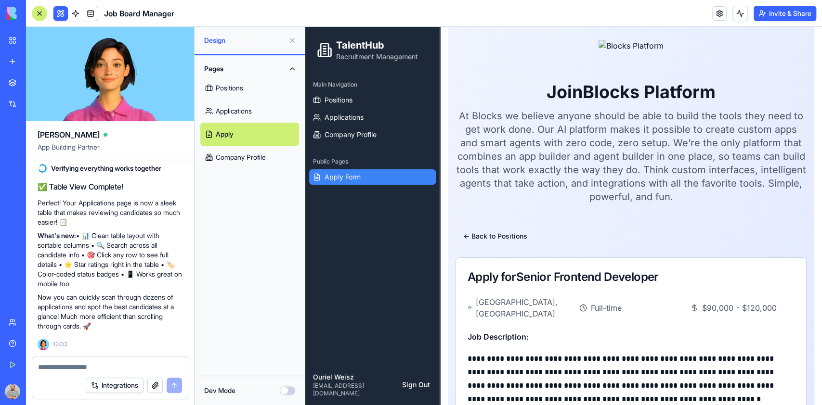
click at [349, 175] on span "Apply Form" at bounding box center [343, 177] width 36 height 10
click at [356, 180] on span "Apply Form" at bounding box center [343, 177] width 36 height 10
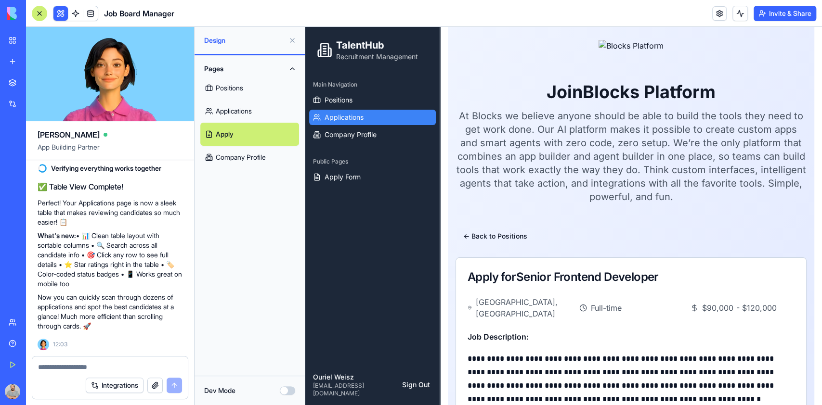
click at [352, 118] on span "Applications" at bounding box center [344, 118] width 39 height 10
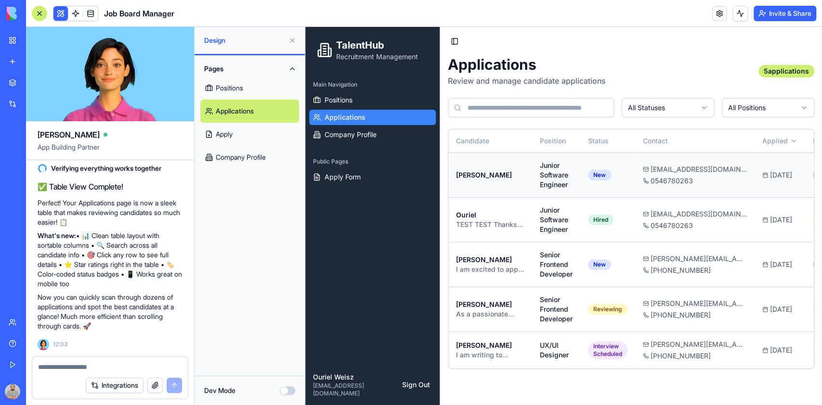
click at [497, 175] on td "Ouriel Weisz" at bounding box center [490, 175] width 84 height 45
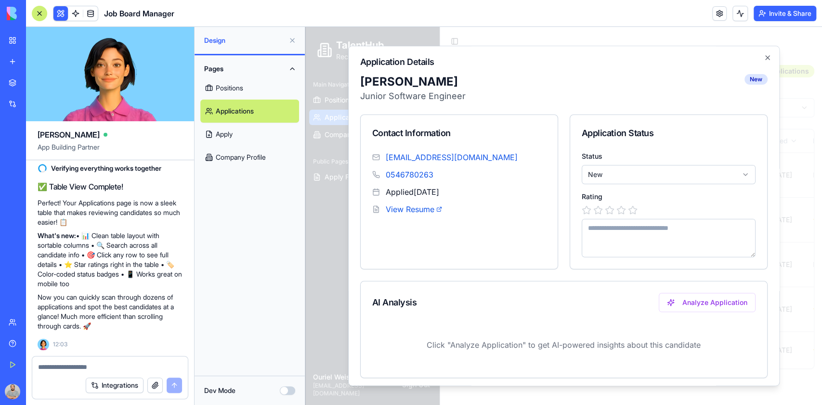
click at [621, 173] on body "TalentHub Recruitment Management Main Navigation Positions Applications Company…" at bounding box center [563, 216] width 517 height 379
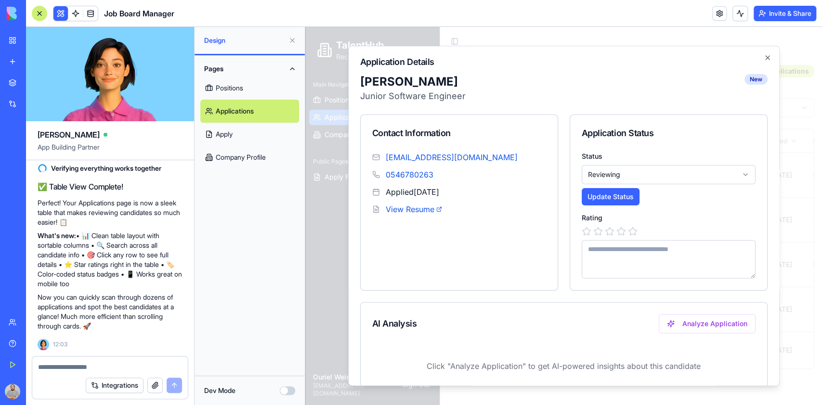
click at [600, 181] on body "TalentHub Recruitment Management Main Navigation Positions Applications Company…" at bounding box center [563, 216] width 517 height 379
click at [625, 238] on div "Rating" at bounding box center [669, 245] width 174 height 65
click at [629, 230] on icon at bounding box center [633, 232] width 10 height 10
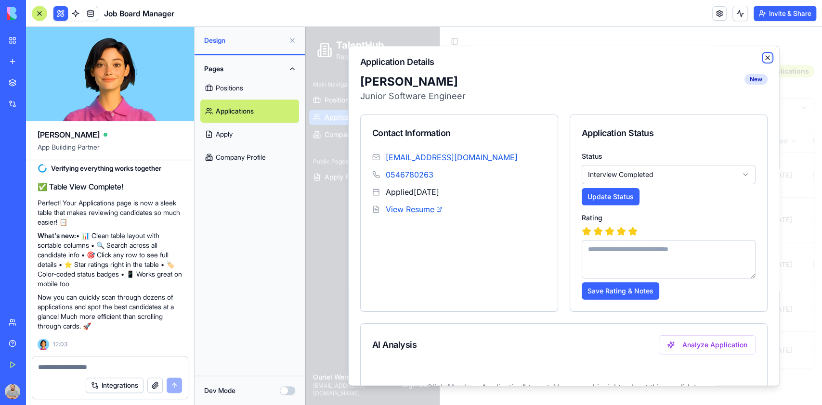
click at [766, 59] on icon "button" at bounding box center [768, 58] width 4 height 4
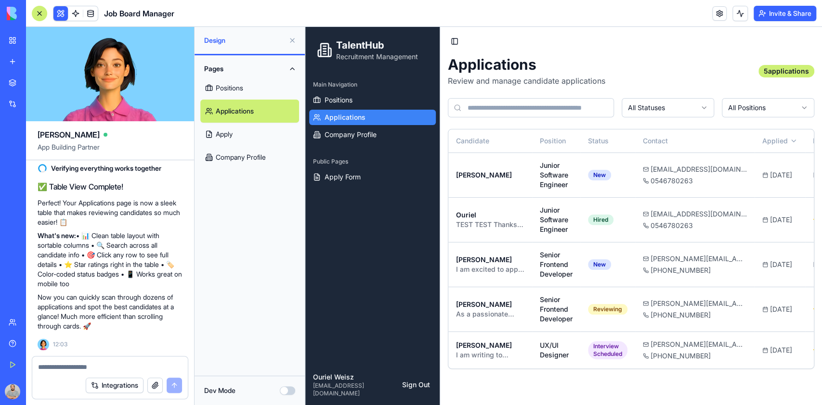
click at [226, 136] on link "Apply" at bounding box center [249, 134] width 99 height 23
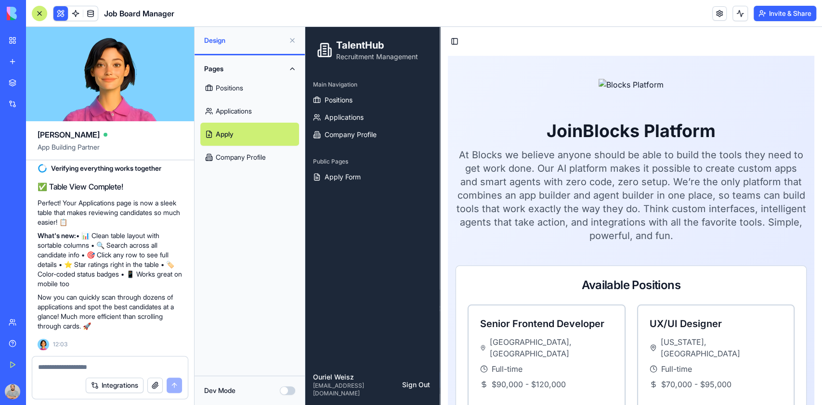
click at [233, 155] on link "Company Profile" at bounding box center [249, 157] width 99 height 23
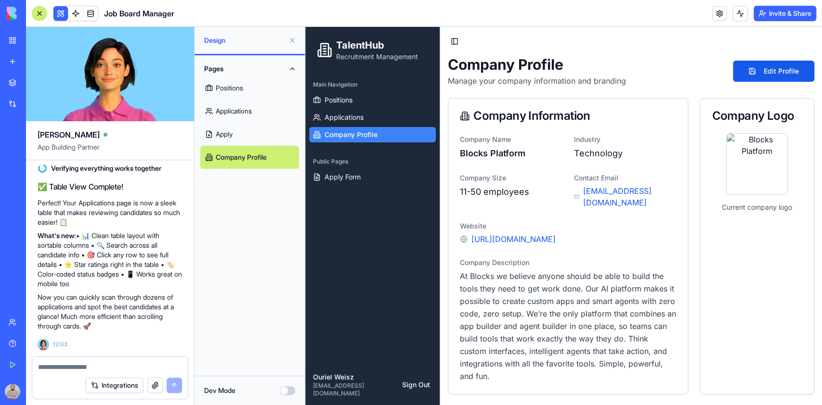
click at [227, 131] on link "Apply" at bounding box center [249, 134] width 99 height 23
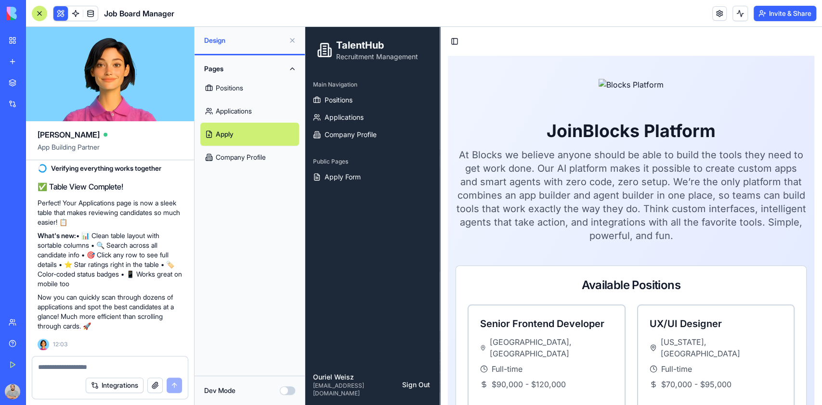
click at [234, 107] on link "Applications" at bounding box center [249, 111] width 99 height 23
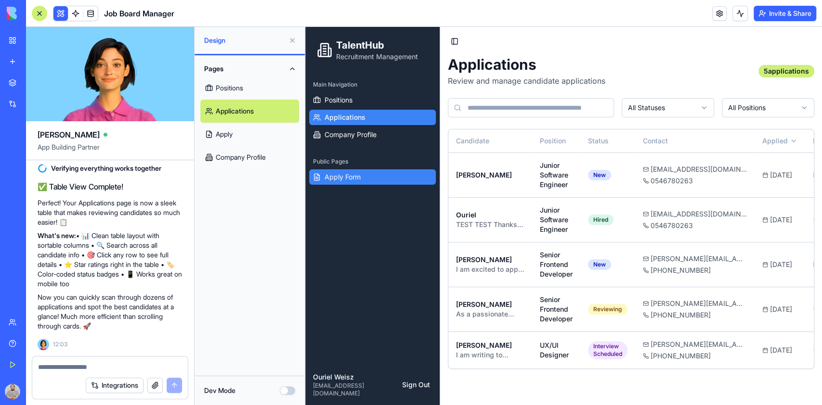
click at [340, 180] on span "Apply Form" at bounding box center [343, 177] width 36 height 10
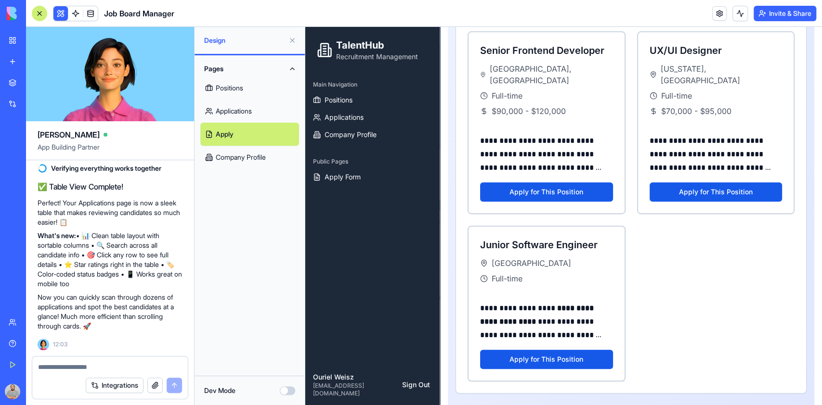
scroll to position [296, 0]
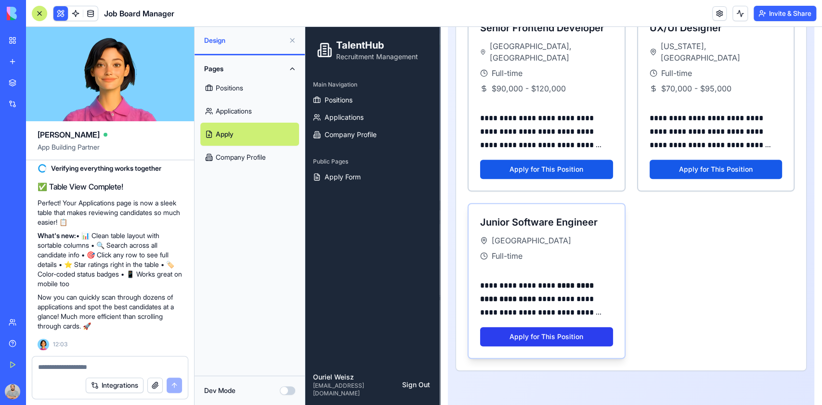
click at [541, 328] on button "Apply for This Position" at bounding box center [546, 336] width 133 height 19
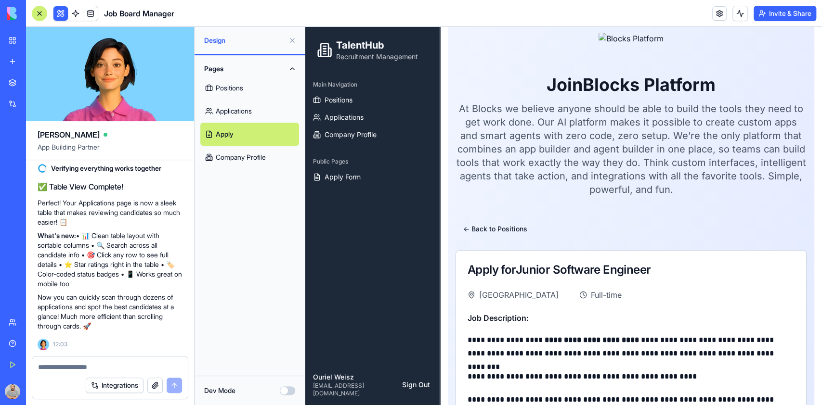
scroll to position [39, 0]
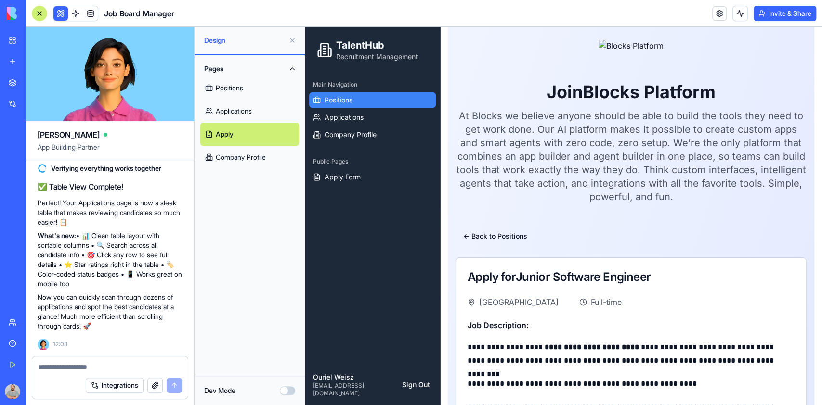
click at [331, 102] on span "Positions" at bounding box center [339, 100] width 28 height 10
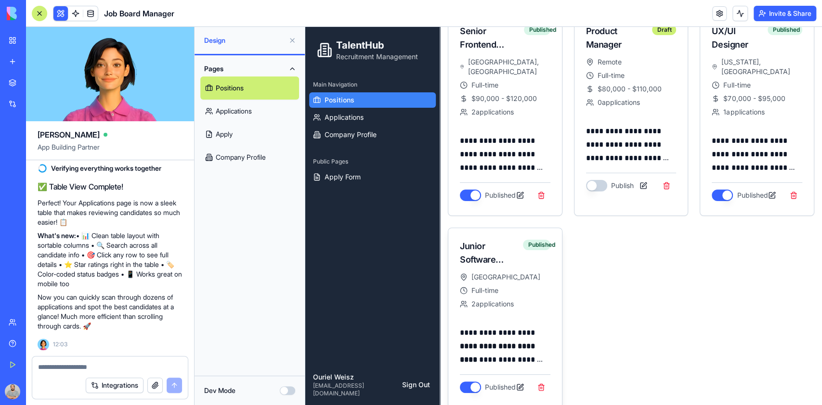
scroll to position [117, 0]
click at [517, 379] on button at bounding box center [519, 387] width 17 height 17
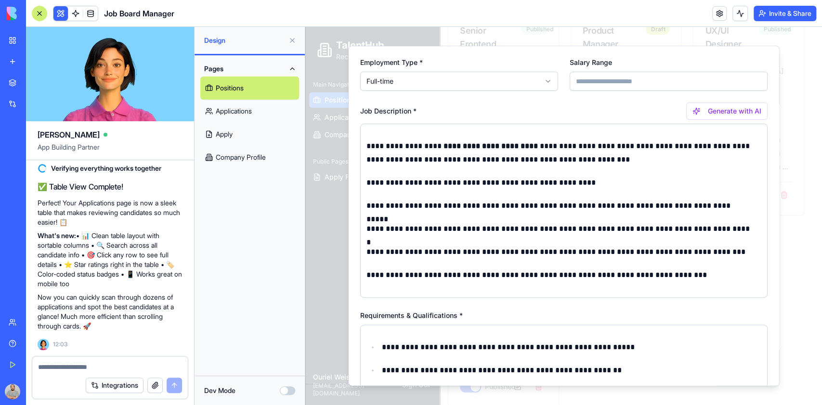
scroll to position [128, 0]
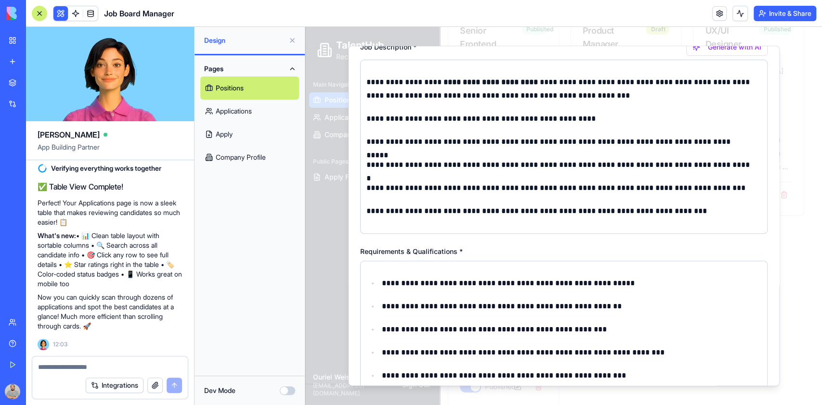
click at [382, 283] on p "**********" at bounding box center [567, 283] width 370 height 13
click at [372, 190] on p "**********" at bounding box center [558, 188] width 385 height 13
click at [371, 190] on p "**********" at bounding box center [558, 188] width 385 height 13
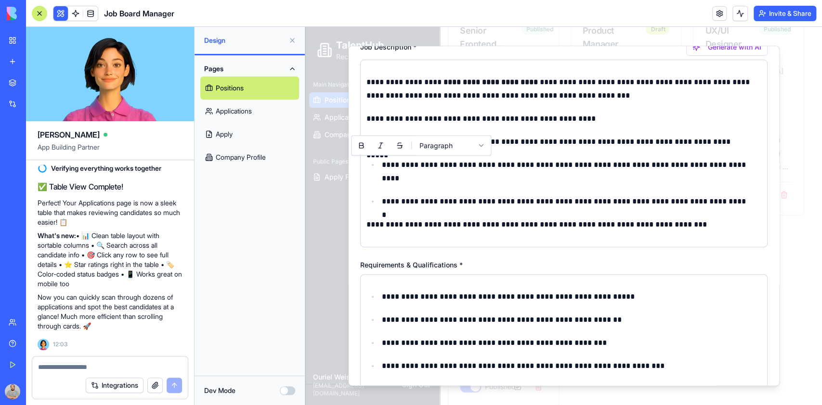
scroll to position [64, 0]
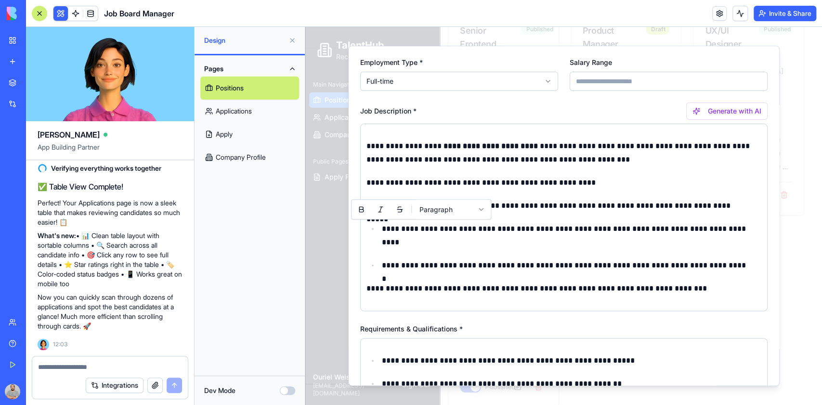
click at [527, 207] on p "**********" at bounding box center [558, 205] width 385 height 13
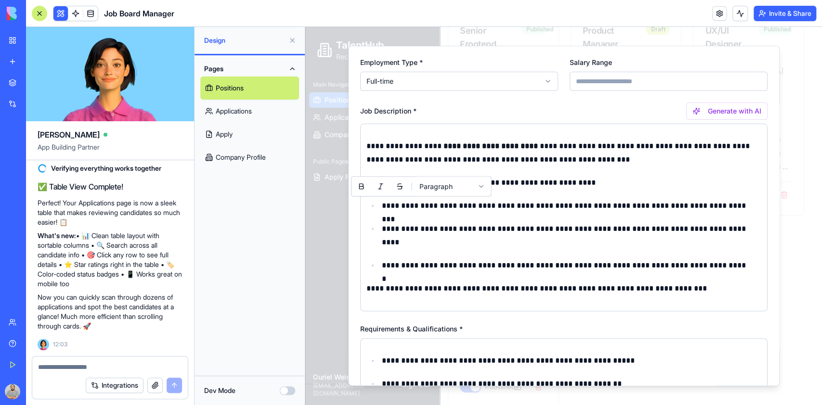
click at [553, 183] on p "**********" at bounding box center [558, 182] width 385 height 13
click at [581, 158] on p "**********" at bounding box center [558, 153] width 385 height 27
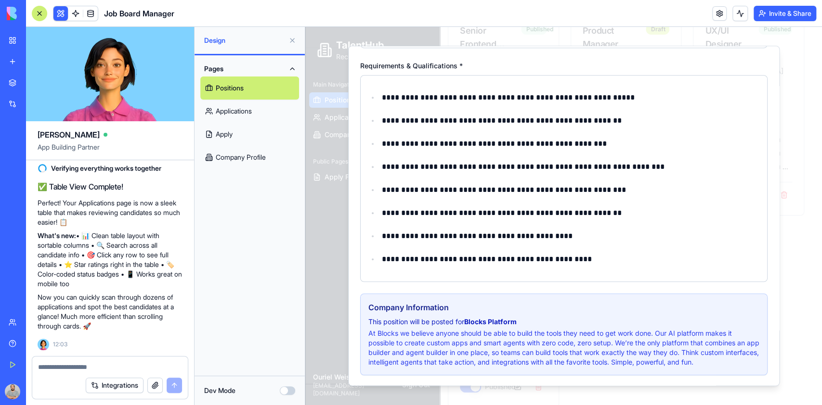
scroll to position [367, 0]
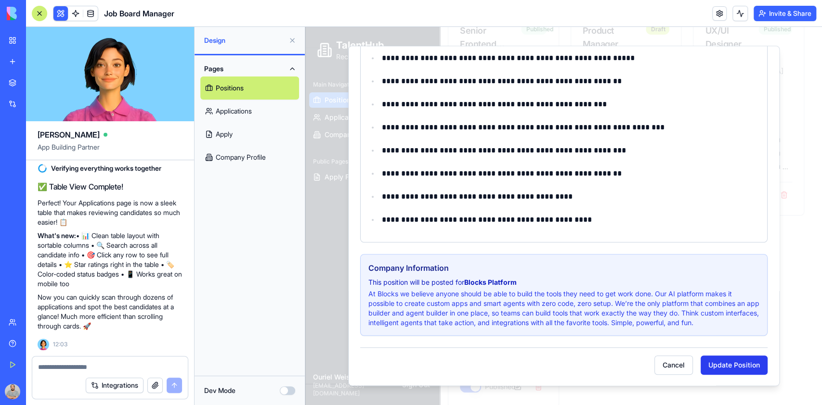
click at [723, 362] on button "Update Position" at bounding box center [734, 365] width 67 height 19
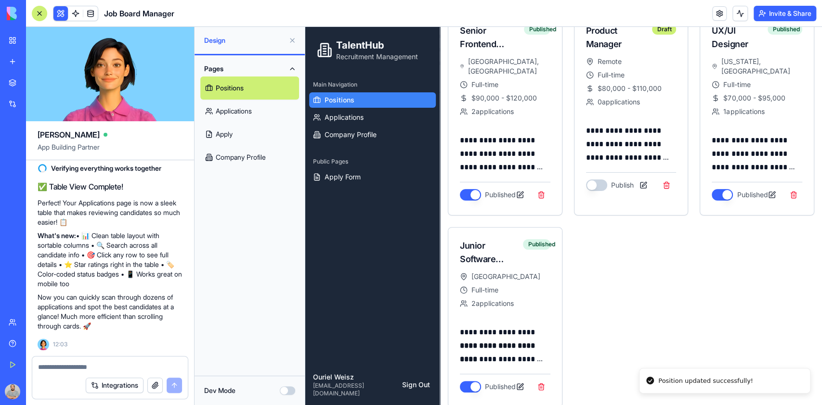
scroll to position [116, 0]
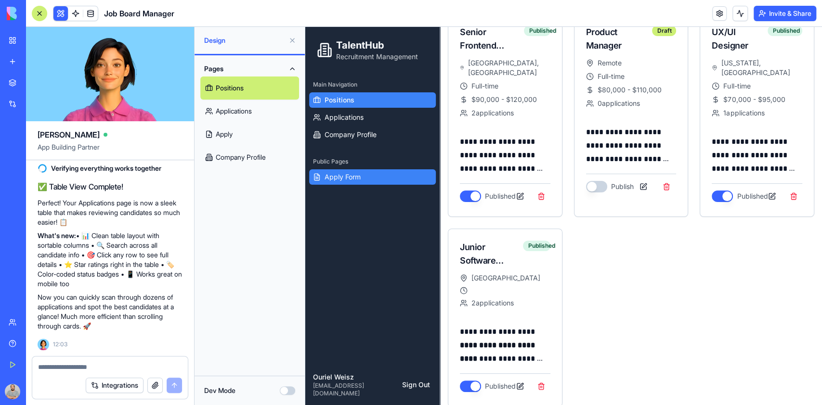
click at [359, 180] on span "Apply Form" at bounding box center [343, 177] width 36 height 10
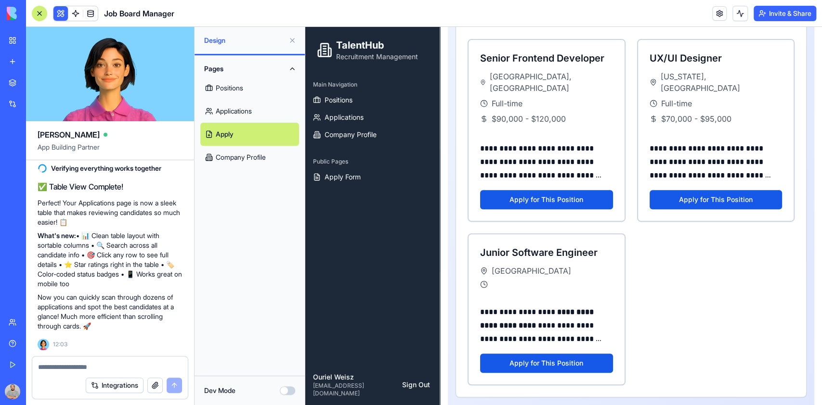
scroll to position [292, 0]
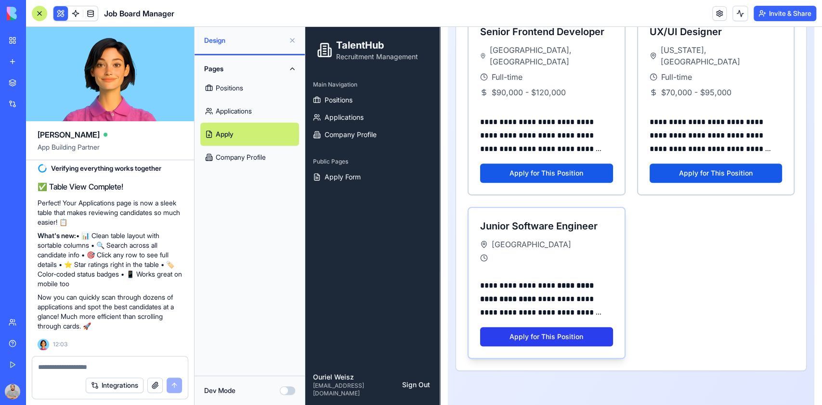
click at [550, 327] on button "Apply for This Position" at bounding box center [546, 336] width 133 height 19
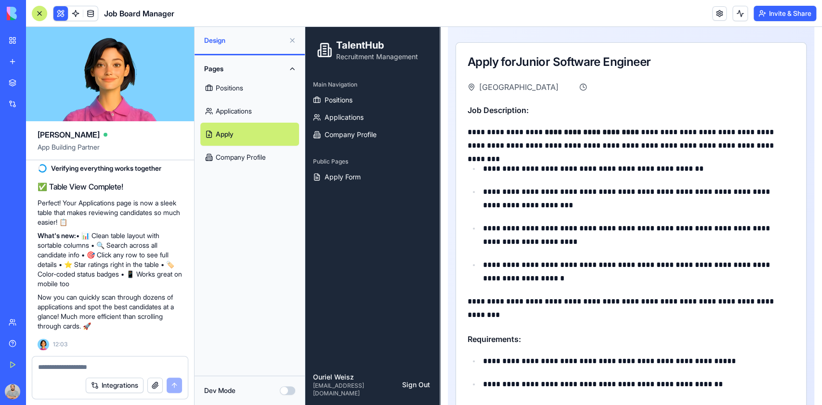
scroll to position [252, 0]
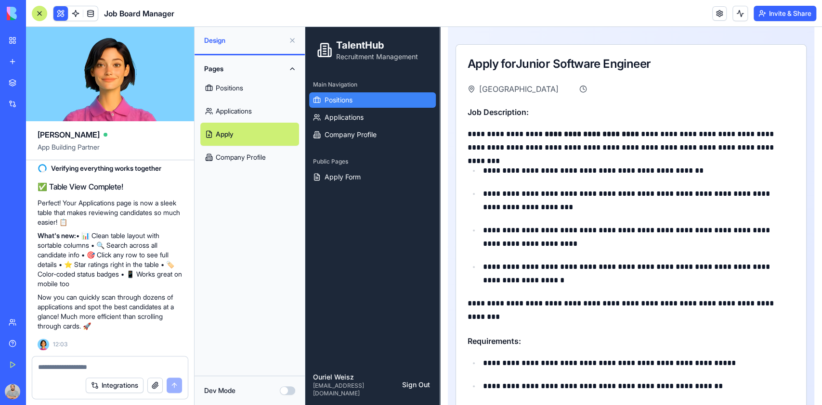
click at [336, 101] on span "Positions" at bounding box center [339, 100] width 28 height 10
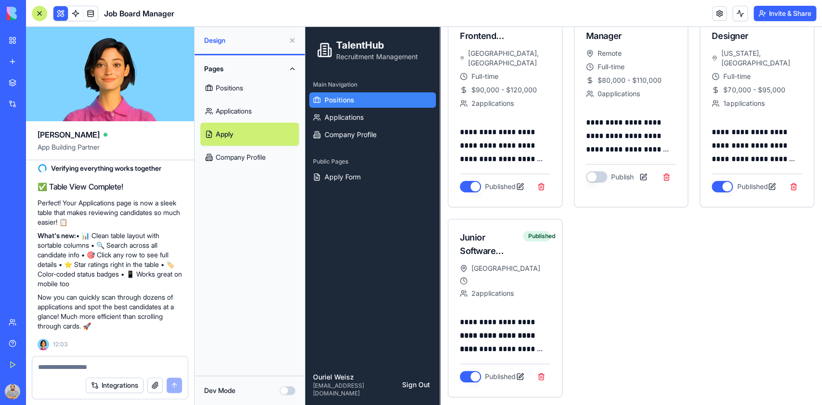
scroll to position [116, 0]
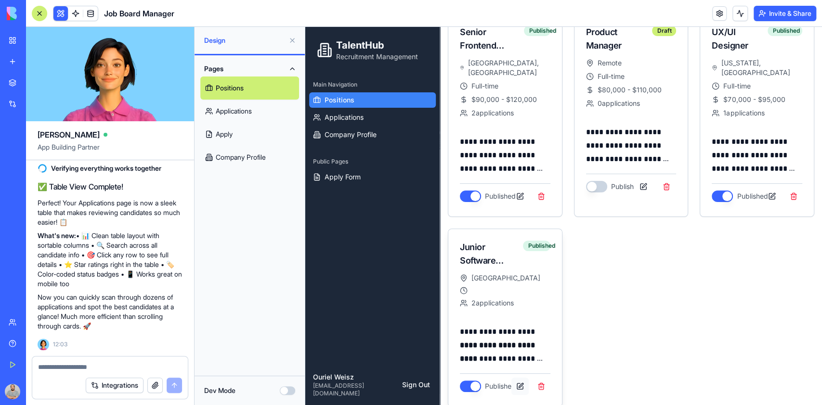
click at [522, 378] on button at bounding box center [519, 386] width 17 height 17
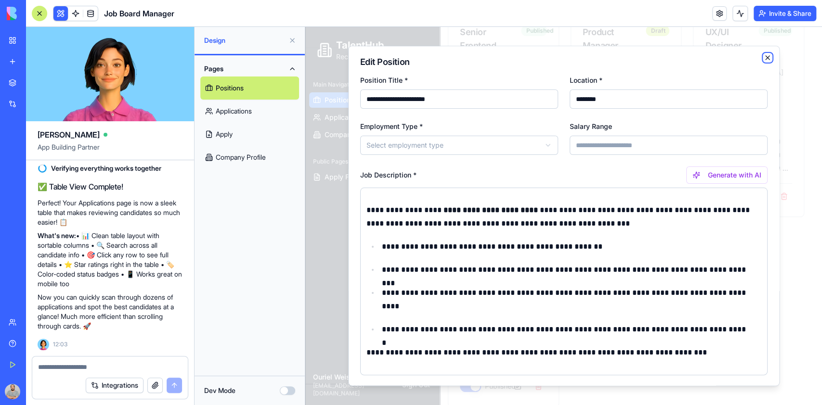
click at [766, 58] on icon "button" at bounding box center [768, 58] width 4 height 4
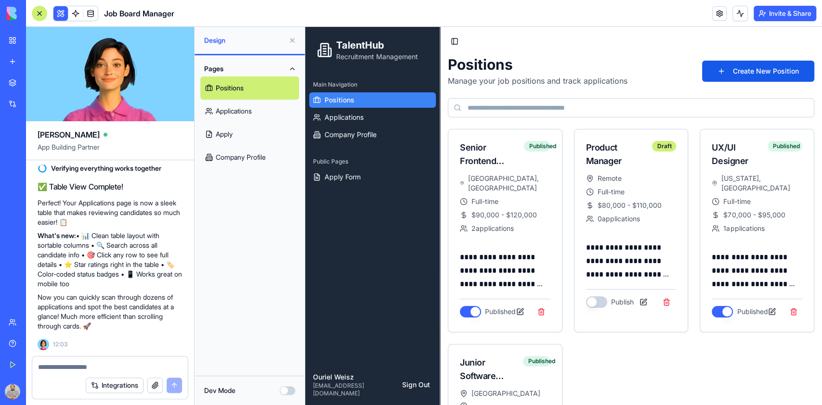
scroll to position [2693, 0]
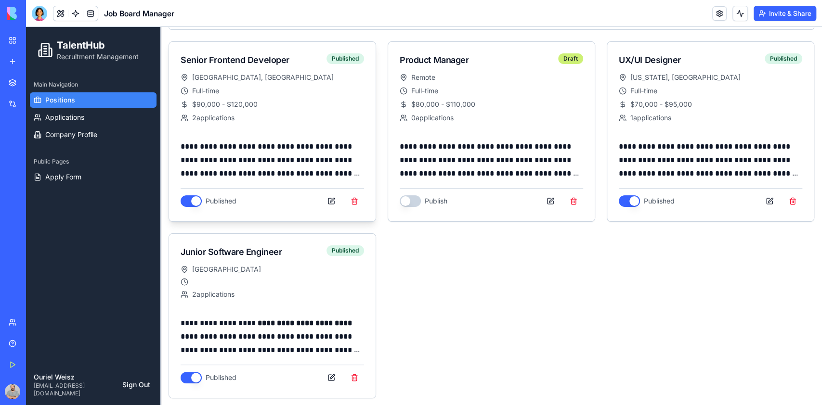
scroll to position [89, 0]
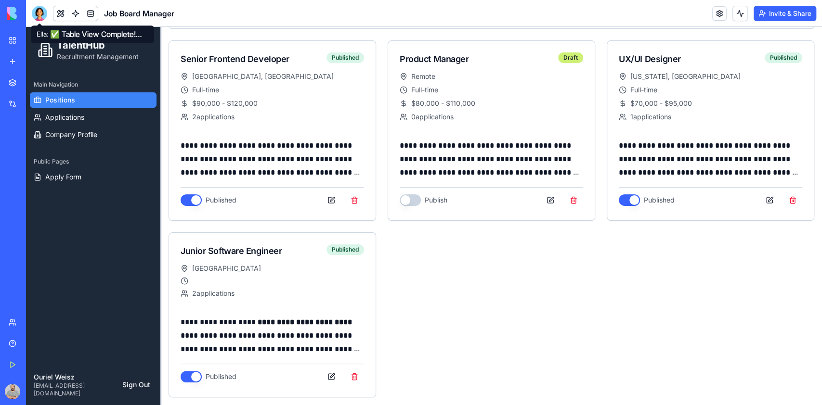
click at [39, 13] on div at bounding box center [39, 13] width 15 height 15
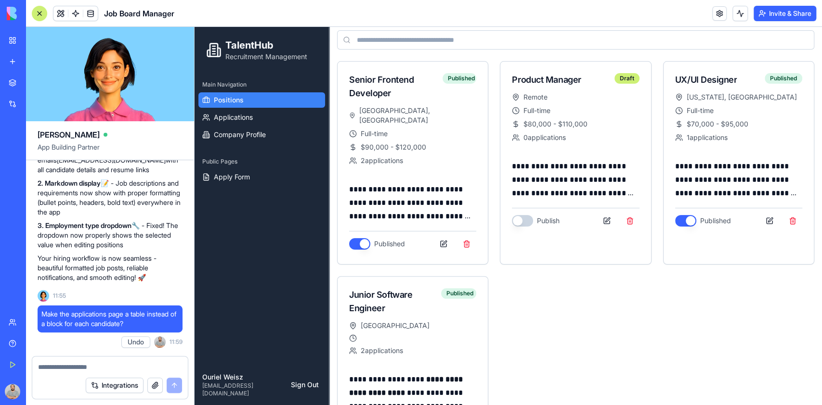
scroll to position [51, 0]
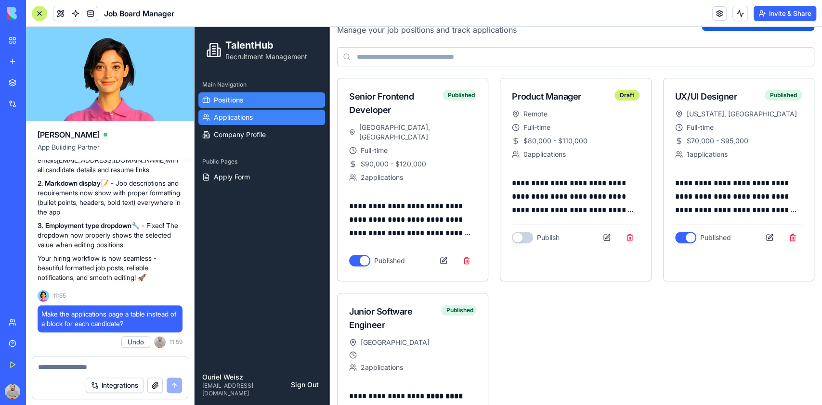
click at [239, 115] on span "Applications" at bounding box center [233, 118] width 39 height 10
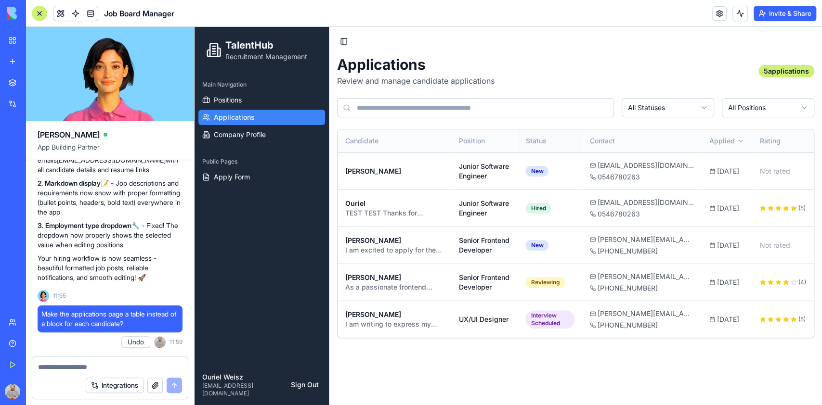
click at [539, 138] on span "Status" at bounding box center [535, 141] width 21 height 10
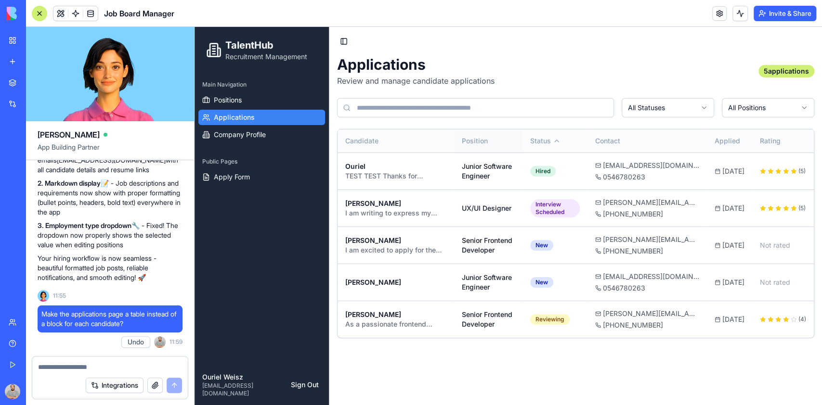
click at [469, 135] on th "Position" at bounding box center [488, 141] width 68 height 23
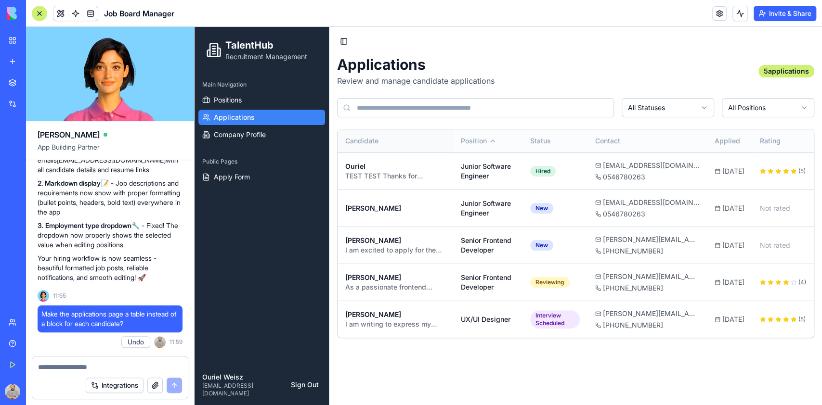
click at [354, 138] on span "Candidate" at bounding box center [361, 141] width 33 height 10
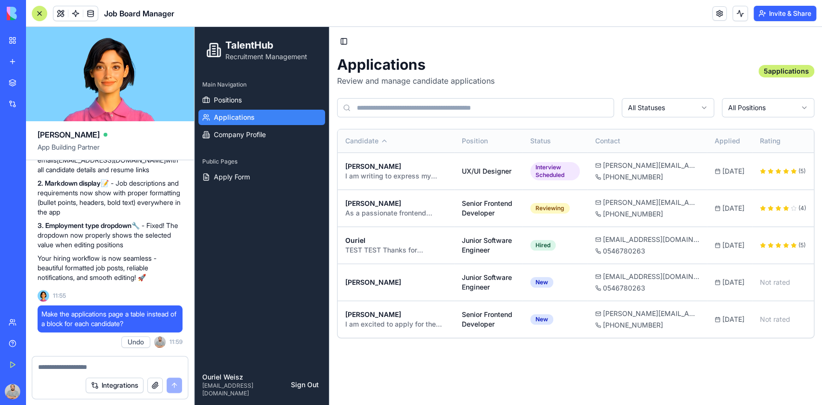
click at [354, 138] on span "Candidate" at bounding box center [361, 141] width 33 height 10
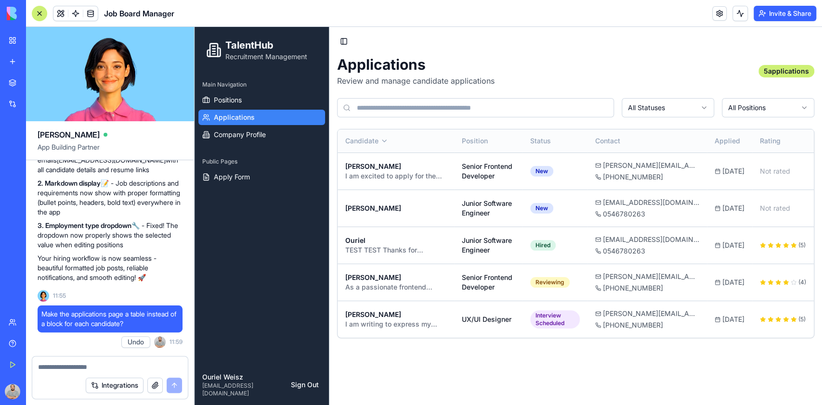
click at [771, 8] on button "Invite & Share" at bounding box center [785, 13] width 63 height 15
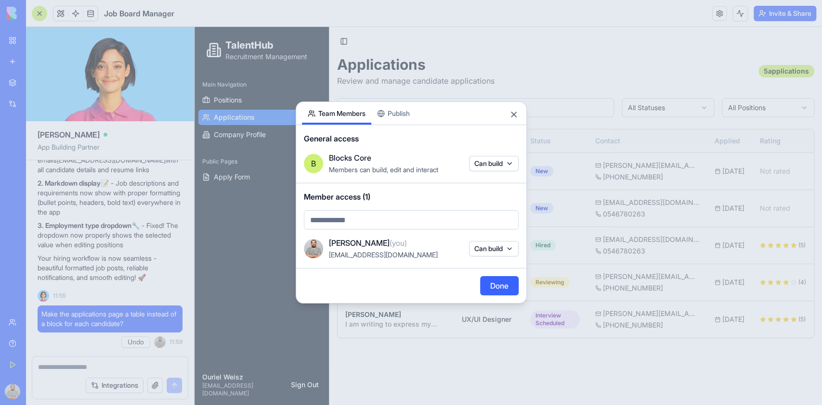
click at [404, 110] on button "Publish" at bounding box center [393, 113] width 44 height 23
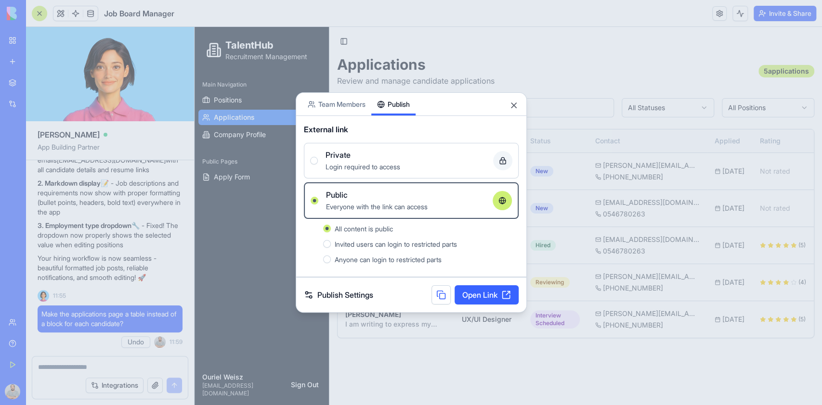
click at [334, 291] on link "Publish Settings" at bounding box center [338, 295] width 69 height 12
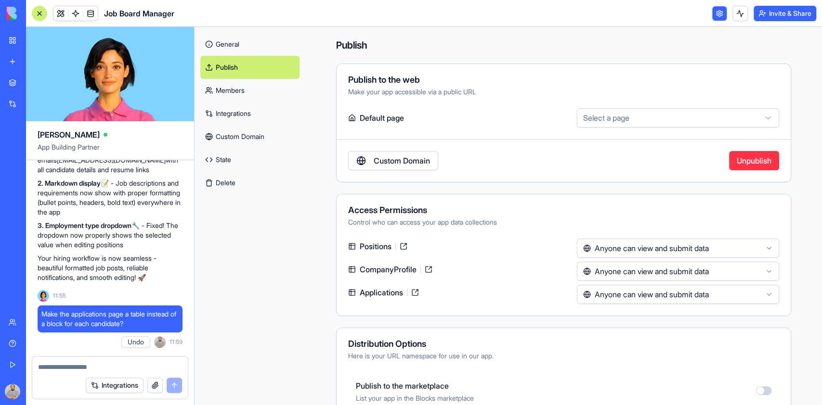
click at [758, 270] on html "BETA My Workspace New app Marketplace Integrations Recent New App Goal Tracker …" at bounding box center [411, 202] width 822 height 405
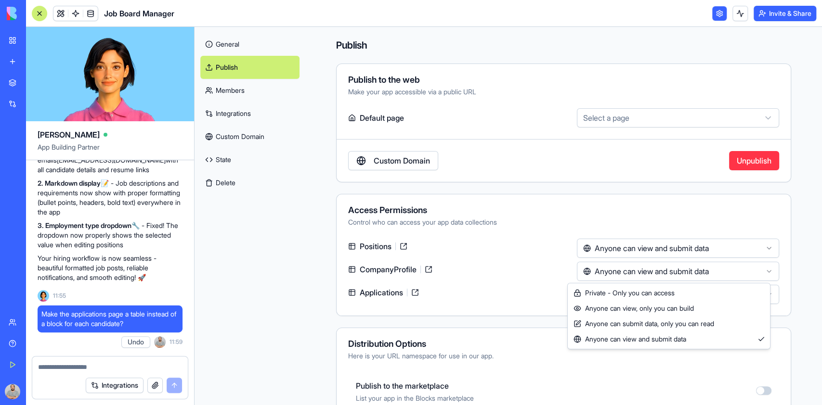
click at [758, 270] on html "BETA My Workspace New app Marketplace Integrations Recent New App Goal Tracker …" at bounding box center [411, 202] width 822 height 405
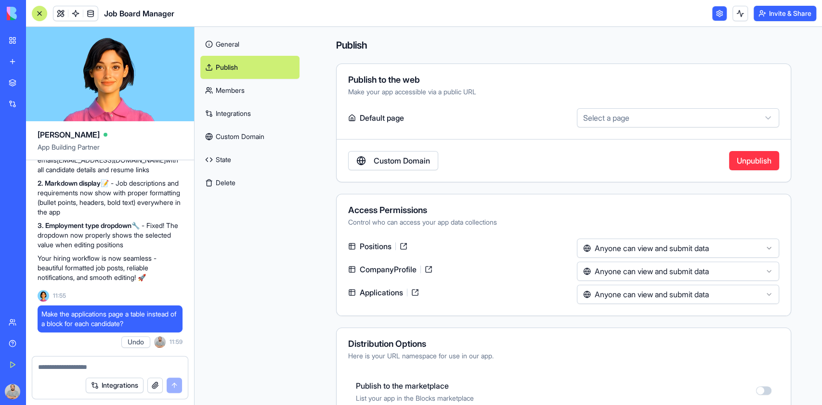
click at [759, 248] on html "BETA My Workspace New app Marketplace Integrations Recent New App Goal Tracker …" at bounding box center [411, 202] width 822 height 405
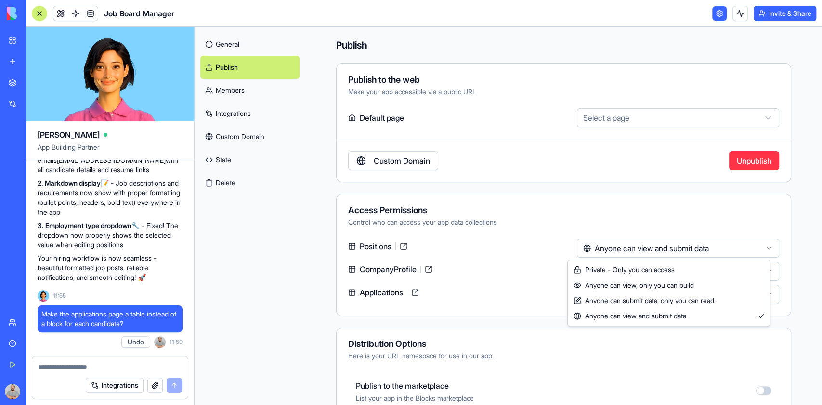
click at [759, 248] on html "BETA My Workspace New app Marketplace Integrations Recent New App Goal Tracker …" at bounding box center [411, 202] width 822 height 405
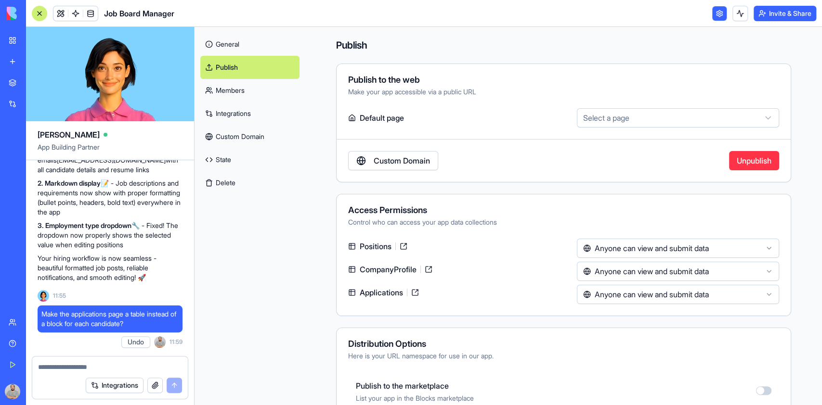
click at [303, 295] on div "General Publish Members Integrations Custom Domain State Delete" at bounding box center [250, 216] width 111 height 379
click at [675, 114] on html "BETA My Workspace New app Marketplace Integrations Recent New App Goal Tracker …" at bounding box center [411, 202] width 822 height 405
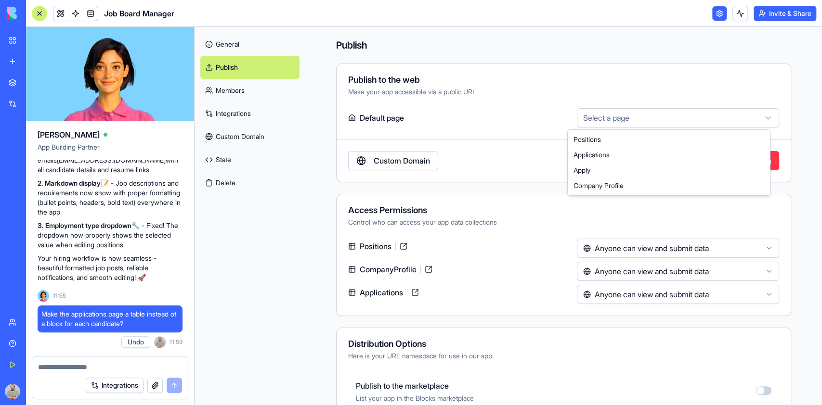
click at [675, 114] on html "BETA My Workspace New app Marketplace Integrations Recent New App Goal Tracker …" at bounding box center [411, 202] width 822 height 405
click at [403, 249] on link at bounding box center [403, 246] width 15 height 15
